Goal: Submit feedback/report problem: Submit feedback/report problem

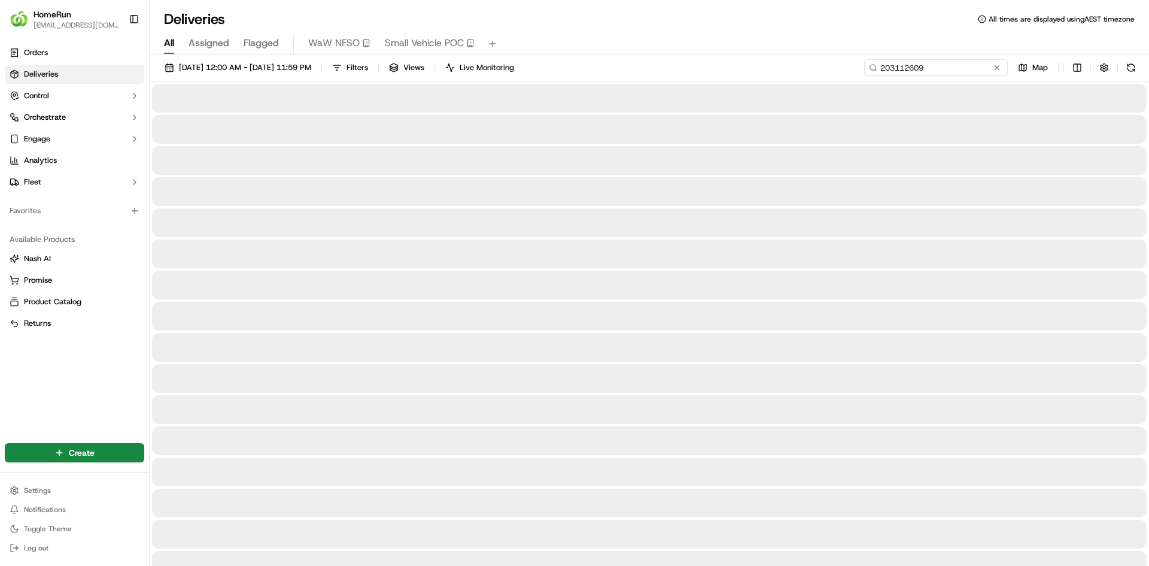
drag, startPoint x: 978, startPoint y: 65, endPoint x: 744, endPoint y: 53, distance: 235.0
click at [744, 53] on div "Deliveries All times are displayed using AEST timezone All Assigned Flagged WaW…" at bounding box center [650, 283] width 1000 height 566
paste input "69906887"
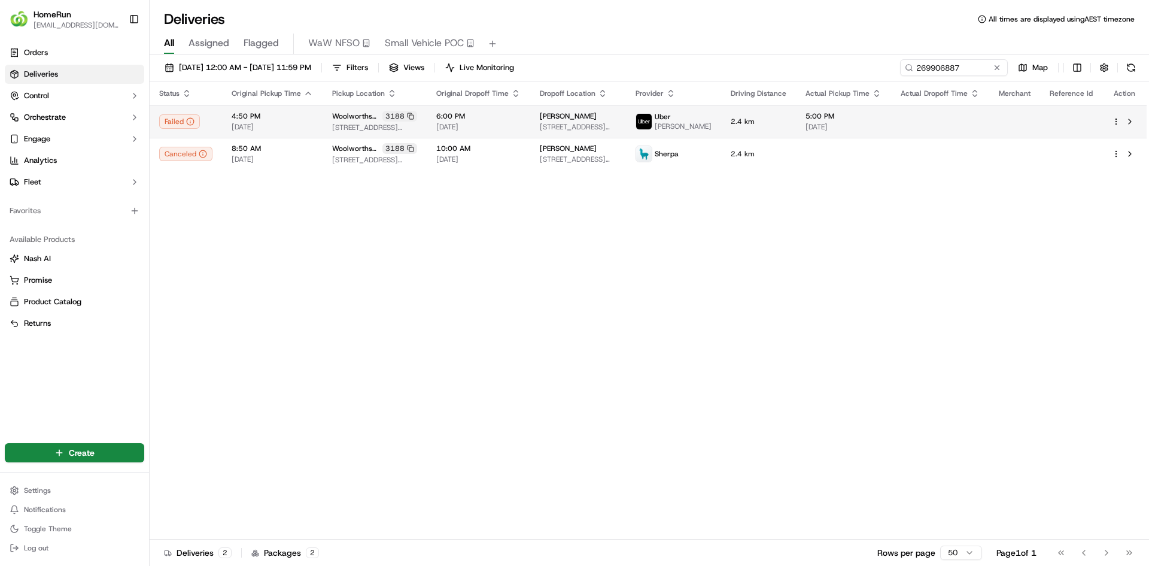
click at [337, 121] on span "Woolworths Brunswick" at bounding box center [356, 116] width 48 height 10
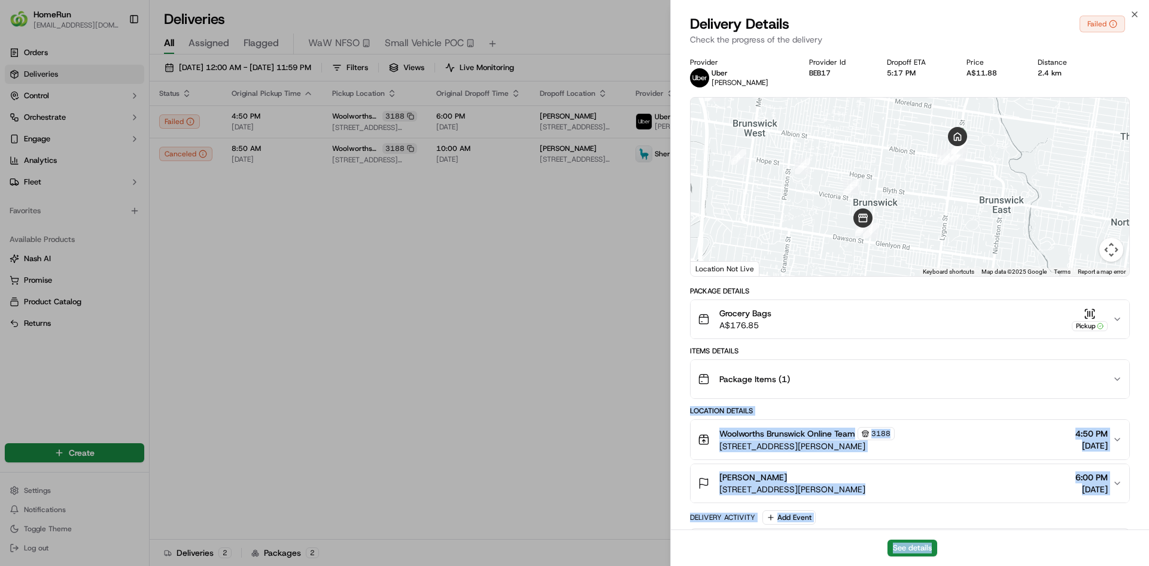
scroll to position [414, 0]
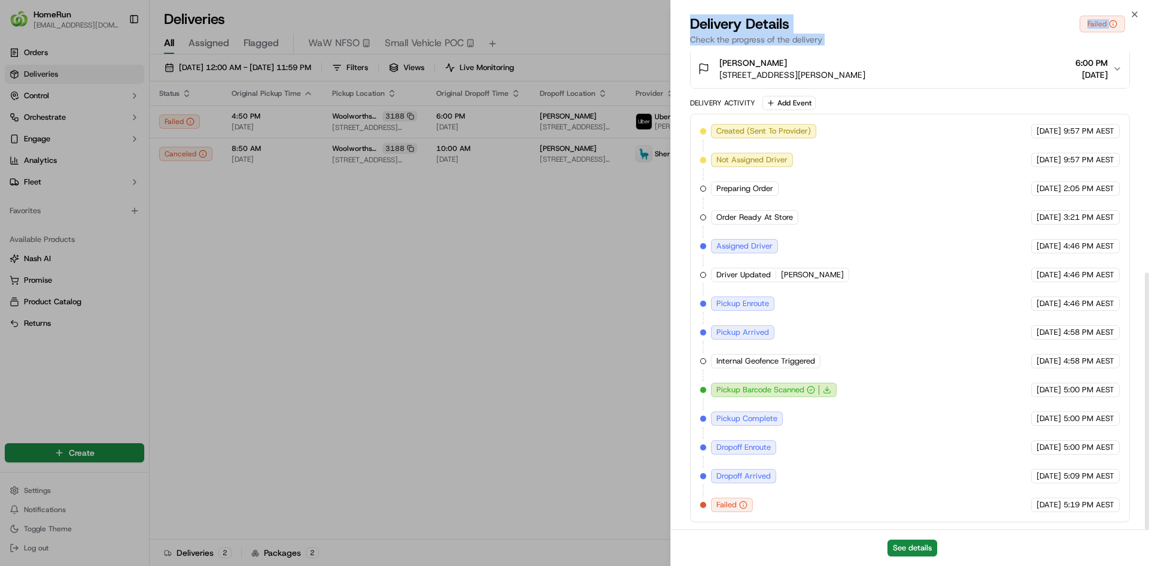
drag, startPoint x: 1048, startPoint y: 420, endPoint x: 1059, endPoint y: 579, distance: 159.6
click at [1059, 565] on html "HomeRun [EMAIL_ADDRESS][DOMAIN_NAME] Toggle Sidebar Orders Deliveries Control O…" at bounding box center [574, 283] width 1149 height 566
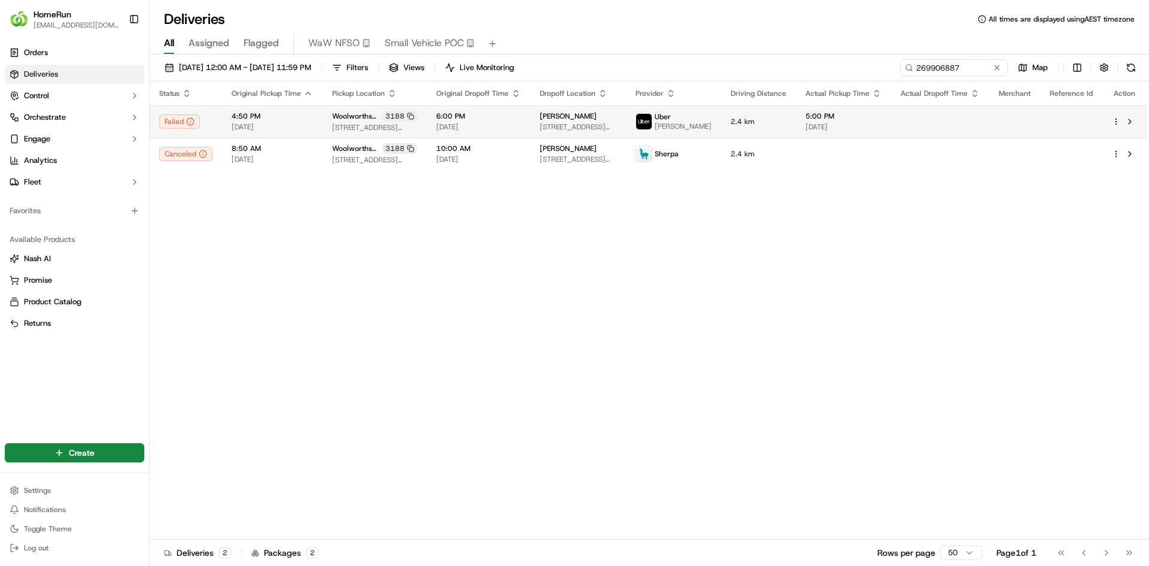
click at [567, 121] on span "[PERSON_NAME]" at bounding box center [568, 116] width 57 height 10
click at [597, 132] on span "[STREET_ADDRESS][PERSON_NAME]" at bounding box center [578, 127] width 77 height 10
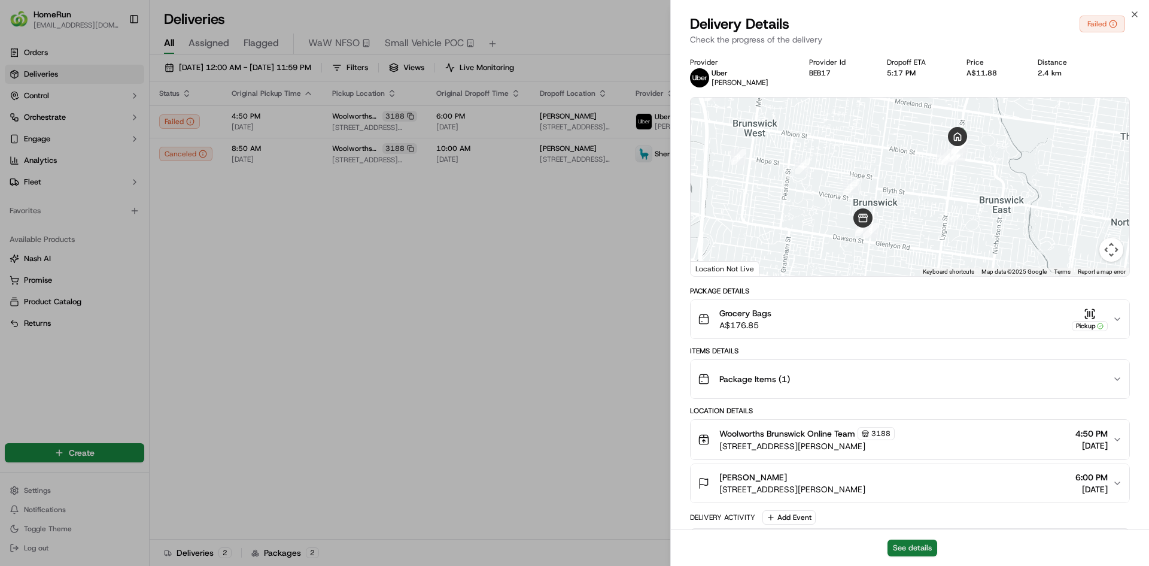
click at [900, 545] on button "See details" at bounding box center [913, 547] width 50 height 17
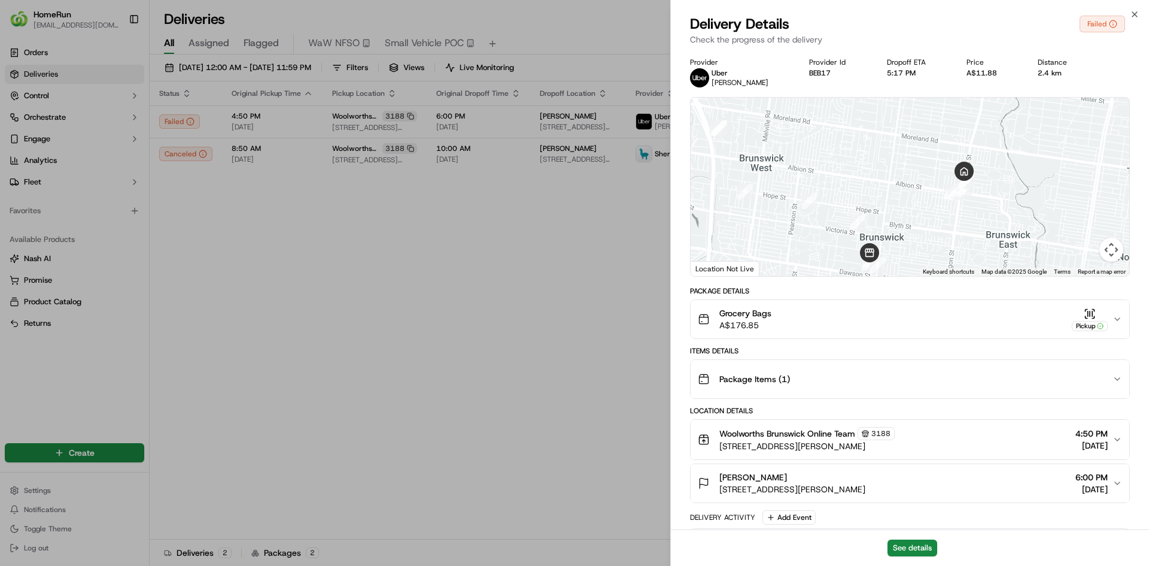
drag, startPoint x: 989, startPoint y: 190, endPoint x: 1073, endPoint y: 227, distance: 92.0
click at [997, 222] on div at bounding box center [910, 187] width 439 height 178
click at [1118, 253] on button "Map camera controls" at bounding box center [1112, 250] width 24 height 24
click at [1069, 194] on div "1 2 3 4 5 6 7 8 9 10 11 12 13 Keyboard shortcuts Map Data Map data ©2025 Google…" at bounding box center [910, 187] width 439 height 178
click at [1113, 253] on button "Map camera controls" at bounding box center [1112, 250] width 24 height 24
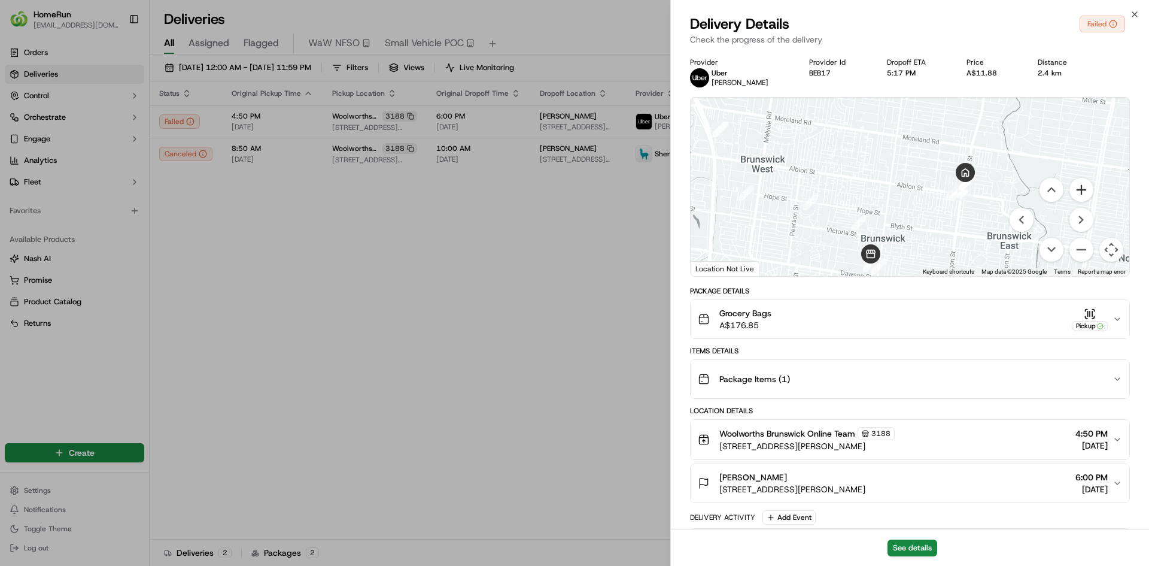
click at [1076, 190] on button "Zoom in" at bounding box center [1082, 190] width 24 height 24
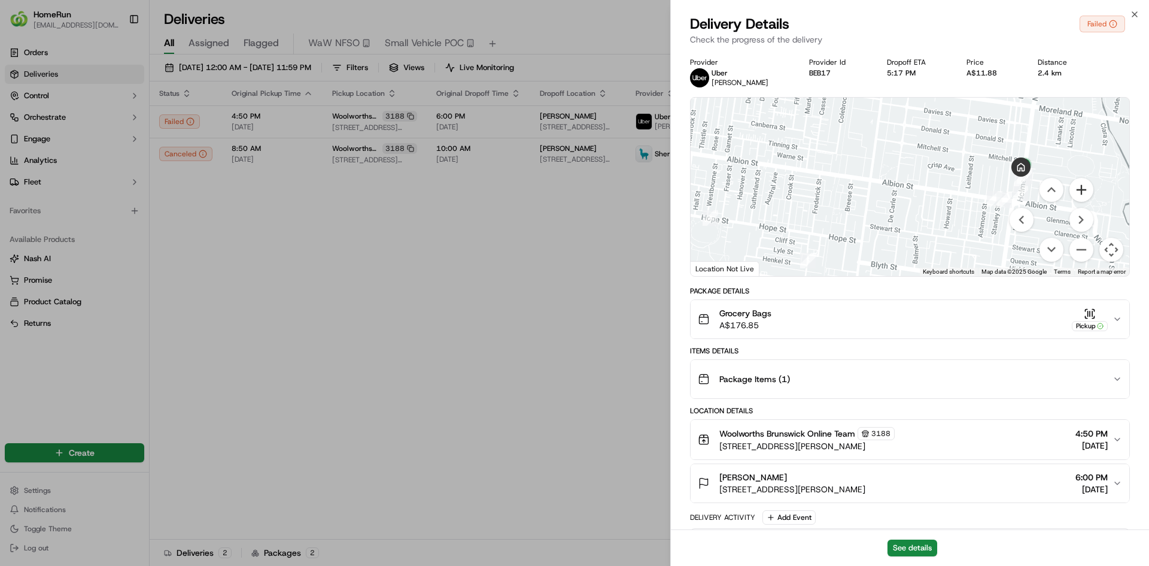
click at [1076, 190] on button "Zoom in" at bounding box center [1082, 190] width 24 height 24
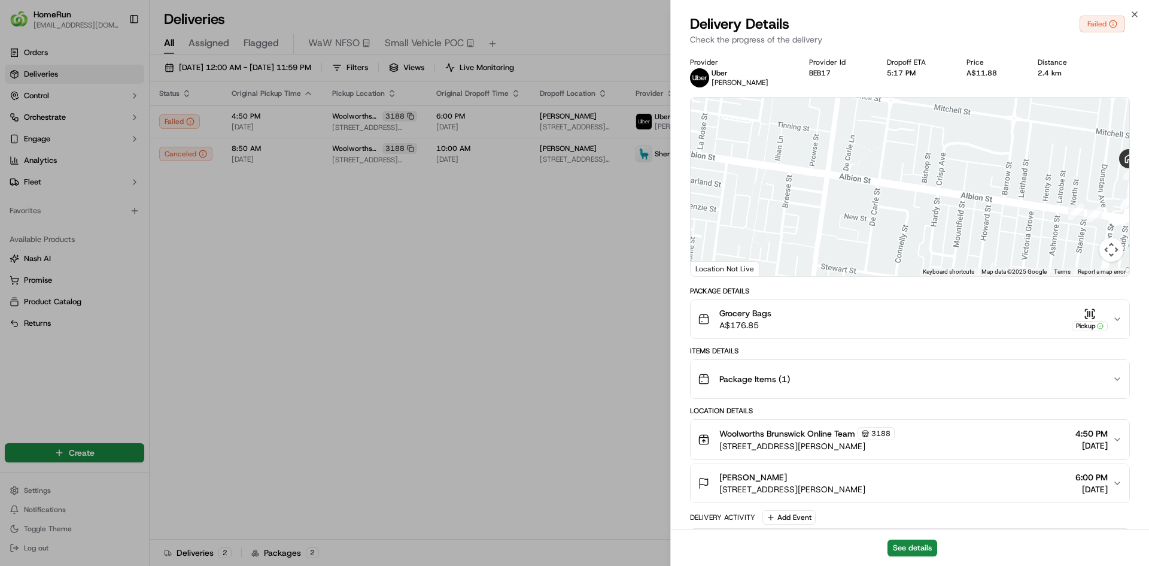
drag, startPoint x: 975, startPoint y: 204, endPoint x: 854, endPoint y: 211, distance: 121.1
click at [854, 211] on div at bounding box center [910, 187] width 439 height 178
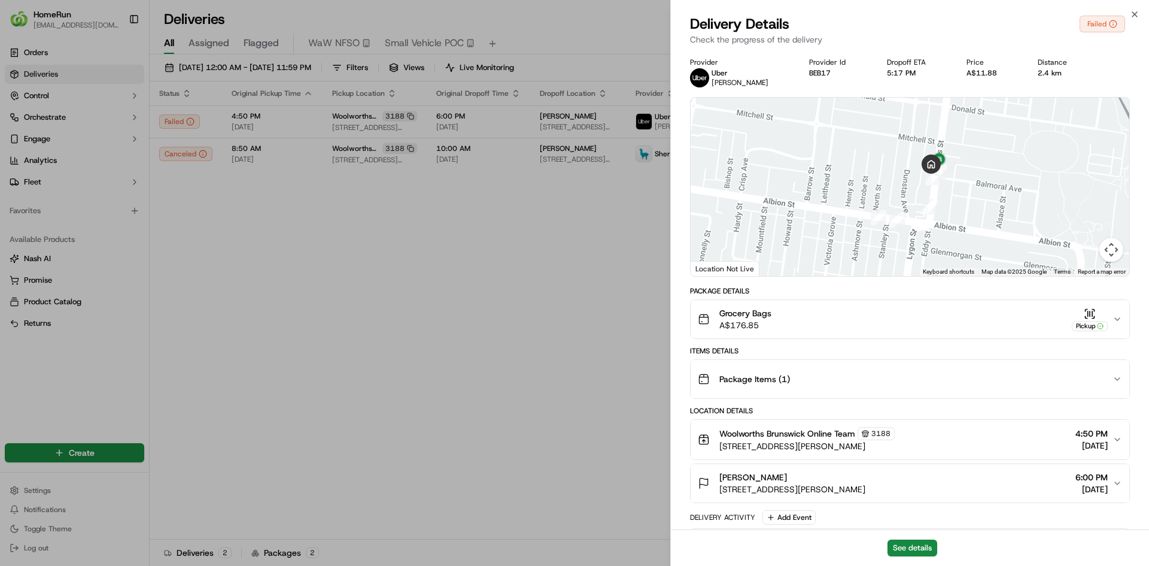
click at [1118, 247] on button "Map camera controls" at bounding box center [1112, 250] width 24 height 24
click at [1077, 192] on button "Zoom in" at bounding box center [1082, 190] width 24 height 24
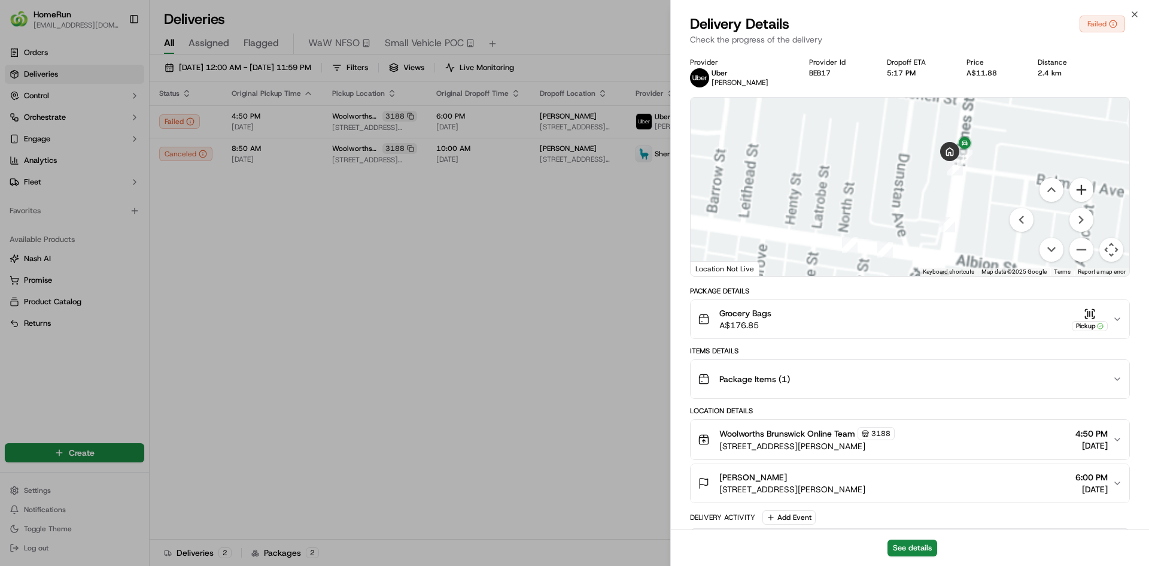
click at [1077, 192] on button "Zoom in" at bounding box center [1082, 190] width 24 height 24
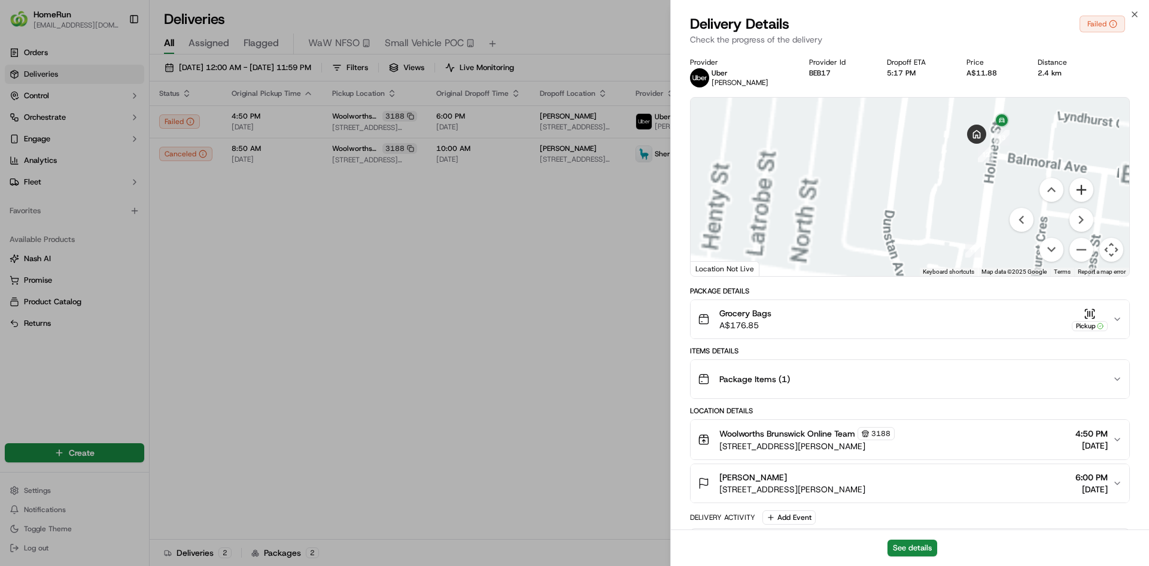
click at [1077, 192] on button "Zoom in" at bounding box center [1082, 190] width 24 height 24
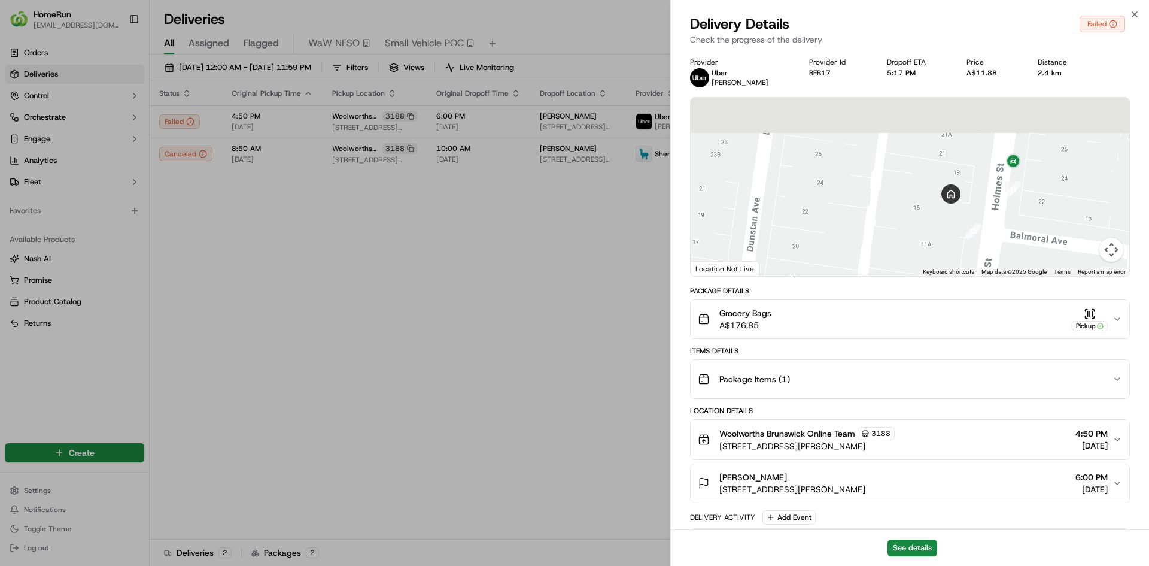
drag, startPoint x: 970, startPoint y: 196, endPoint x: 856, endPoint y: 310, distance: 161.3
click at [845, 325] on div "Provider [PERSON_NAME] Provider Id BEB17 Dropoff ETA 5:17 PM Price A$11.88 Dist…" at bounding box center [910, 496] width 440 height 879
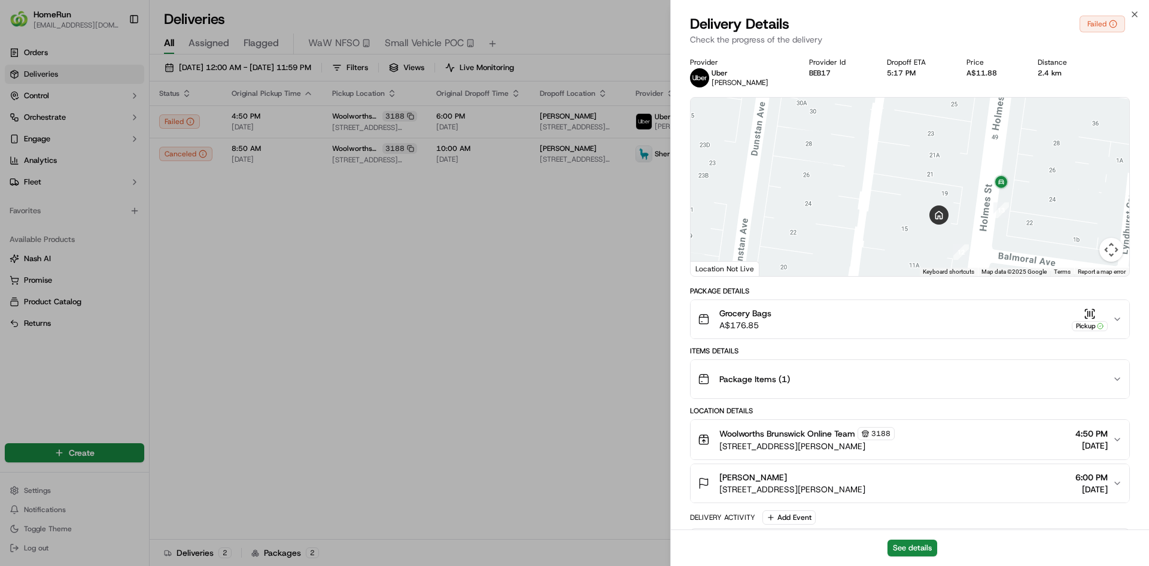
drag, startPoint x: 918, startPoint y: 169, endPoint x: 909, endPoint y: 183, distance: 16.4
click at [909, 183] on div at bounding box center [910, 187] width 439 height 178
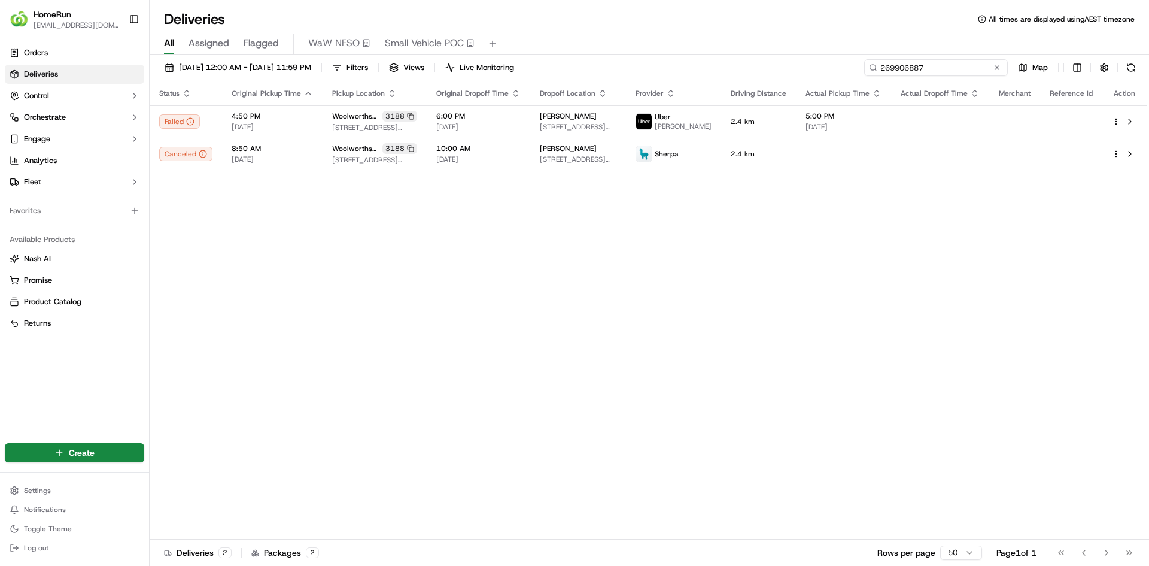
drag, startPoint x: 977, startPoint y: 66, endPoint x: 799, endPoint y: 78, distance: 178.8
click at [798, 69] on div "[DATE] 12:00 AM - [DATE] 11:59 PM Filters Views Live Monitoring 269906887 Map" at bounding box center [650, 70] width 1000 height 22
paste input "47723"
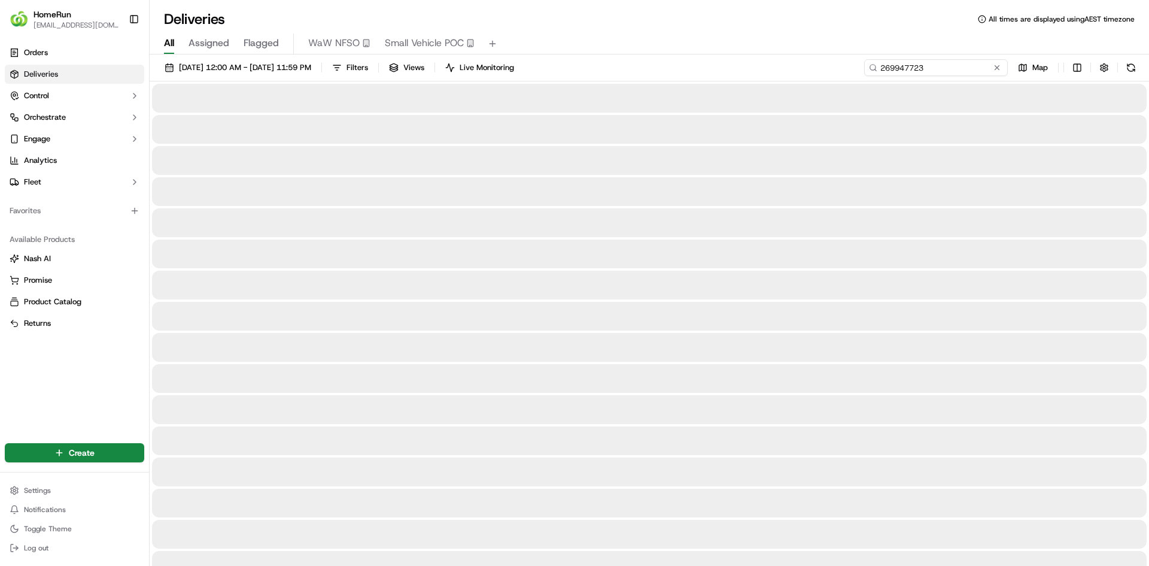
click at [915, 72] on input "269947723" at bounding box center [936, 67] width 144 height 17
click at [935, 68] on input "269947723" at bounding box center [936, 67] width 144 height 17
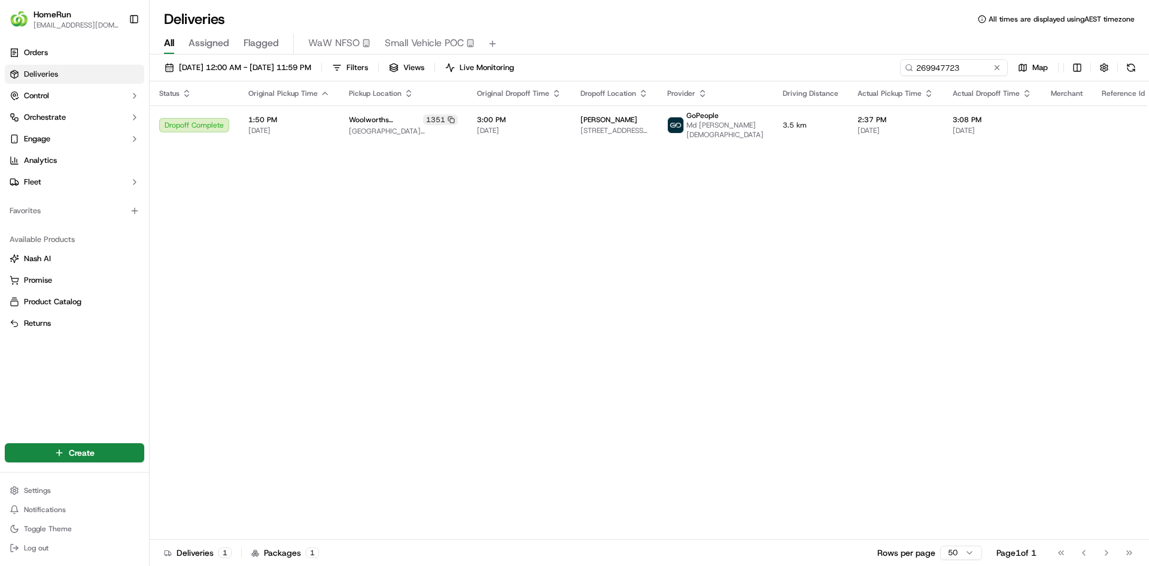
click at [503, 289] on div "Status Original Pickup Time Pickup Location Original Dropoff Time Dropoff Locat…" at bounding box center [674, 310] width 1049 height 458
drag, startPoint x: 927, startPoint y: 71, endPoint x: 723, endPoint y: 60, distance: 203.8
click at [718, 63] on div "[DATE] 12:00 AM - [DATE] 11:59 PM Filters Views Live Monitoring 269947723 Map" at bounding box center [650, 70] width 1000 height 22
paste input "24400"
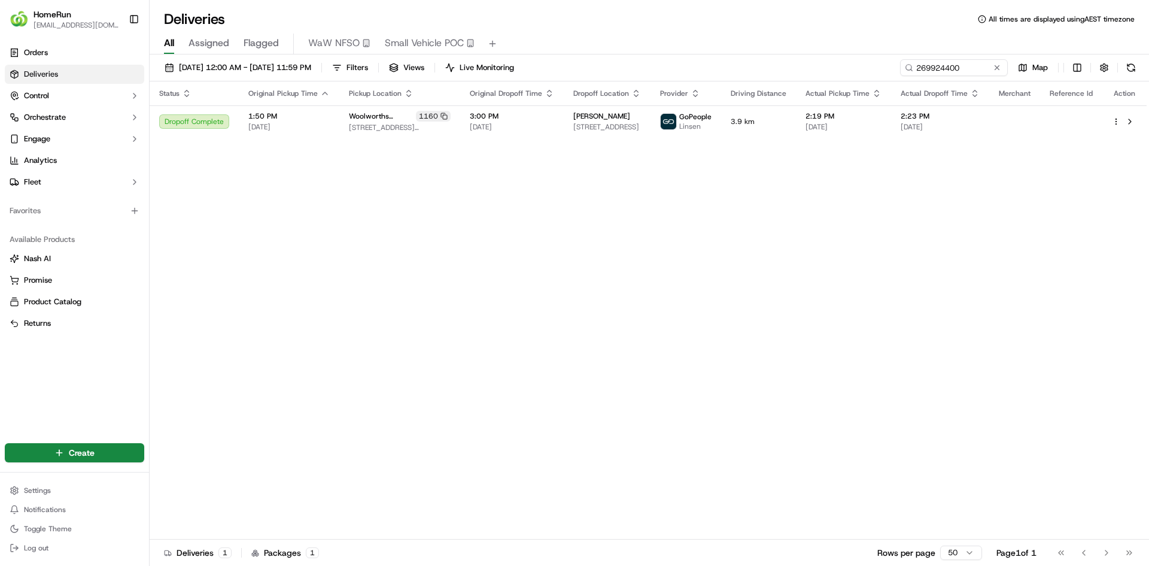
click at [481, 396] on div "Status Original Pickup Time Pickup Location Original Dropoff Time Dropoff Locat…" at bounding box center [648, 310] width 997 height 458
drag, startPoint x: 854, startPoint y: 60, endPoint x: 654, endPoint y: 60, distance: 200.5
click at [722, 60] on div "[DATE] 12:00 AM - [DATE] 11:59 PM Filters Views Live Monitoring 269924400 Map" at bounding box center [650, 70] width 1000 height 22
paste input "805515"
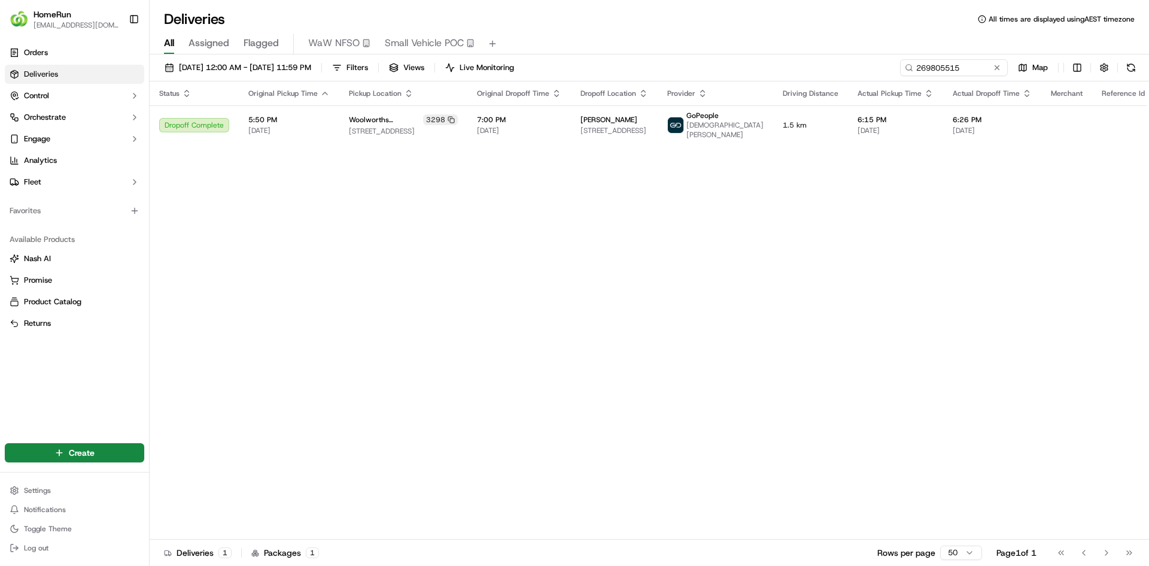
drag, startPoint x: 519, startPoint y: 270, endPoint x: 555, endPoint y: 266, distance: 36.2
click at [520, 270] on div "Status Original Pickup Time Pickup Location Original Dropoff Time Dropoff Locat…" at bounding box center [674, 310] width 1049 height 458
drag, startPoint x: 964, startPoint y: 65, endPoint x: 751, endPoint y: 71, distance: 213.8
click at [742, 82] on div "[DATE] 12:00 AM - [DATE] 11:59 PM Filters Views Live Monitoring 269805515 Map S…" at bounding box center [650, 311] width 1000 height 514
paste input "85394"
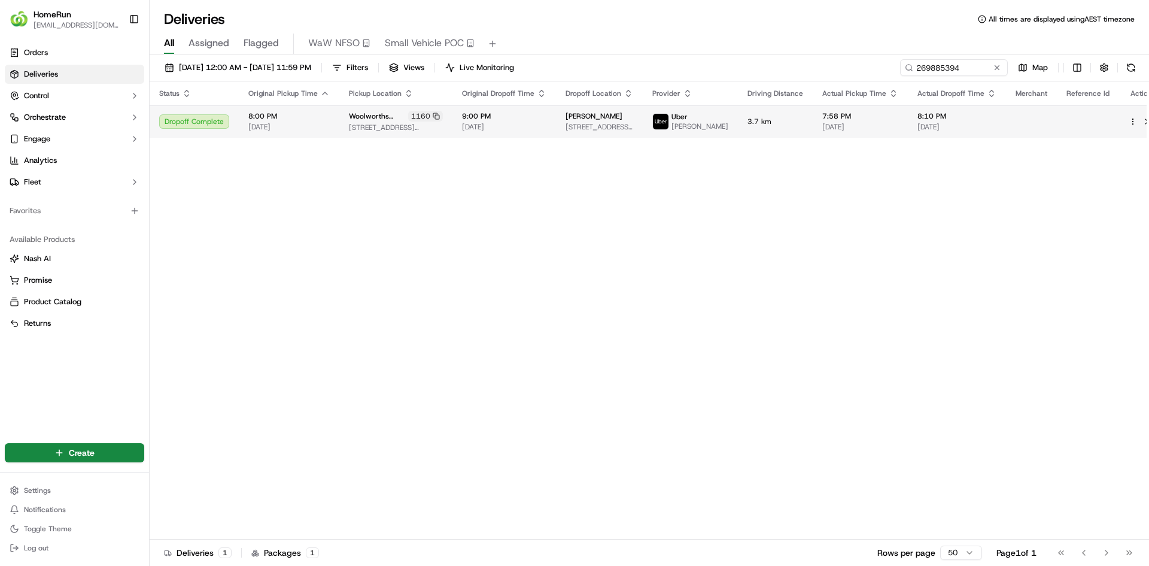
click at [630, 136] on td "[PERSON_NAME] [STREET_ADDRESS][PERSON_NAME][PERSON_NAME]" at bounding box center [599, 121] width 87 height 32
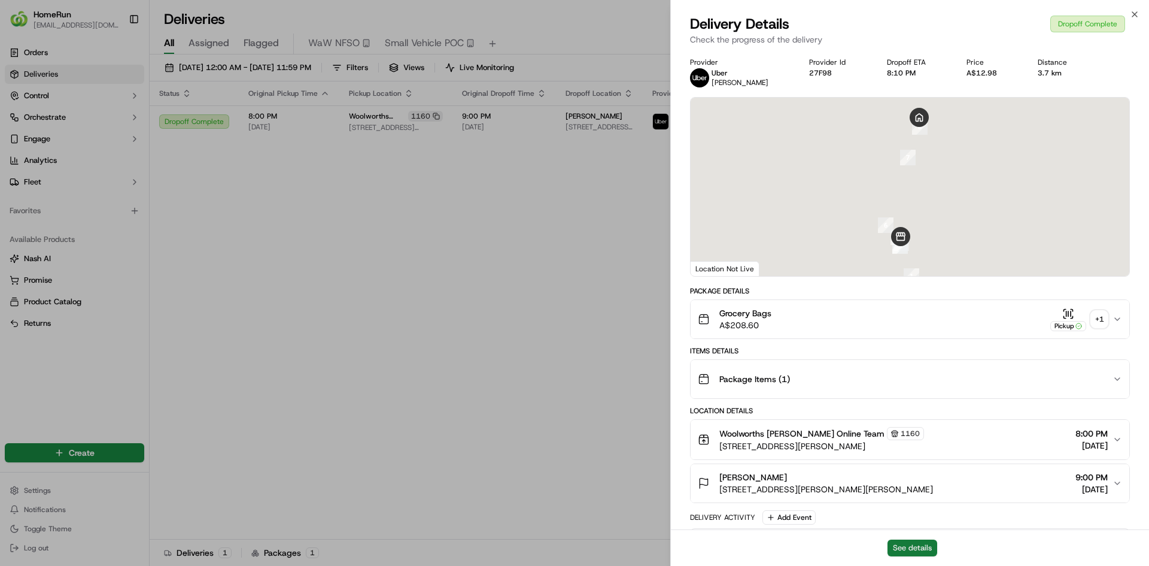
click at [906, 552] on button "See details" at bounding box center [913, 547] width 50 height 17
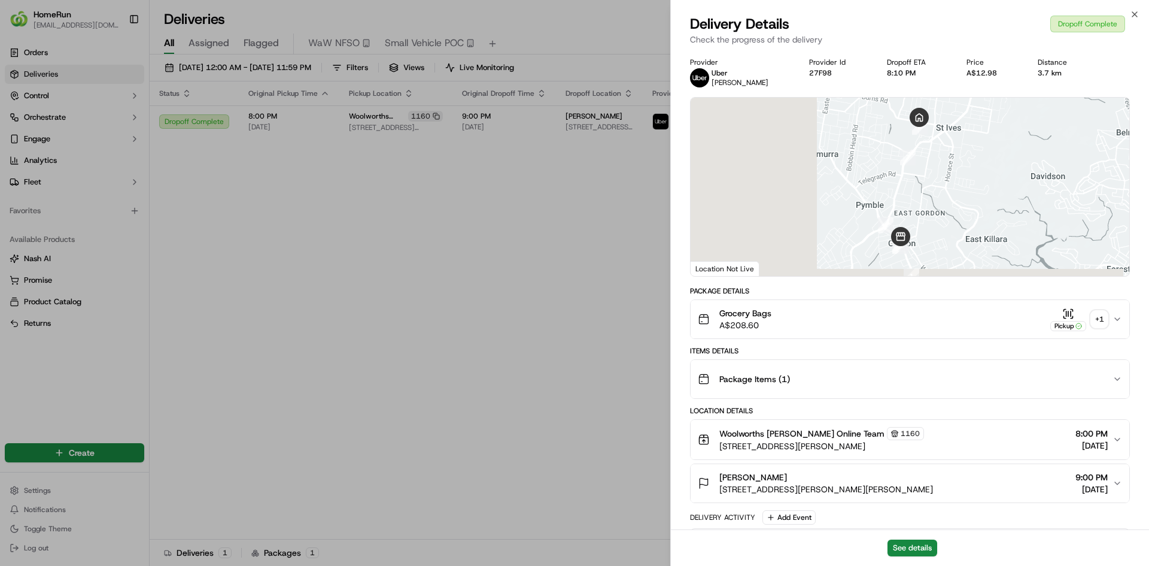
click at [1101, 320] on div "+ 1" at bounding box center [1099, 319] width 17 height 17
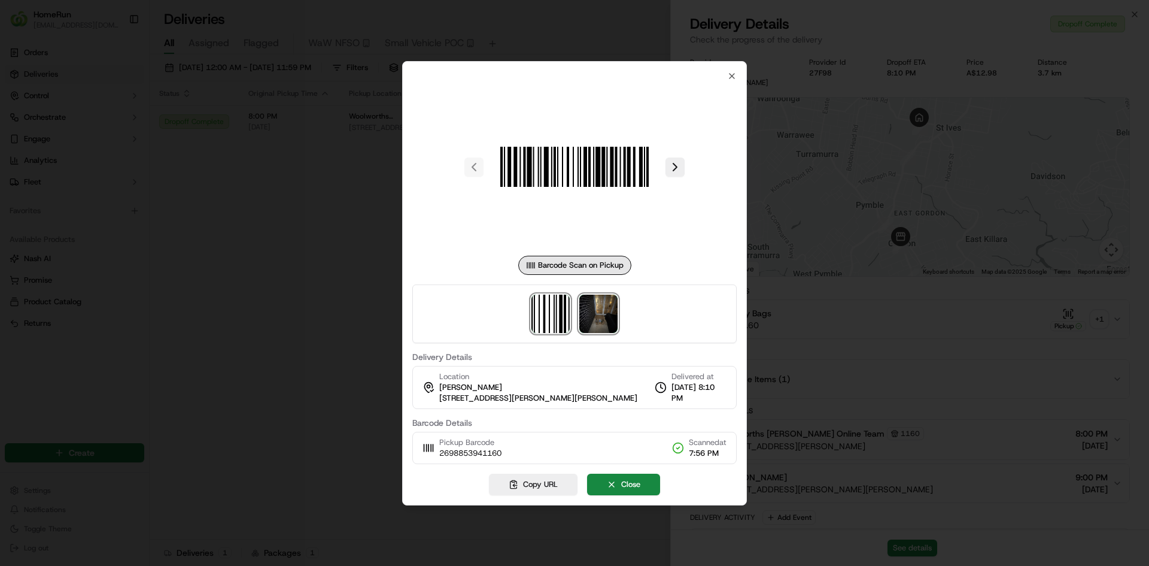
drag, startPoint x: 608, startPoint y: 312, endPoint x: 601, endPoint y: 314, distance: 6.8
click at [607, 311] on img at bounding box center [598, 314] width 38 height 38
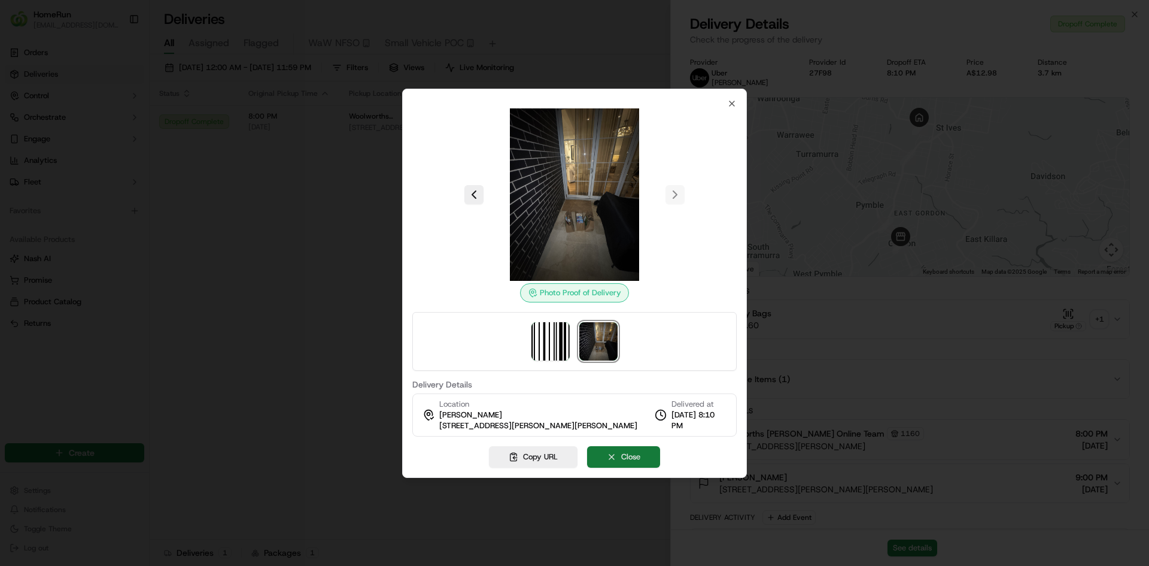
click at [634, 456] on button "Close" at bounding box center [623, 457] width 73 height 22
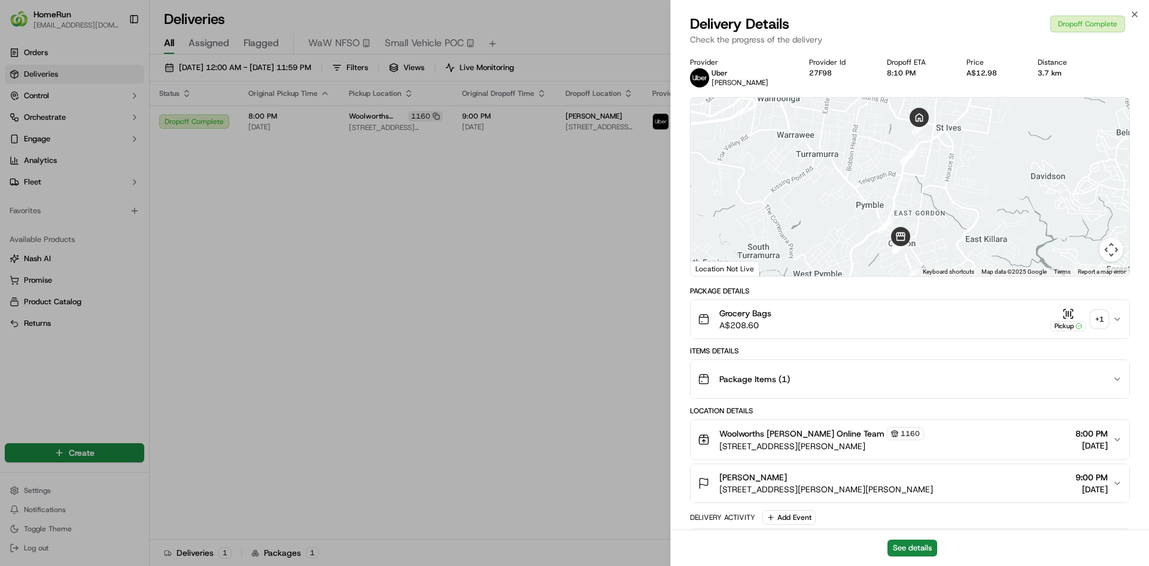
drag, startPoint x: 542, startPoint y: 238, endPoint x: 779, endPoint y: 166, distance: 247.5
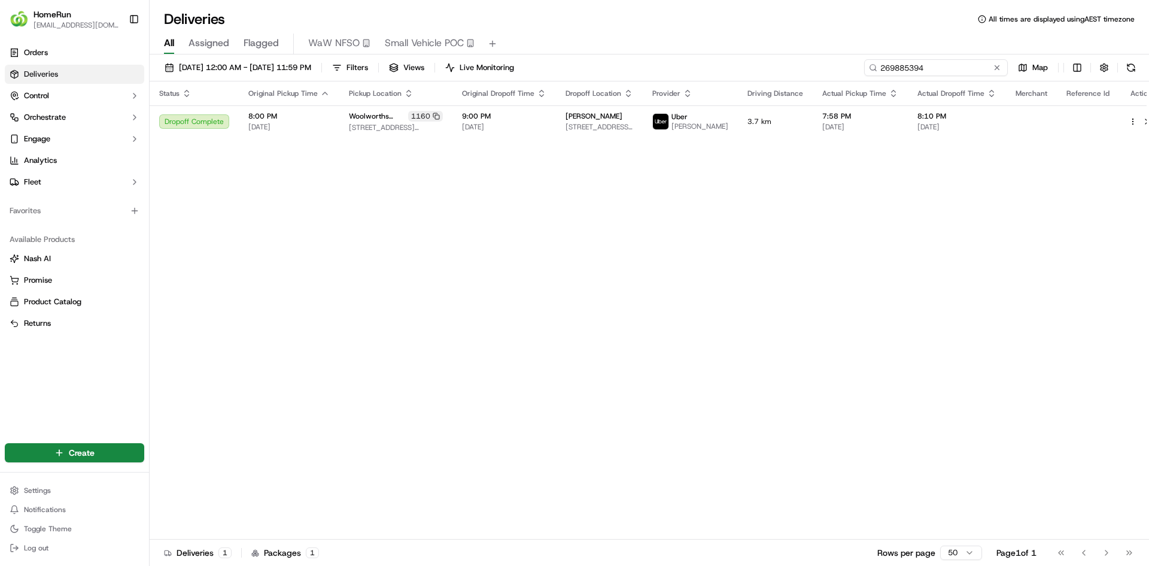
drag, startPoint x: 936, startPoint y: 67, endPoint x: 776, endPoint y: 62, distance: 159.9
click at [752, 67] on div "[DATE] 12:00 AM - [DATE] 11:59 PM Filters Views Live Monitoring 269885394 Map" at bounding box center [650, 70] width 1000 height 22
paste input "774733"
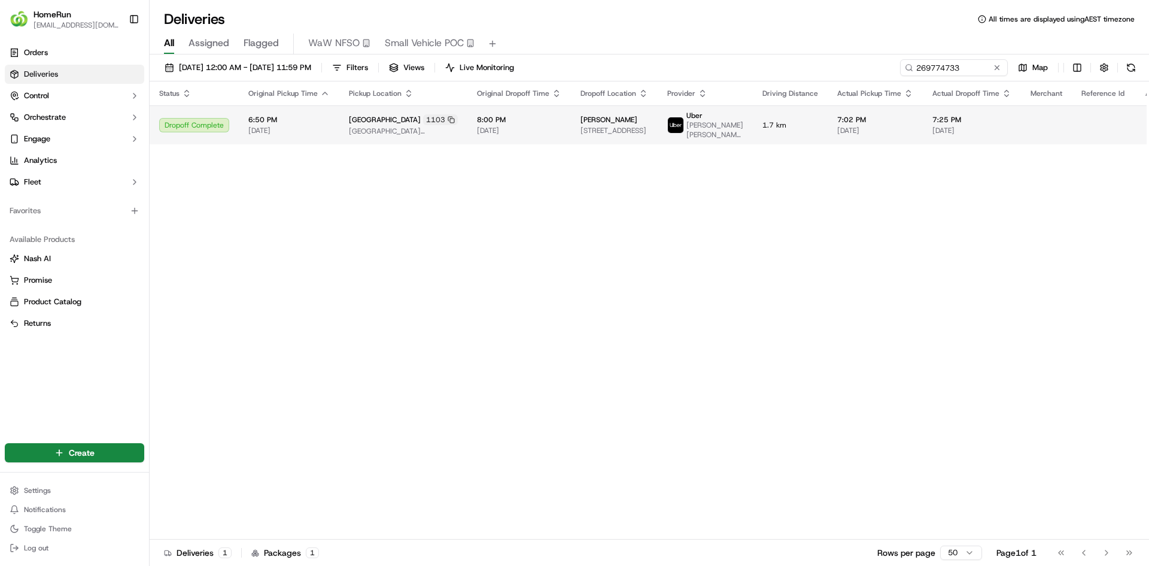
click at [645, 126] on span "[STREET_ADDRESS]" at bounding box center [615, 131] width 68 height 10
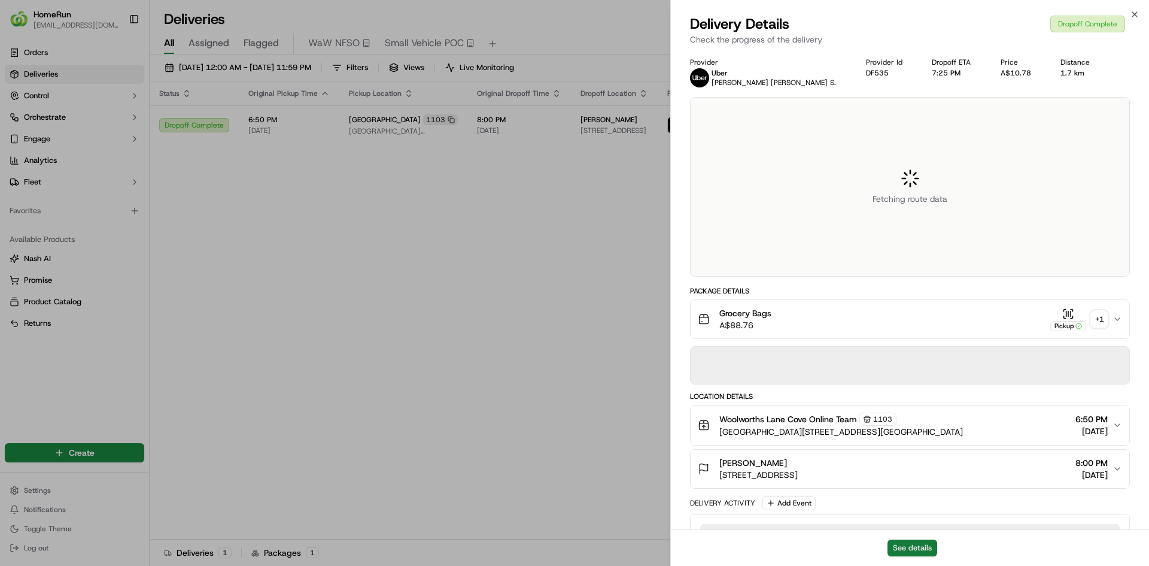
click at [899, 540] on button "See details" at bounding box center [913, 547] width 50 height 17
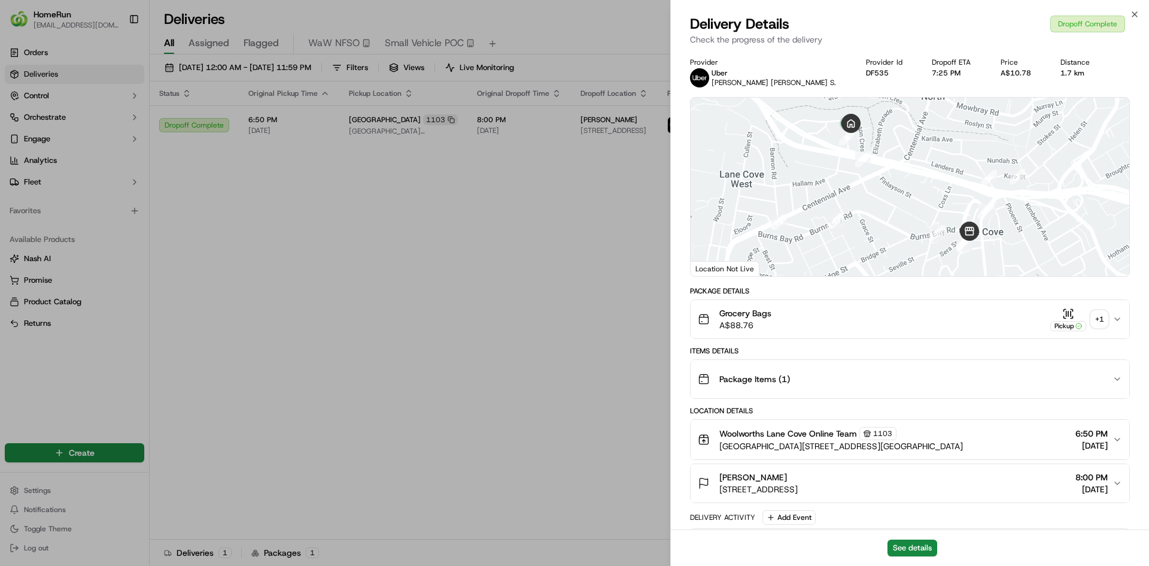
click at [1100, 325] on div "+ 1" at bounding box center [1099, 319] width 17 height 17
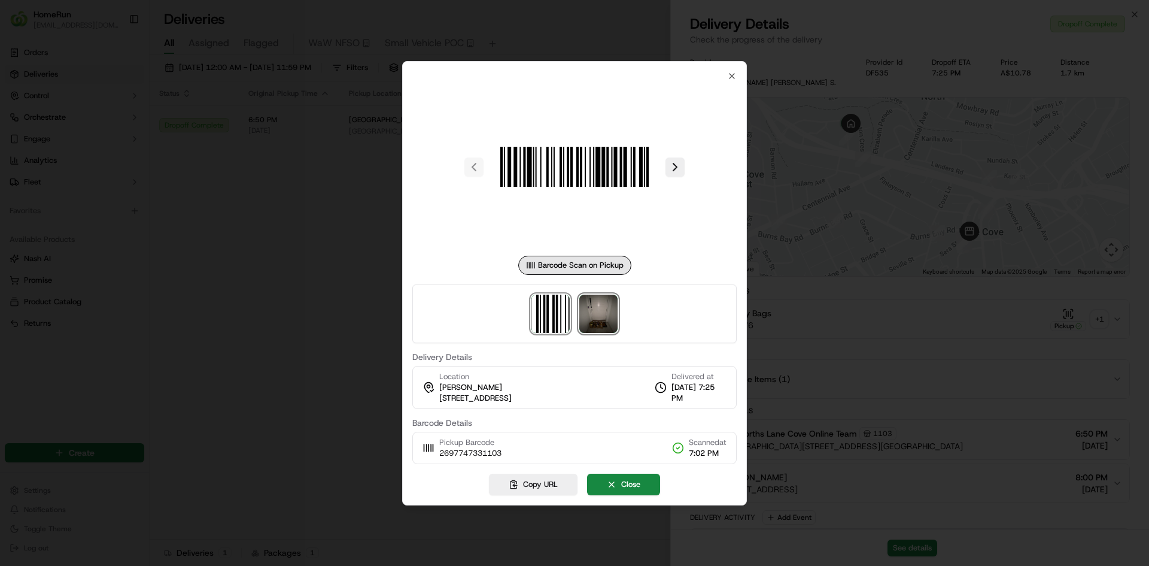
click at [606, 318] on img at bounding box center [598, 314] width 38 height 38
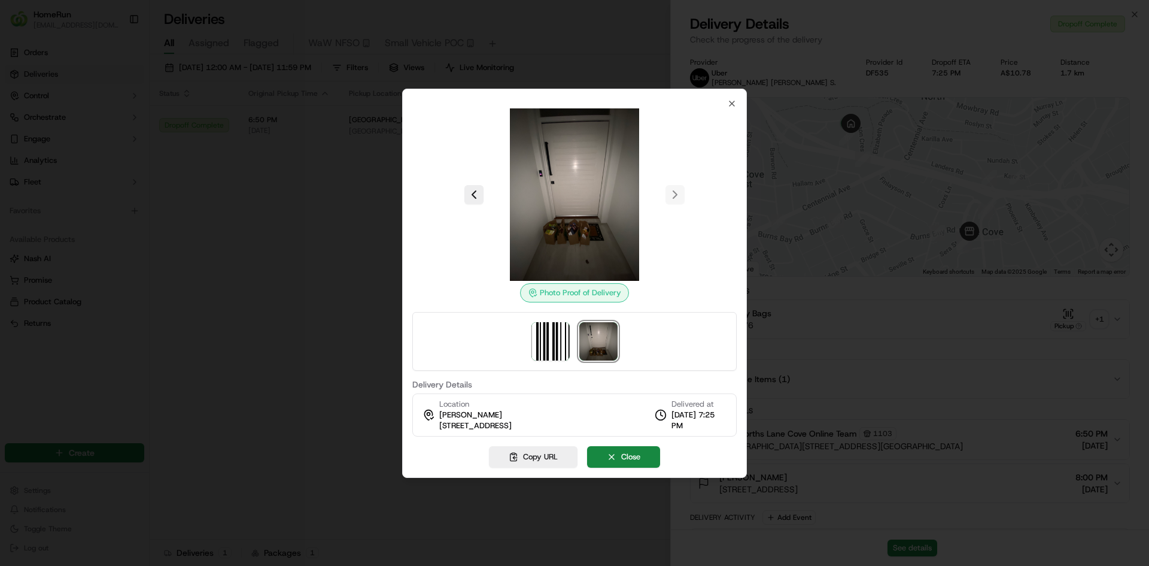
click at [359, 268] on div at bounding box center [574, 283] width 1149 height 566
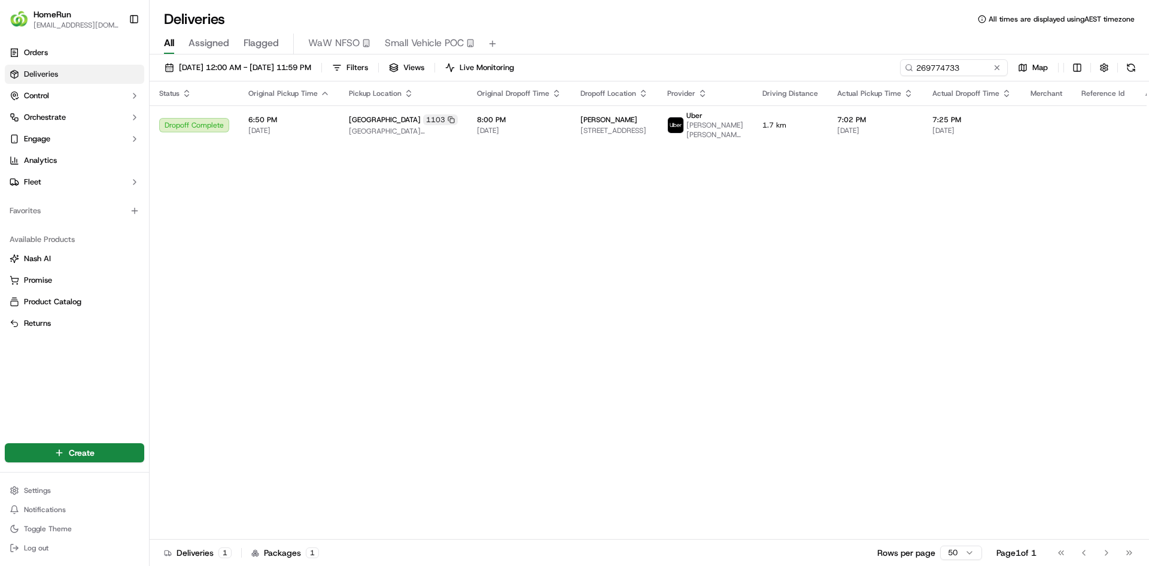
drag, startPoint x: 982, startPoint y: 57, endPoint x: 975, endPoint y: 62, distance: 9.0
click at [976, 61] on div "[DATE] 12:00 AM - [DATE] 11:59 PM Filters Views Live Monitoring 269774733 Map S…" at bounding box center [650, 311] width 1000 height 514
drag, startPoint x: 975, startPoint y: 62, endPoint x: 763, endPoint y: 63, distance: 212.5
click at [772, 63] on div "[DATE] 12:00 AM - [DATE] 11:59 PM Filters Views Live Monitoring 269774733 Map" at bounding box center [650, 70] width 1000 height 22
paste input "70000206"
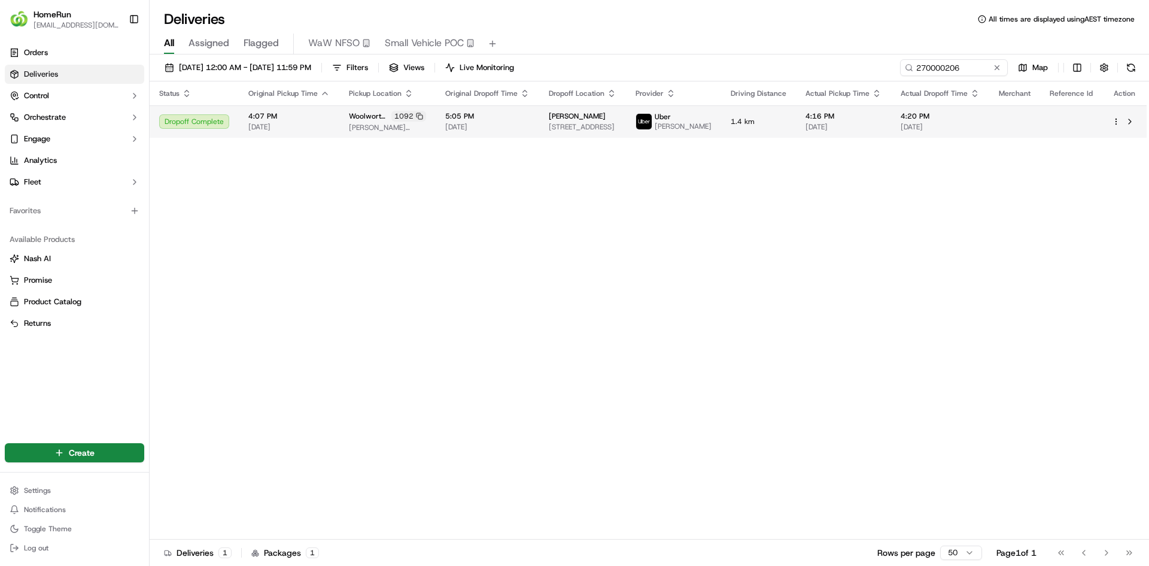
click at [409, 132] on span "[PERSON_NAME][STREET_ADDRESS]" at bounding box center [387, 128] width 77 height 10
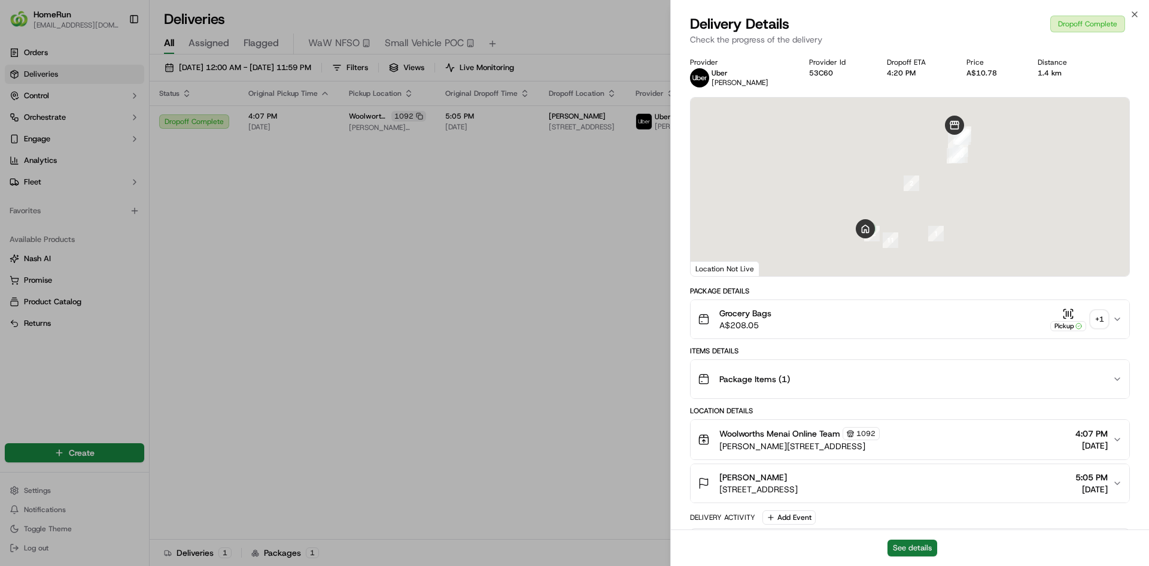
click at [930, 547] on button "See details" at bounding box center [913, 547] width 50 height 17
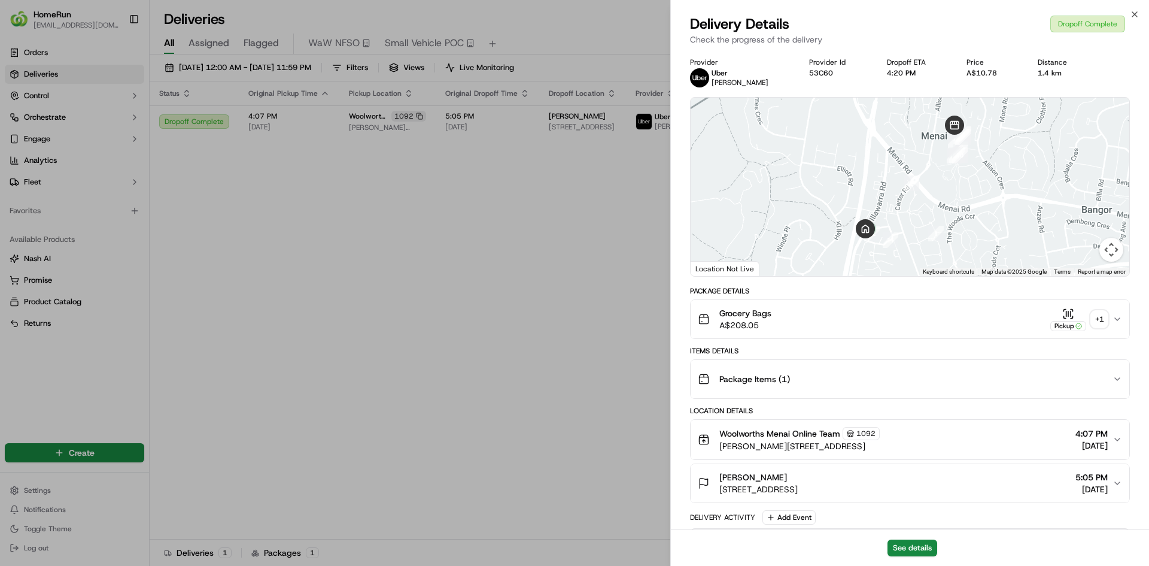
click at [1099, 321] on div "+ 1" at bounding box center [1099, 319] width 17 height 17
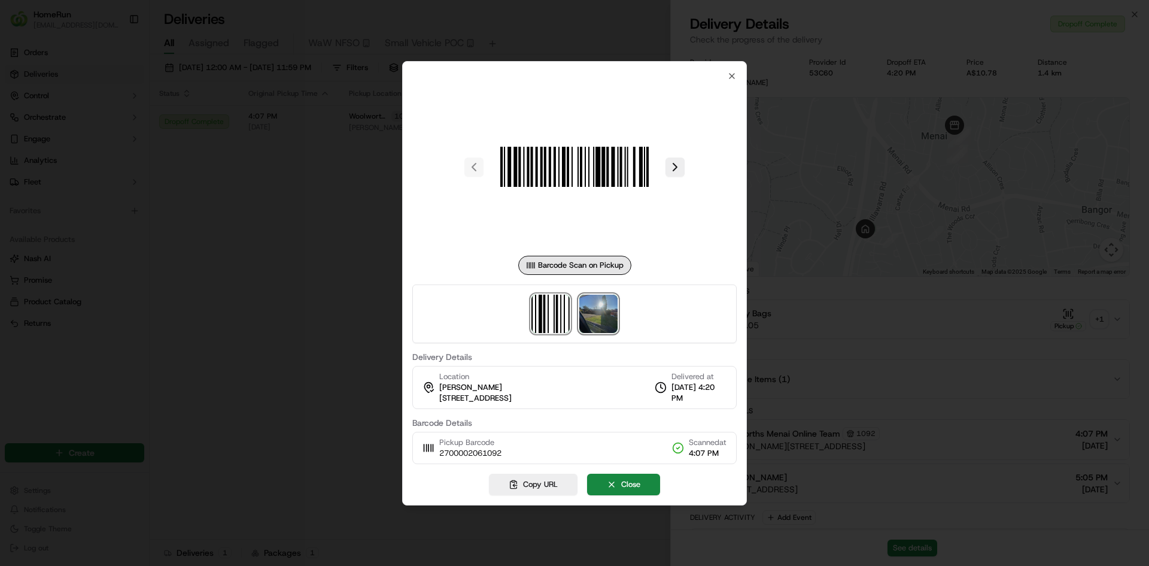
click at [594, 329] on img at bounding box center [598, 314] width 38 height 38
click at [318, 362] on div at bounding box center [574, 283] width 1149 height 566
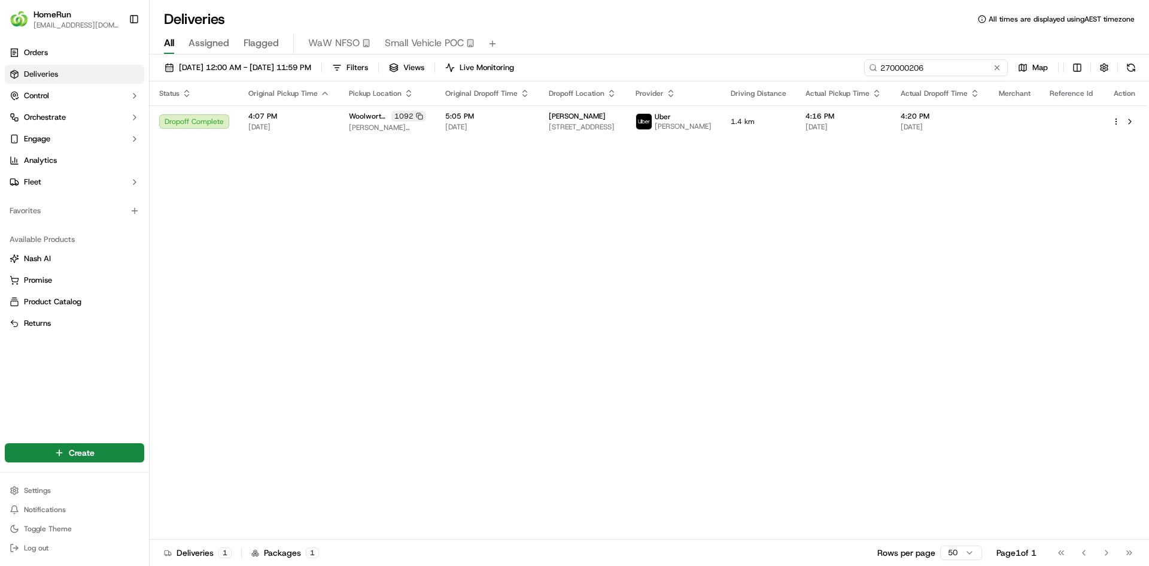
drag, startPoint x: 973, startPoint y: 63, endPoint x: 586, endPoint y: 77, distance: 387.6
click at [596, 77] on div "[DATE] 12:00 AM - [DATE] 11:59 PM Filters Views Live Monitoring 270000206 Map" at bounding box center [650, 70] width 1000 height 22
paste input "69892499"
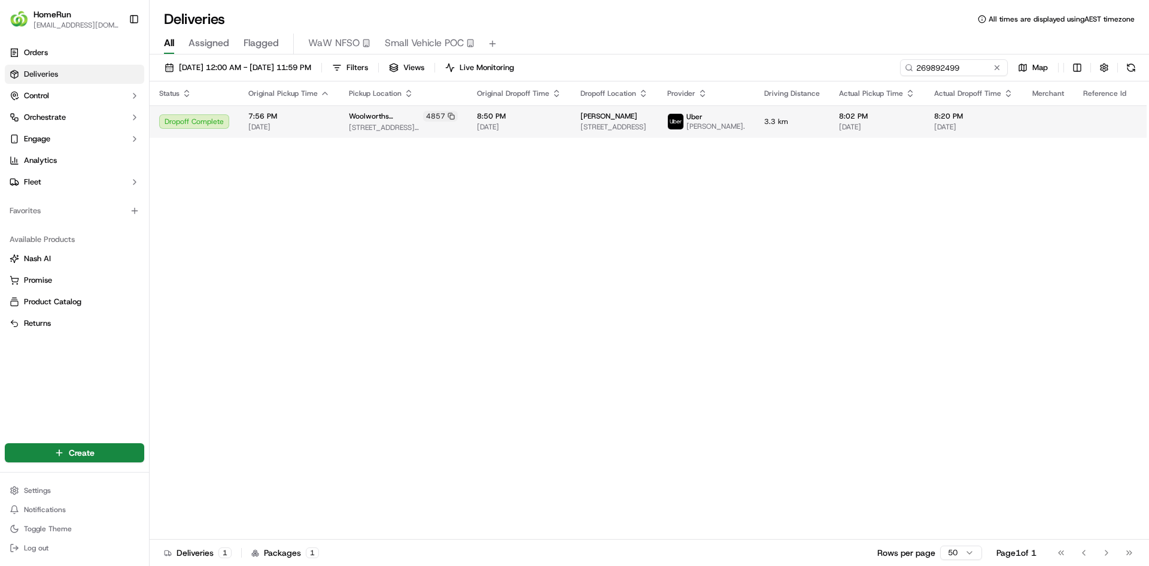
click at [571, 131] on td "[PERSON_NAME] [STREET_ADDRESS][PERSON_NAME]" at bounding box center [614, 121] width 87 height 32
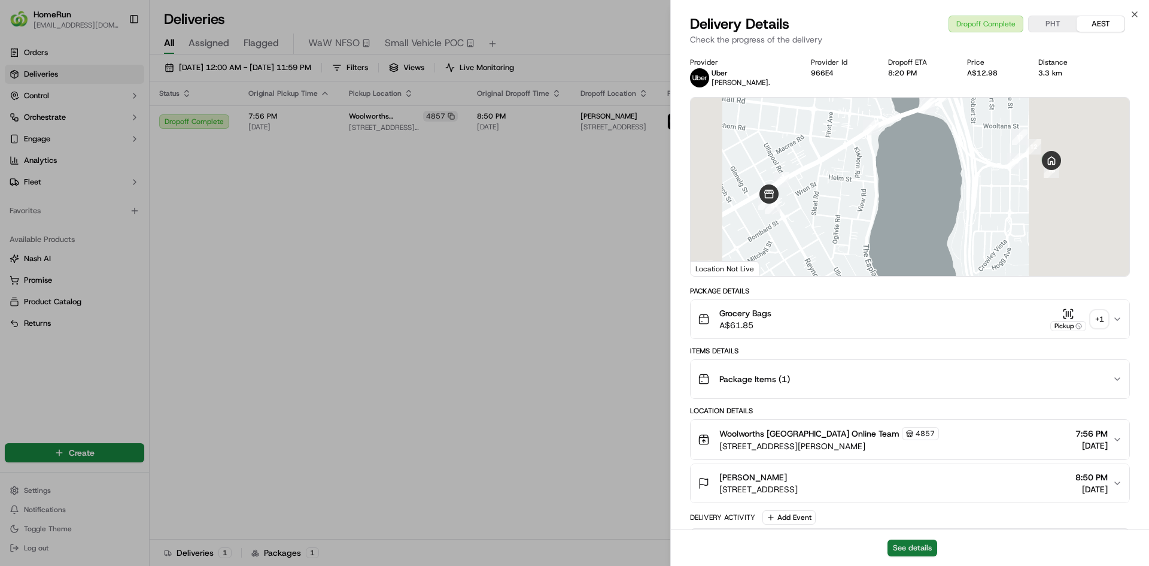
click at [906, 545] on button "See details" at bounding box center [913, 547] width 50 height 17
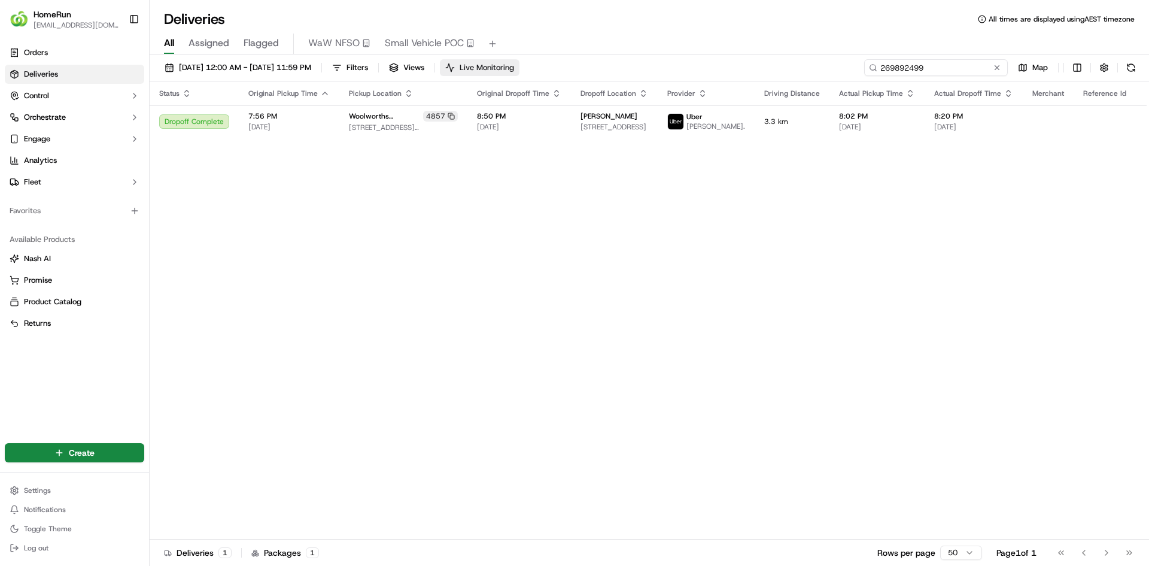
drag, startPoint x: 971, startPoint y: 67, endPoint x: 523, endPoint y: 23, distance: 450.6
click at [501, 59] on div "[DATE] 12:00 AM - [DATE] 11:59 PM Filters Views Live Monitoring 269892499 Map S…" at bounding box center [650, 311] width 1000 height 514
paste input "384810"
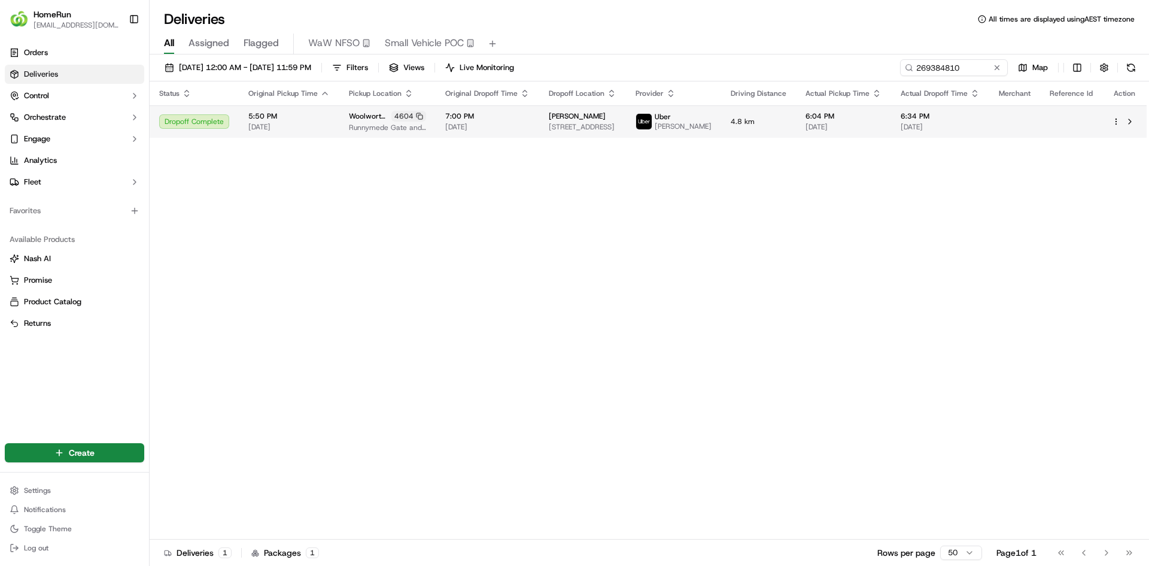
click at [696, 131] on span "[PERSON_NAME]" at bounding box center [683, 127] width 57 height 10
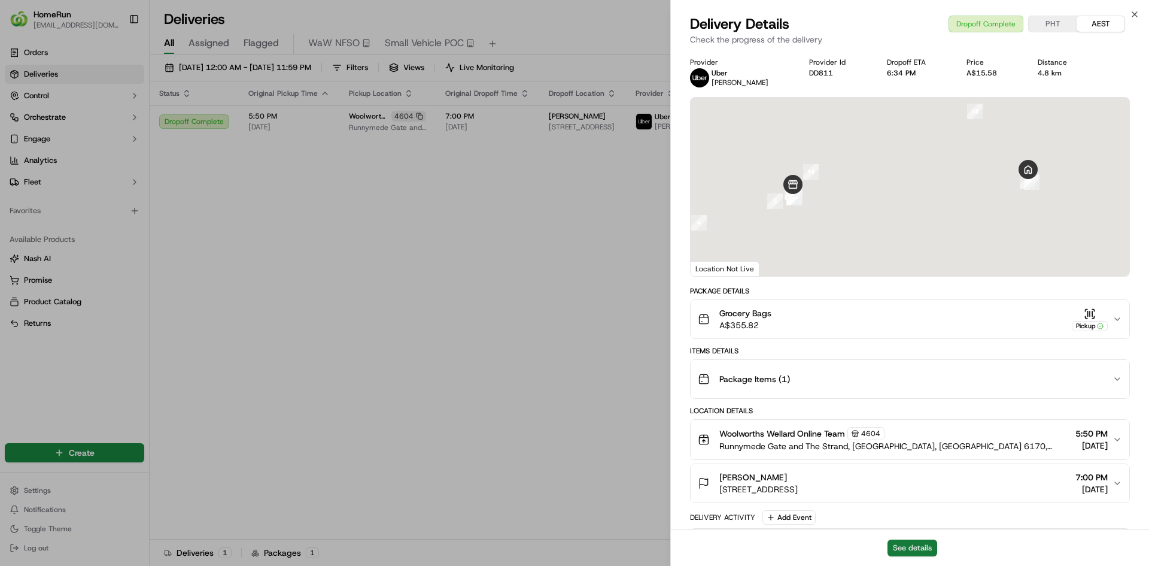
click at [911, 550] on button "See details" at bounding box center [913, 547] width 50 height 17
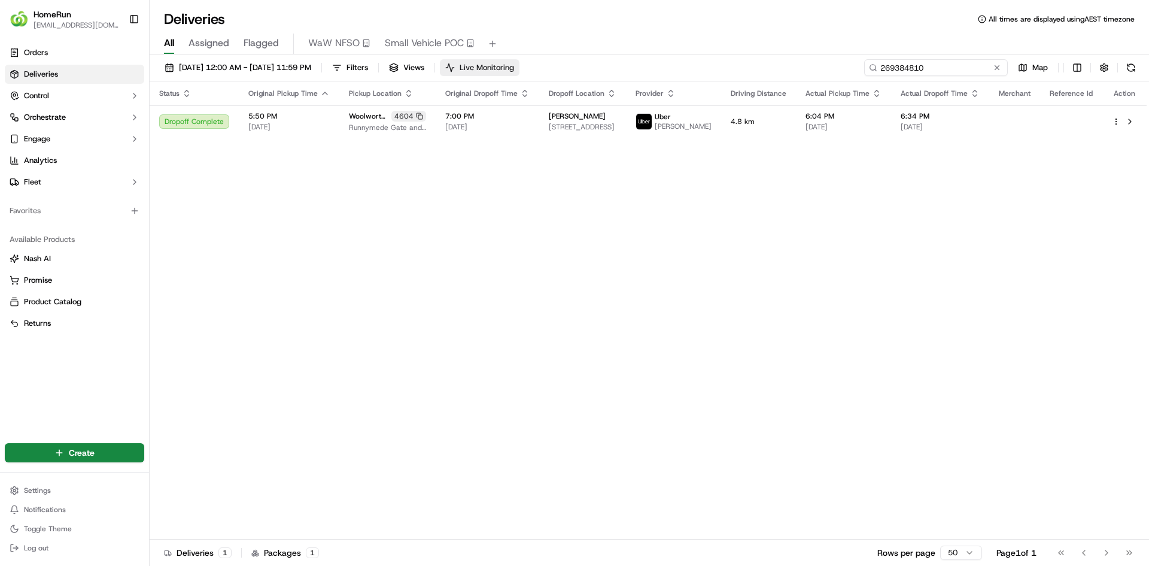
drag, startPoint x: 975, startPoint y: 65, endPoint x: 551, endPoint y: 65, distance: 423.2
click at [584, 65] on div "[DATE] 12:00 AM - [DATE] 11:59 PM Filters Views Live Monitoring 269384810 Map" at bounding box center [650, 70] width 1000 height 22
paste input "984239"
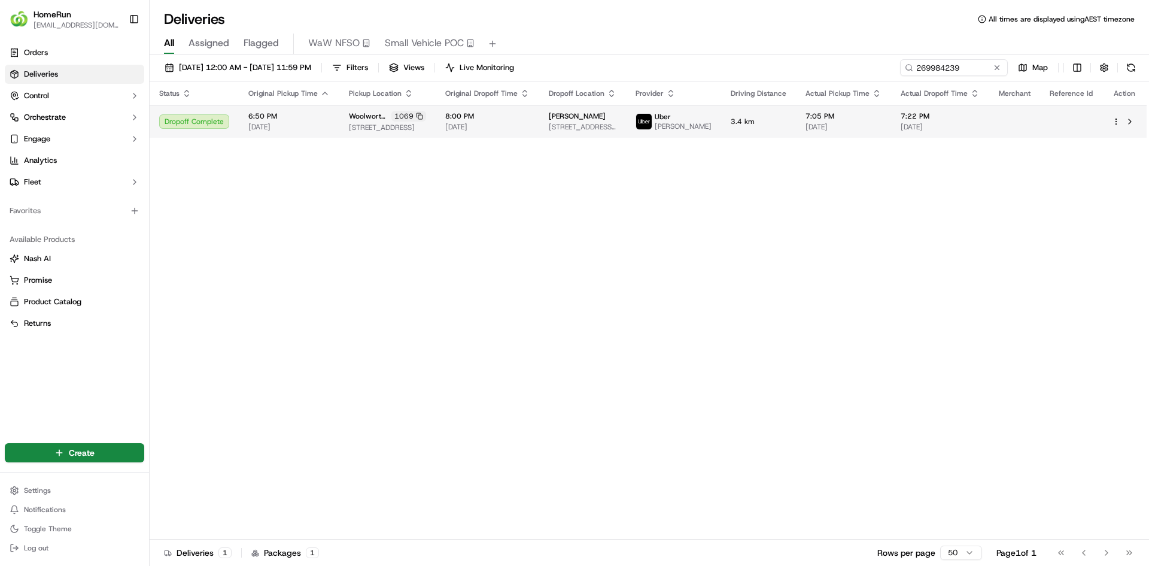
click at [646, 122] on td "[PERSON_NAME]" at bounding box center [673, 121] width 95 height 32
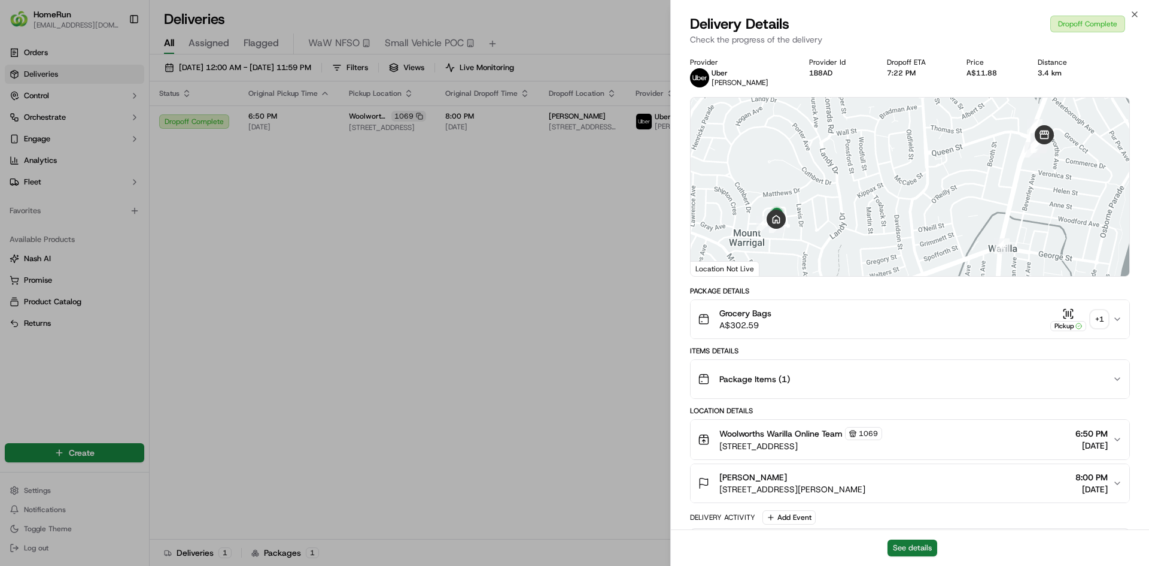
click at [915, 550] on button "See details" at bounding box center [913, 547] width 50 height 17
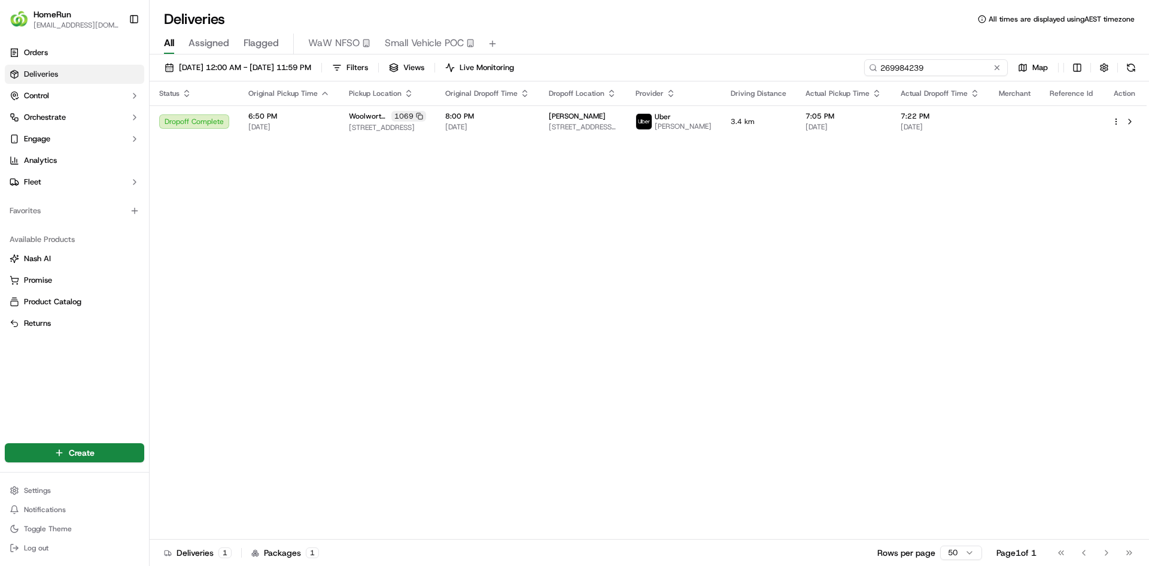
drag, startPoint x: 961, startPoint y: 70, endPoint x: 684, endPoint y: 59, distance: 277.4
click at [724, 63] on div "[DATE] 12:00 AM - [DATE] 11:59 PM Filters Views Live Monitoring 269984239 Map" at bounding box center [650, 70] width 1000 height 22
paste input "70015852"
drag, startPoint x: 320, startPoint y: 305, endPoint x: 224, endPoint y: 220, distance: 128.1
click at [310, 298] on div "Status Original Pickup Time Pickup Location Original Dropoff Time Dropoff Locat…" at bounding box center [648, 310] width 997 height 458
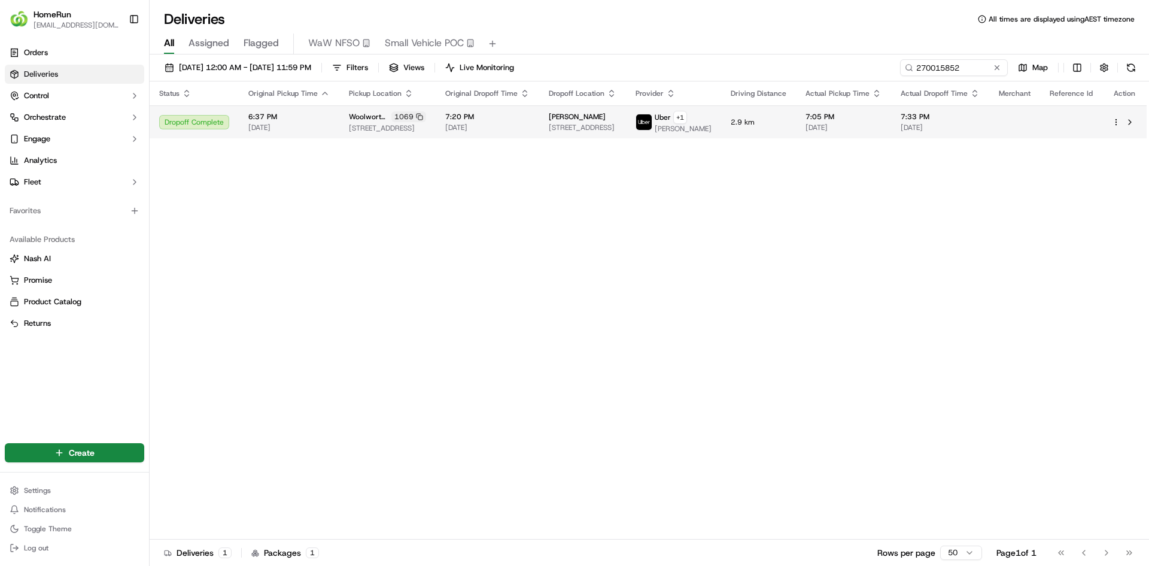
click at [836, 132] on span "[DATE]" at bounding box center [844, 128] width 76 height 10
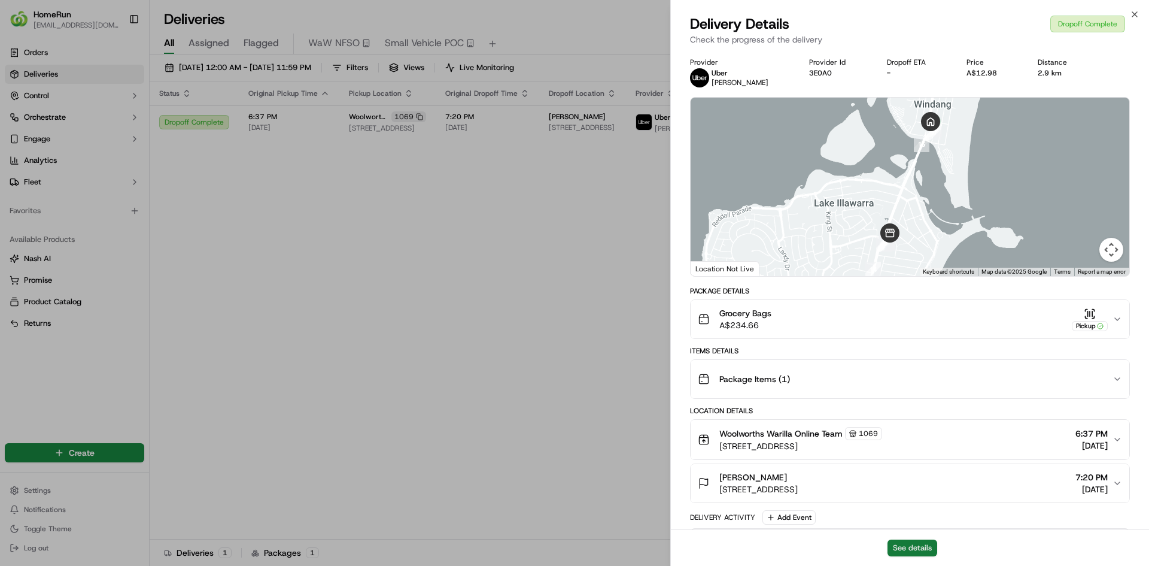
click at [914, 548] on button "See details" at bounding box center [913, 547] width 50 height 17
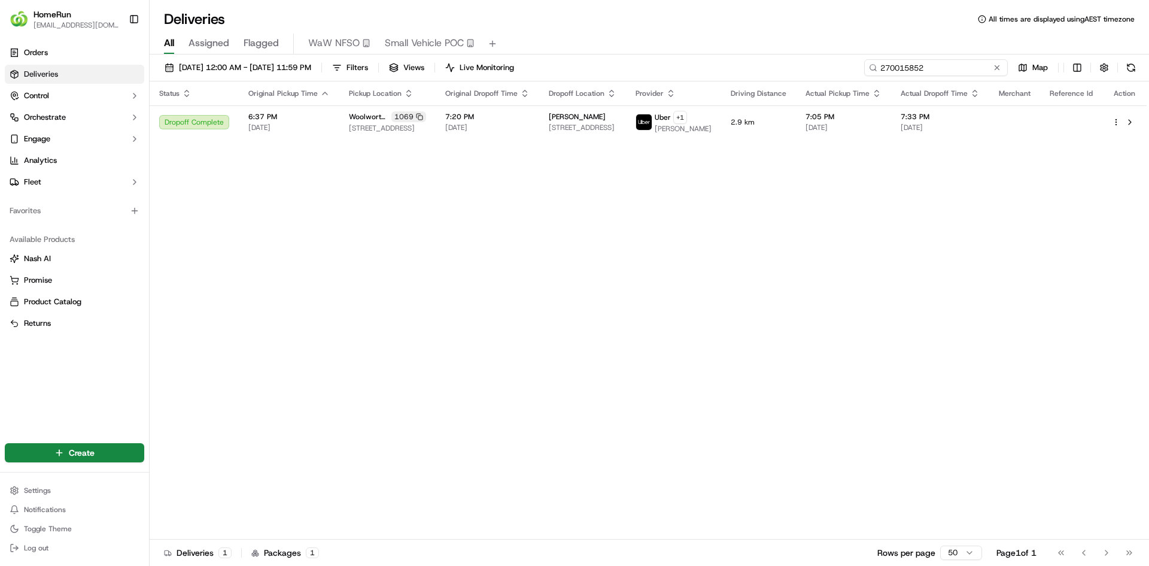
drag, startPoint x: 869, startPoint y: 79, endPoint x: 627, endPoint y: 71, distance: 241.4
click at [680, 81] on div "[DATE] 12:00 AM - [DATE] 11:59 PM Filters Views Live Monitoring 270015852 Map S…" at bounding box center [650, 311] width 1000 height 514
paste input "69118750"
drag, startPoint x: 967, startPoint y: 67, endPoint x: 953, endPoint y: 70, distance: 14.7
click at [966, 67] on input "269118750" at bounding box center [936, 67] width 144 height 17
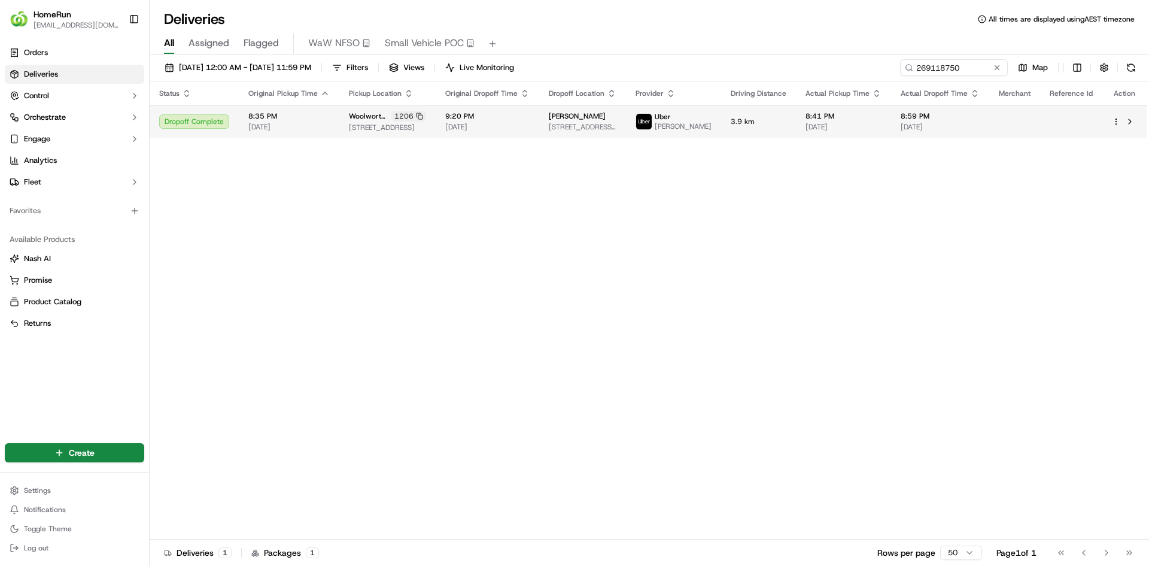
click at [886, 130] on td "8:41 PM [DATE]" at bounding box center [843, 121] width 95 height 32
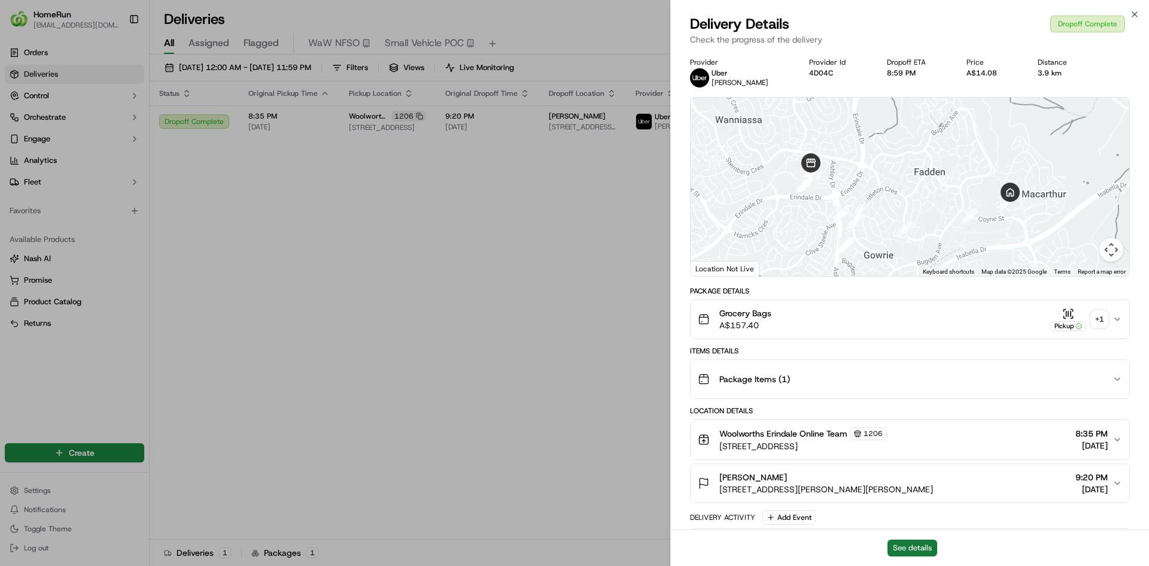
click at [899, 546] on button "See details" at bounding box center [913, 547] width 50 height 17
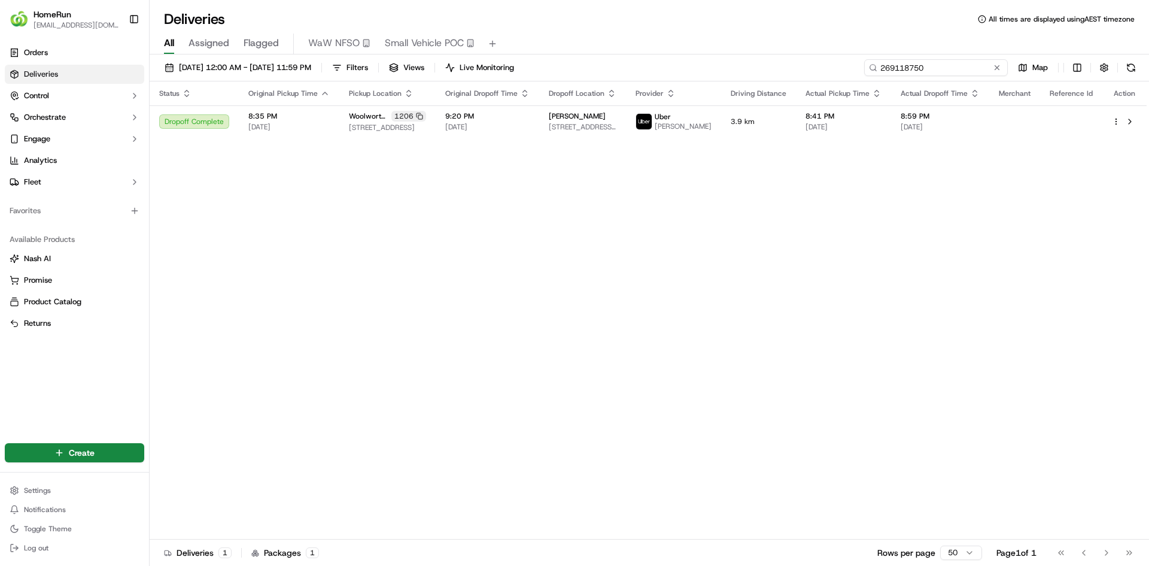
drag, startPoint x: 970, startPoint y: 66, endPoint x: 736, endPoint y: 60, distance: 234.7
click at [761, 66] on div "[DATE] 12:00 AM - [DATE] 11:59 PM Filters Views Live Monitoring 269118750 Map" at bounding box center [650, 70] width 1000 height 22
paste input "868139"
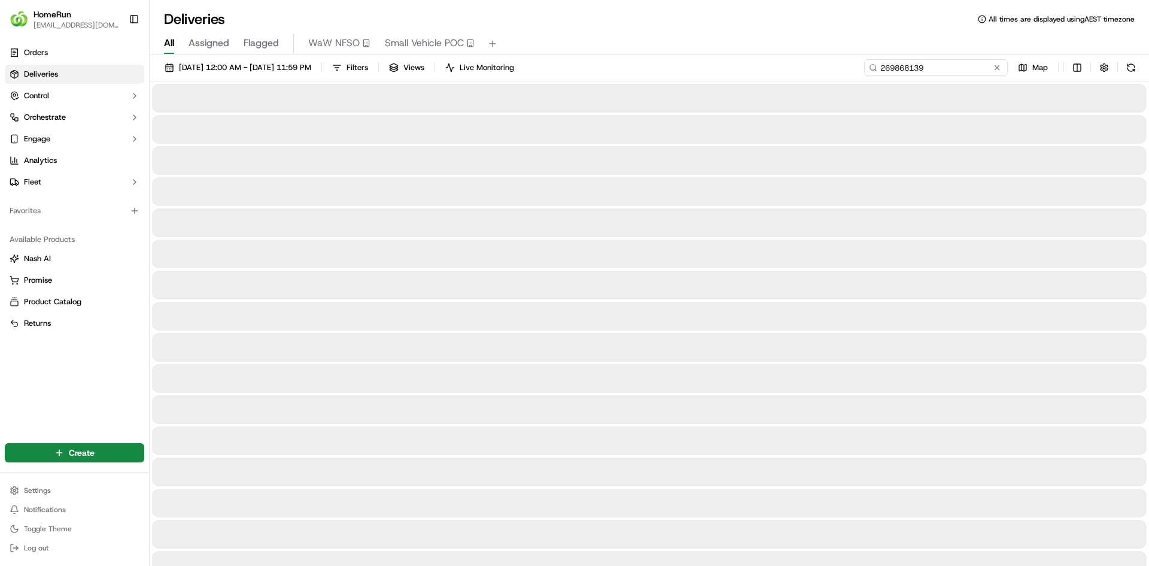
type input "269868139"
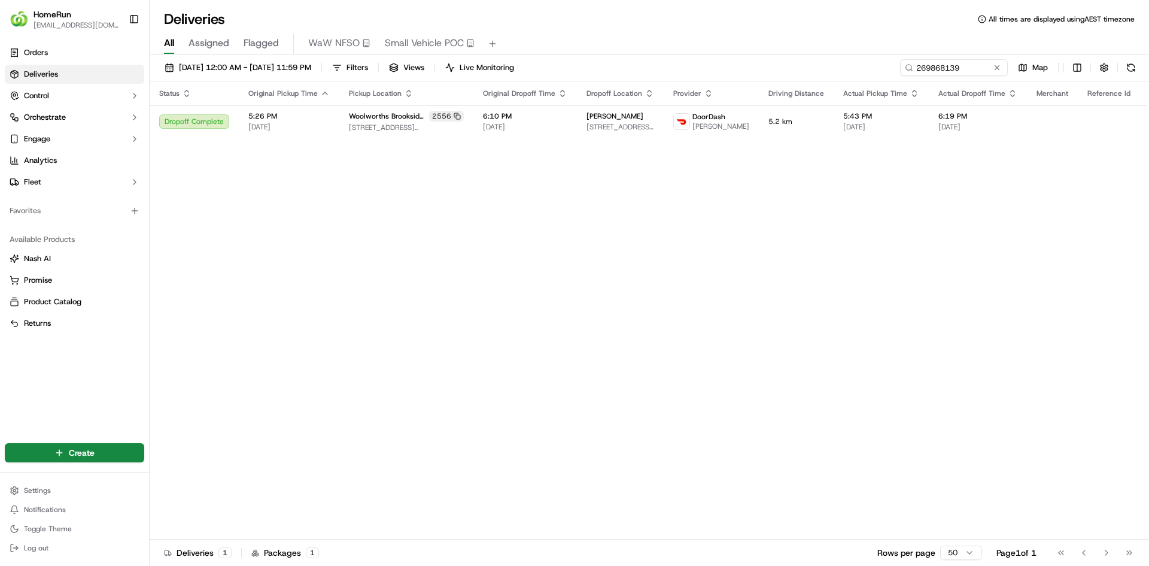
click at [422, 390] on div "Status Original Pickup Time Pickup Location Original Dropoff Time Dropoff Locat…" at bounding box center [667, 310] width 1035 height 458
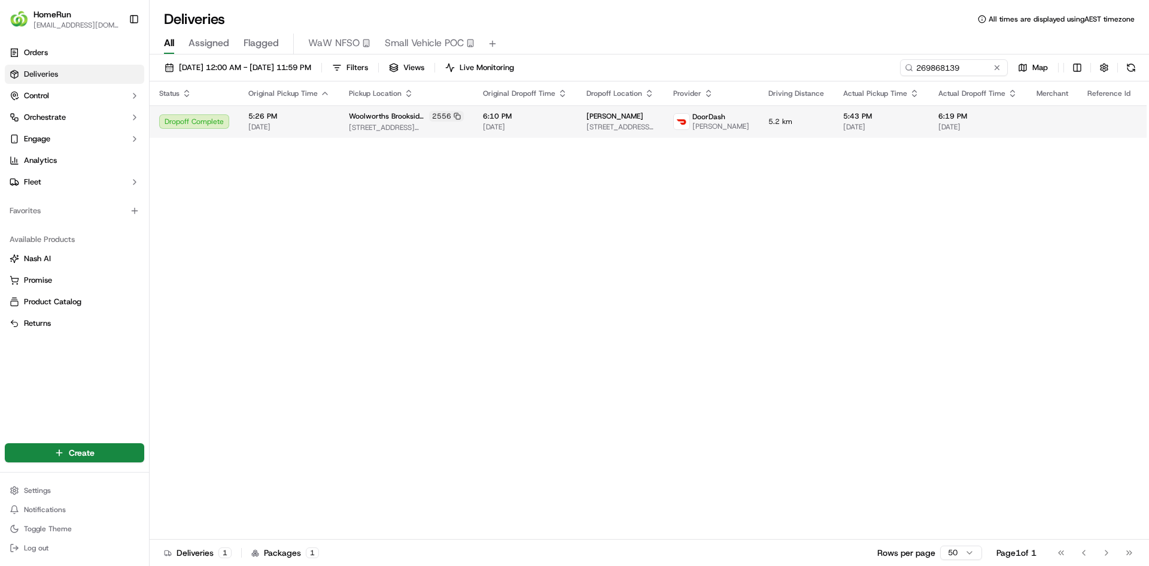
click at [483, 121] on span "6:10 PM" at bounding box center [525, 116] width 84 height 10
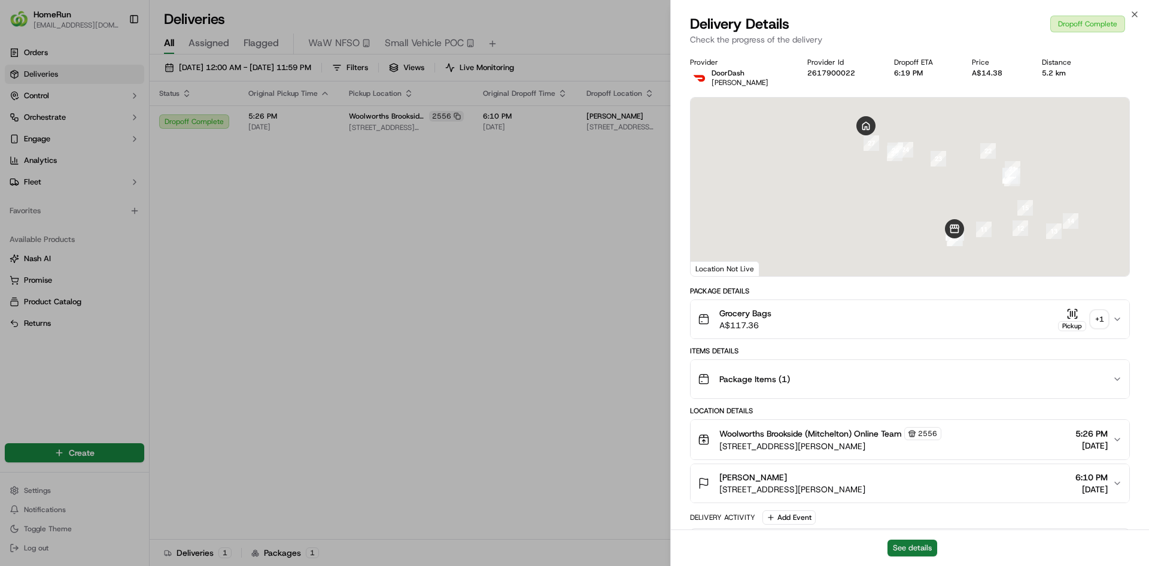
click at [914, 549] on button "See details" at bounding box center [913, 547] width 50 height 17
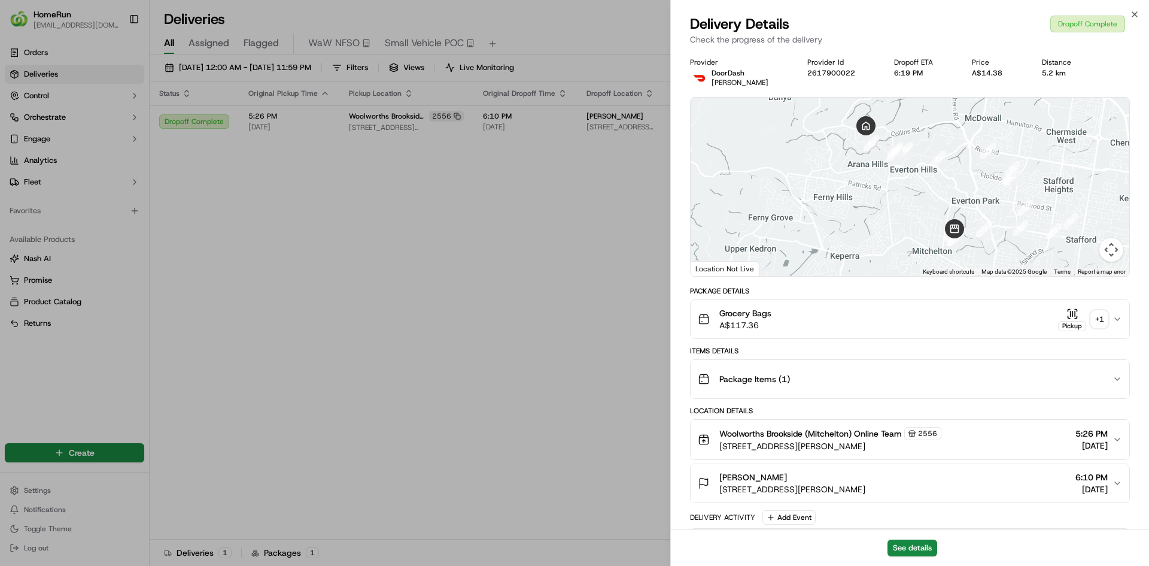
drag, startPoint x: 528, startPoint y: 298, endPoint x: 532, endPoint y: 307, distance: 9.9
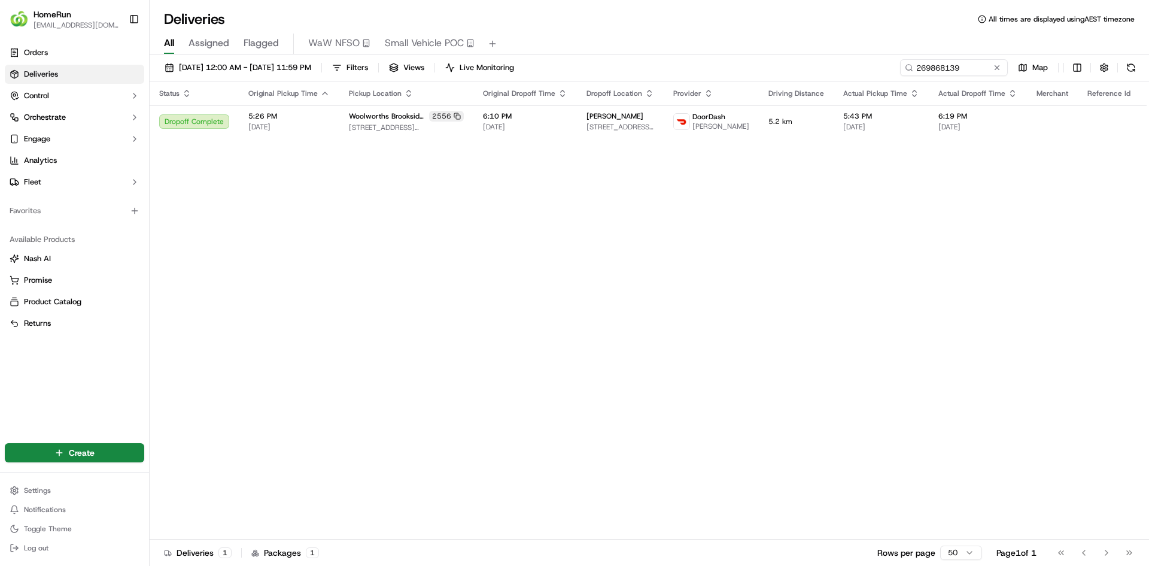
click at [816, 203] on div "Status Original Pickup Time Pickup Location Original Dropoff Time Dropoff Locat…" at bounding box center [667, 310] width 1035 height 458
drag, startPoint x: 570, startPoint y: 347, endPoint x: 576, endPoint y: 350, distance: 7.2
click at [570, 349] on div "Status Original Pickup Time Pickup Location Original Dropoff Time Dropoff Locat…" at bounding box center [667, 310] width 1035 height 458
click at [704, 212] on div "Status Original Pickup Time Pickup Location Original Dropoff Time Dropoff Locat…" at bounding box center [667, 310] width 1035 height 458
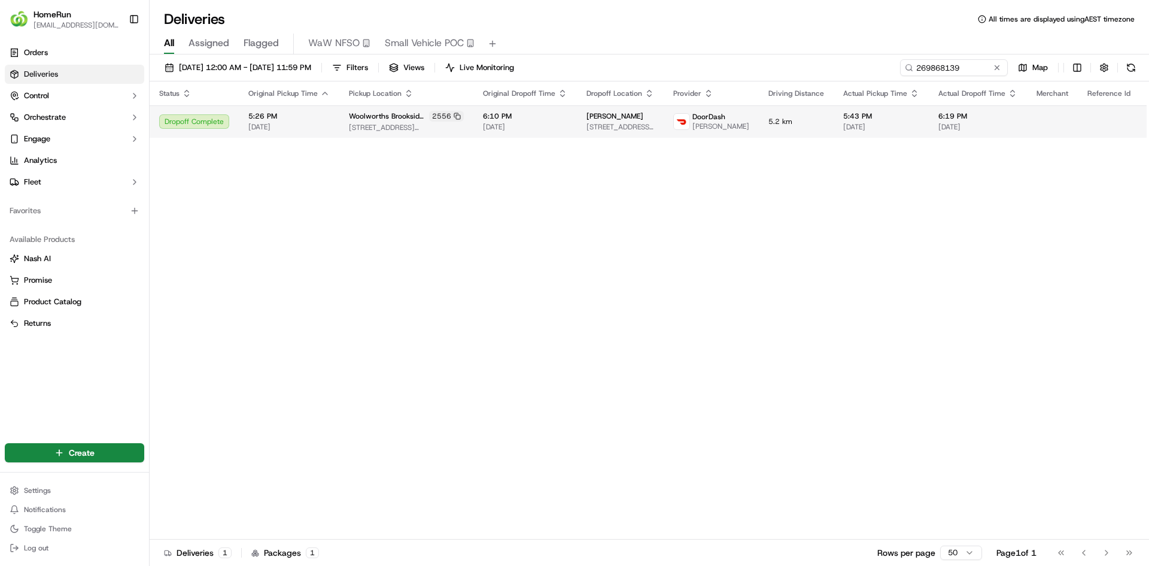
click at [769, 126] on span "5.2 km" at bounding box center [797, 122] width 56 height 10
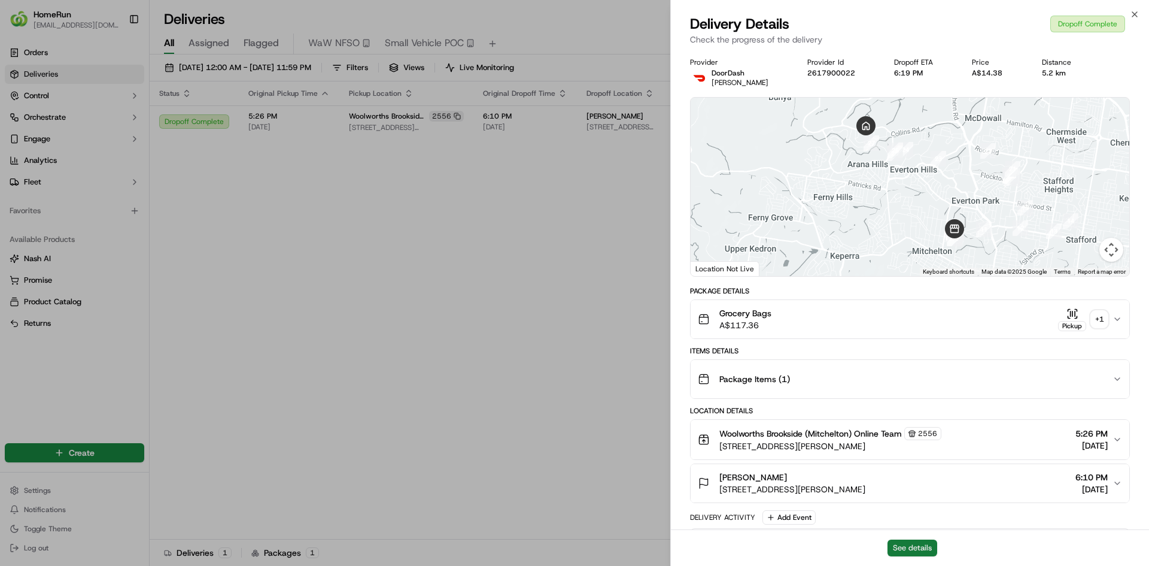
click at [924, 544] on button "See details" at bounding box center [913, 547] width 50 height 17
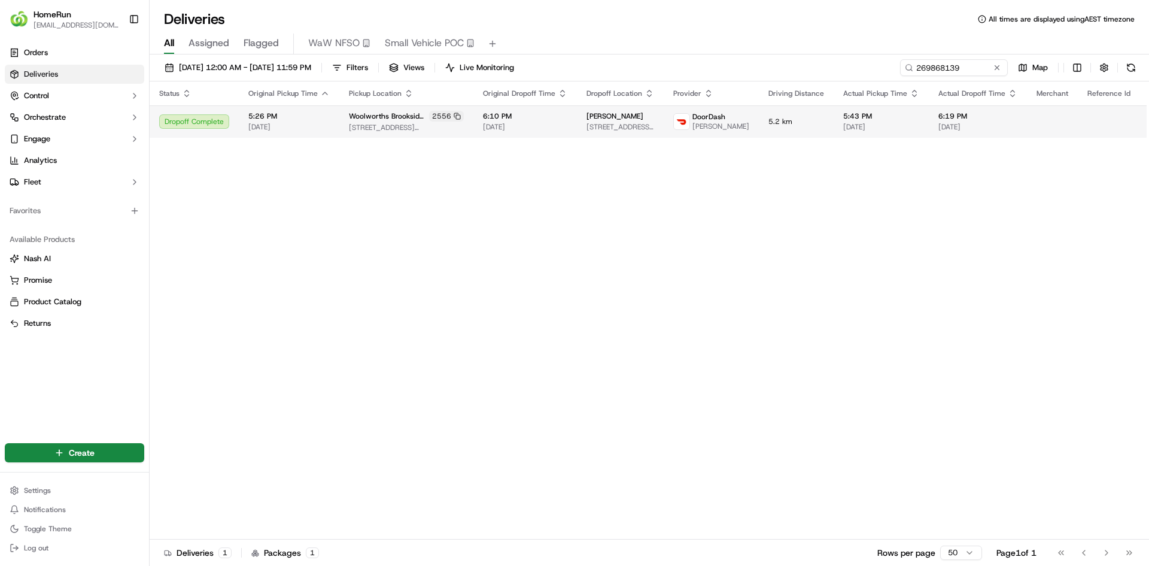
drag, startPoint x: 553, startPoint y: 259, endPoint x: 863, endPoint y: 139, distance: 332.4
click at [555, 260] on div "Status Original Pickup Time Pickup Location Original Dropoff Time Dropoff Locat…" at bounding box center [667, 310] width 1035 height 458
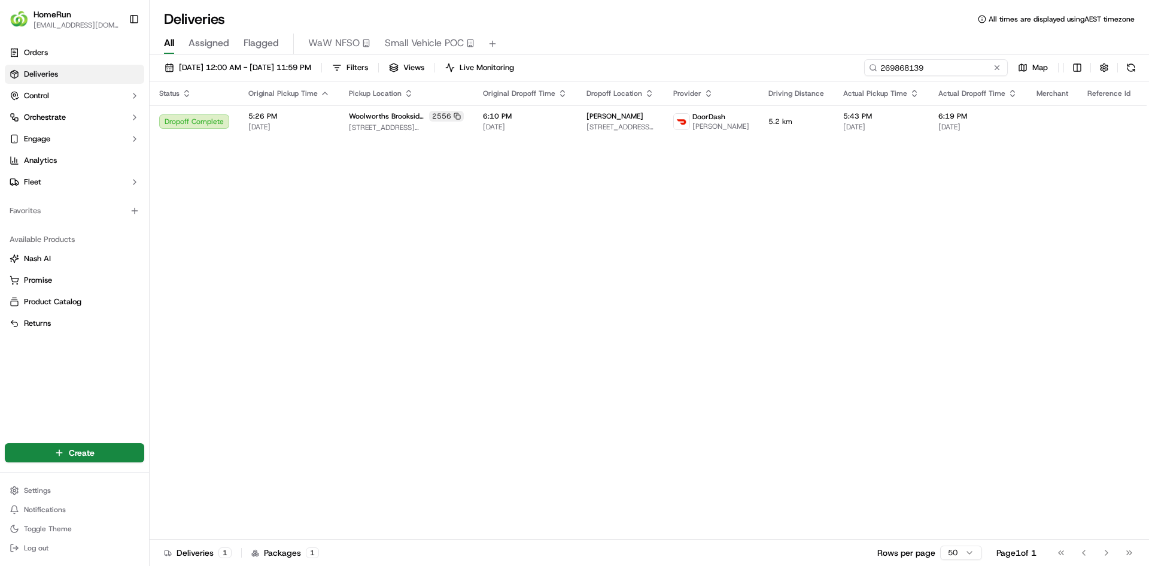
click at [925, 69] on input "269868139" at bounding box center [936, 67] width 144 height 17
drag, startPoint x: 945, startPoint y: 67, endPoint x: 973, endPoint y: 69, distance: 28.2
click at [946, 67] on input "269868139" at bounding box center [936, 67] width 144 height 17
click at [996, 64] on button at bounding box center [997, 68] width 12 height 12
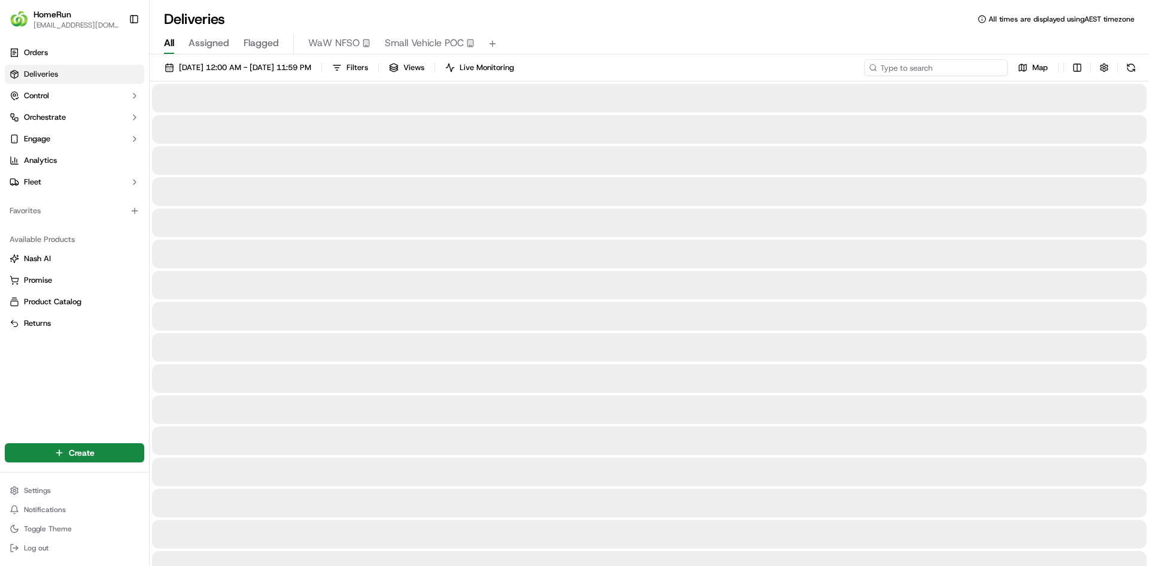
click at [982, 63] on input at bounding box center [936, 67] width 144 height 17
paste input "269934312"
click at [929, 69] on input "269934312" at bounding box center [936, 67] width 144 height 17
click at [930, 63] on input "269934312" at bounding box center [936, 67] width 144 height 17
click at [945, 63] on input "269934312" at bounding box center [936, 67] width 144 height 17
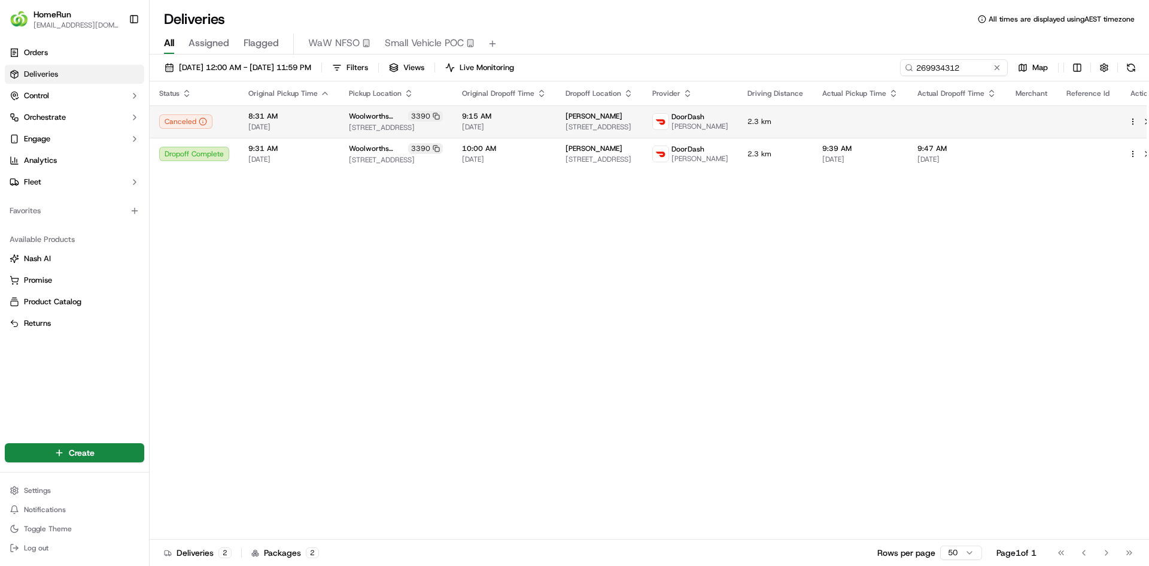
click at [408, 115] on div "3390" at bounding box center [425, 116] width 35 height 11
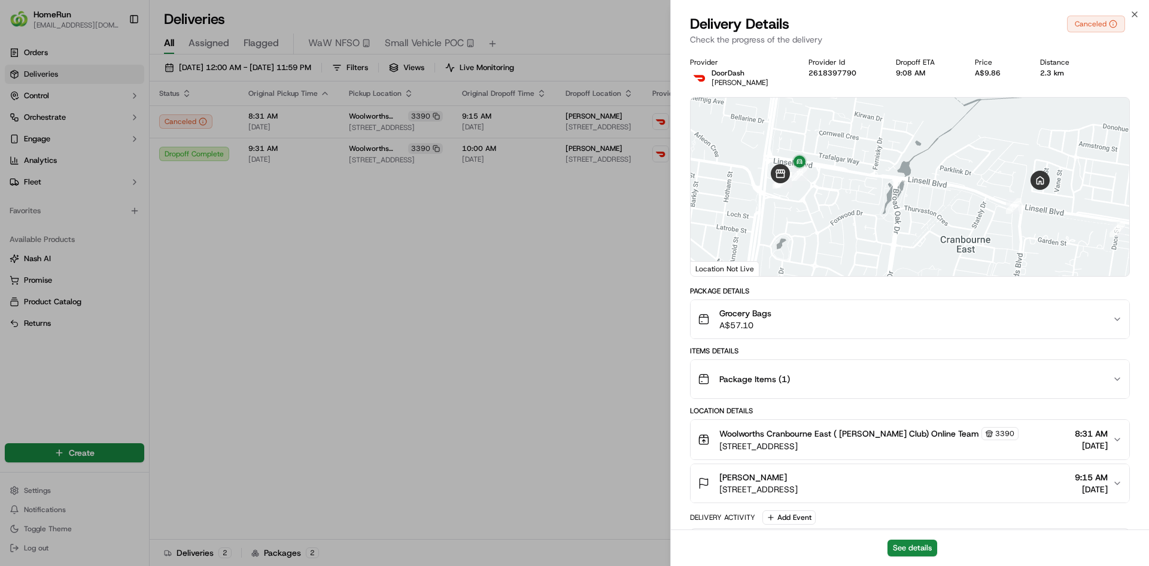
scroll to position [328, 0]
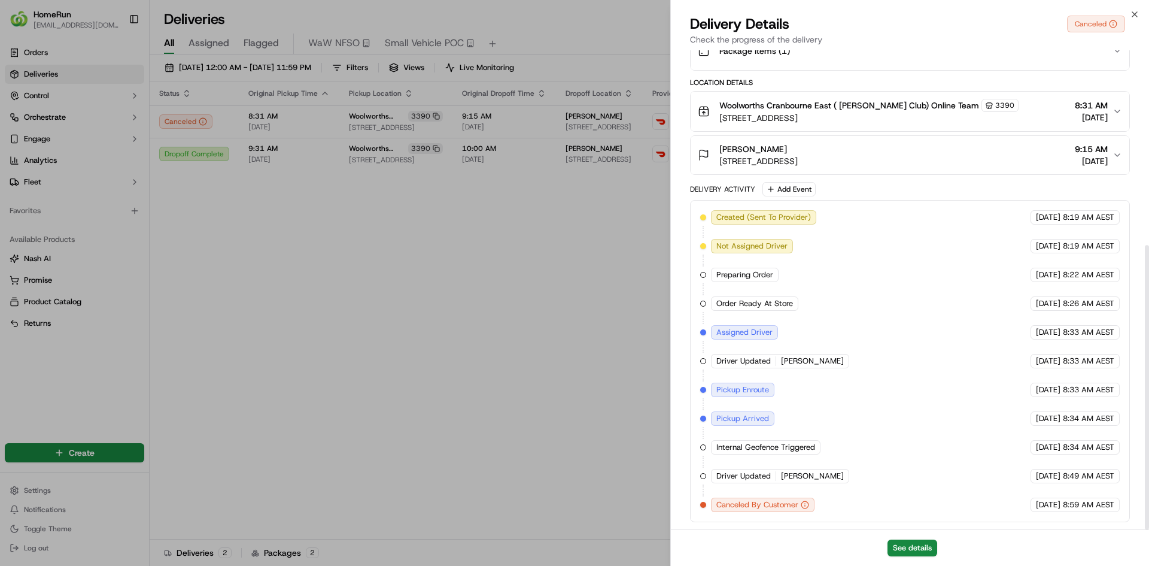
drag, startPoint x: 901, startPoint y: 444, endPoint x: 1041, endPoint y: 540, distance: 170.0
click at [975, 565] on html "HomeRun [EMAIL_ADDRESS][DOMAIN_NAME] Toggle Sidebar Orders Deliveries Control O…" at bounding box center [574, 283] width 1149 height 566
click at [1024, 526] on div "Provider [PERSON_NAME] Provider Id [US_HEALTHCARE_NPI] Dropoff ETA 9:08 AM Pric…" at bounding box center [910, 125] width 478 height 807
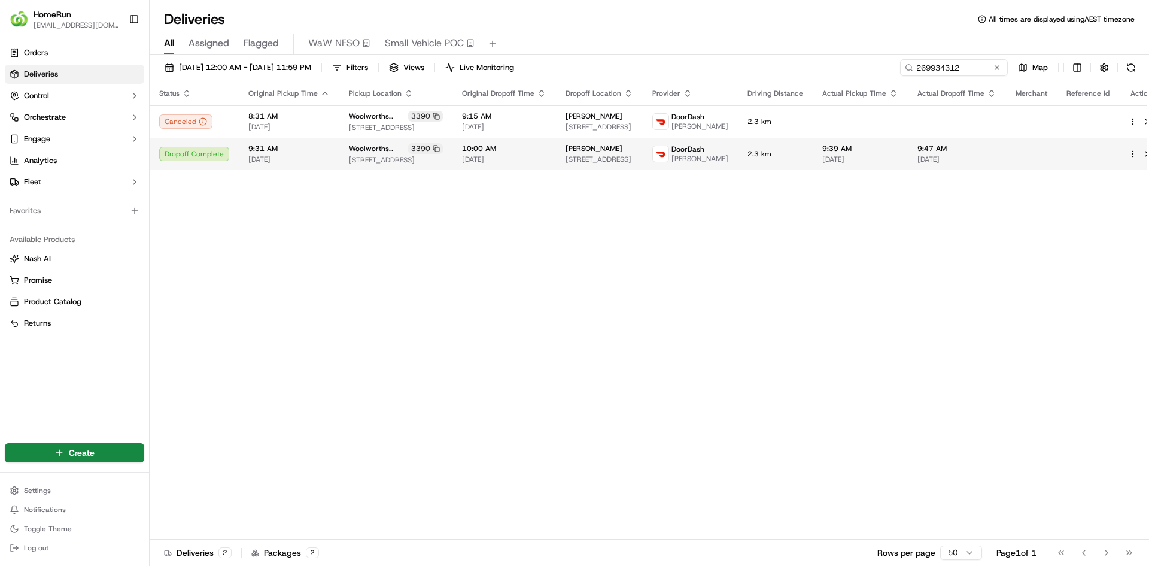
click at [618, 168] on td "[PERSON_NAME] [STREET_ADDRESS]" at bounding box center [599, 154] width 87 height 32
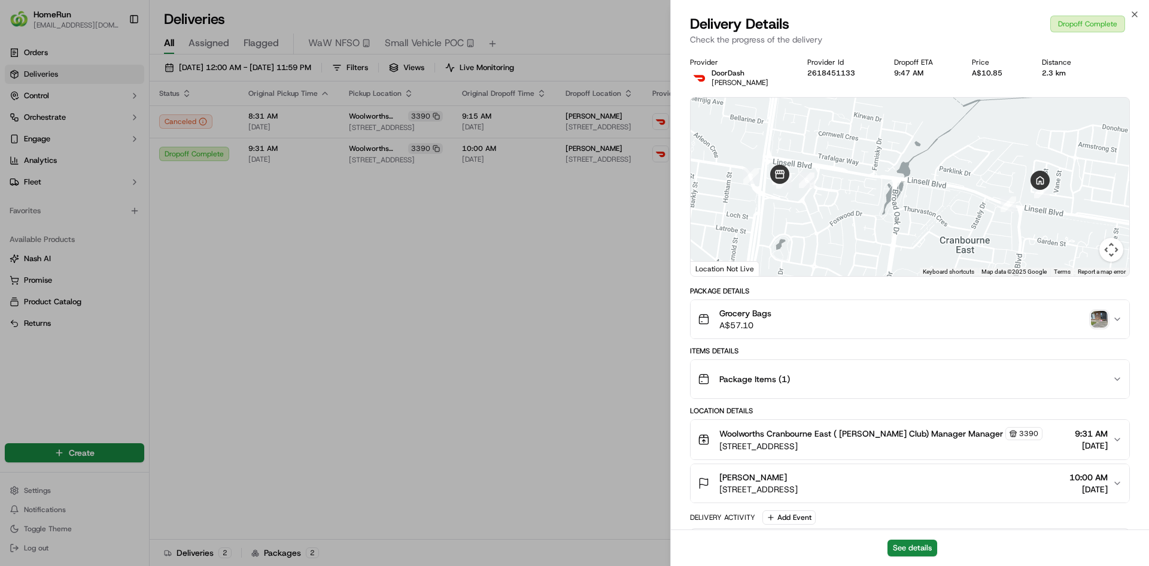
click at [1100, 316] on img "button" at bounding box center [1099, 319] width 17 height 17
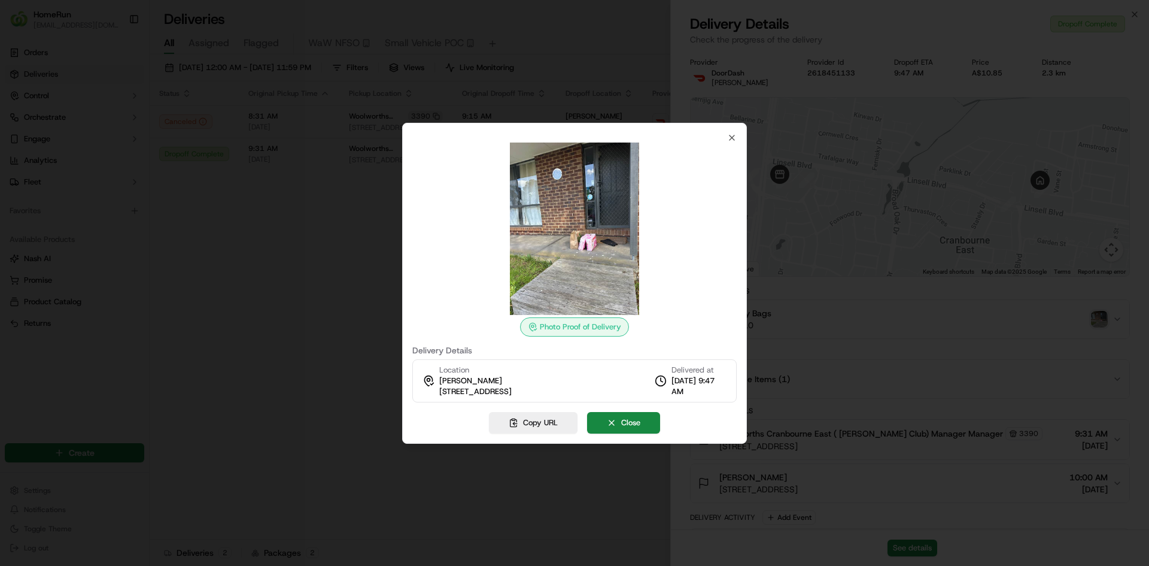
click at [311, 447] on div at bounding box center [574, 283] width 1149 height 566
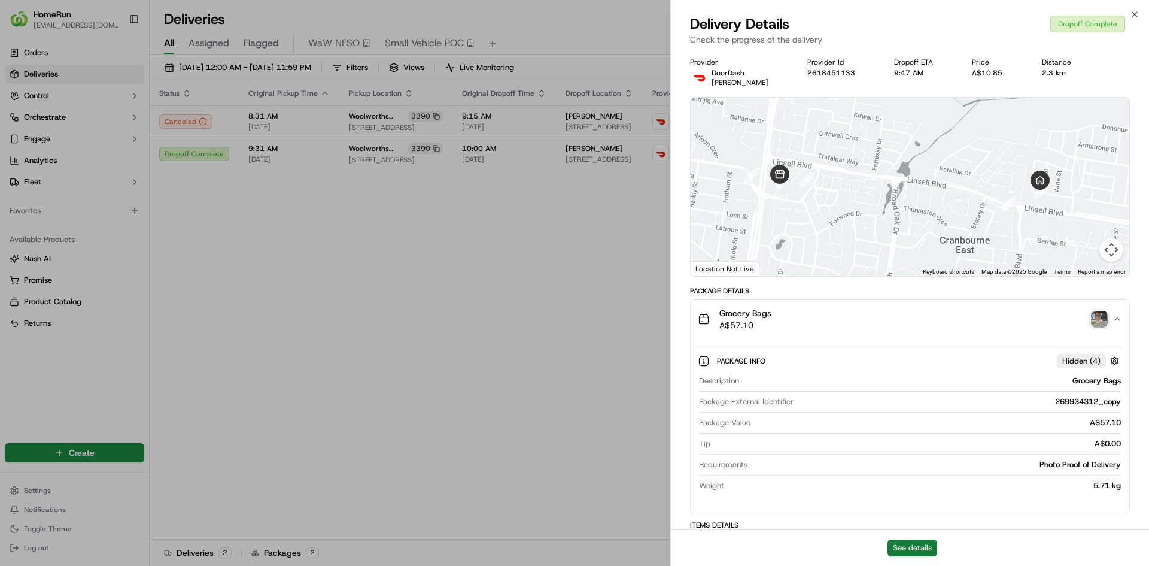
click at [922, 548] on button "See details" at bounding box center [913, 547] width 50 height 17
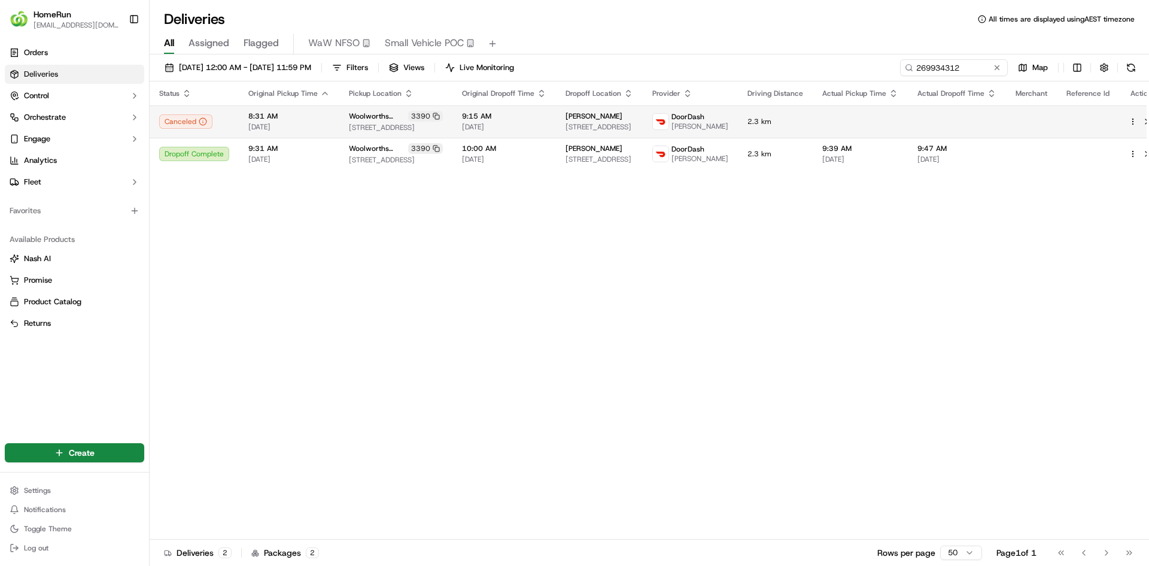
click at [545, 129] on td "9:15 AM [DATE]" at bounding box center [505, 121] width 104 height 32
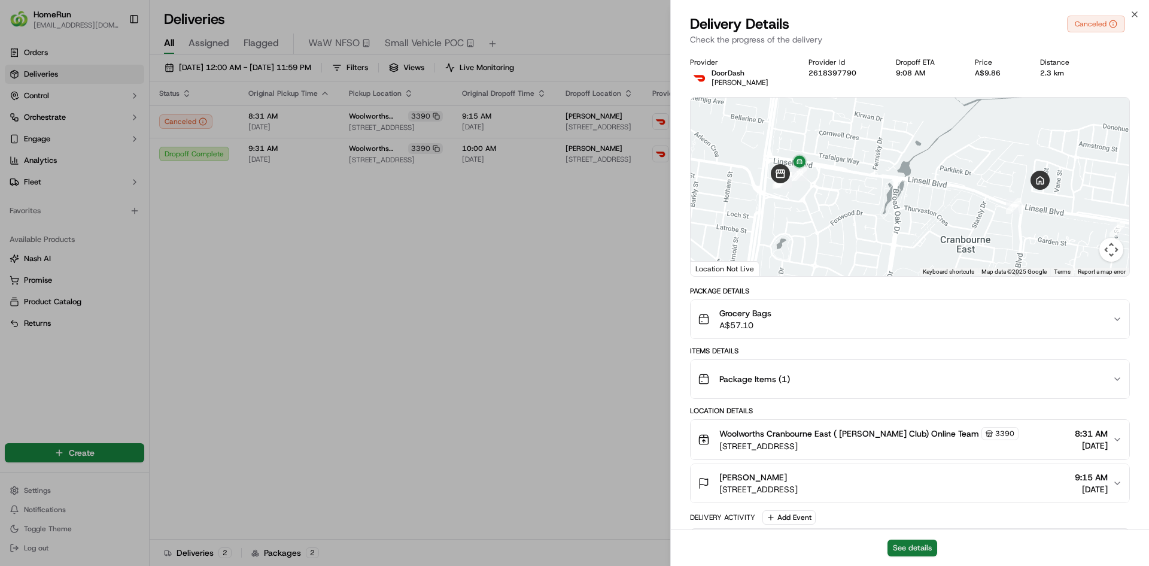
click at [925, 552] on button "See details" at bounding box center [913, 547] width 50 height 17
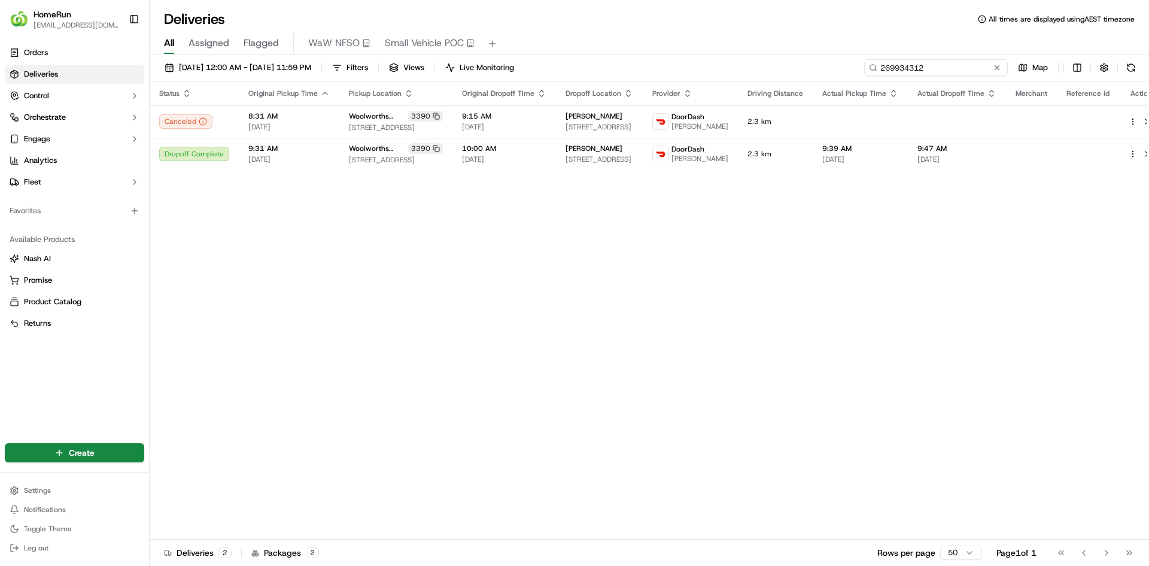
drag, startPoint x: 983, startPoint y: 72, endPoint x: 696, endPoint y: 73, distance: 286.7
click at [723, 76] on div "[DATE] 12:00 AM - [DATE] 11:59 PM Filters Views Live Monitoring 269934312 Map" at bounding box center [650, 70] width 1000 height 22
paste input "69937"
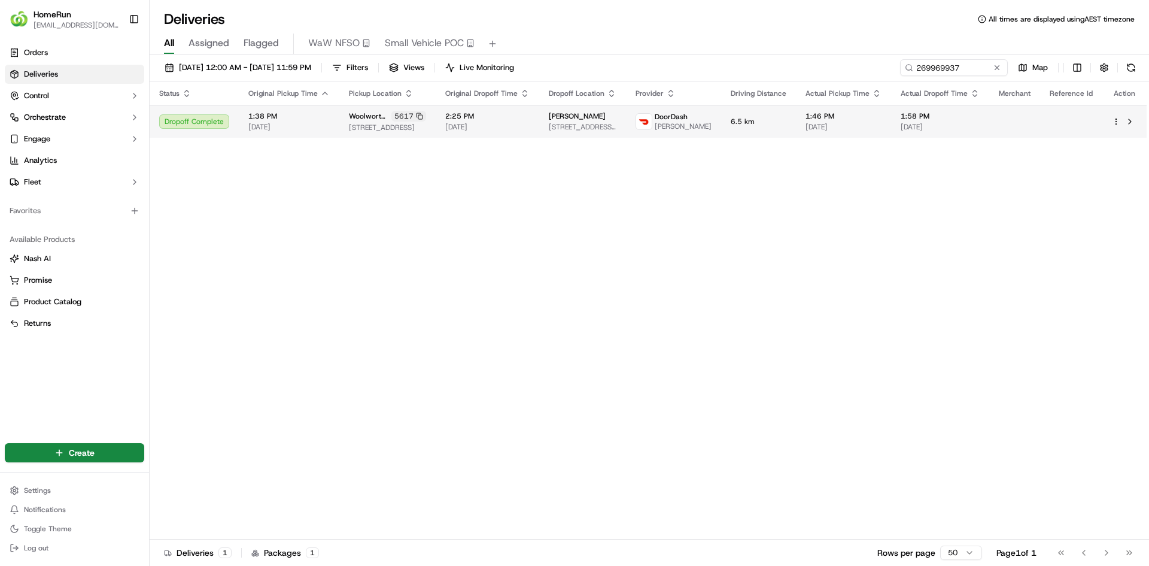
click at [617, 121] on div "[PERSON_NAME]" at bounding box center [583, 116] width 68 height 10
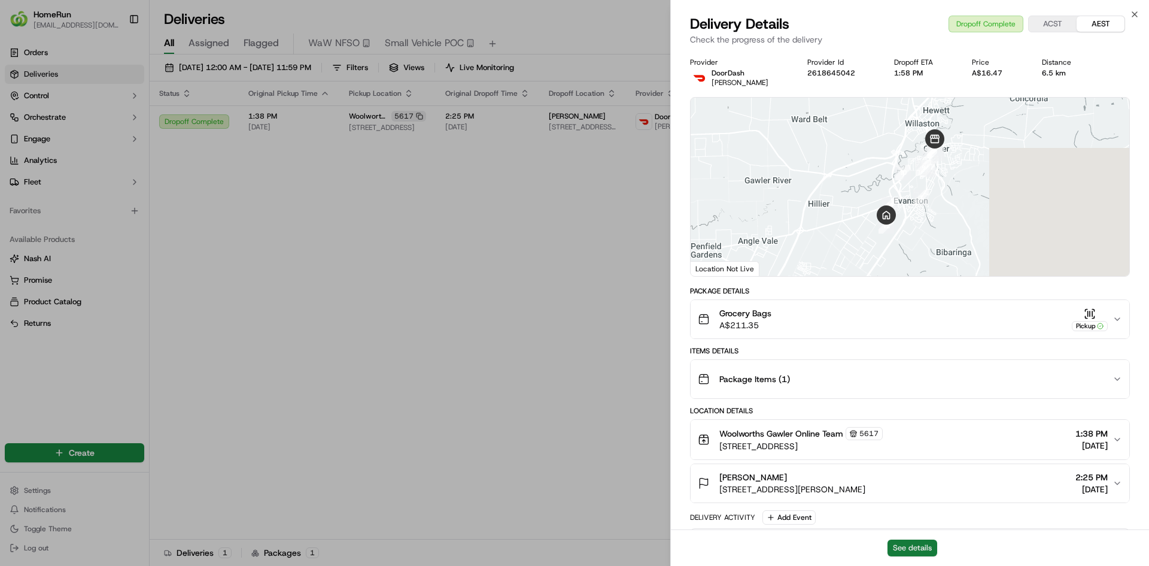
click at [920, 545] on button "See details" at bounding box center [913, 547] width 50 height 17
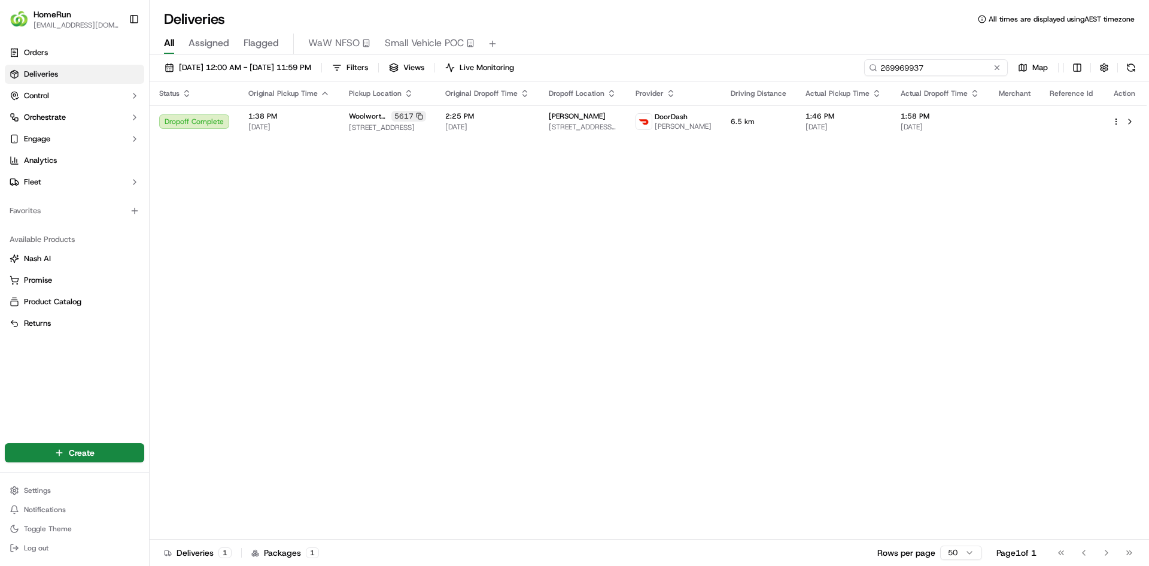
drag, startPoint x: 984, startPoint y: 65, endPoint x: 860, endPoint y: 75, distance: 124.4
click at [861, 75] on div "[DATE] 12:00 AM - [DATE] 11:59 PM Filters Views Live Monitoring 269969937 Map" at bounding box center [650, 70] width 1000 height 22
paste input "70028688"
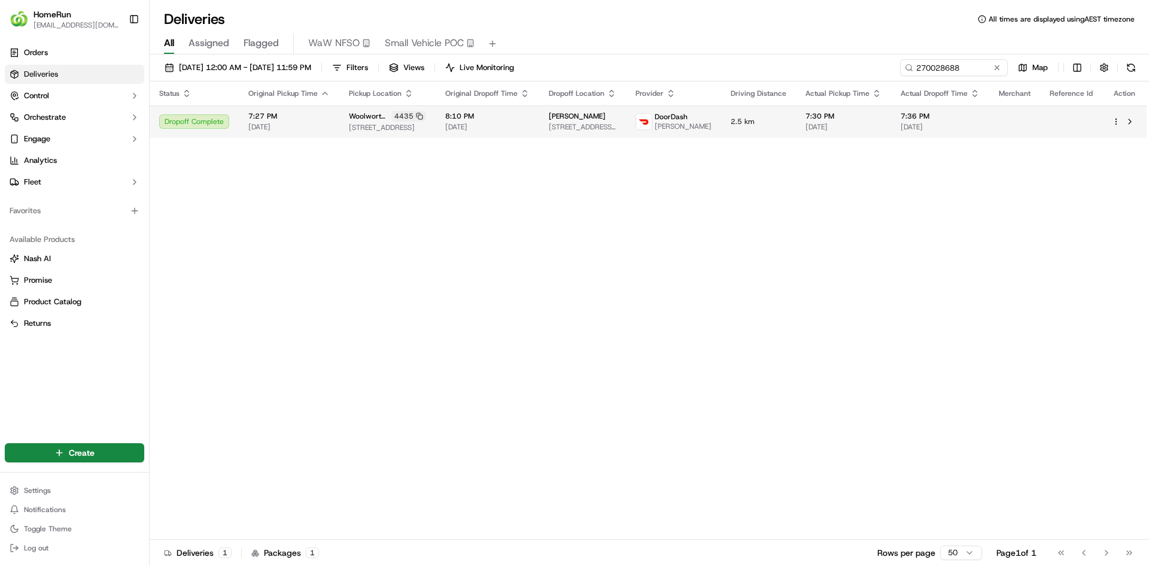
click at [833, 121] on span "7:30 PM" at bounding box center [844, 116] width 76 height 10
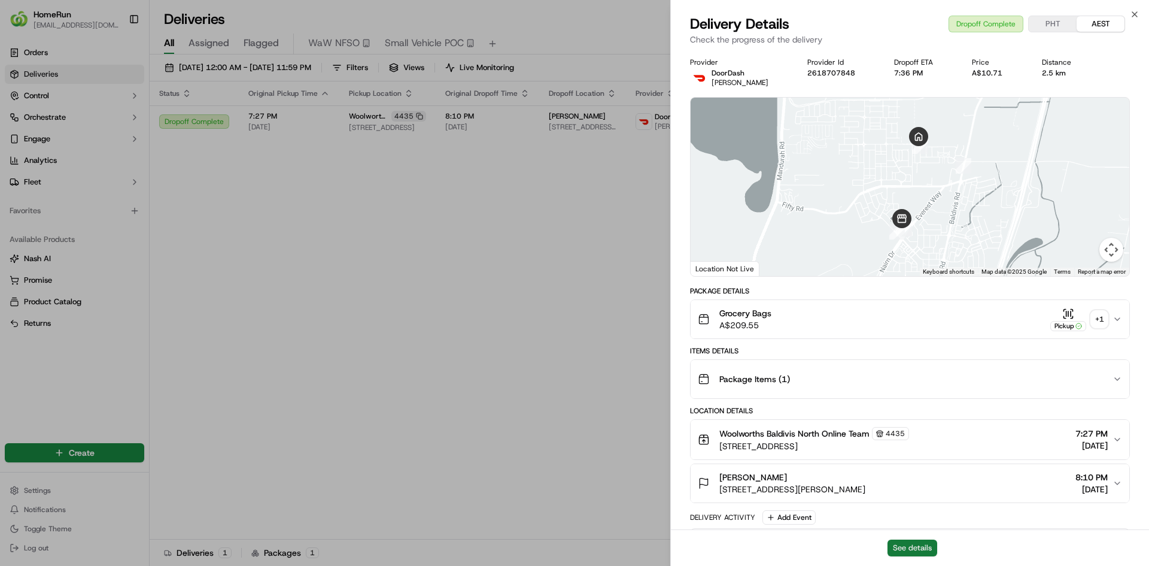
click at [909, 547] on button "See details" at bounding box center [913, 547] width 50 height 17
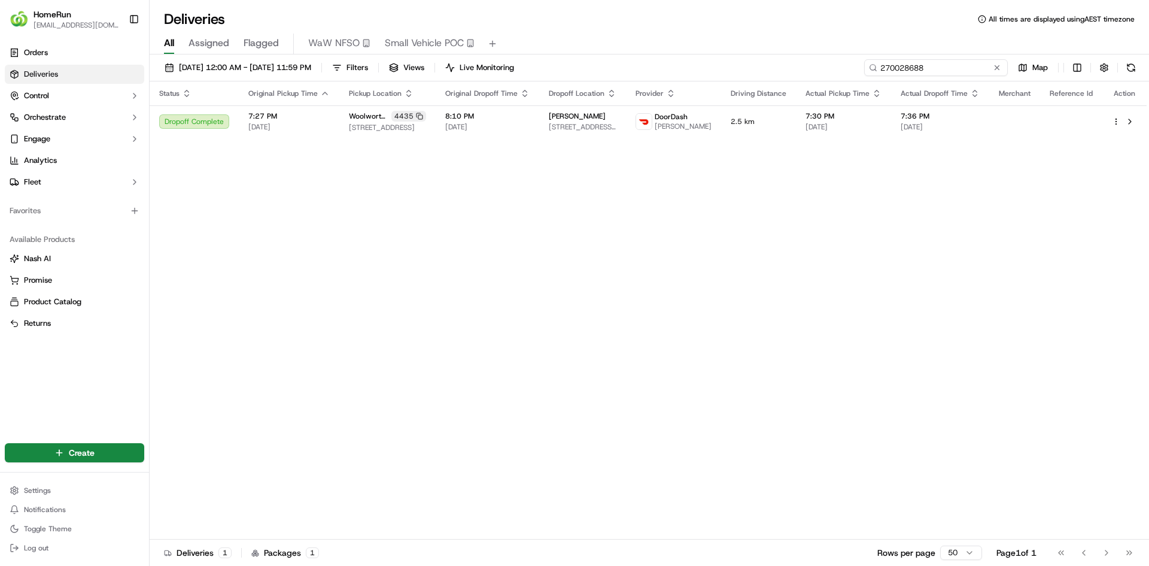
drag, startPoint x: 965, startPoint y: 70, endPoint x: 818, endPoint y: 53, distance: 147.7
click at [826, 54] on div "[DATE] 12:00 AM - [DATE] 11:59 PM Filters Views Live Monitoring 270028688 Map S…" at bounding box center [650, 311] width 1000 height 514
paste input "08441"
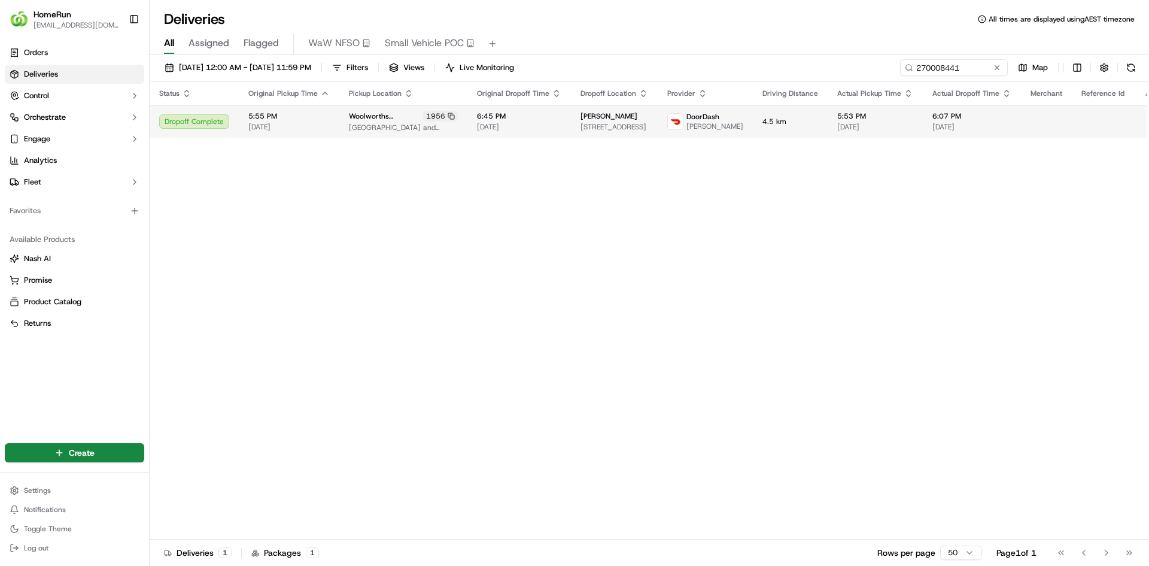
click at [532, 114] on span "6:45 PM" at bounding box center [519, 116] width 84 height 10
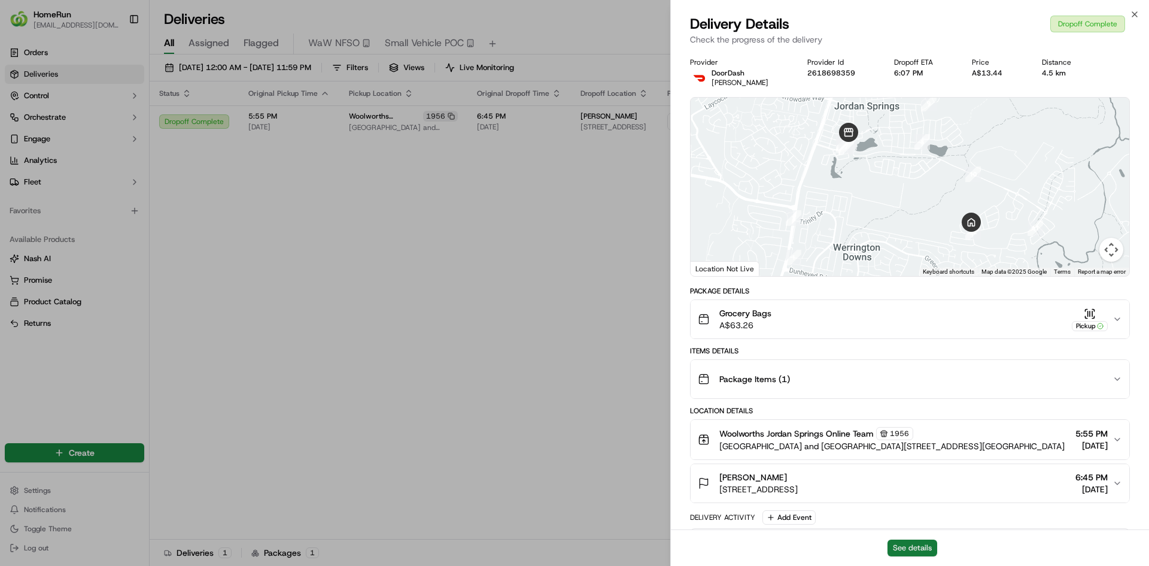
click at [915, 544] on button "See details" at bounding box center [913, 547] width 50 height 17
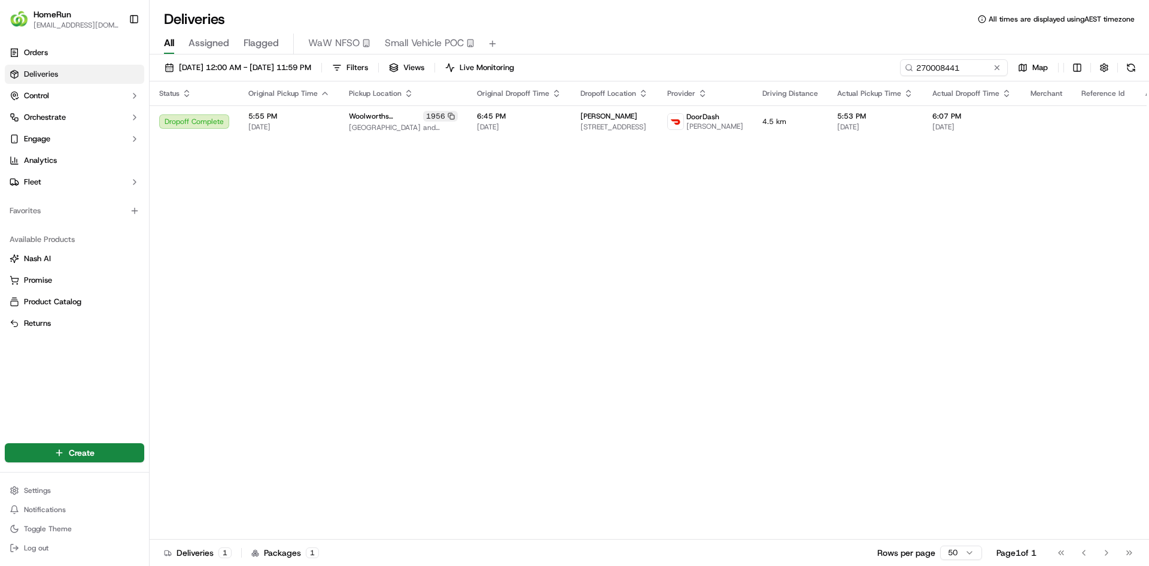
drag, startPoint x: 512, startPoint y: 359, endPoint x: 539, endPoint y: 346, distance: 29.7
click at [515, 353] on div "Status Original Pickup Time Pickup Location Original Dropoff Time Dropoff Locat…" at bounding box center [664, 310] width 1029 height 458
drag, startPoint x: 982, startPoint y: 71, endPoint x: 628, endPoint y: 55, distance: 354.7
click at [641, 61] on div "[DATE] 12:00 AM - [DATE] 11:59 PM Filters Views Live Monitoring 270008441 Map" at bounding box center [650, 70] width 1000 height 22
paste input "69794793"
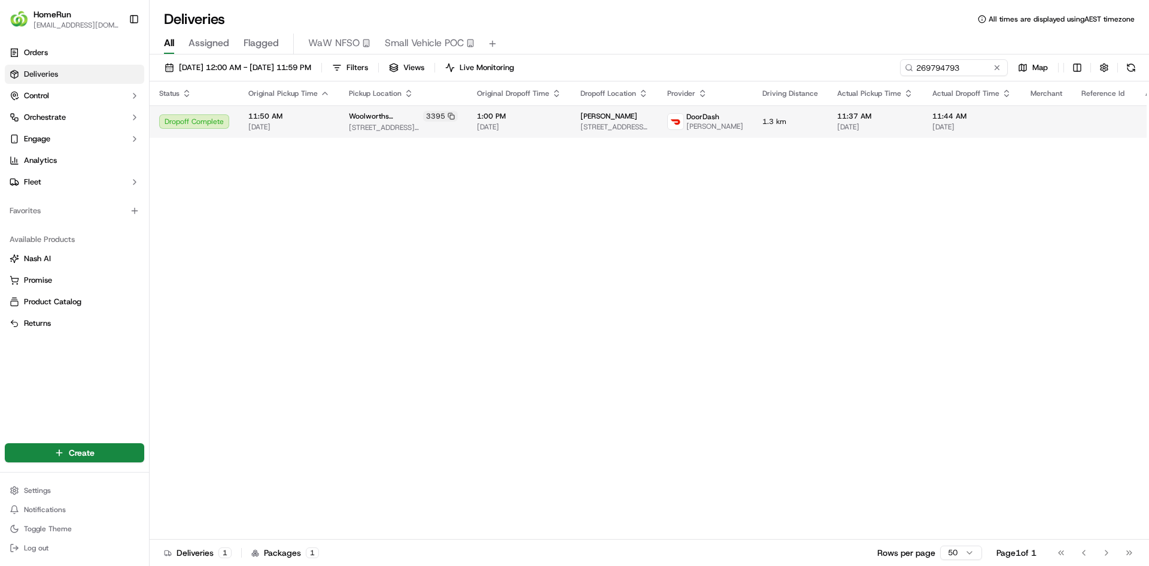
click at [753, 114] on td "1.3 km" at bounding box center [790, 121] width 75 height 32
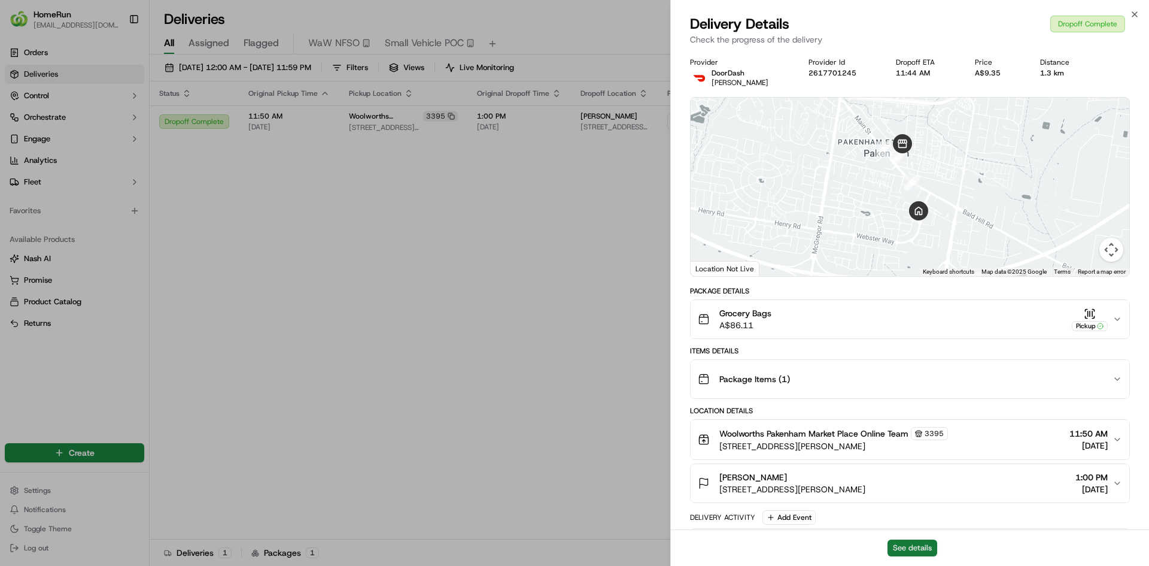
click at [909, 550] on button "See details" at bounding box center [913, 547] width 50 height 17
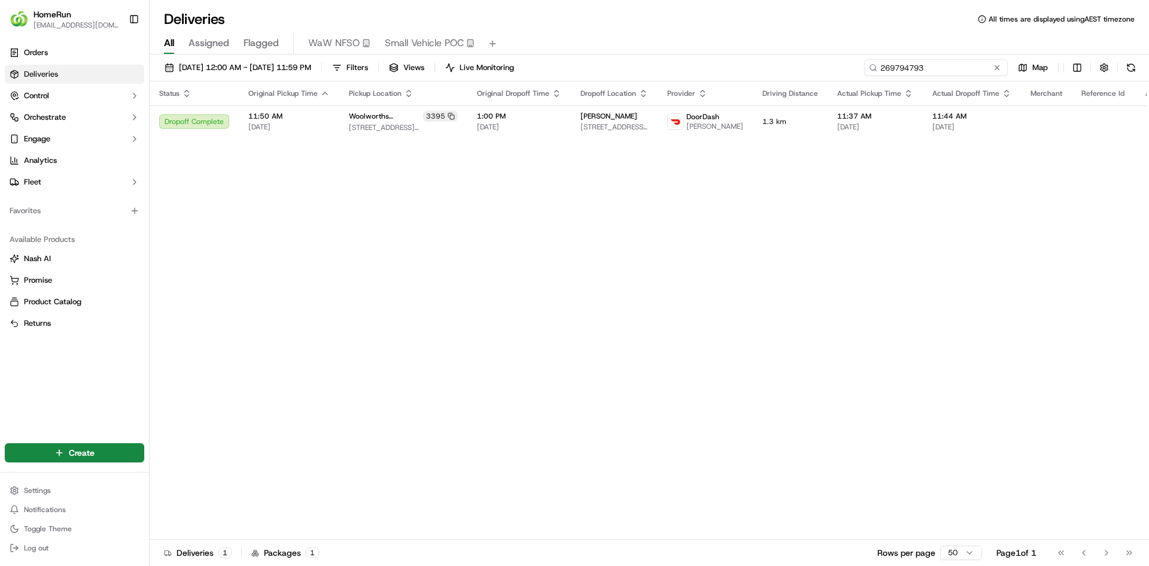
drag, startPoint x: 972, startPoint y: 66, endPoint x: 655, endPoint y: 60, distance: 316.7
click at [655, 63] on div "[DATE] 12:00 AM - [DATE] 11:59 PM Filters Views Live Monitoring 269794793 Map" at bounding box center [650, 70] width 1000 height 22
paste input "865609"
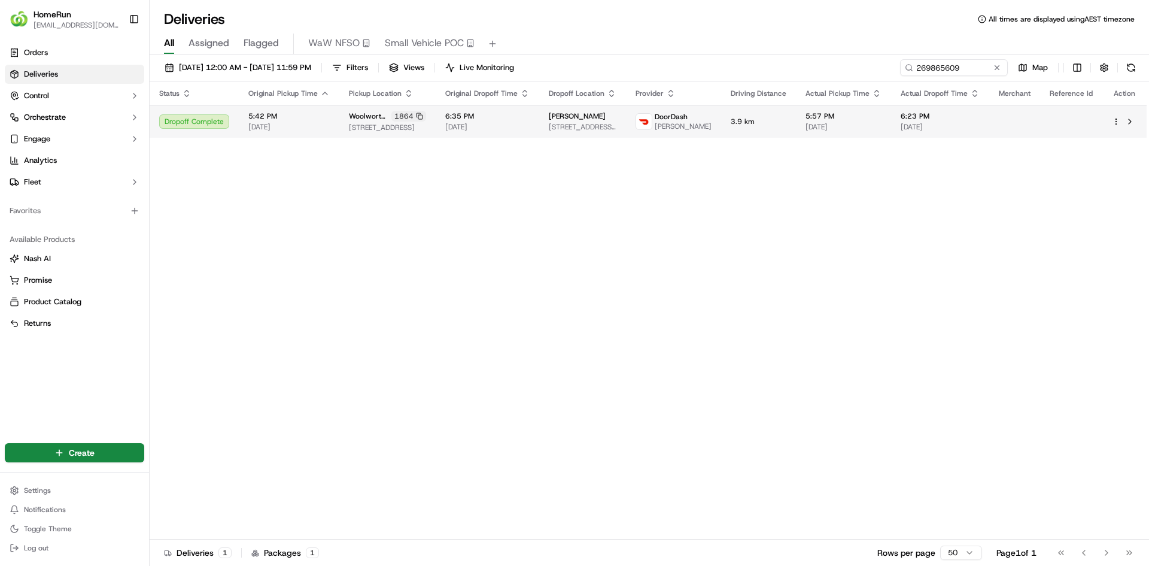
drag, startPoint x: 372, startPoint y: 212, endPoint x: 411, endPoint y: 133, distance: 87.3
click at [372, 212] on div "Status Original Pickup Time Pickup Location Original Dropoff Time Dropoff Locat…" at bounding box center [648, 310] width 997 height 458
click at [414, 112] on div "1864" at bounding box center [409, 116] width 35 height 11
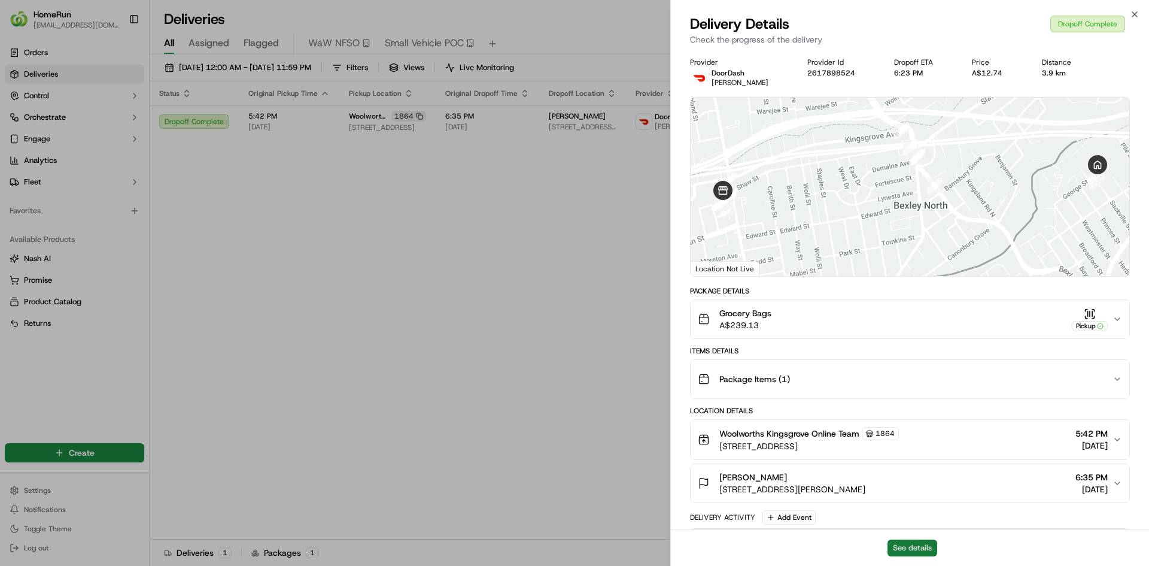
click at [909, 541] on button "See details" at bounding box center [913, 547] width 50 height 17
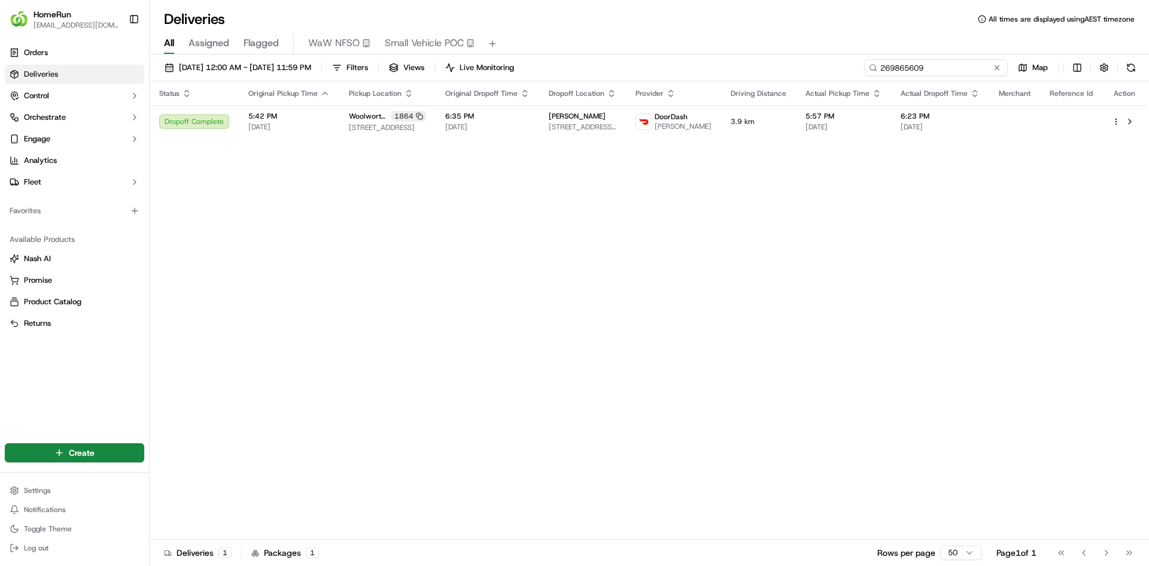
click at [806, 43] on div "Deliveries All times are displayed using AEST timezone All Assigned Flagged WaW…" at bounding box center [650, 283] width 1000 height 566
paste input "69341"
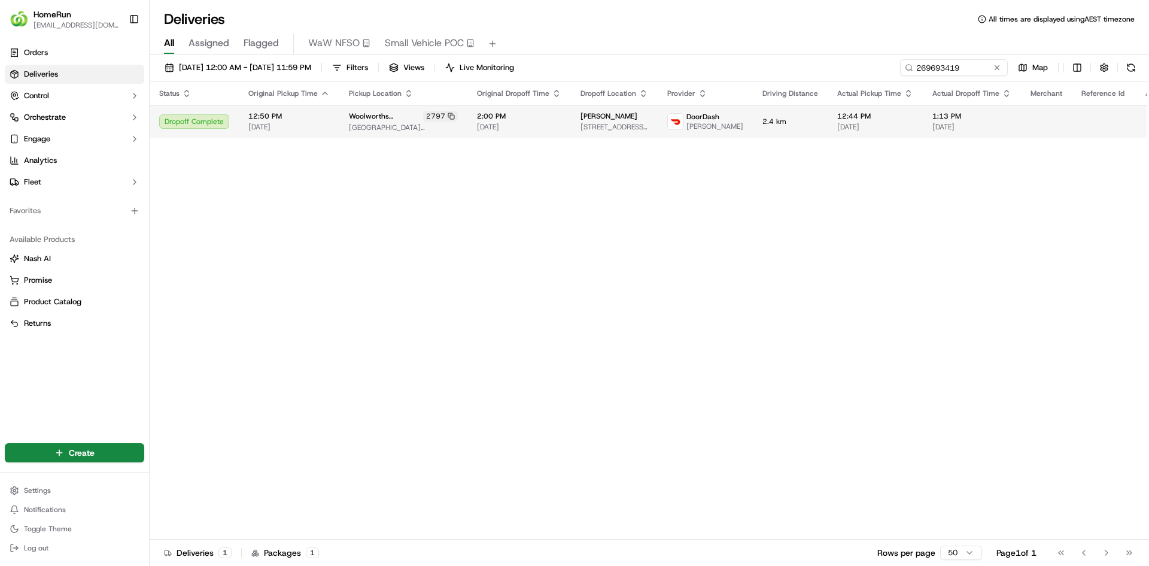
click at [518, 131] on span "[DATE]" at bounding box center [519, 127] width 84 height 10
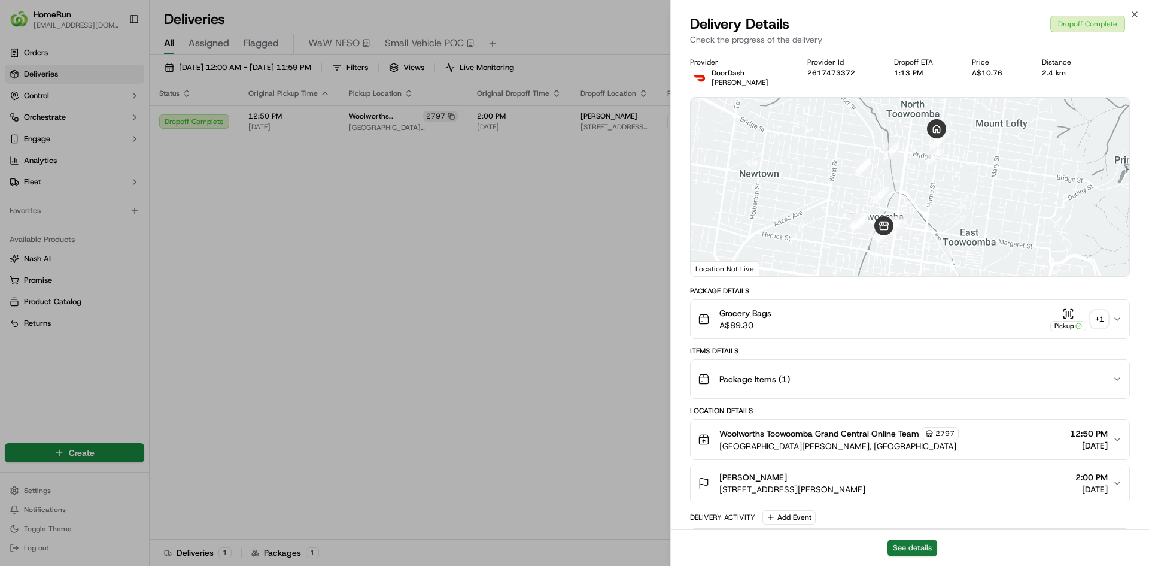
click at [920, 547] on button "See details" at bounding box center [913, 547] width 50 height 17
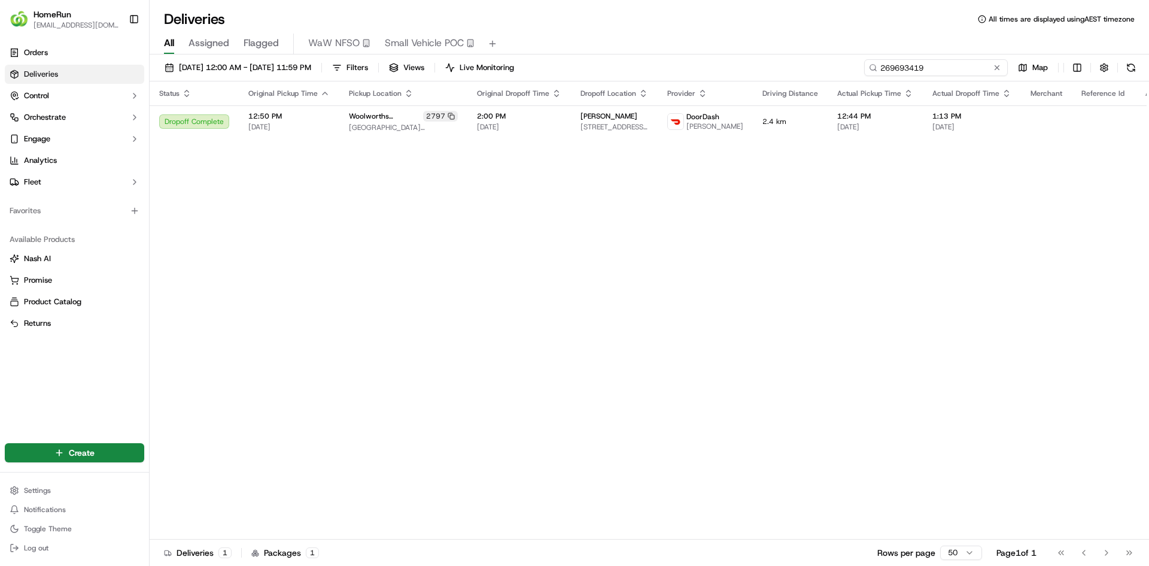
drag, startPoint x: 956, startPoint y: 69, endPoint x: 817, endPoint y: 54, distance: 140.2
click at [836, 64] on div "[DATE] 12:00 AM - [DATE] 11:59 PM Filters Views Live Monitoring 269693419 Map" at bounding box center [650, 70] width 1000 height 22
paste input "934857"
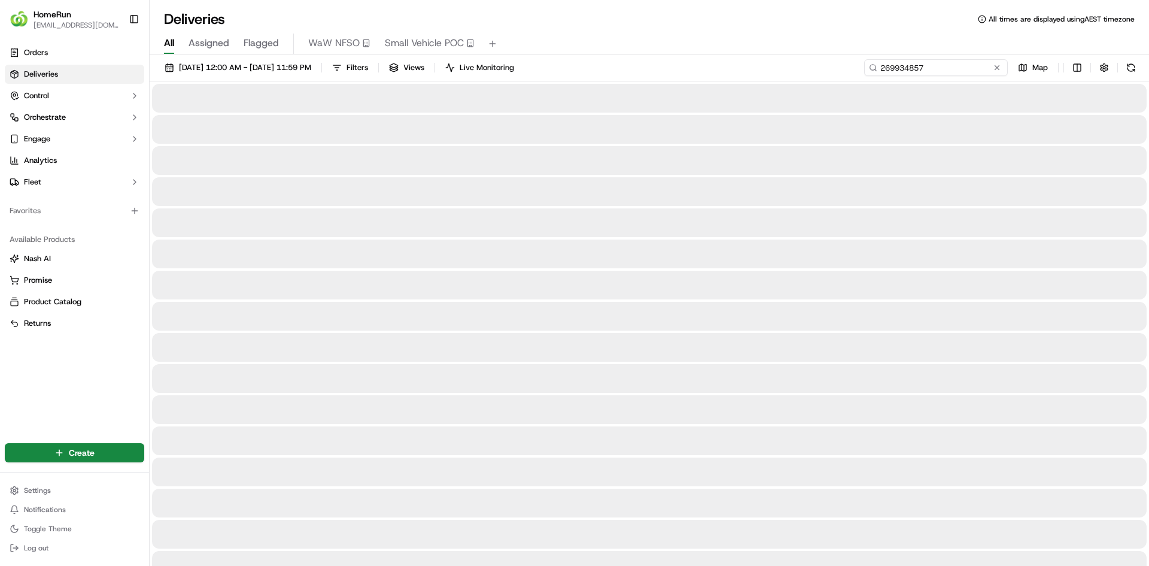
click at [933, 71] on input "269934857" at bounding box center [936, 67] width 144 height 17
click at [951, 69] on input "269934857" at bounding box center [936, 67] width 144 height 17
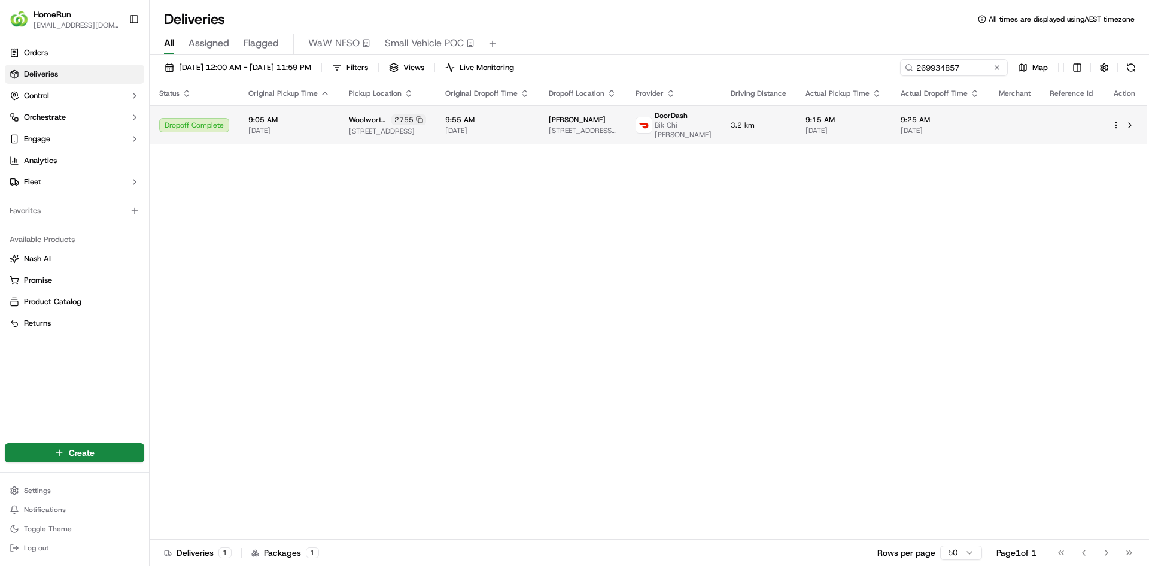
click at [751, 137] on td "3.2 km" at bounding box center [758, 124] width 75 height 39
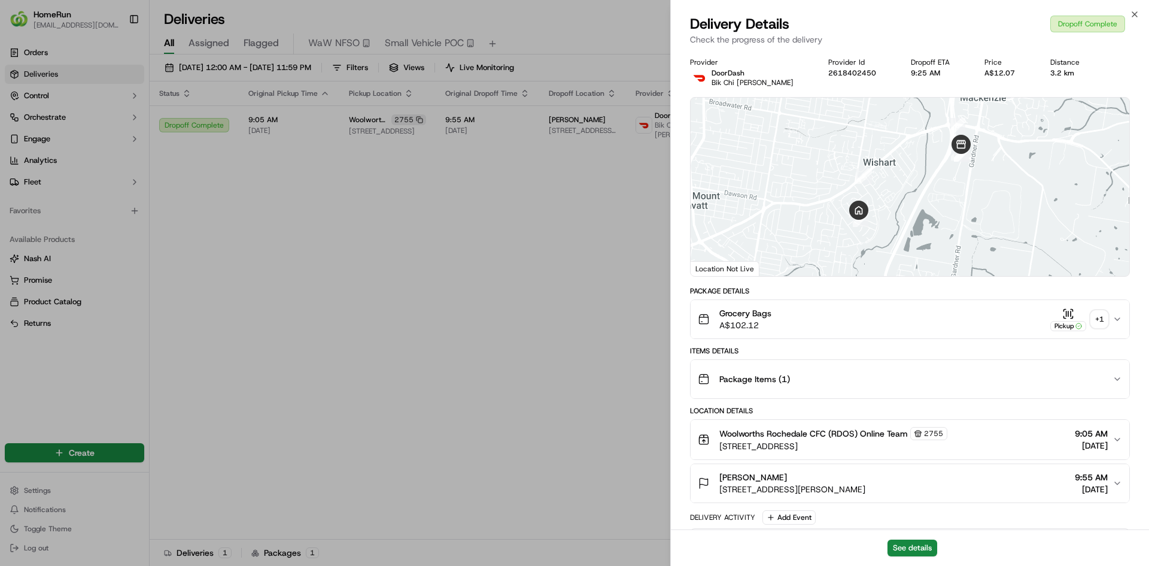
click at [923, 556] on div "See details" at bounding box center [910, 547] width 478 height 37
click at [926, 556] on button "See details" at bounding box center [913, 547] width 50 height 17
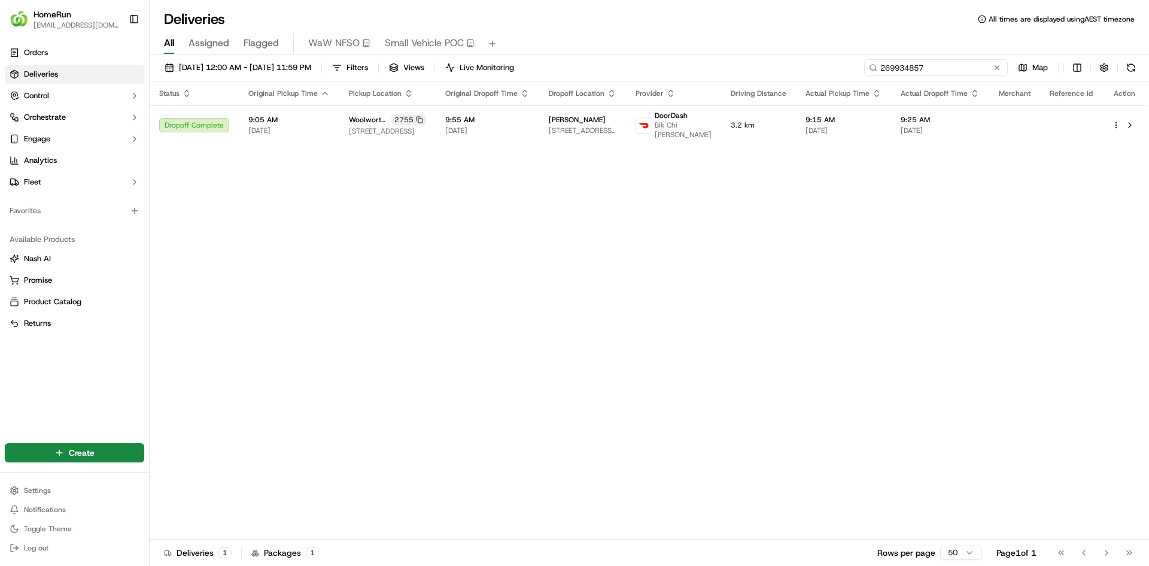
drag, startPoint x: 970, startPoint y: 66, endPoint x: 605, endPoint y: 62, distance: 365.2
click at [601, 63] on div "[DATE] 12:00 AM - [DATE] 11:59 PM Filters Views Live Monitoring 269934857 Map" at bounding box center [650, 70] width 1000 height 22
paste input "8296708"
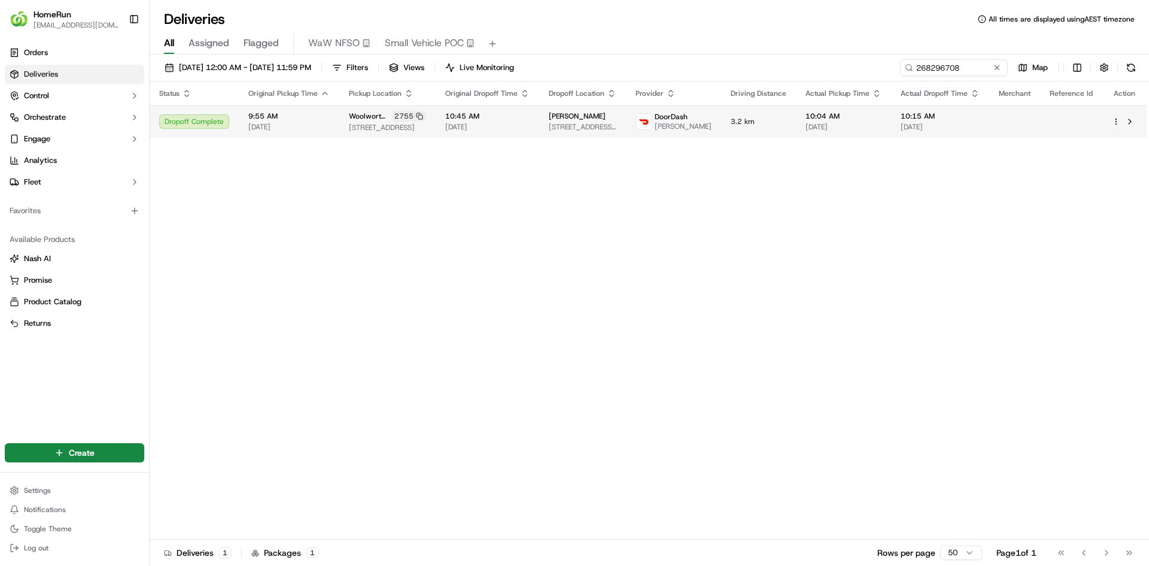
click at [556, 130] on td "[PERSON_NAME] [STREET_ADDRESS][PERSON_NAME]" at bounding box center [582, 121] width 87 height 32
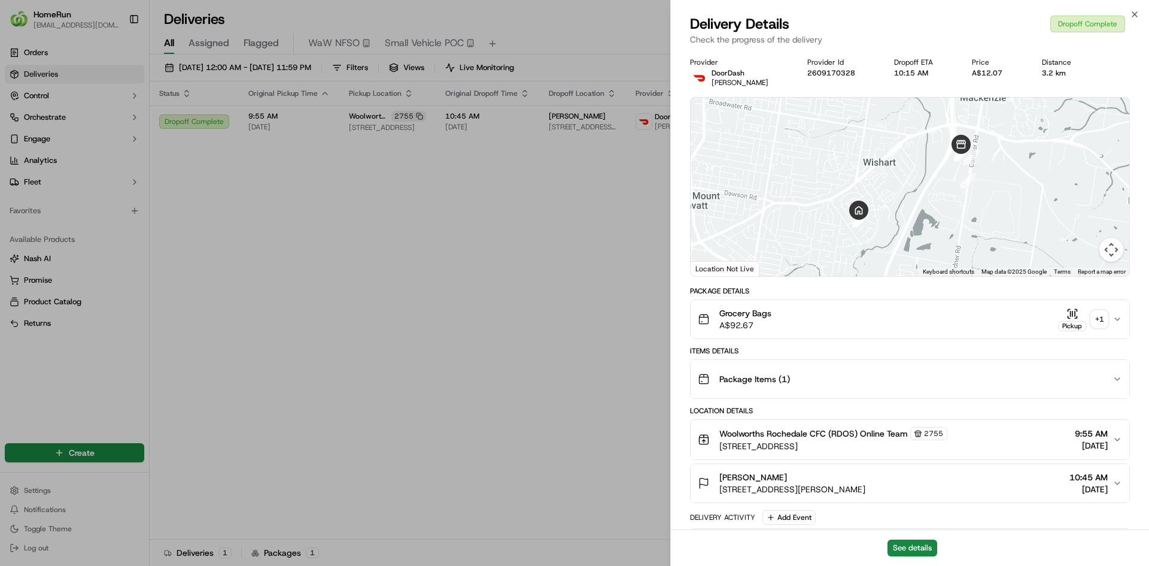
click at [1099, 318] on div "+ 1" at bounding box center [1099, 319] width 17 height 17
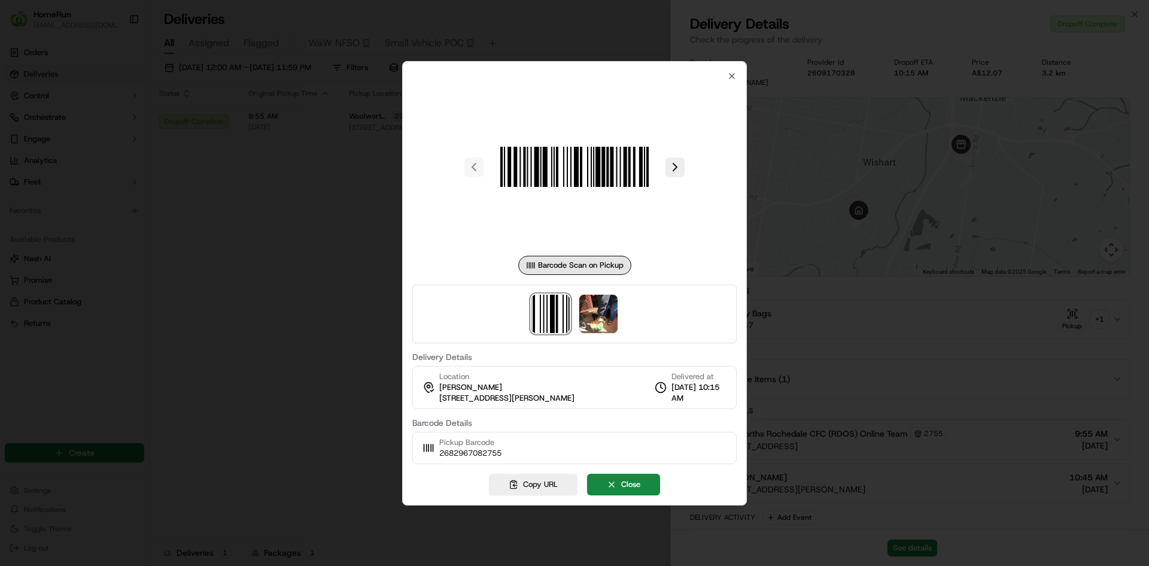
click at [609, 333] on div at bounding box center [574, 313] width 324 height 59
drag, startPoint x: 595, startPoint y: 313, endPoint x: 580, endPoint y: 325, distance: 19.2
click at [595, 312] on img at bounding box center [598, 314] width 38 height 38
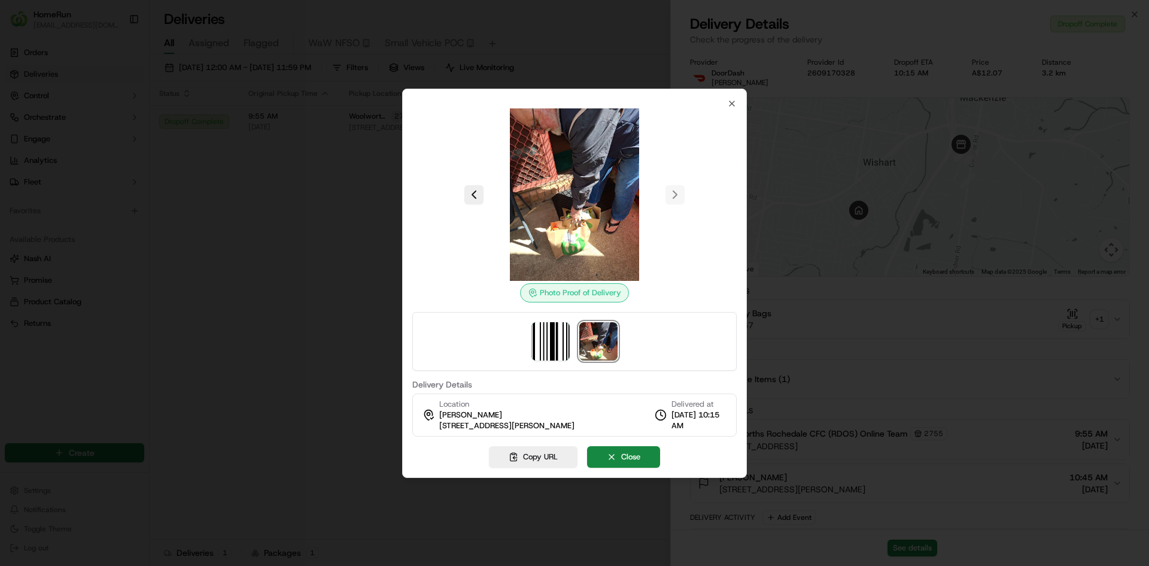
click at [285, 368] on div at bounding box center [574, 283] width 1149 height 566
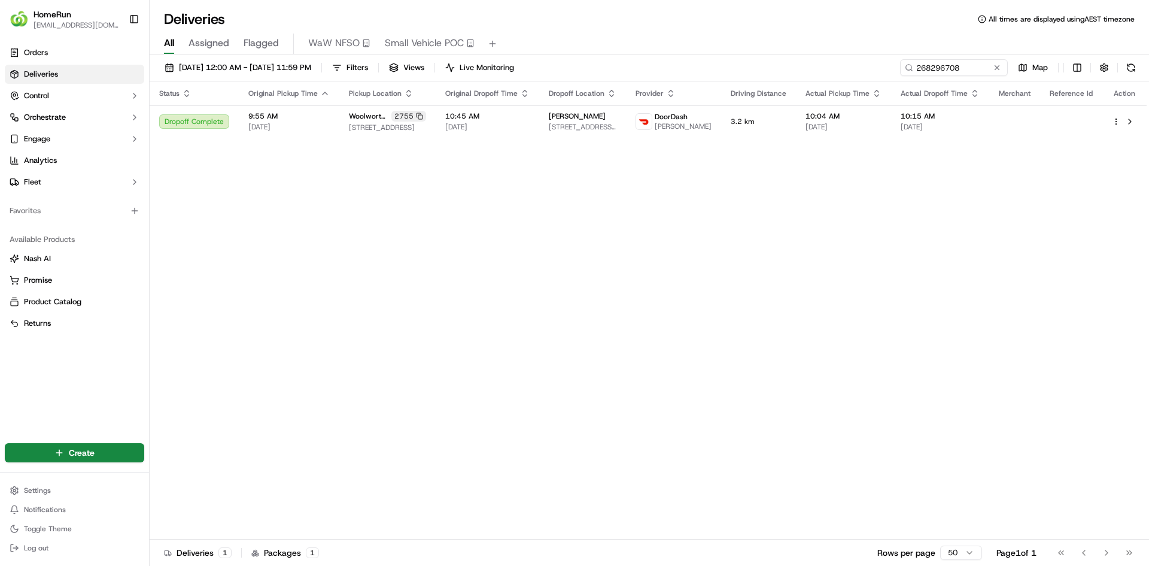
drag, startPoint x: 497, startPoint y: 269, endPoint x: 519, endPoint y: 268, distance: 22.2
drag, startPoint x: 976, startPoint y: 64, endPoint x: 397, endPoint y: 78, distance: 579.0
click at [514, 67] on div "[DATE] 12:00 AM - [DATE] 11:59 PM Filters Views Live Monitoring 268296708 Map" at bounding box center [650, 70] width 1000 height 22
paste input "9952891"
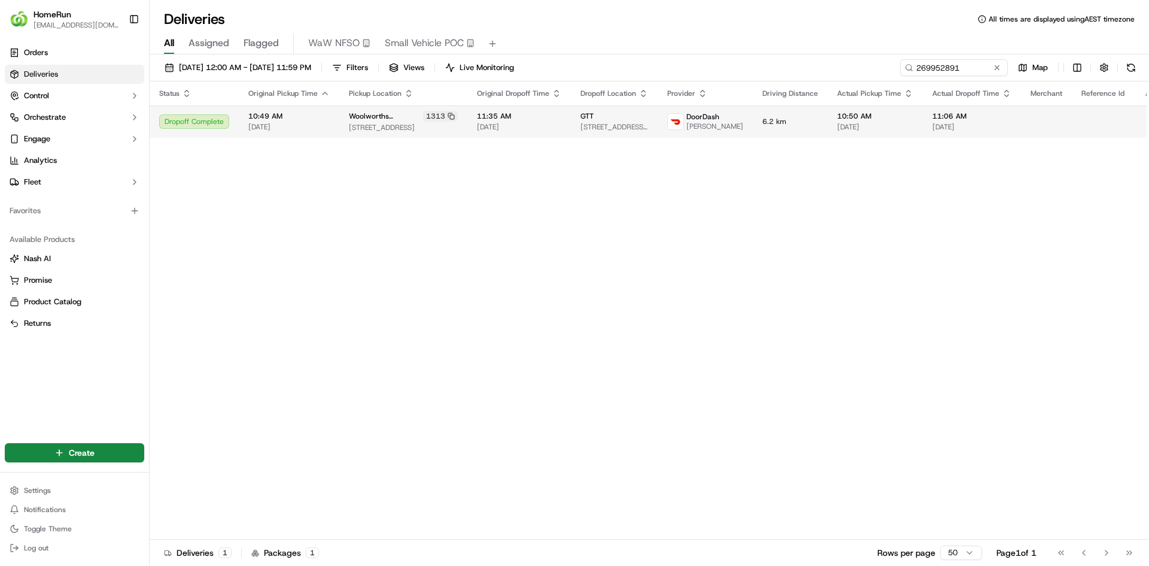
click at [592, 109] on td "GTT [STREET_ADDRESS][PERSON_NAME]" at bounding box center [614, 121] width 87 height 32
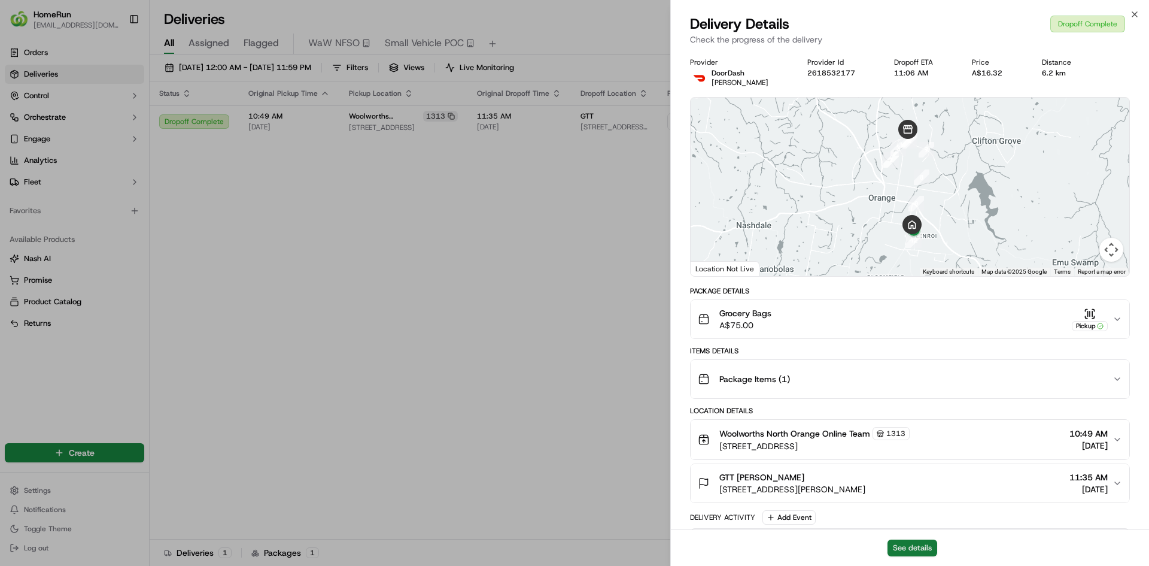
click at [918, 551] on button "See details" at bounding box center [913, 547] width 50 height 17
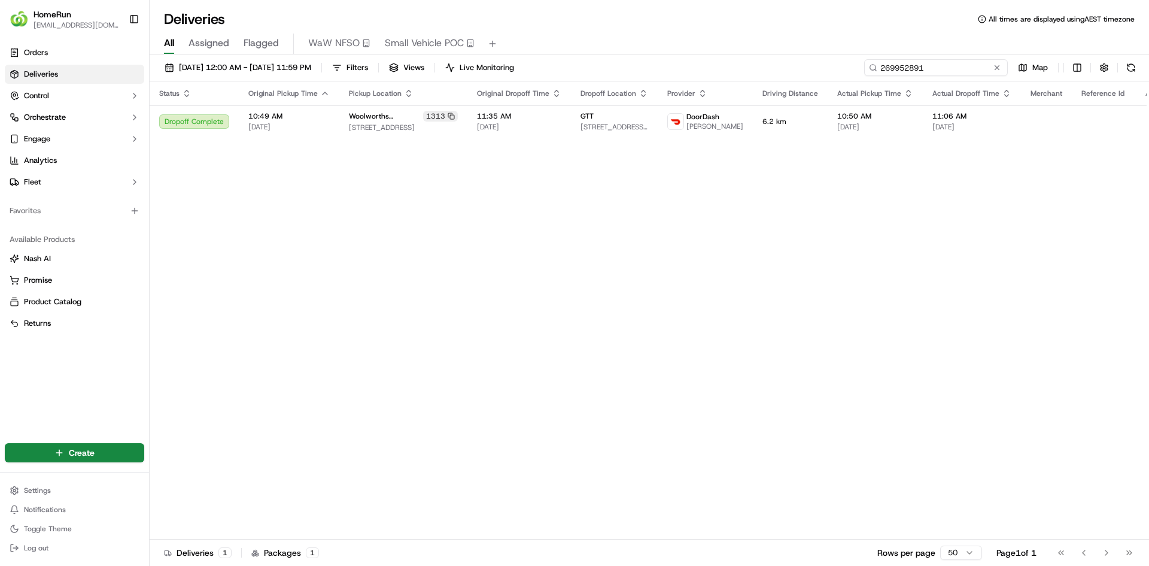
drag, startPoint x: 973, startPoint y: 67, endPoint x: 702, endPoint y: 74, distance: 271.3
click at [730, 74] on div "[DATE] 12:00 AM - [DATE] 11:59 PM Filters Views Live Monitoring 269952891 Map" at bounding box center [650, 70] width 1000 height 22
paste input "500265"
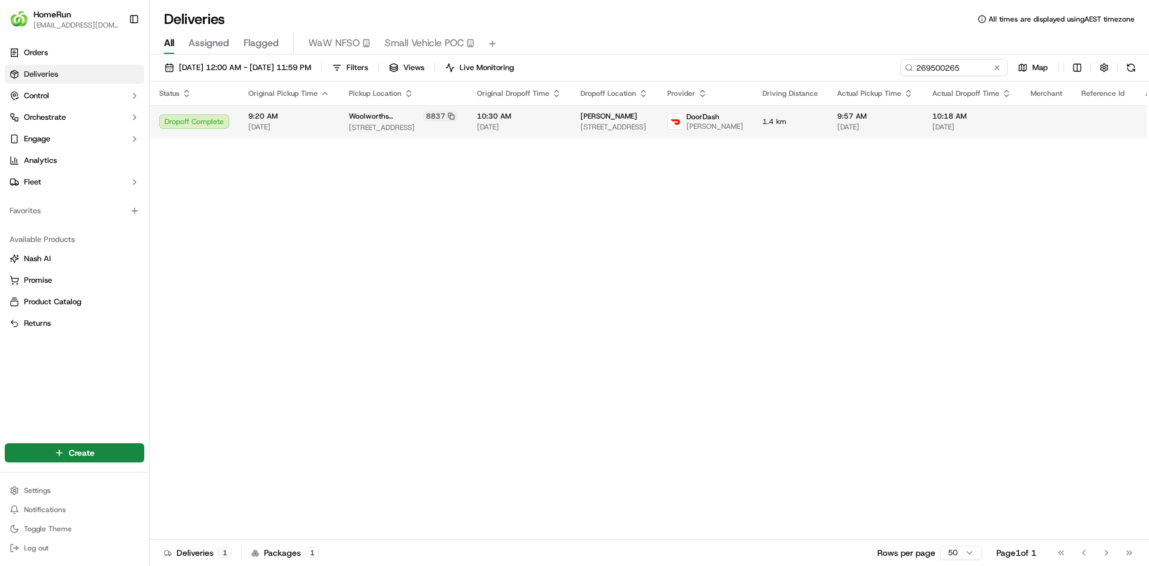
click at [837, 125] on div "9:57 AM [DATE]" at bounding box center [875, 121] width 76 height 20
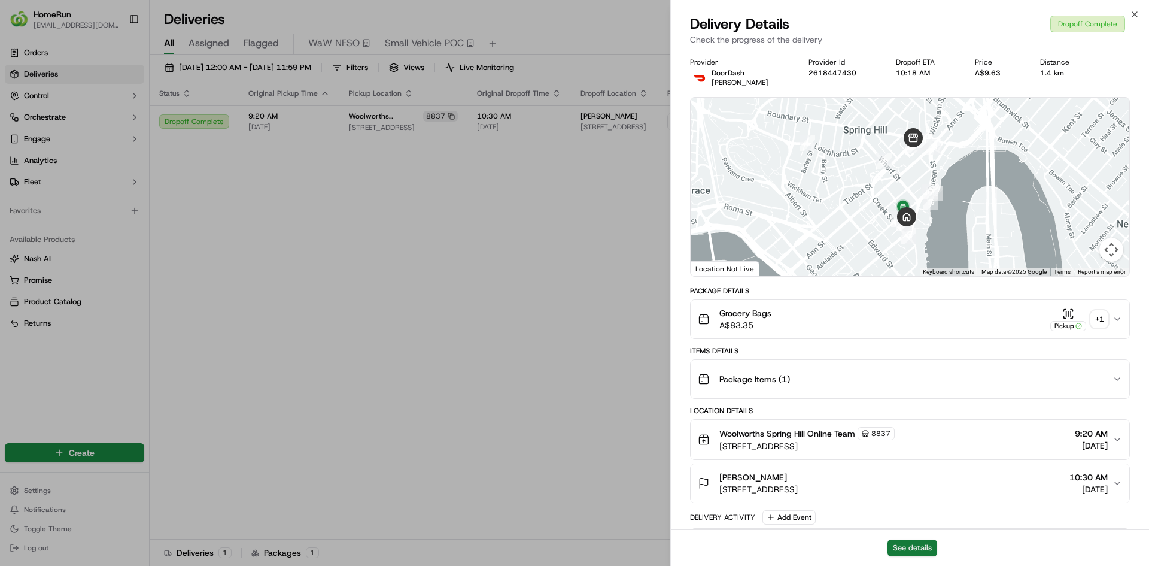
click at [902, 550] on button "See details" at bounding box center [913, 547] width 50 height 17
click at [1097, 317] on div "+ 1" at bounding box center [1099, 319] width 17 height 17
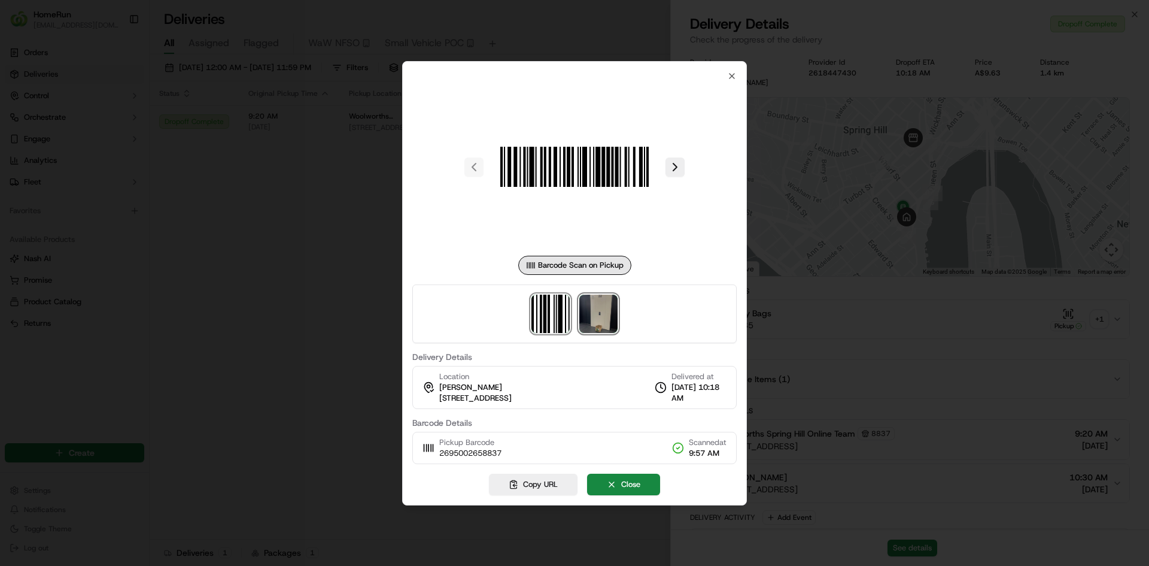
click at [603, 310] on img at bounding box center [598, 314] width 38 height 38
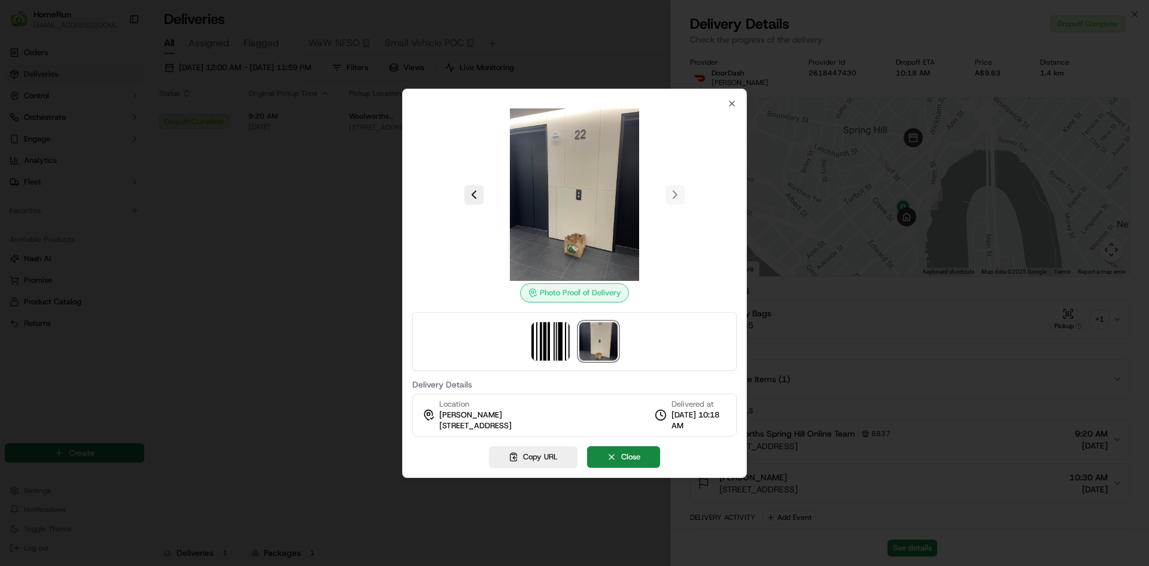
click at [188, 335] on div at bounding box center [574, 283] width 1149 height 566
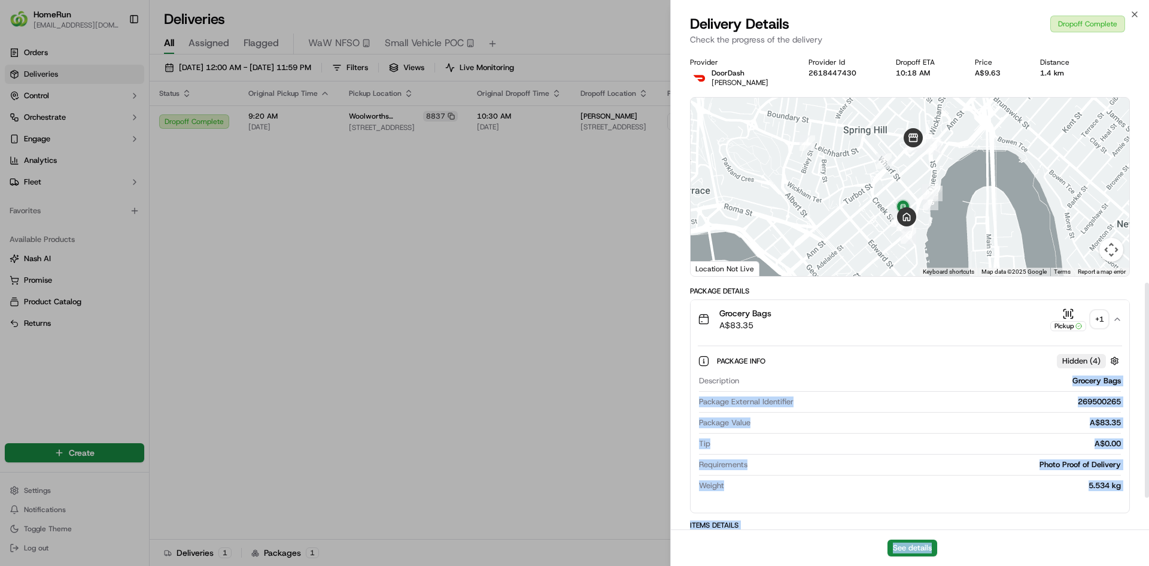
scroll to position [588, 0]
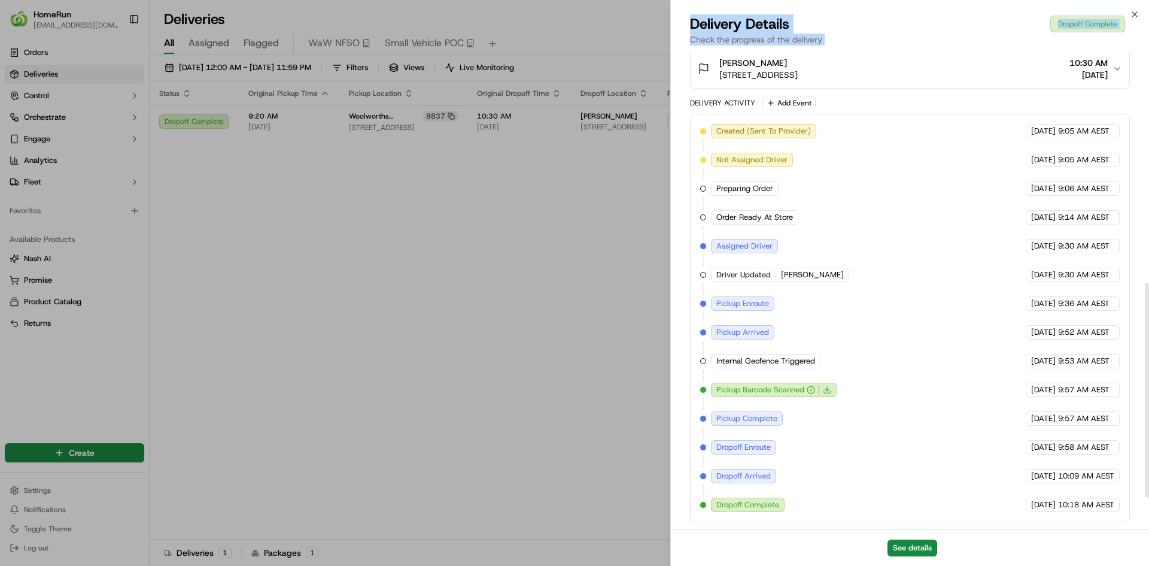
drag, startPoint x: 978, startPoint y: 406, endPoint x: 1018, endPoint y: 545, distance: 144.4
click at [1023, 565] on html "HomeRun [EMAIL_ADDRESS][DOMAIN_NAME] Toggle Sidebar Orders Deliveries Control O…" at bounding box center [574, 283] width 1149 height 566
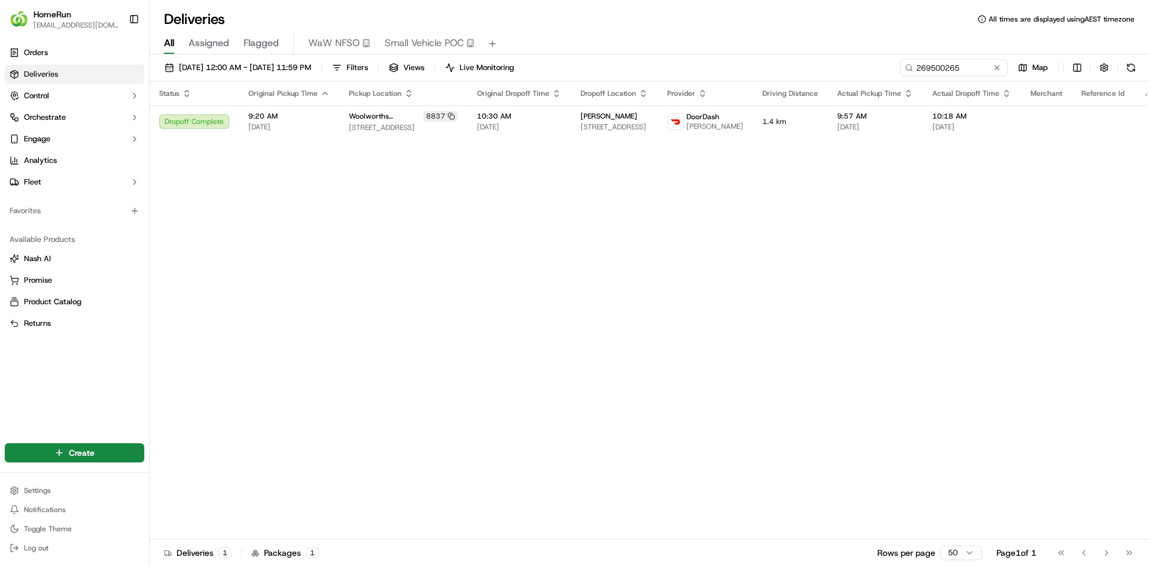
drag, startPoint x: 474, startPoint y: 278, endPoint x: 495, endPoint y: 264, distance: 25.6
drag, startPoint x: 608, startPoint y: 314, endPoint x: 827, endPoint y: 221, distance: 238.2
click at [608, 318] on div "Status Original Pickup Time Pickup Location Original Dropoff Time Dropoff Locat…" at bounding box center [664, 310] width 1029 height 458
drag, startPoint x: 962, startPoint y: 60, endPoint x: 597, endPoint y: 51, distance: 364.7
click at [609, 52] on div "Deliveries All times are displayed using AEST timezone All Assigned Flagged WaW…" at bounding box center [650, 283] width 1000 height 566
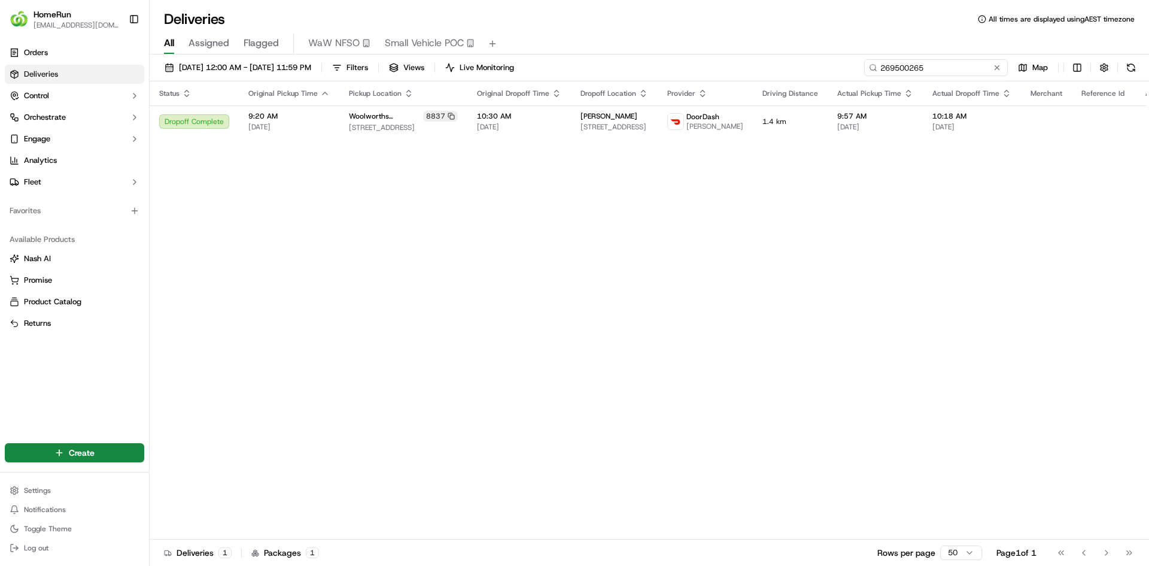
paste input "8400234"
type input "268400234"
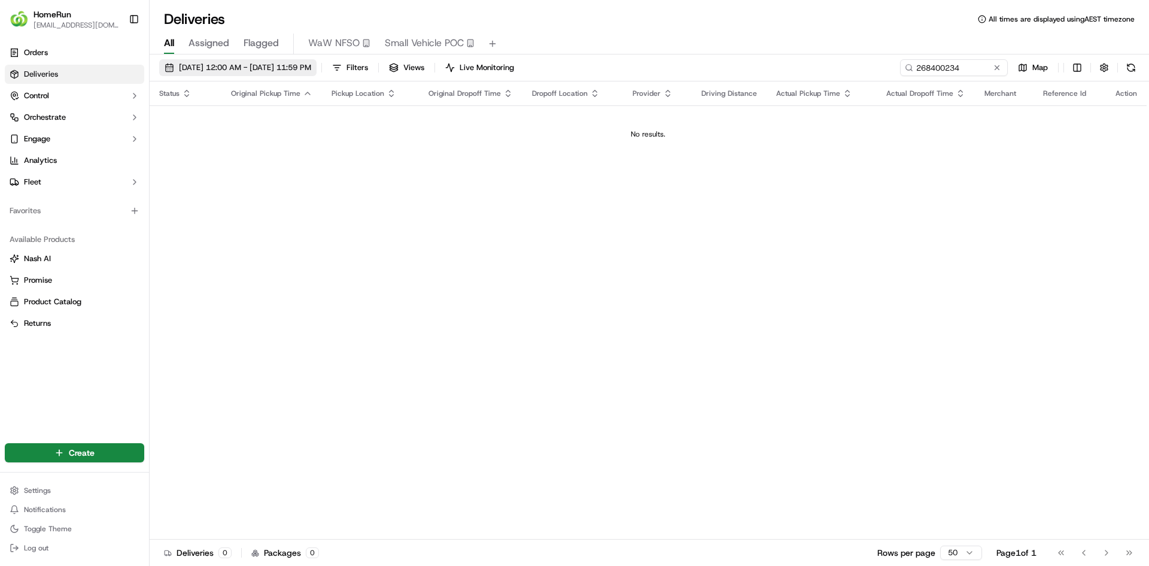
click at [223, 69] on span "[DATE] 12:00 AM - [DATE] 11:59 PM" at bounding box center [245, 67] width 132 height 11
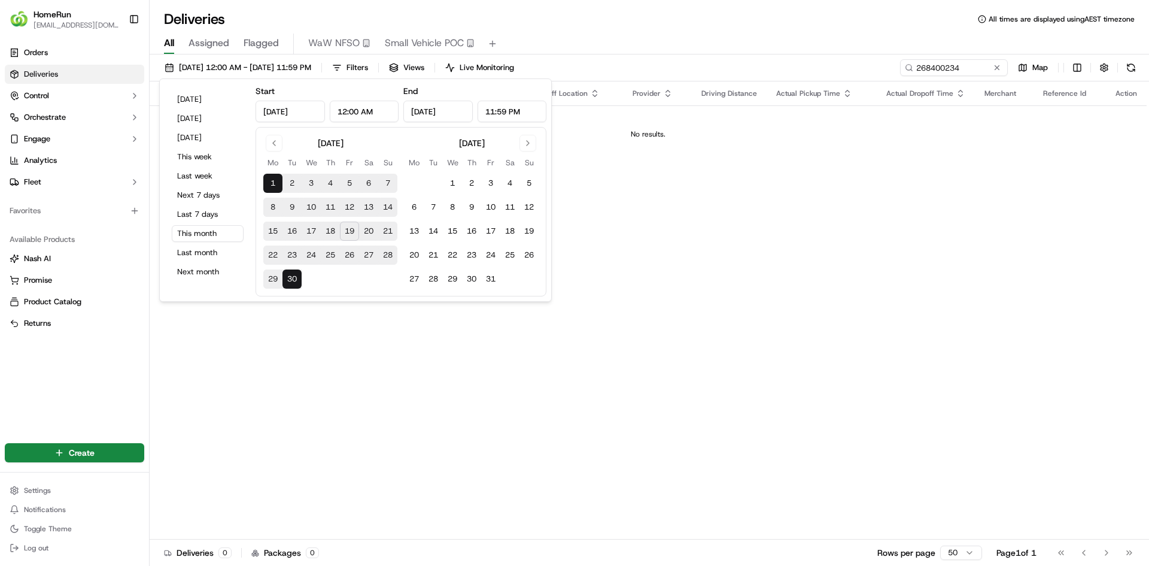
click at [216, 249] on button "Last month" at bounding box center [208, 252] width 72 height 17
type input "[DATE]"
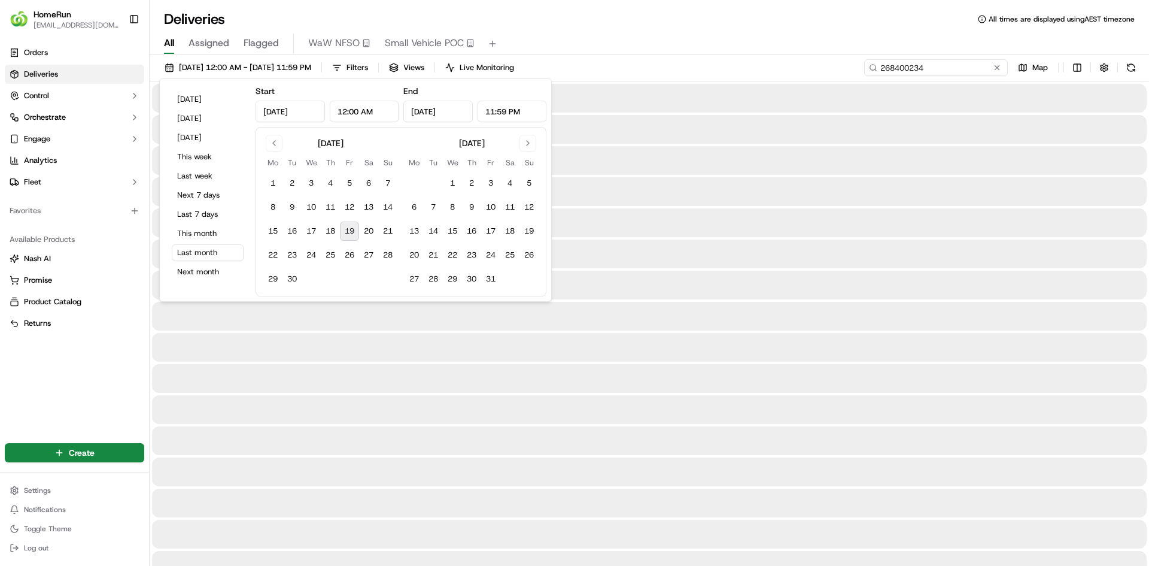
drag, startPoint x: 961, startPoint y: 68, endPoint x: 800, endPoint y: 69, distance: 160.4
click at [800, 69] on div "[DATE] 12:00 AM - [DATE] 11:59 PM Filters Views Live Monitoring 268400234 Map" at bounding box center [650, 70] width 1000 height 22
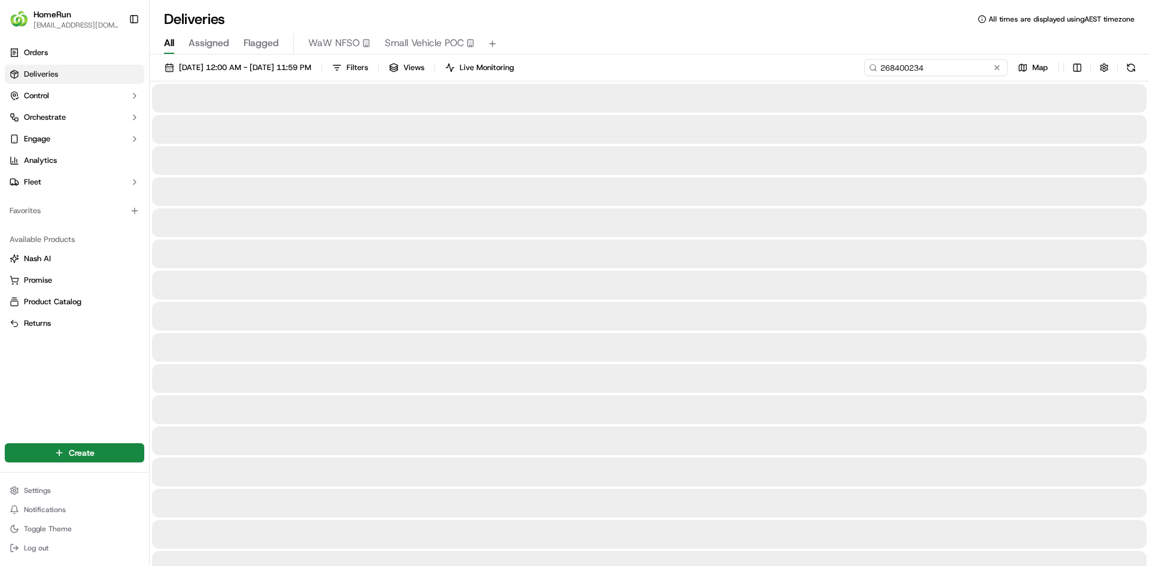
paste input "288525"
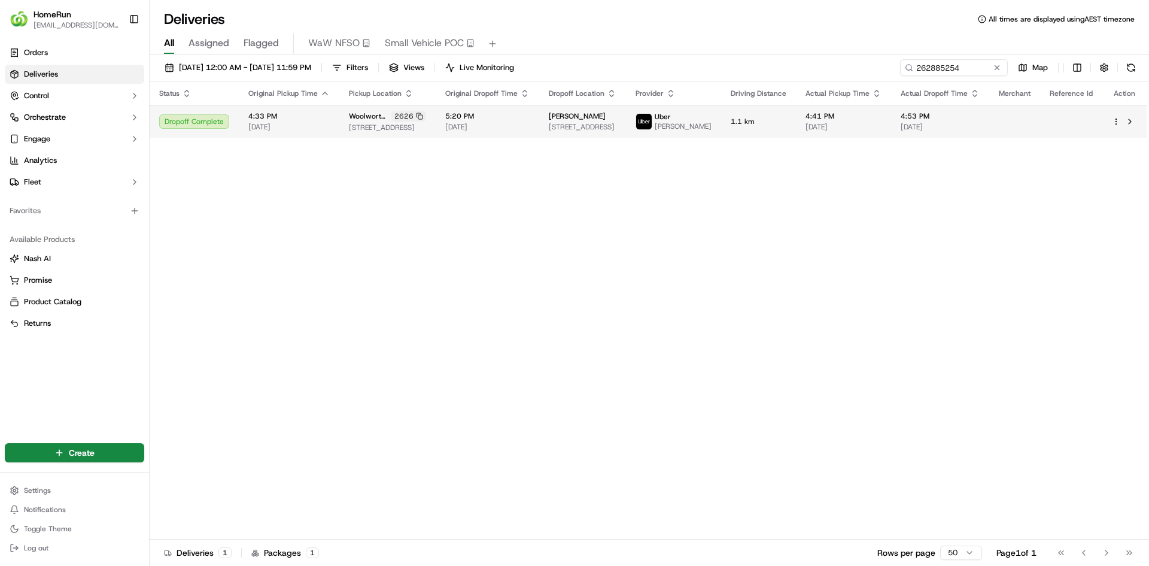
click at [626, 125] on td "[PERSON_NAME] [STREET_ADDRESS]" at bounding box center [582, 121] width 87 height 32
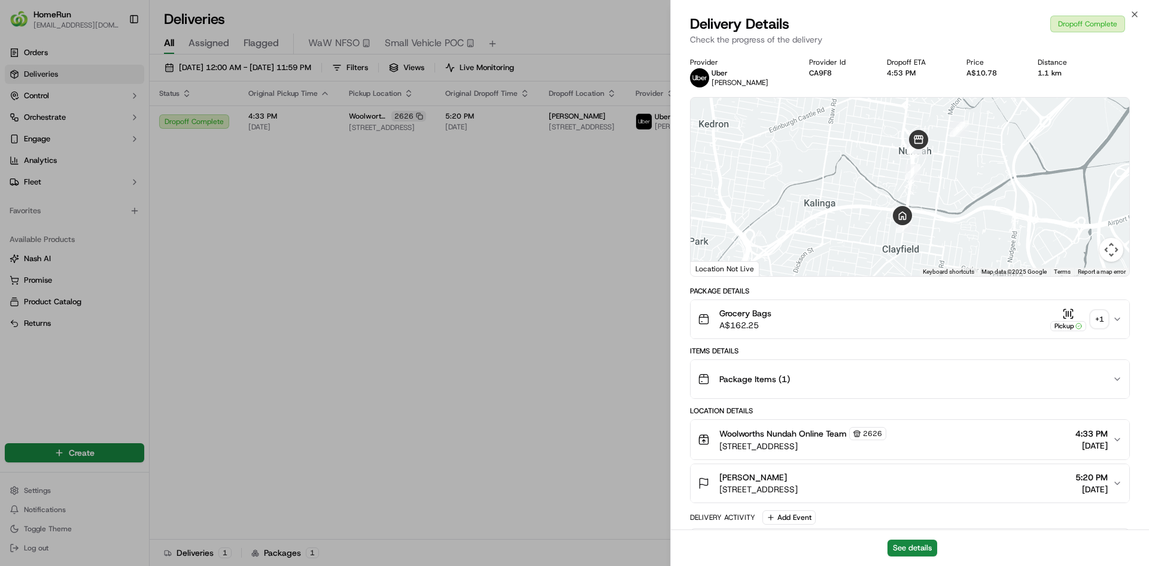
click at [1098, 317] on div "+ 1" at bounding box center [1099, 319] width 17 height 17
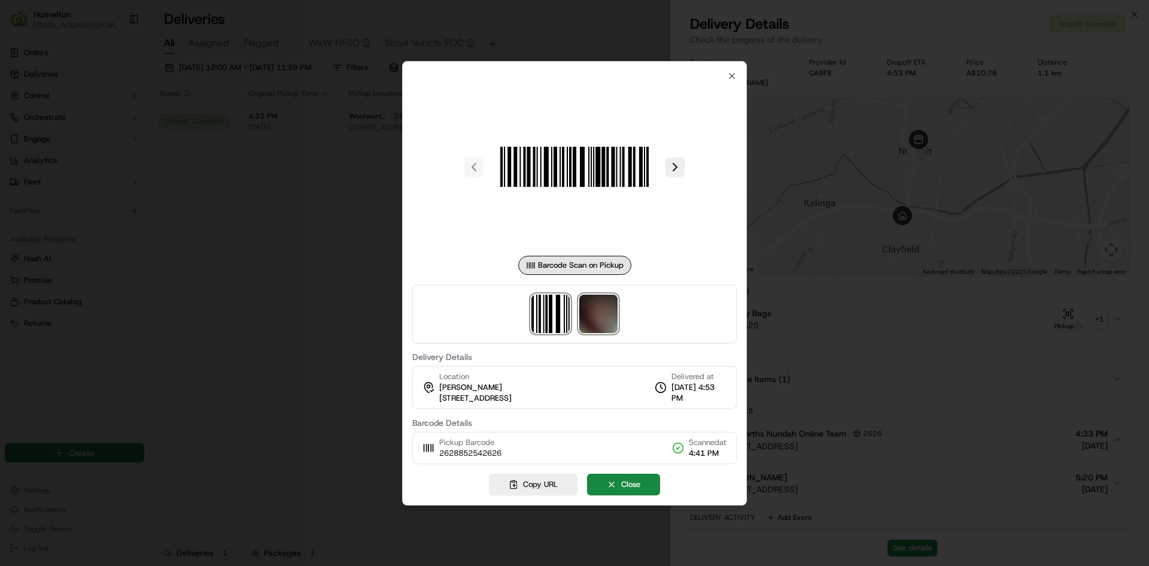
click at [608, 316] on img at bounding box center [598, 314] width 38 height 38
click at [302, 344] on div at bounding box center [574, 283] width 1149 height 566
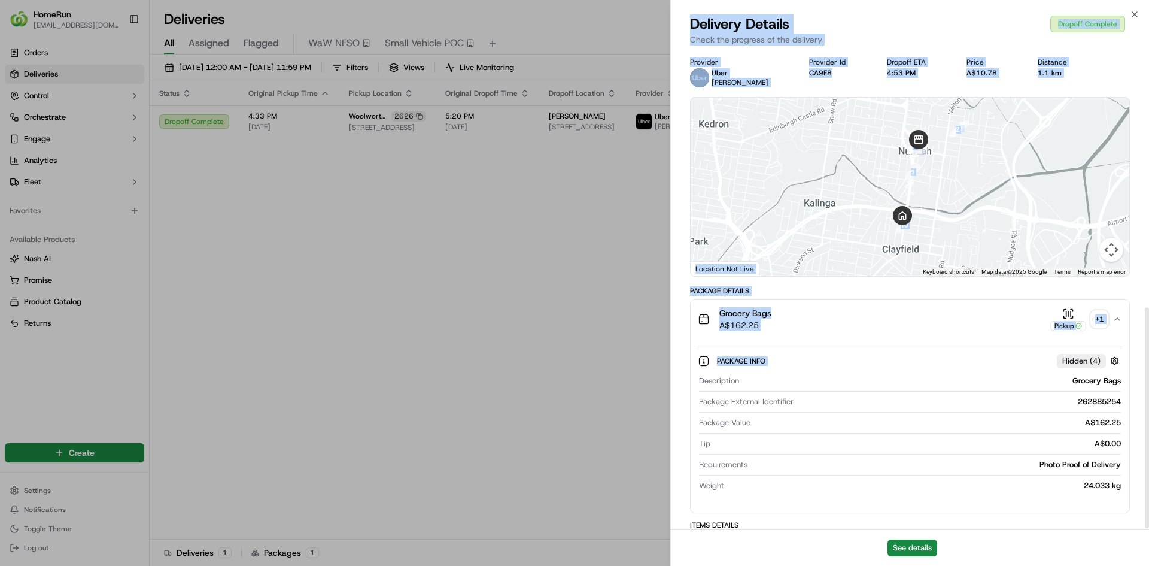
scroll to position [560, 0]
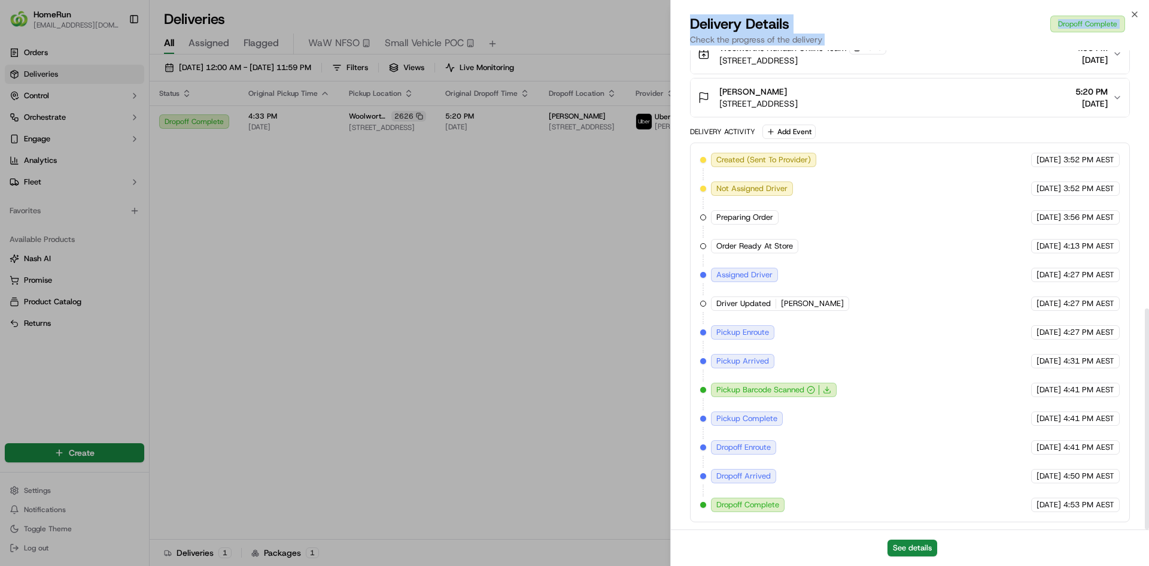
drag, startPoint x: 1024, startPoint y: 381, endPoint x: 993, endPoint y: 408, distance: 41.1
click at [1026, 565] on html "HomeRun [EMAIL_ADDRESS][DOMAIN_NAME] Toggle Sidebar Orders Deliveries Control O…" at bounding box center [574, 283] width 1149 height 566
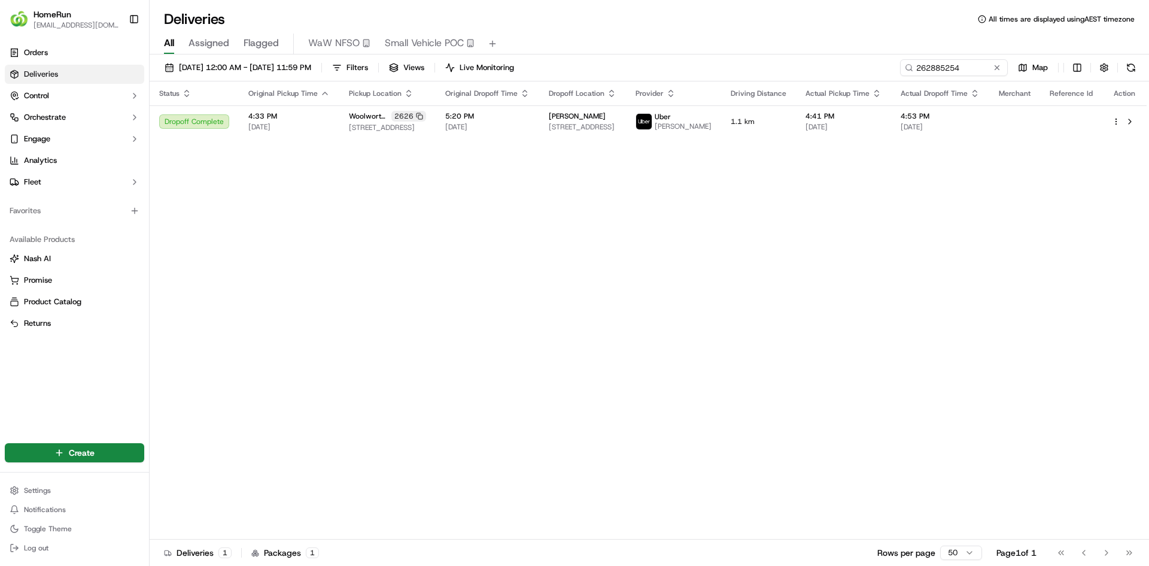
click at [541, 350] on div "Status Original Pickup Time Pickup Location Original Dropoff Time Dropoff Locat…" at bounding box center [648, 310] width 997 height 458
drag, startPoint x: 969, startPoint y: 71, endPoint x: 619, endPoint y: 63, distance: 349.7
click at [636, 65] on div "[DATE] 12:00 AM - [DATE] 11:59 PM Filters Views Live Monitoring 262885254 Map" at bounding box center [650, 70] width 1000 height 22
paste input "53352562"
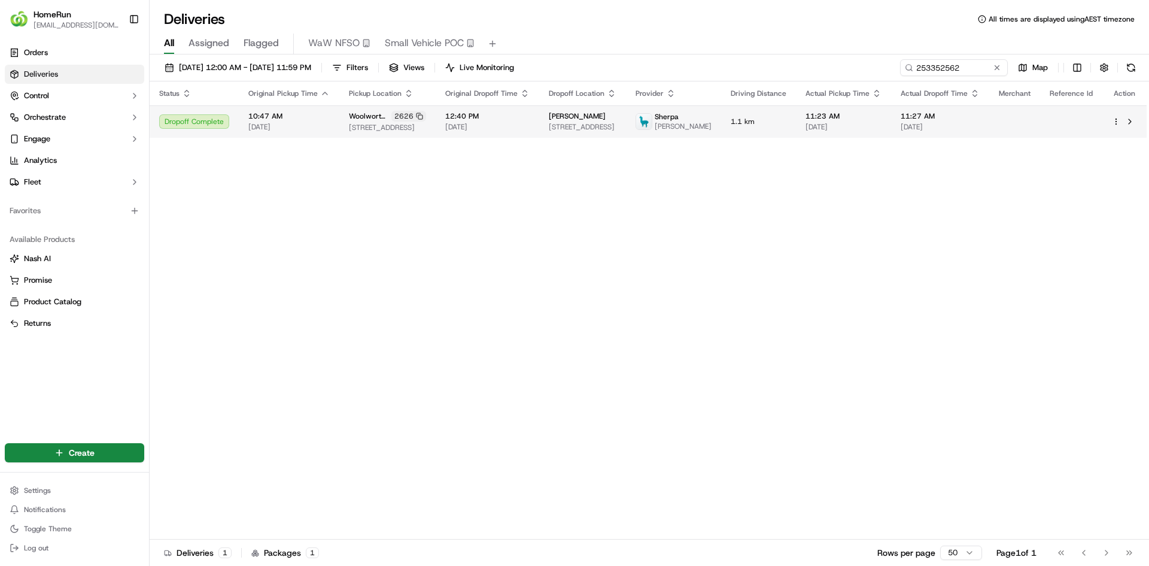
click at [560, 132] on span "[STREET_ADDRESS]" at bounding box center [583, 127] width 68 height 10
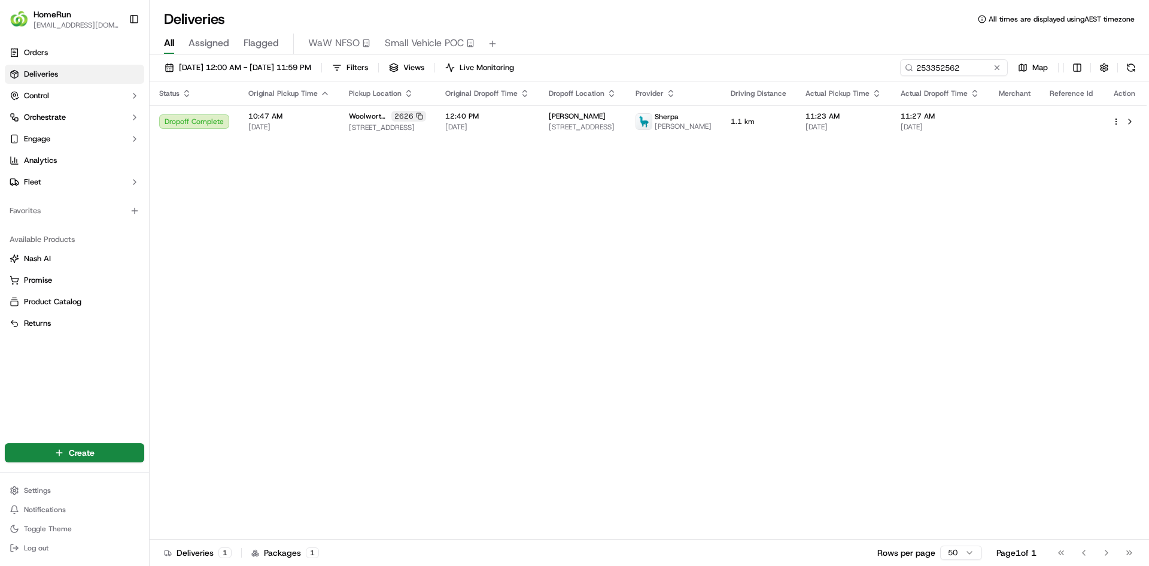
drag, startPoint x: 502, startPoint y: 356, endPoint x: 662, endPoint y: 289, distance: 173.3
click at [505, 355] on div "Status Original Pickup Time Pickup Location Original Dropoff Time Dropoff Locat…" at bounding box center [648, 310] width 997 height 458
drag, startPoint x: 961, startPoint y: 69, endPoint x: 750, endPoint y: 63, distance: 211.4
click at [854, 69] on div "[DATE] 12:00 AM - [DATE] 11:59 PM Filters Views Live Monitoring 253352562 Map" at bounding box center [650, 70] width 1000 height 22
paste input "69945798"
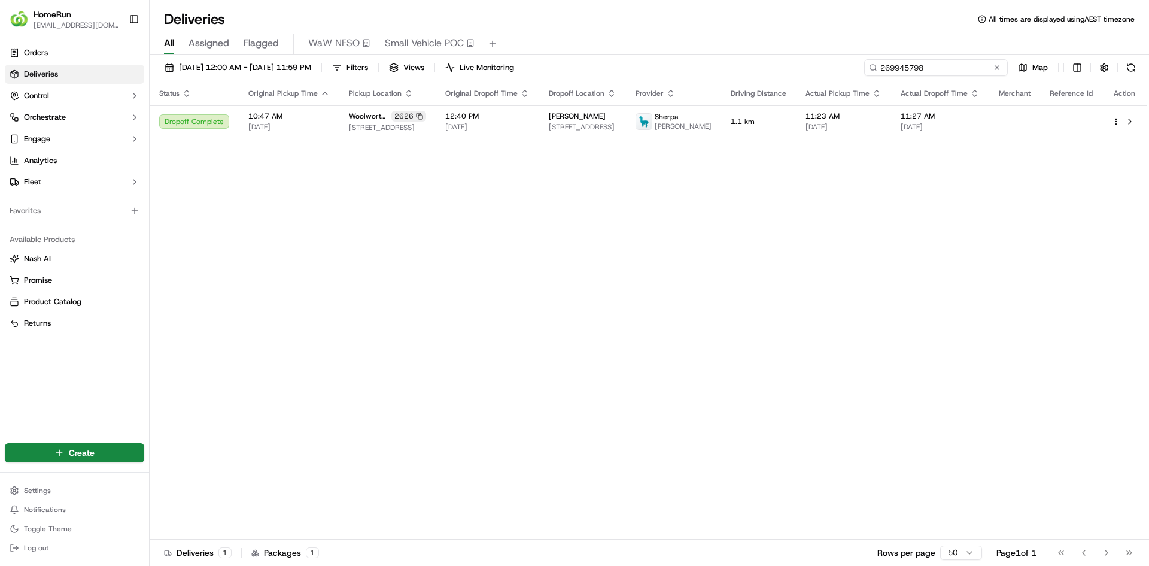
type input "269945798"
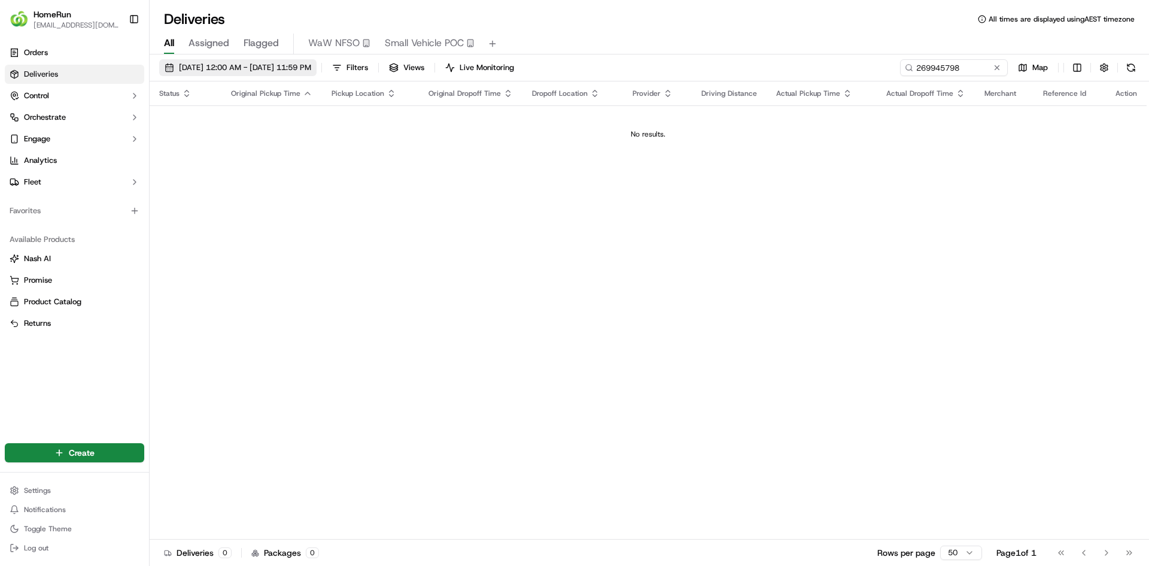
drag, startPoint x: 263, startPoint y: 57, endPoint x: 267, endPoint y: 74, distance: 16.6
click at [263, 68] on div "[DATE] 12:00 AM - [DATE] 11:59 PM Filters Views Live Monitoring 269945798 Map S…" at bounding box center [650, 311] width 1000 height 514
click at [267, 74] on button "[DATE] 12:00 AM - [DATE] 11:59 PM" at bounding box center [237, 67] width 157 height 17
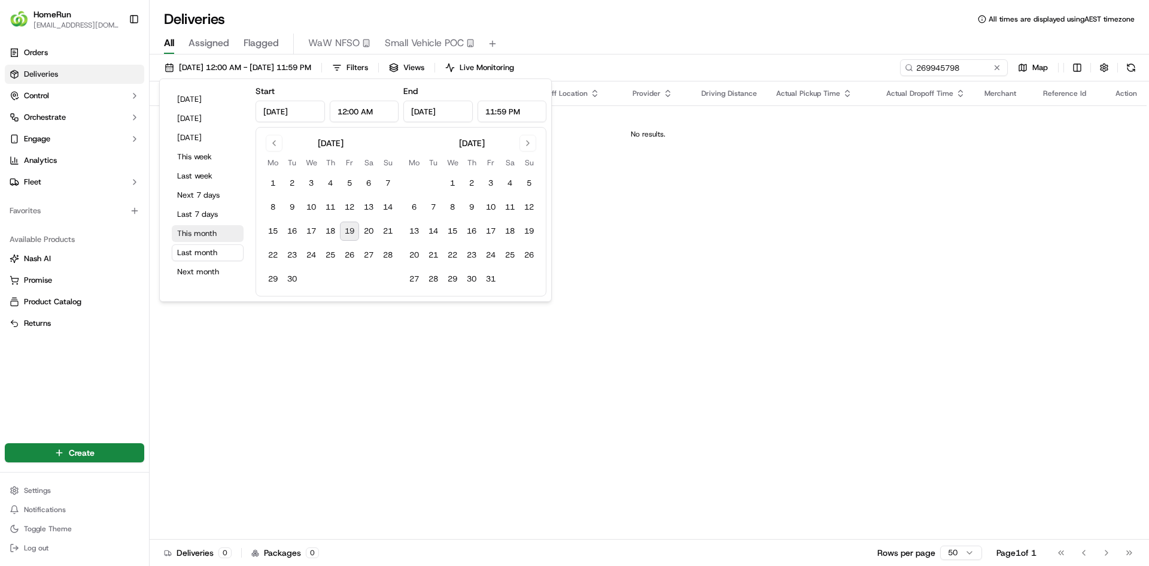
click at [210, 231] on button "This month" at bounding box center [208, 233] width 72 height 17
type input "[DATE]"
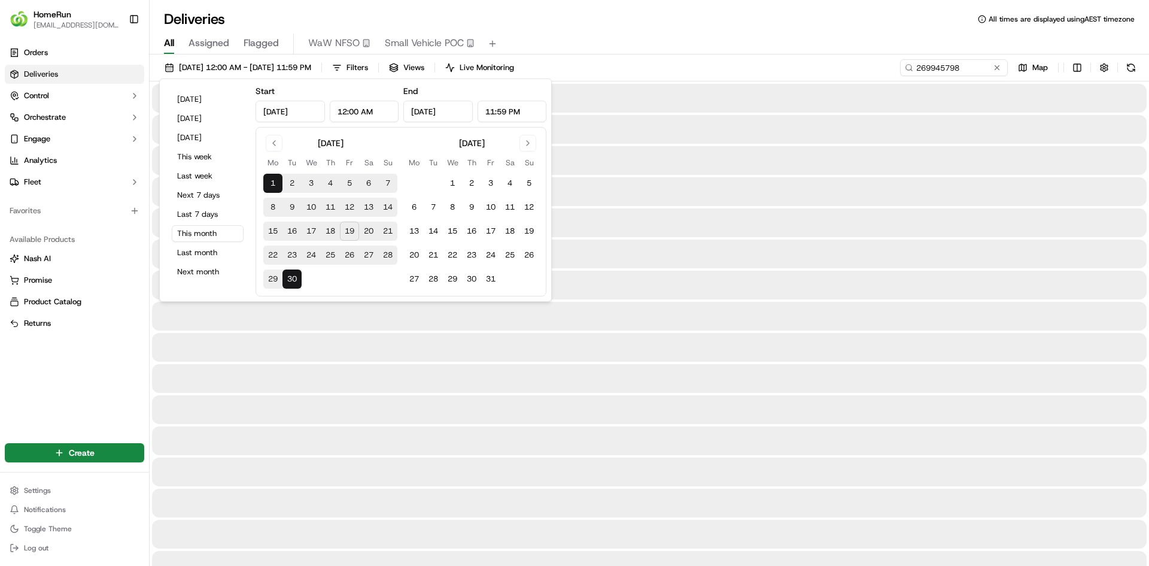
drag, startPoint x: 876, startPoint y: 147, endPoint x: 978, endPoint y: 96, distance: 114.6
click at [878, 147] on div at bounding box center [649, 160] width 995 height 29
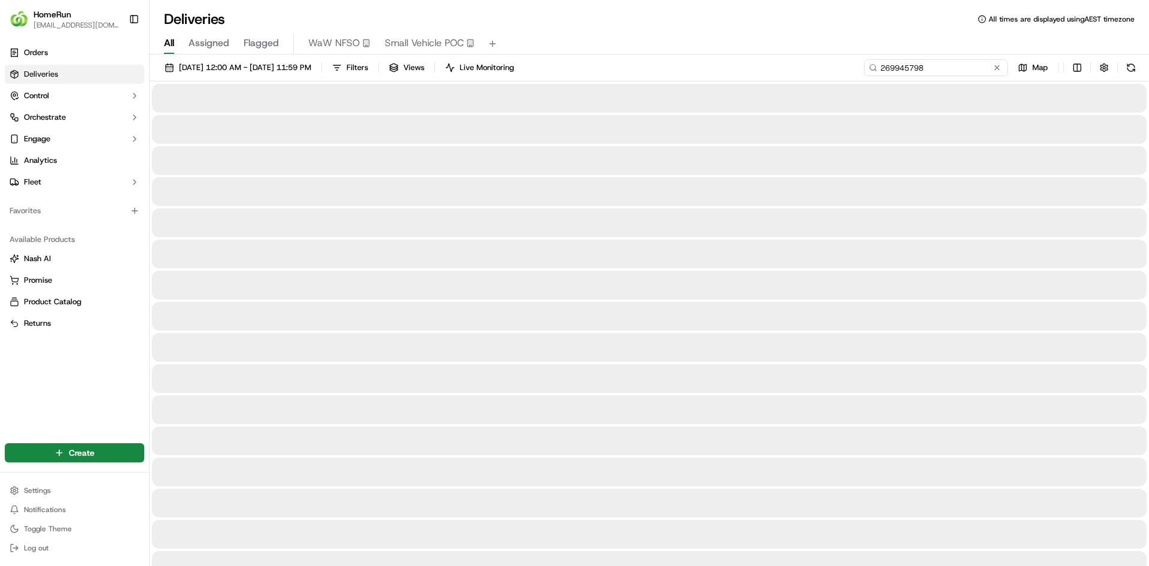
click at [982, 70] on input "269945798" at bounding box center [936, 67] width 144 height 17
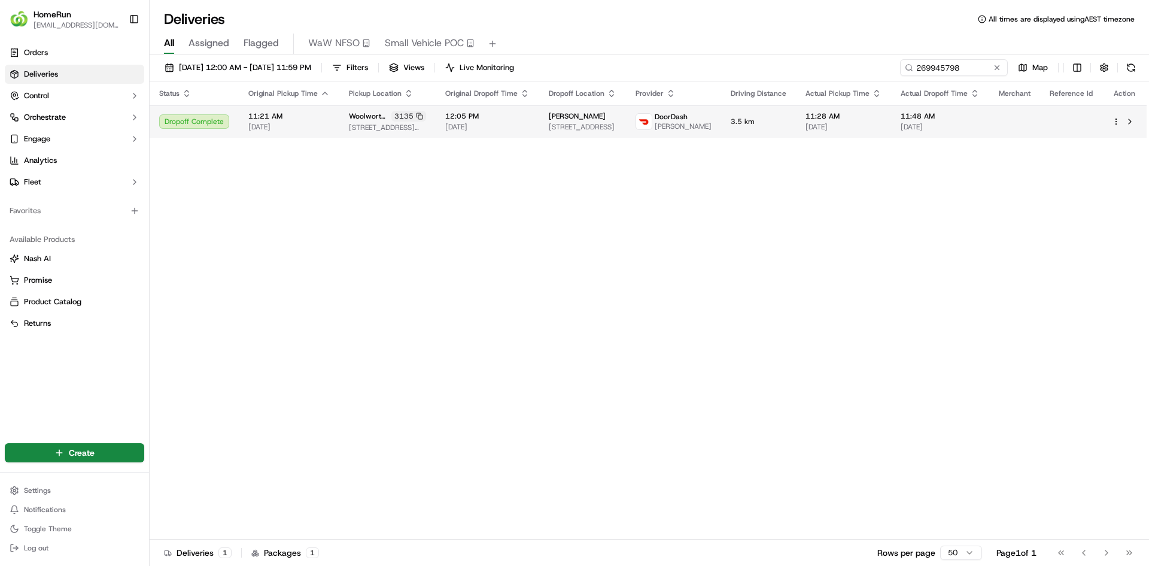
click at [700, 131] on span "[PERSON_NAME]" at bounding box center [683, 127] width 57 height 10
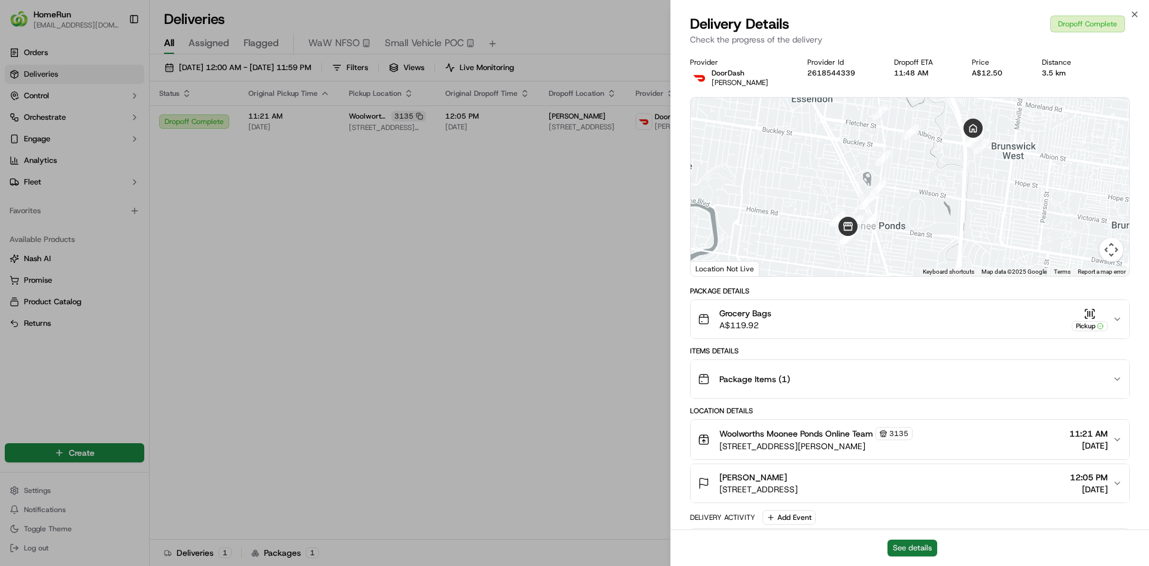
click at [918, 543] on button "See details" at bounding box center [913, 547] width 50 height 17
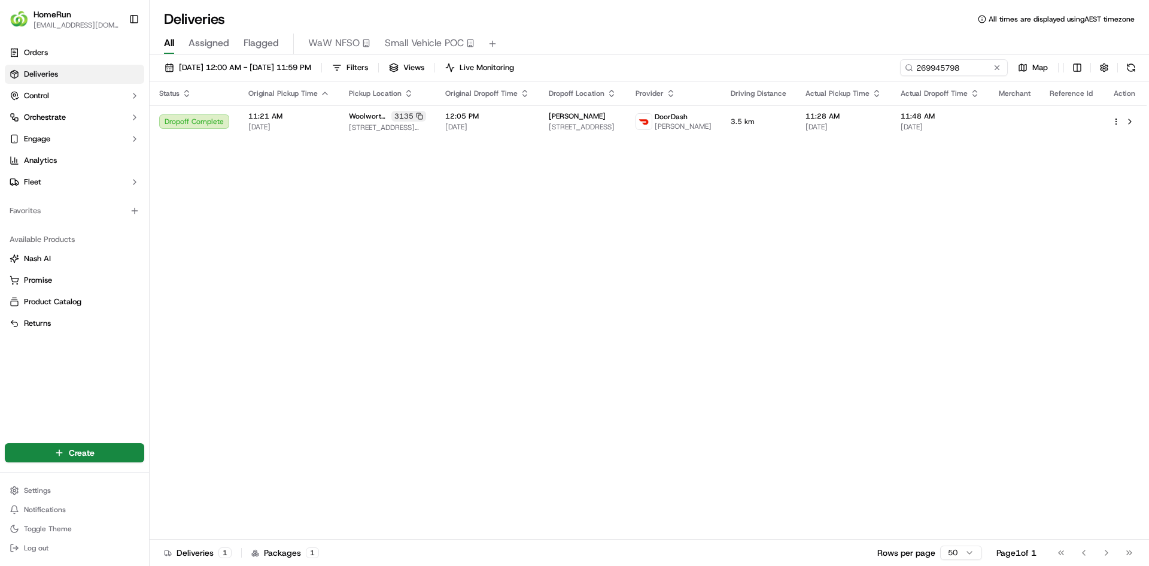
drag, startPoint x: 479, startPoint y: 227, endPoint x: 934, endPoint y: 154, distance: 461.4
drag, startPoint x: 974, startPoint y: 68, endPoint x: 512, endPoint y: 42, distance: 462.3
click at [526, 47] on div "Deliveries All times are displayed using AEST timezone All Assigned Flagged WaW…" at bounding box center [650, 283] width 1000 height 566
paste input "55272"
click at [970, 64] on input "269955272" at bounding box center [936, 67] width 144 height 17
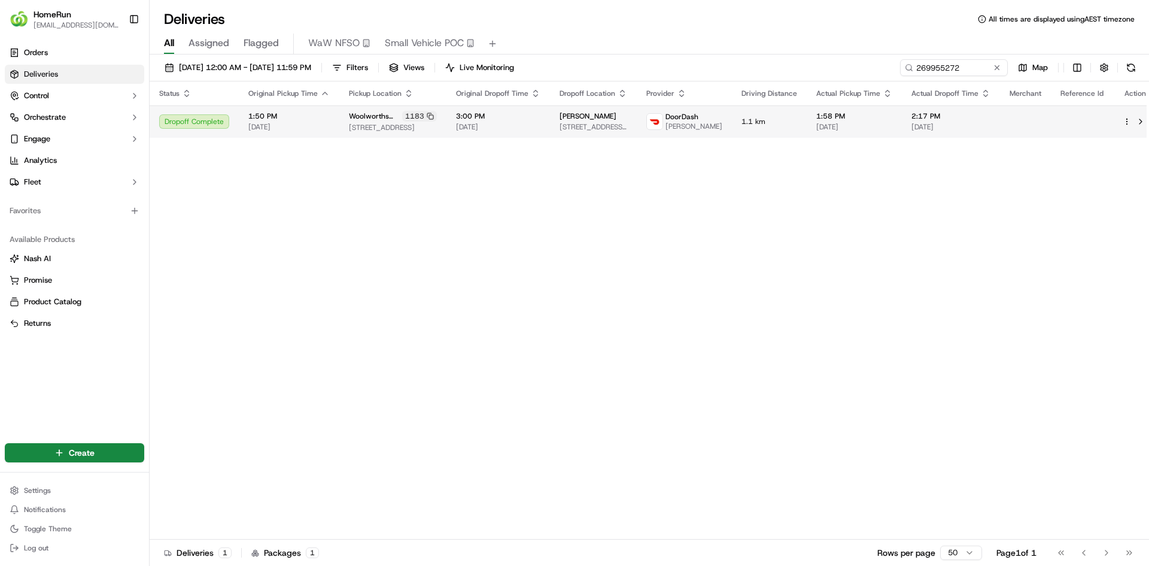
click at [881, 128] on span "[DATE]" at bounding box center [855, 127] width 76 height 10
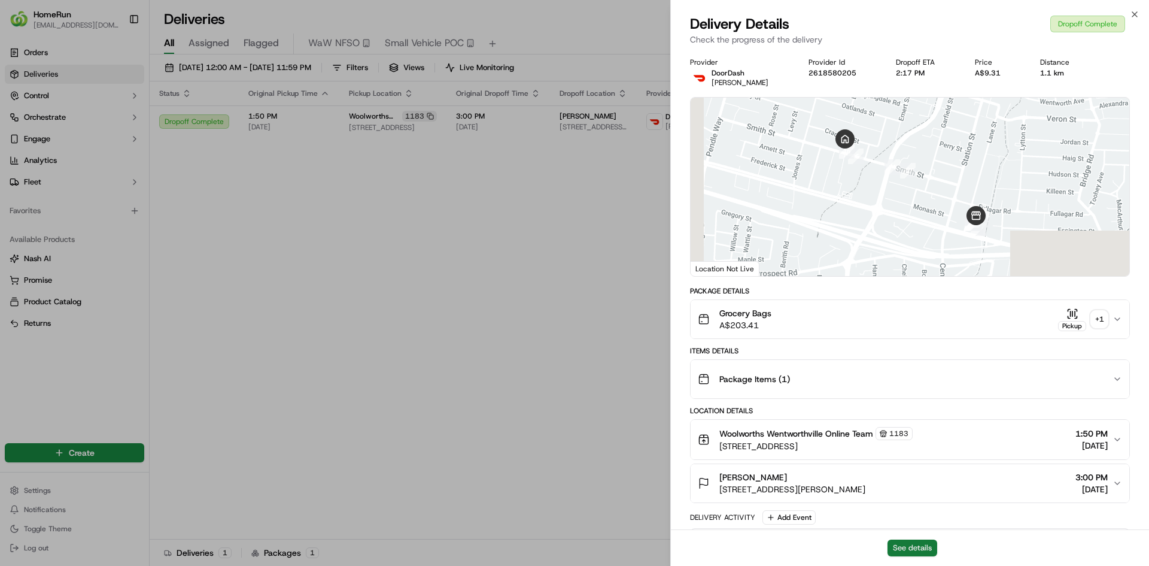
click at [898, 543] on button "See details" at bounding box center [913, 547] width 50 height 17
click at [1098, 315] on div "+ 1" at bounding box center [1099, 319] width 17 height 17
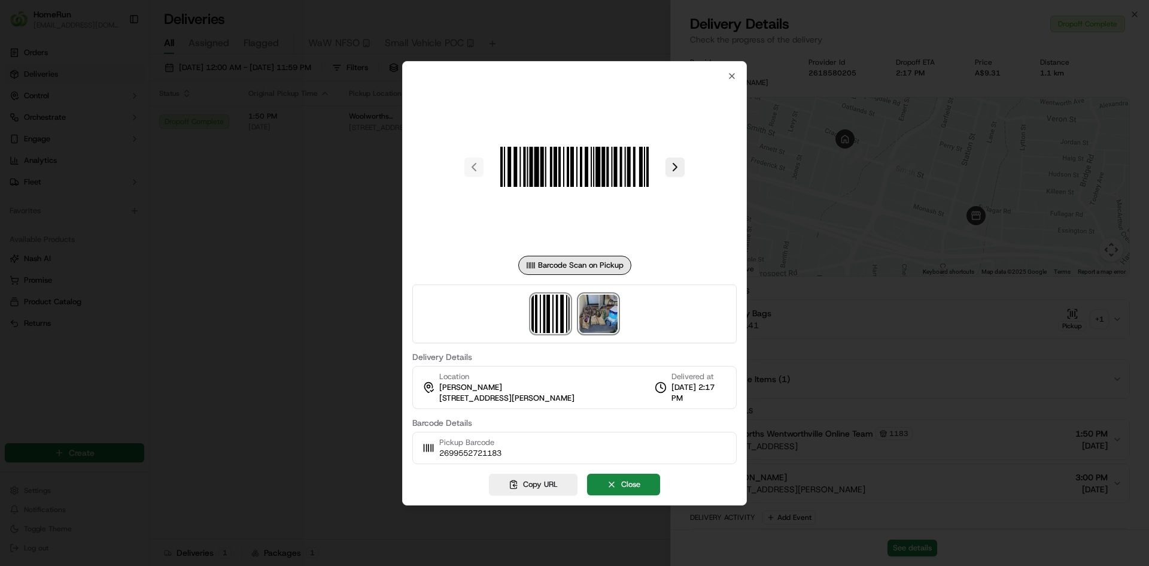
click at [612, 313] on img at bounding box center [598, 314] width 38 height 38
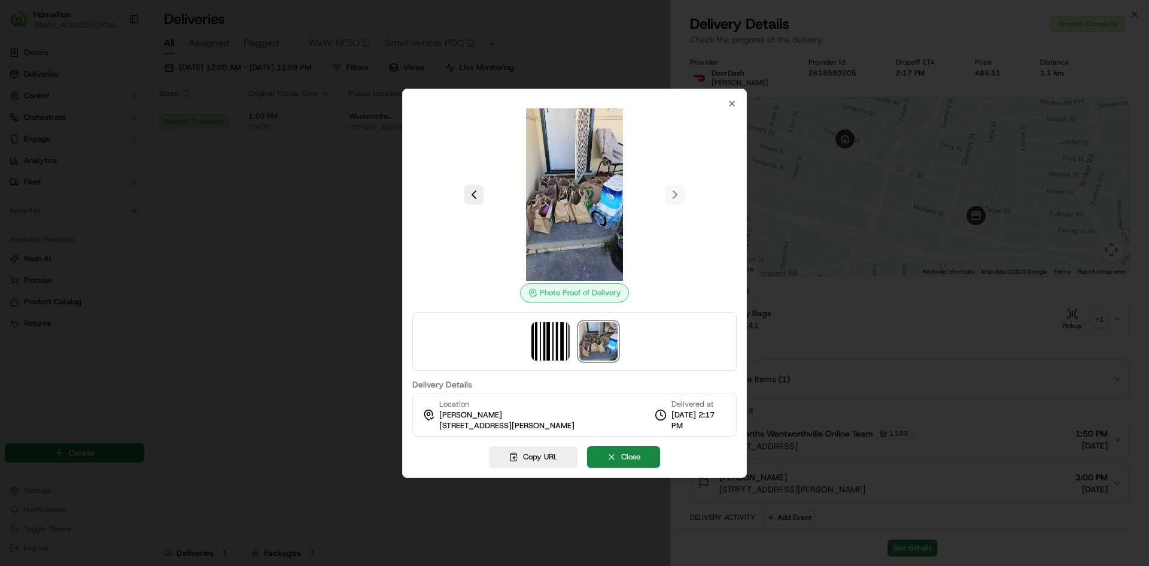
click at [192, 347] on div at bounding box center [574, 283] width 1149 height 566
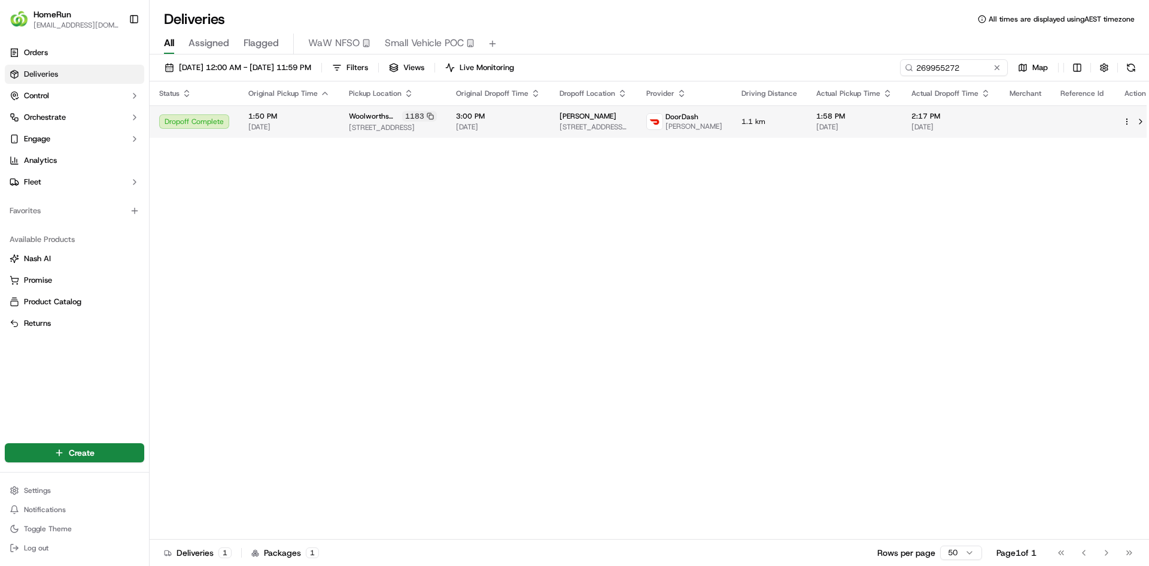
drag, startPoint x: 704, startPoint y: 225, endPoint x: 948, endPoint y: 121, distance: 265.0
click at [712, 226] on div "Status Original Pickup Time Pickup Location Original Dropoff Time Dropoff Locat…" at bounding box center [654, 310] width 1008 height 458
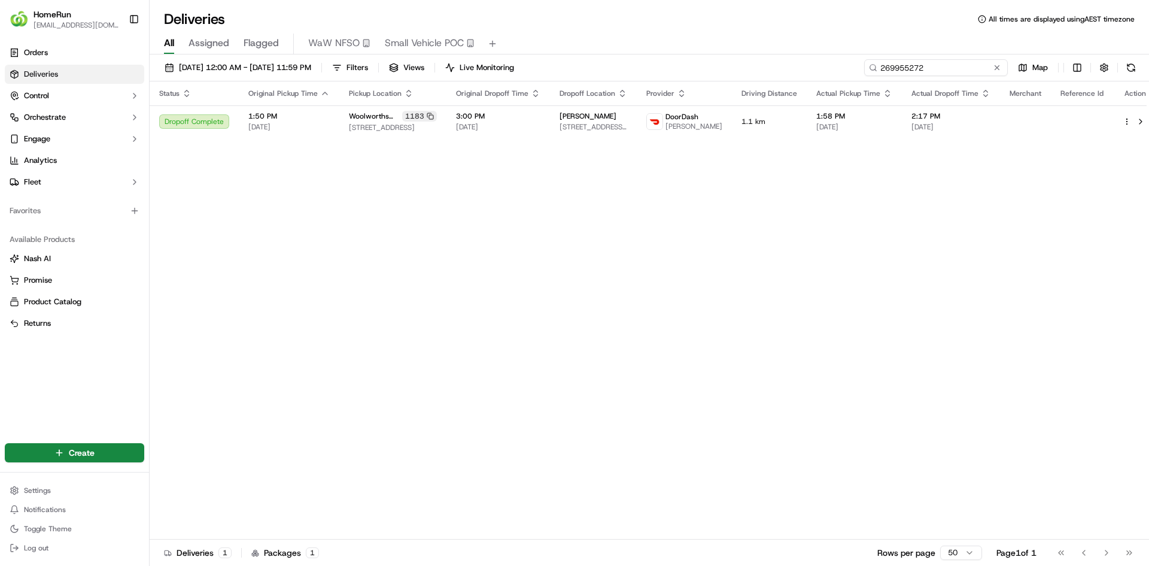
drag, startPoint x: 963, startPoint y: 70, endPoint x: 760, endPoint y: 65, distance: 203.0
click at [760, 65] on div "[DATE] 12:00 AM - [DATE] 11:59 PM Filters Views Live Monitoring 269955272 Map" at bounding box center [650, 70] width 1000 height 22
paste input "009175"
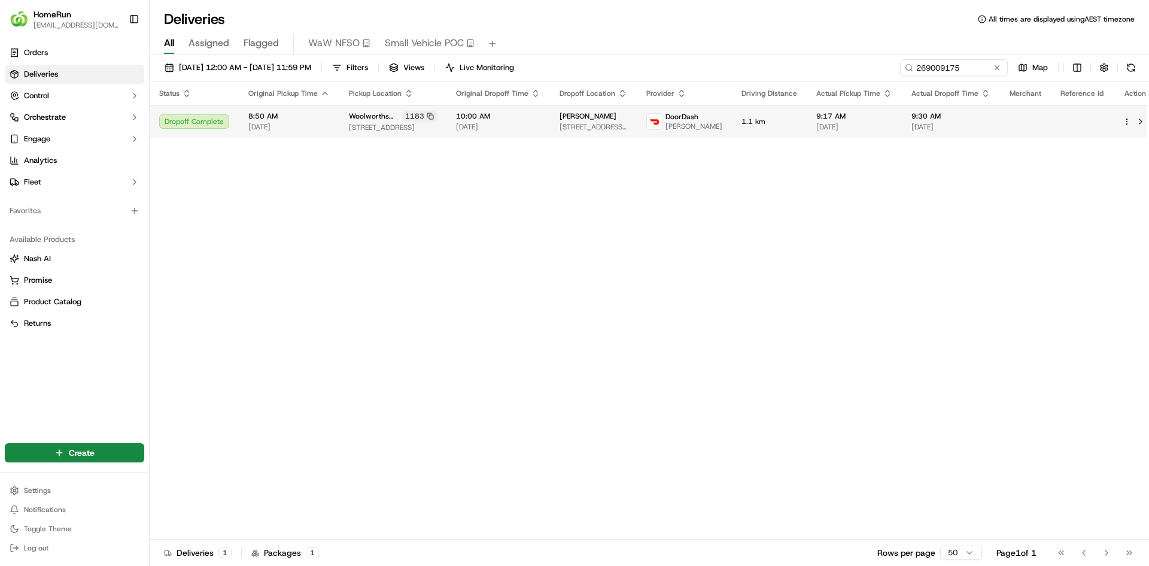
click at [739, 116] on td "1.1 km" at bounding box center [769, 121] width 75 height 32
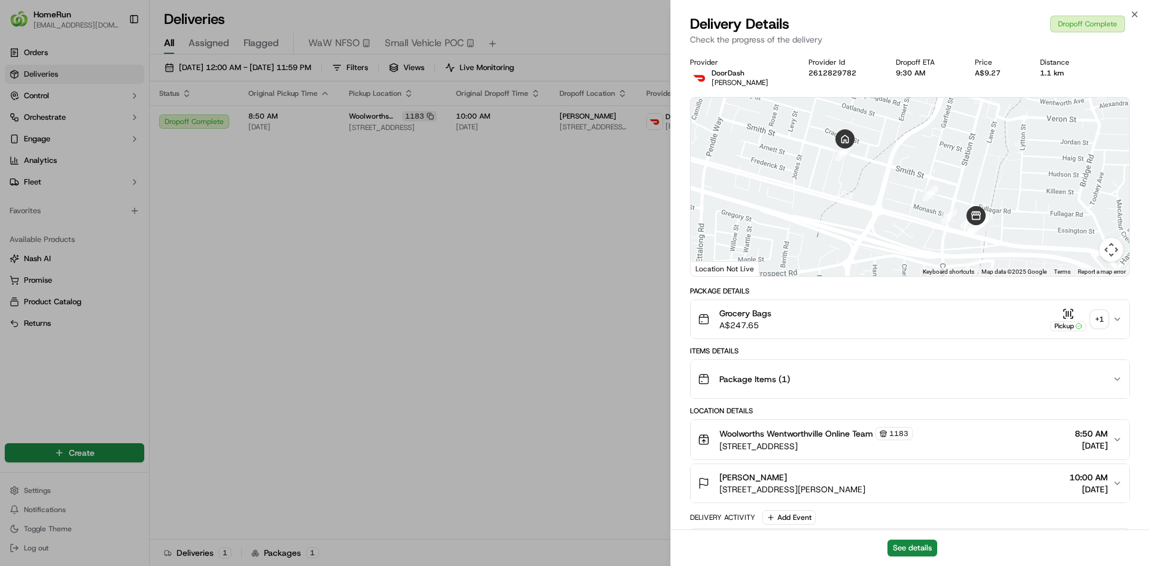
click at [1101, 321] on div "+ 1" at bounding box center [1099, 319] width 17 height 17
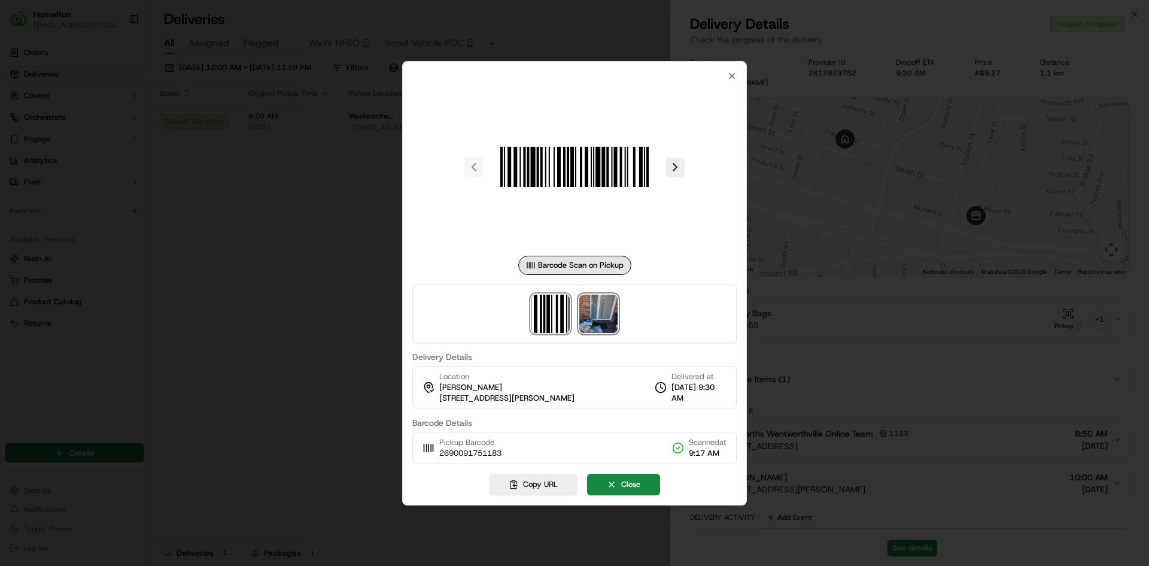
click at [586, 320] on img at bounding box center [598, 314] width 38 height 38
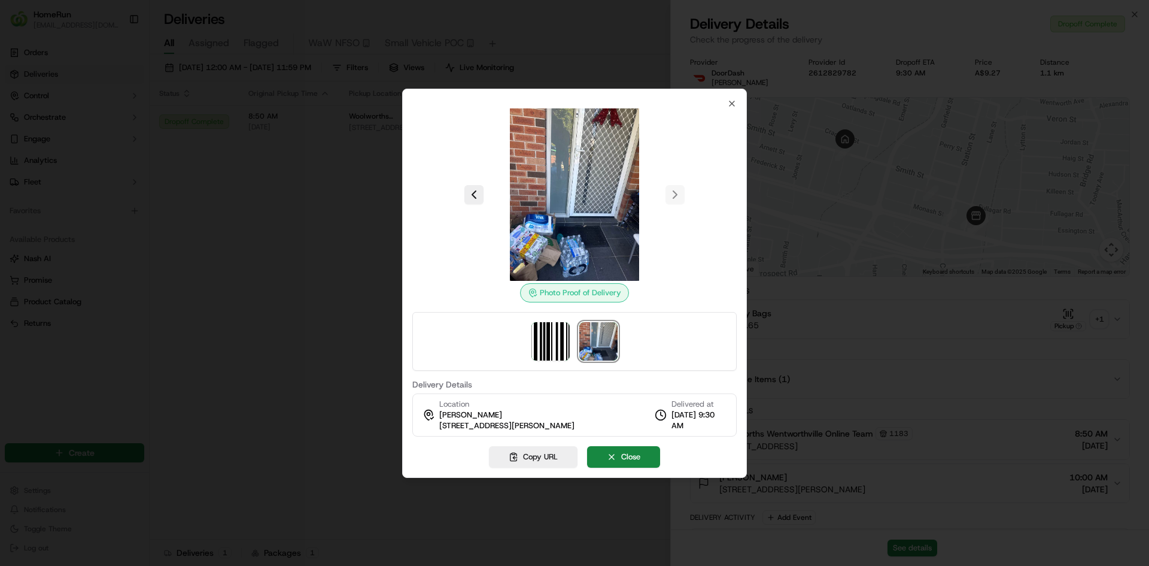
click at [302, 384] on div at bounding box center [574, 283] width 1149 height 566
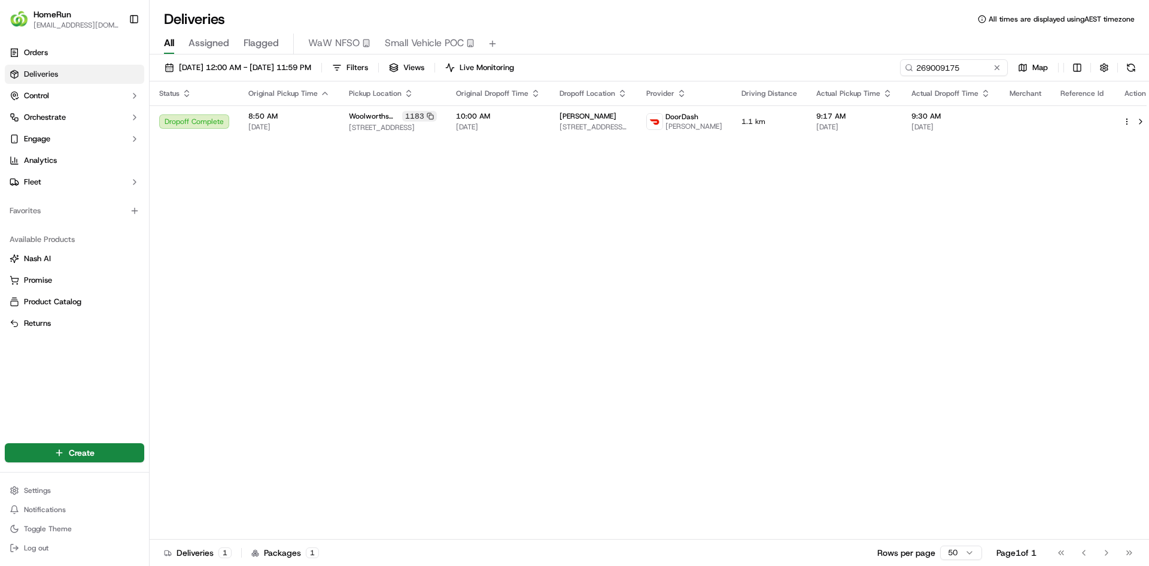
drag, startPoint x: 457, startPoint y: 259, endPoint x: 534, endPoint y: 256, distance: 77.3
drag, startPoint x: 972, startPoint y: 72, endPoint x: 700, endPoint y: 59, distance: 272.7
click at [700, 59] on div "[DATE] 12:00 AM - [DATE] 11:59 PM Filters Views Live Monitoring 269009175 Map" at bounding box center [650, 70] width 1000 height 22
paste input "7773849"
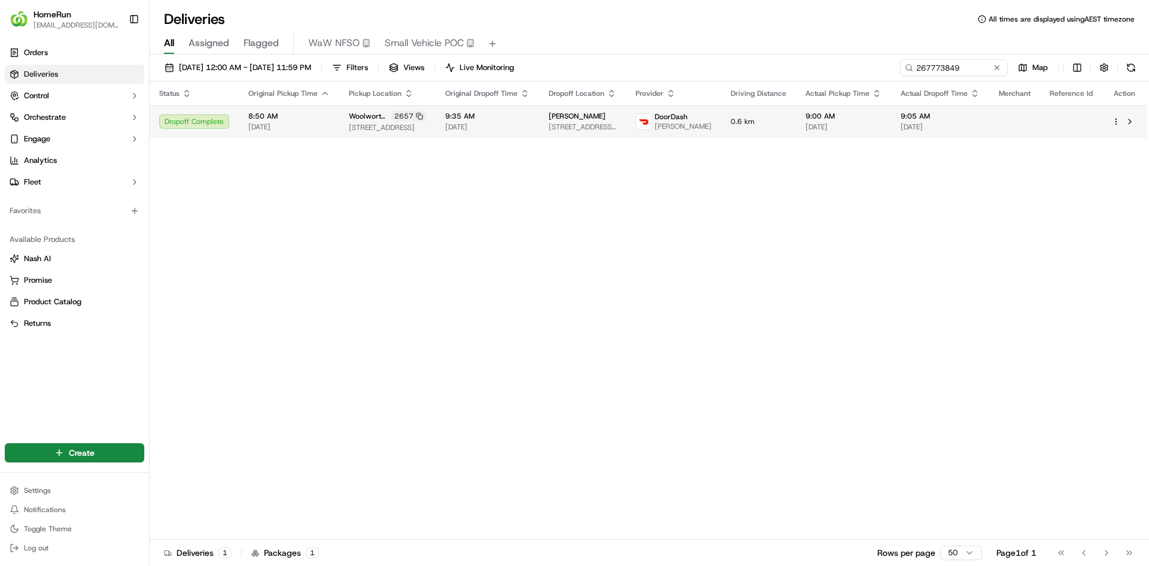
click at [710, 130] on span "[PERSON_NAME]" at bounding box center [683, 127] width 57 height 10
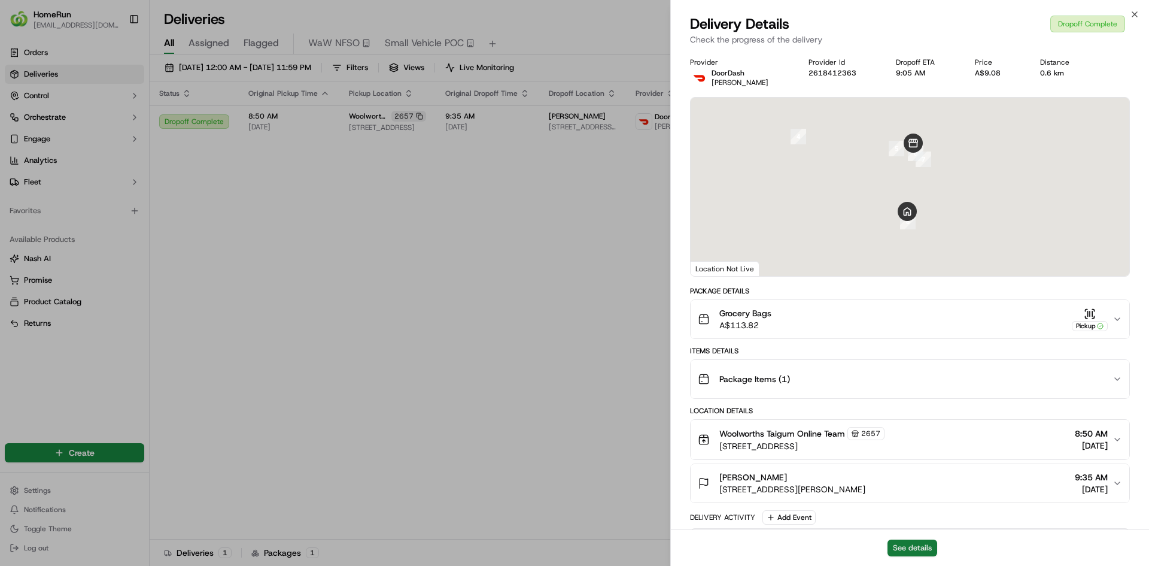
click at [925, 544] on button "See details" at bounding box center [913, 547] width 50 height 17
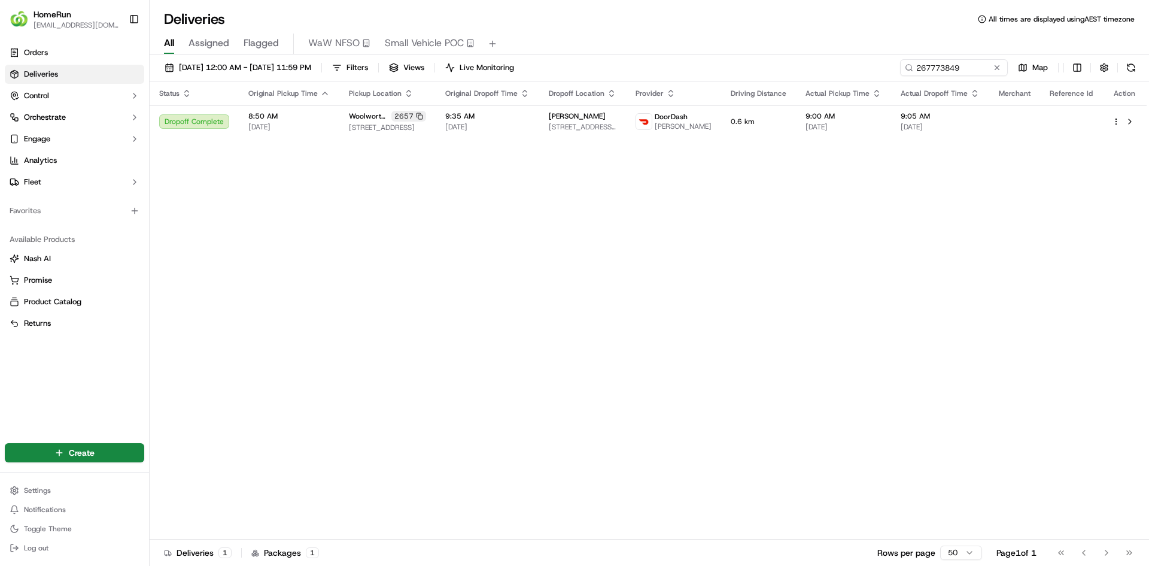
drag, startPoint x: 539, startPoint y: 308, endPoint x: 889, endPoint y: 176, distance: 374.1
drag, startPoint x: 949, startPoint y: 71, endPoint x: 546, endPoint y: 88, distance: 403.3
click at [694, 76] on div "[DATE] 12:00 AM - [DATE] 11:59 PM Filters Views Live Monitoring 267773849 Map" at bounding box center [650, 70] width 1000 height 22
paste input "Order 269946030"
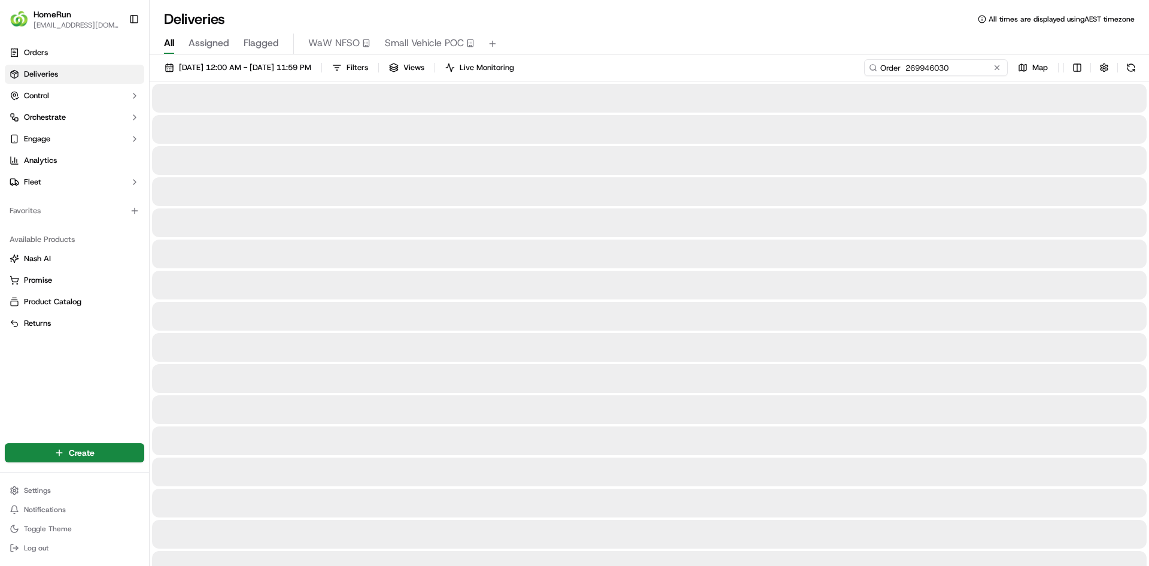
drag, startPoint x: 909, startPoint y: 68, endPoint x: 268, endPoint y: 31, distance: 642.2
click at [490, 42] on div "Deliveries All times are displayed using AEST timezone All Assigned Flagged WaW…" at bounding box center [650, 283] width 1000 height 566
click at [924, 65] on input "269946030" at bounding box center [936, 67] width 144 height 17
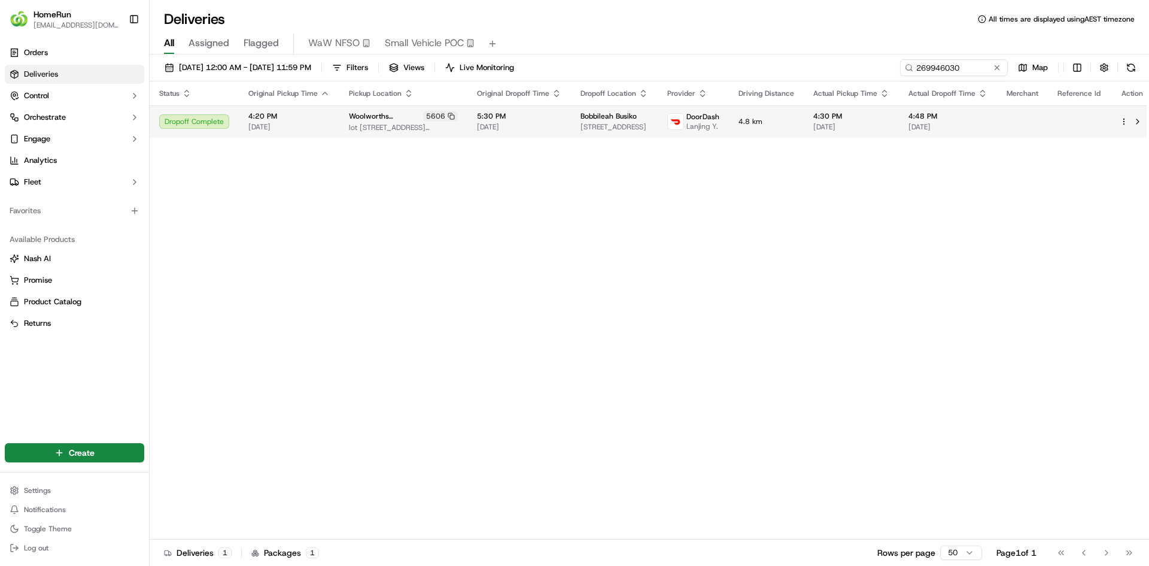
click at [491, 119] on span "5:30 PM" at bounding box center [519, 116] width 84 height 10
click at [764, 129] on td "4.8 km" at bounding box center [766, 121] width 75 height 32
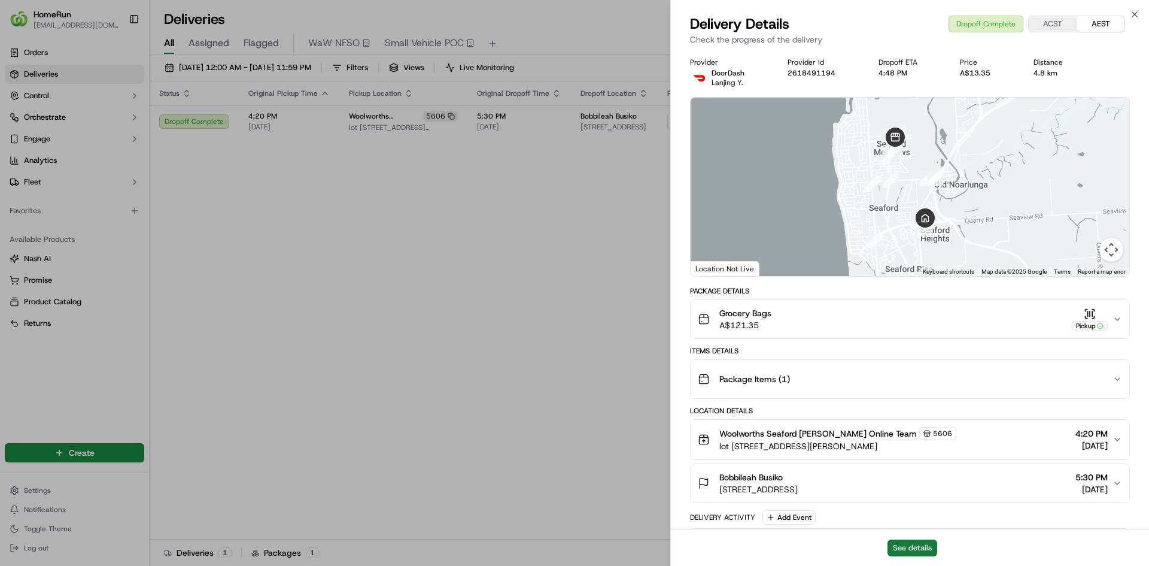
click at [895, 553] on button "See details" at bounding box center [913, 547] width 50 height 17
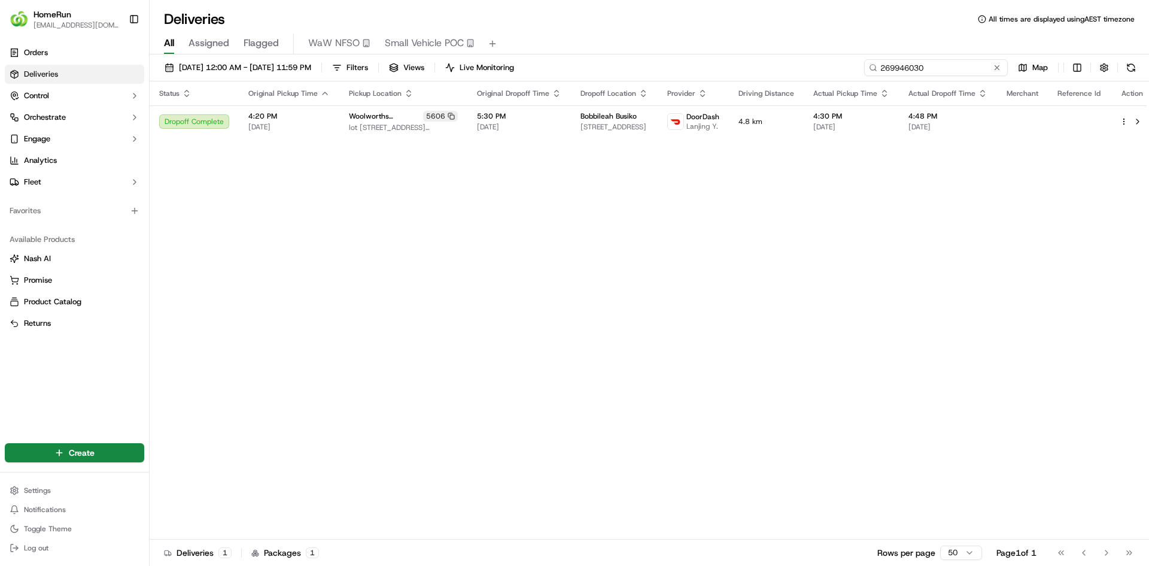
drag, startPoint x: 958, startPoint y: 69, endPoint x: 691, endPoint y: 56, distance: 267.3
click at [784, 60] on div "[DATE] 12:00 AM - [DATE] 11:59 PM Filters Views Live Monitoring 269946030 Map" at bounding box center [650, 70] width 1000 height 22
paste input "56317"
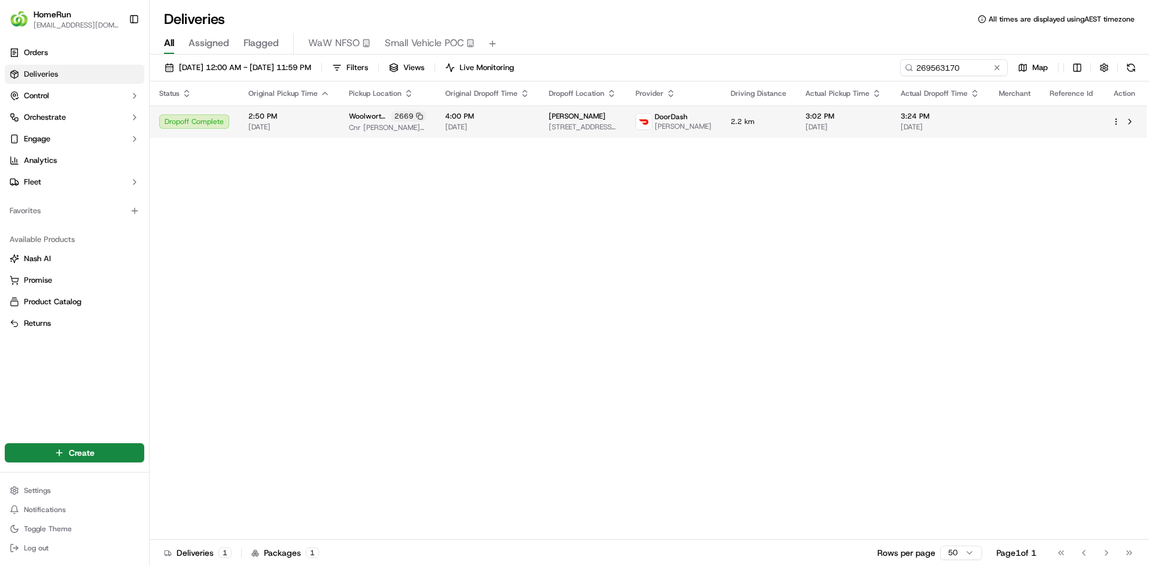
click at [554, 132] on td "[PERSON_NAME] [STREET_ADDRESS][PERSON_NAME]" at bounding box center [582, 121] width 87 height 32
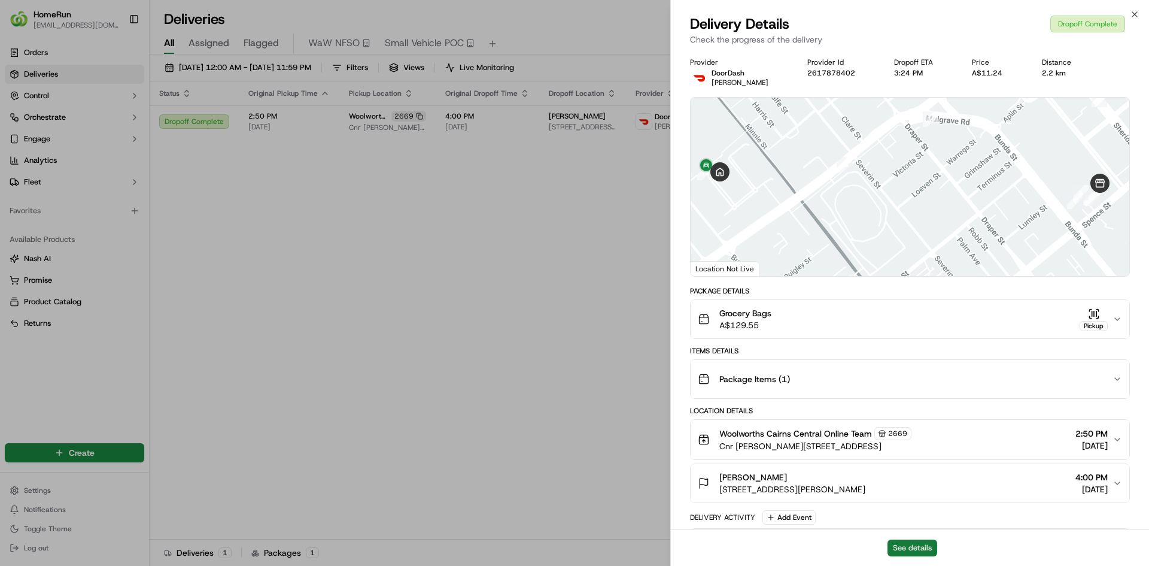
click at [918, 548] on button "See details" at bounding box center [913, 547] width 50 height 17
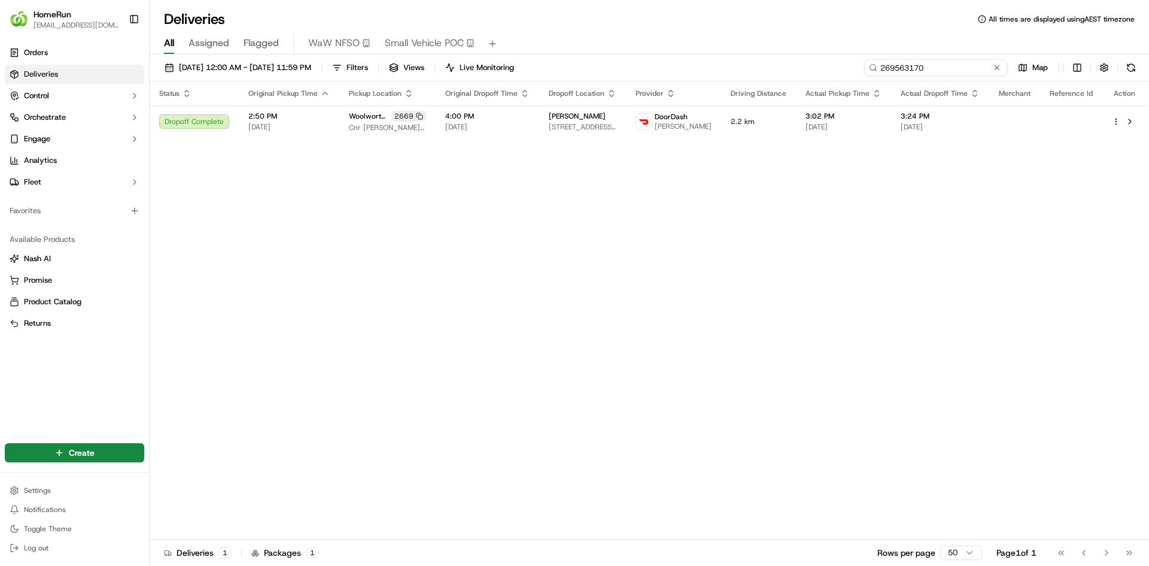
drag, startPoint x: 969, startPoint y: 69, endPoint x: 792, endPoint y: 61, distance: 177.4
click at [861, 59] on div "[DATE] 12:00 AM - [DATE] 11:59 PM Filters Views Live Monitoring 269563170 Map S…" at bounding box center [650, 311] width 1000 height 514
paste input "49580"
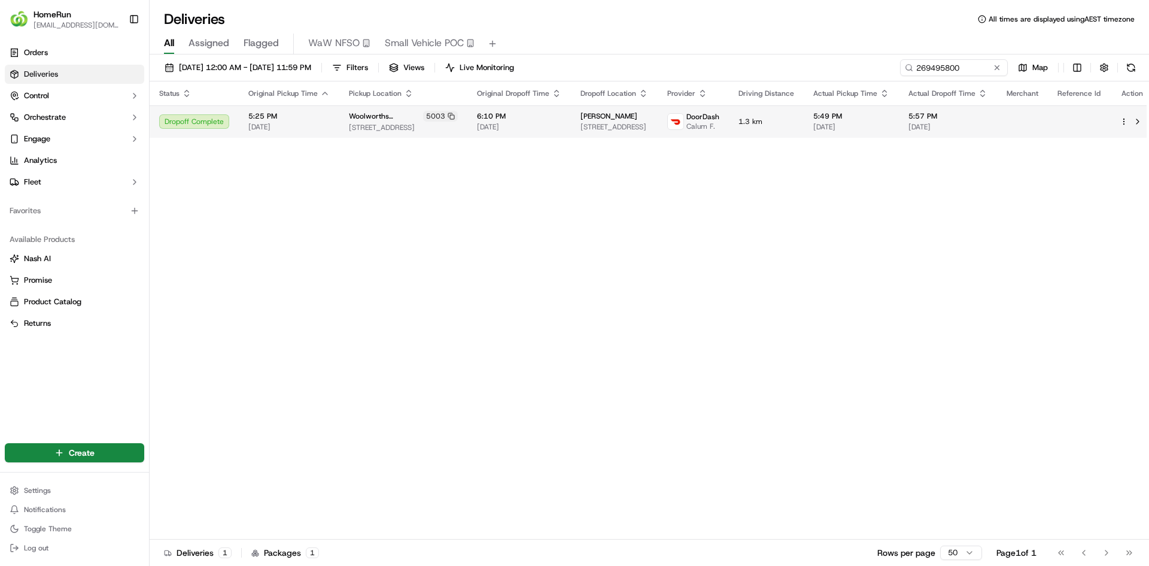
click at [500, 115] on span "6:10 PM" at bounding box center [519, 116] width 84 height 10
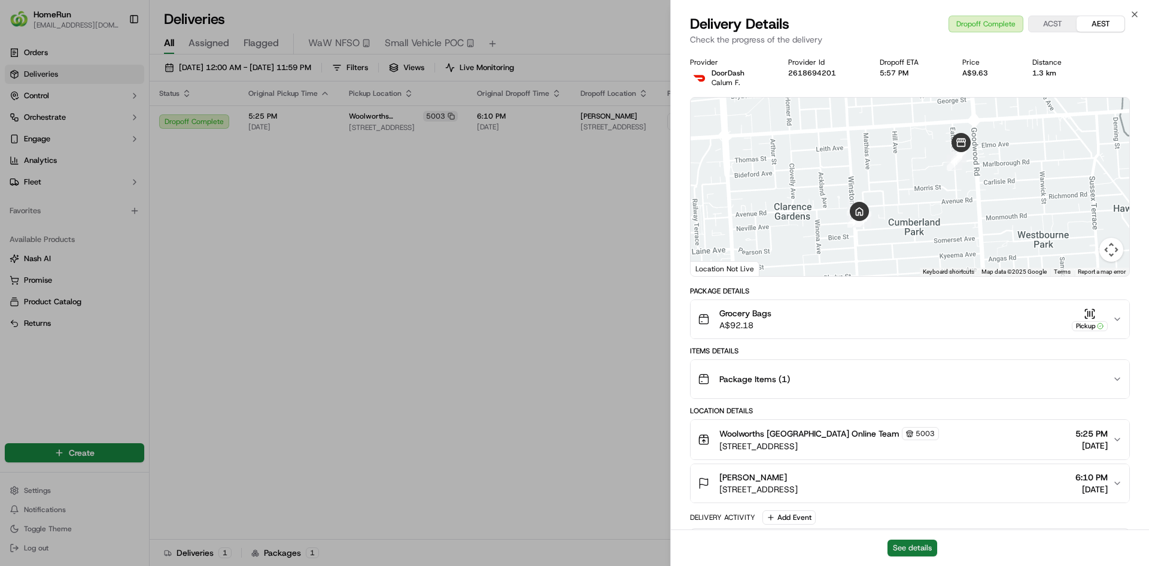
click at [897, 543] on button "See details" at bounding box center [913, 547] width 50 height 17
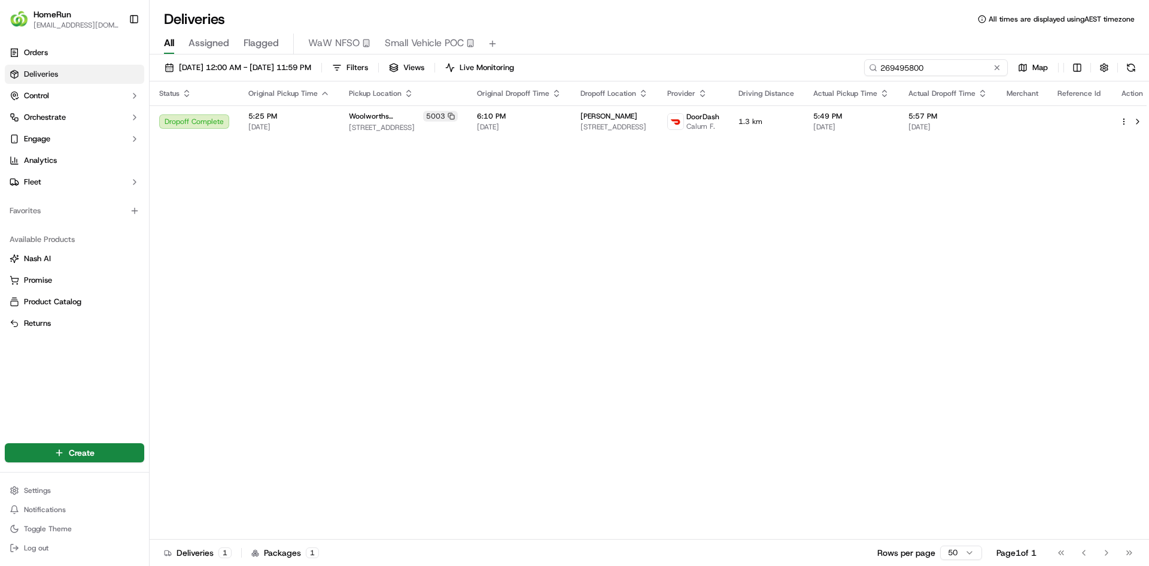
drag, startPoint x: 963, startPoint y: 63, endPoint x: 630, endPoint y: 65, distance: 333.4
click at [630, 65] on div "[DATE] 12:00 AM - [DATE] 11:59 PM Filters Views Live Monitoring 269495800 Map" at bounding box center [650, 70] width 1000 height 22
paste input "879695"
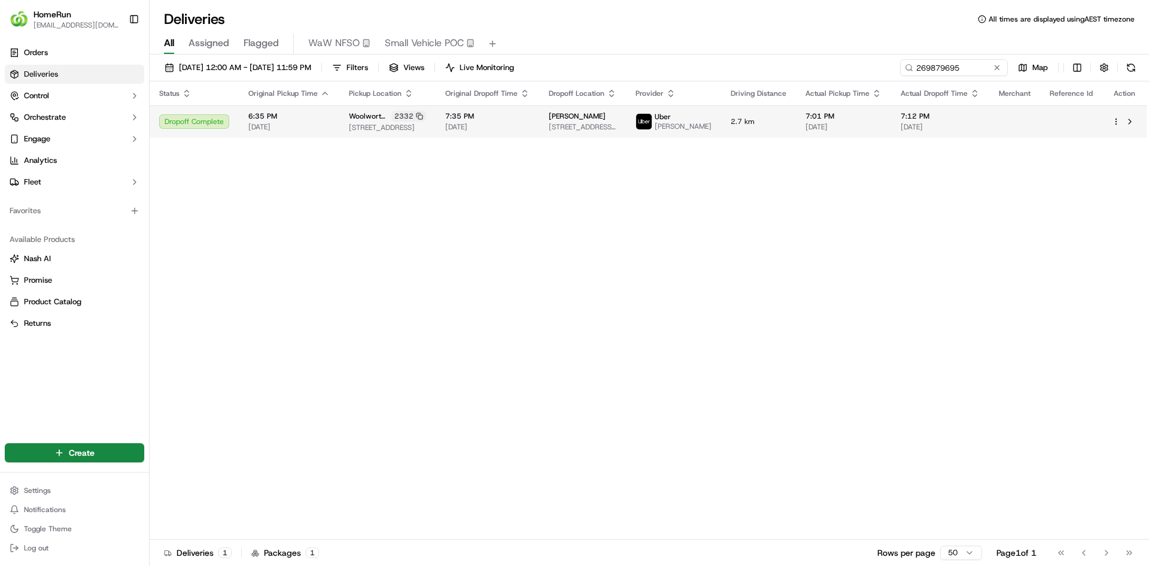
click at [815, 130] on span "[DATE]" at bounding box center [844, 127] width 76 height 10
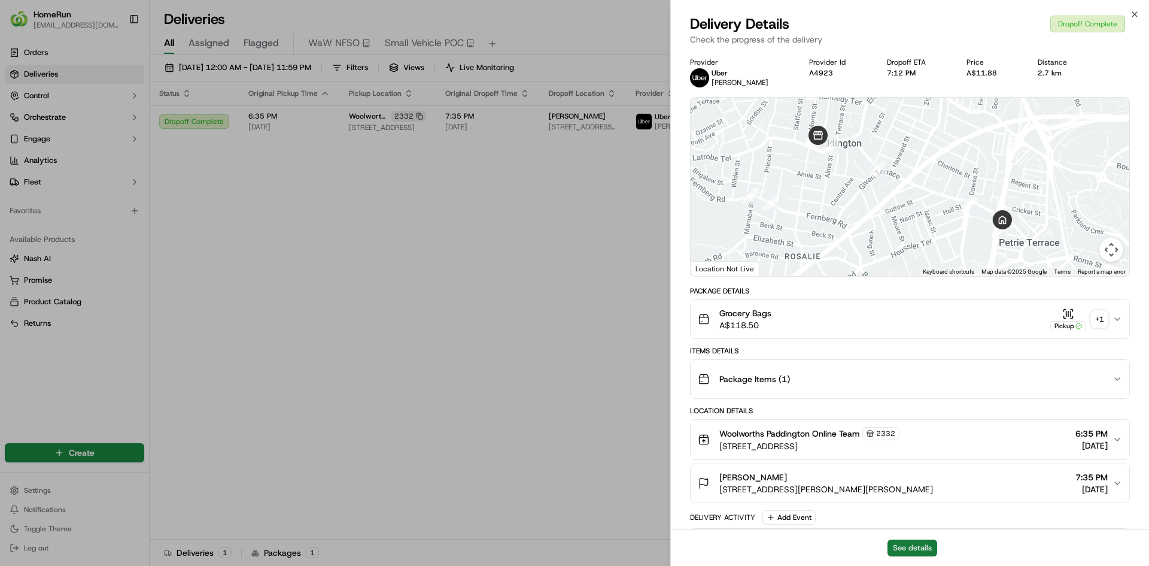
click at [906, 553] on button "See details" at bounding box center [913, 547] width 50 height 17
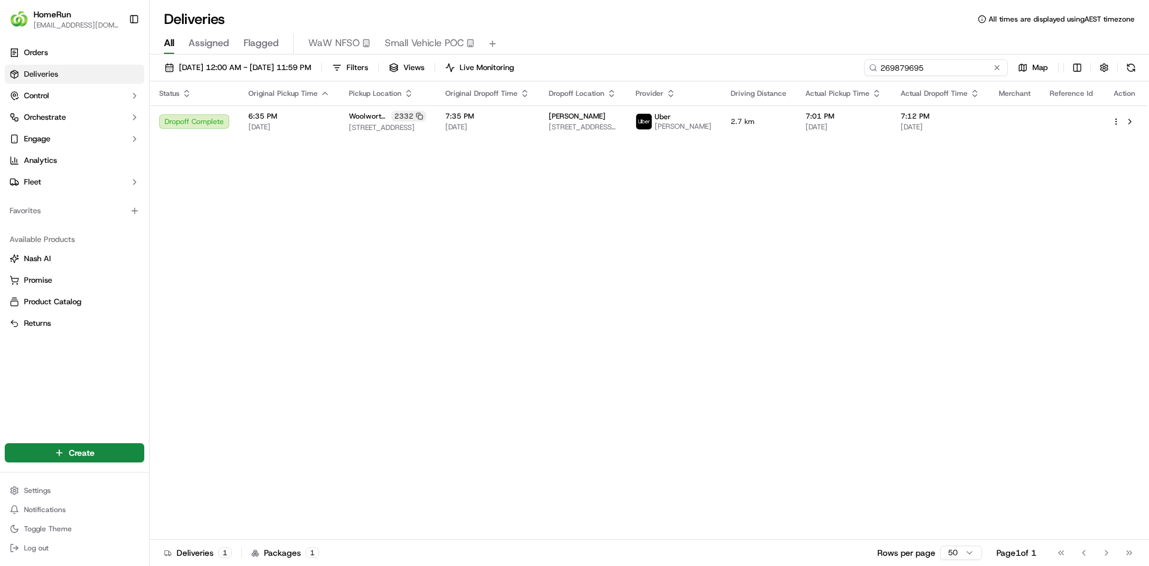
drag, startPoint x: 978, startPoint y: 68, endPoint x: 681, endPoint y: 42, distance: 298.0
click at [707, 43] on div "Deliveries All times are displayed using AEST timezone All Assigned Flagged WaW…" at bounding box center [650, 283] width 1000 height 566
paste input "8474898"
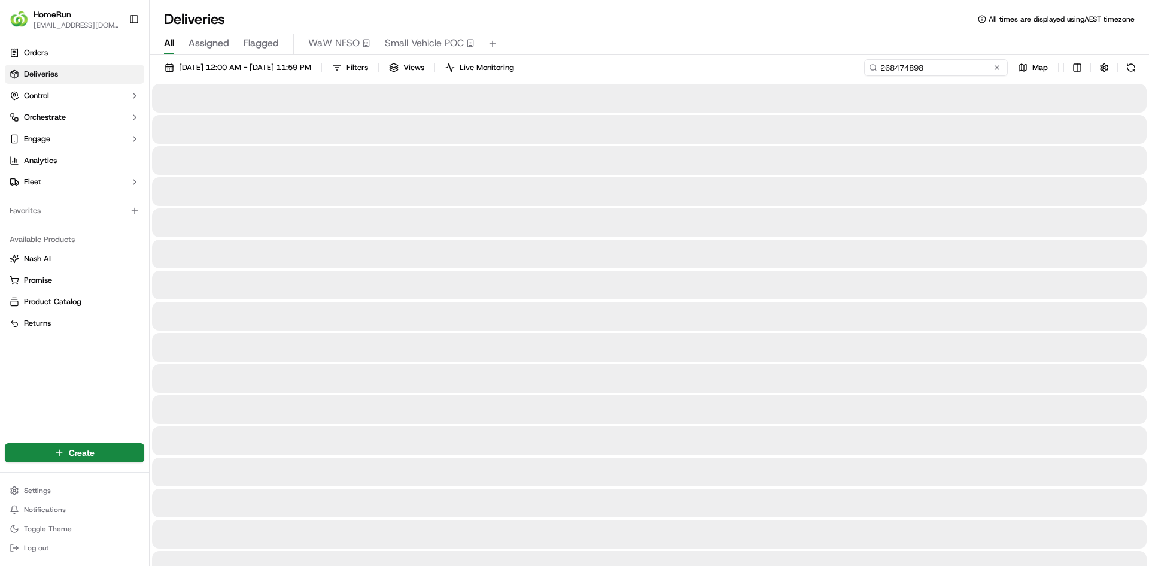
click at [946, 74] on input "268474898" at bounding box center [936, 67] width 144 height 17
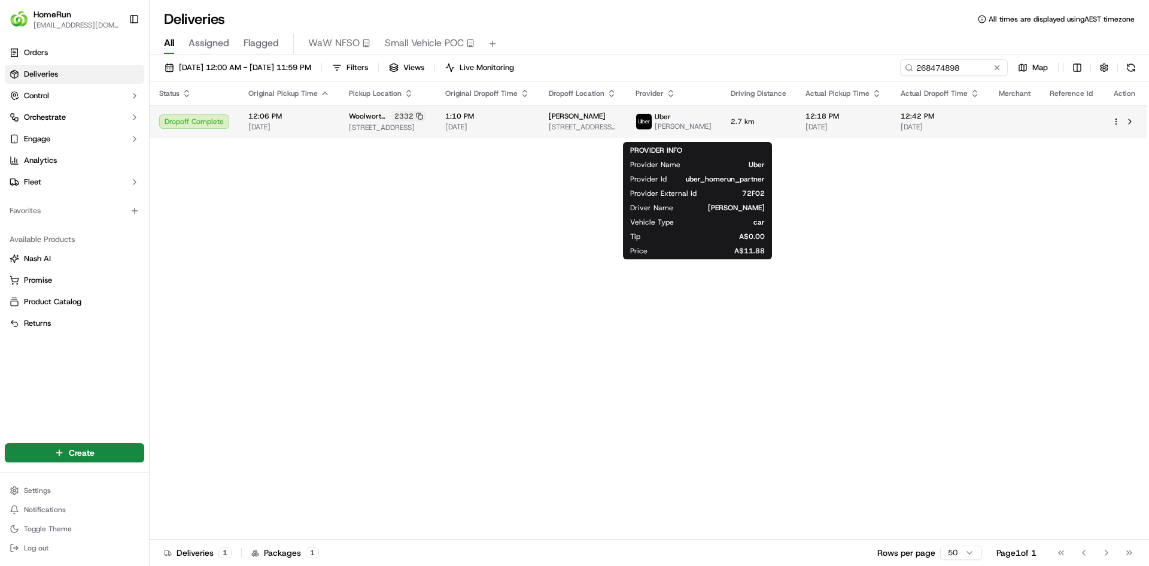
click at [704, 131] on span "[PERSON_NAME]" at bounding box center [683, 127] width 57 height 10
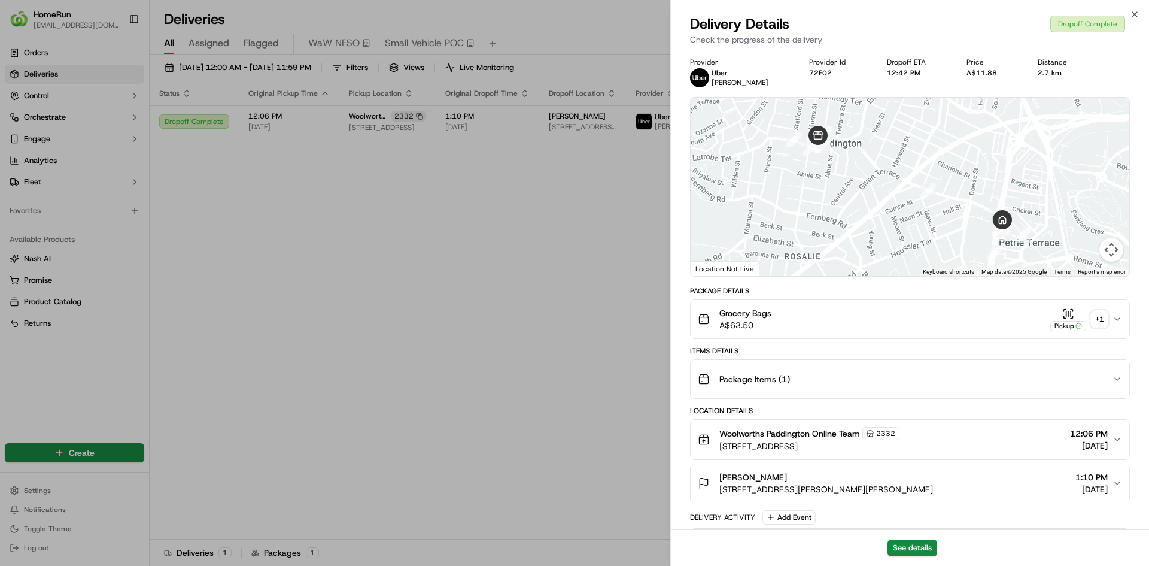
click at [1100, 317] on div "+ 1" at bounding box center [1099, 319] width 17 height 17
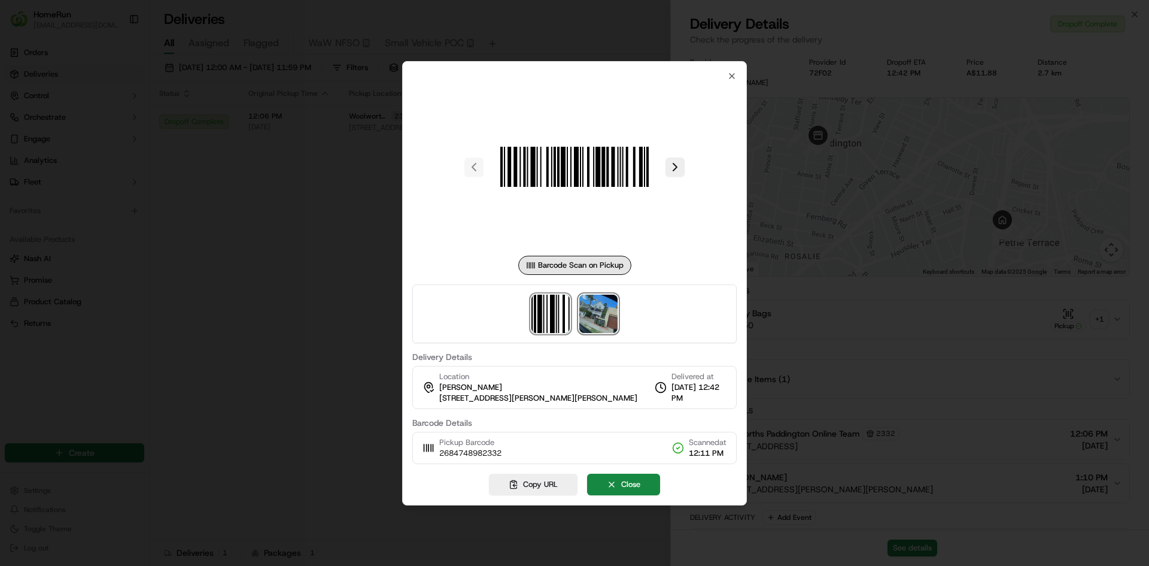
click at [591, 312] on img at bounding box center [598, 314] width 38 height 38
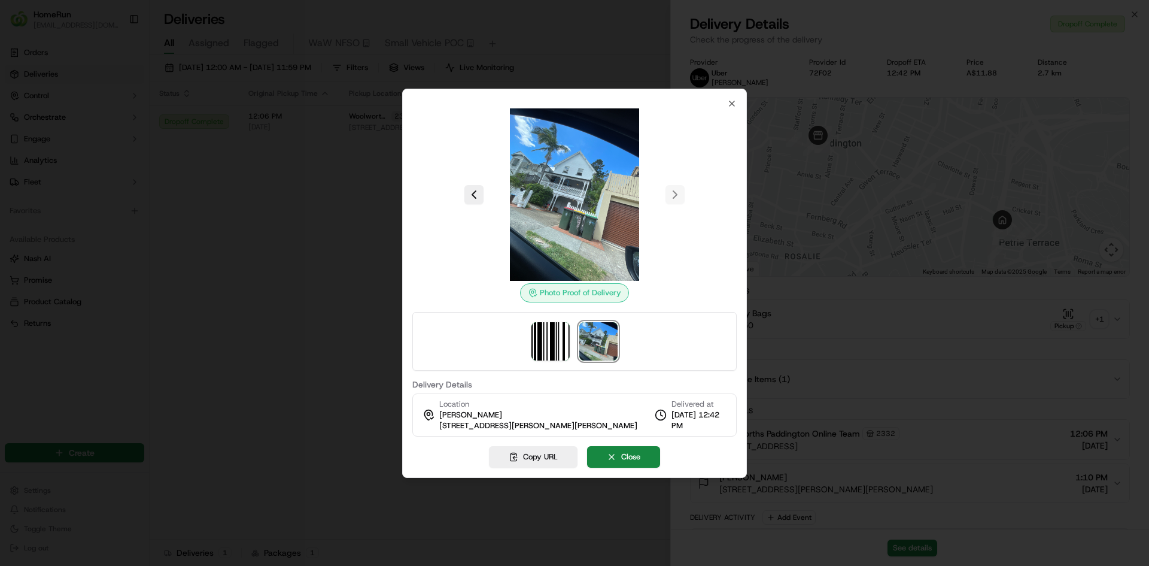
click at [575, 241] on img at bounding box center [574, 194] width 172 height 172
click at [347, 311] on div at bounding box center [574, 283] width 1149 height 566
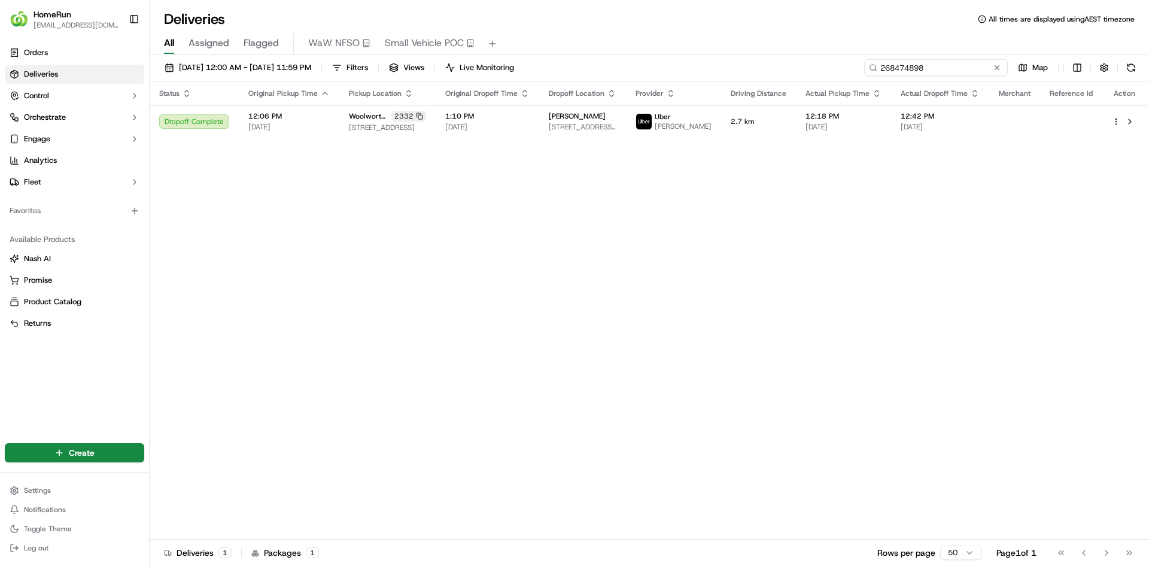
drag, startPoint x: 984, startPoint y: 70, endPoint x: 572, endPoint y: 68, distance: 411.9
click at [619, 66] on div "[DATE] 12:00 AM - [DATE] 11:59 PM Filters Views Live Monitoring 268474898 Map" at bounding box center [650, 70] width 1000 height 22
paste input "9879862"
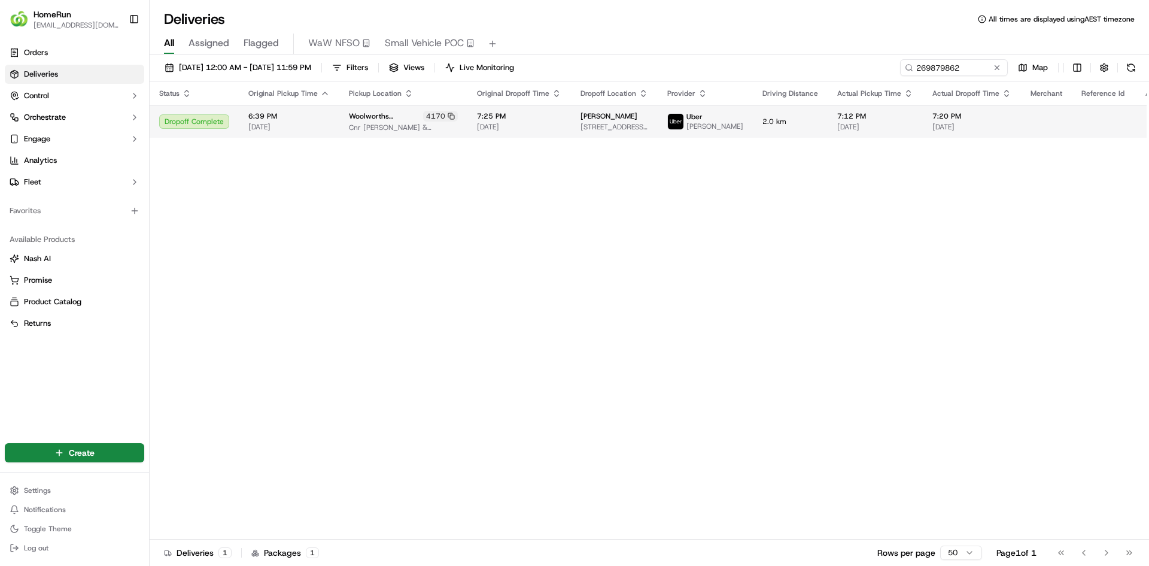
click at [667, 116] on div "[PERSON_NAME]" at bounding box center [705, 121] width 76 height 19
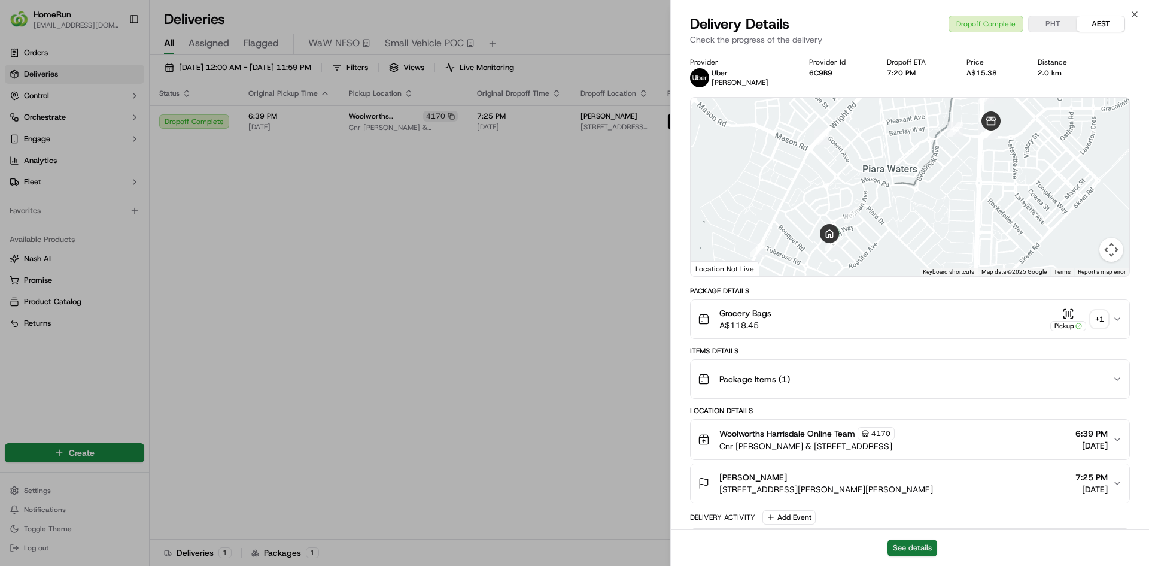
click at [928, 547] on button "See details" at bounding box center [913, 547] width 50 height 17
click at [1103, 320] on div "+ 1" at bounding box center [1099, 319] width 17 height 17
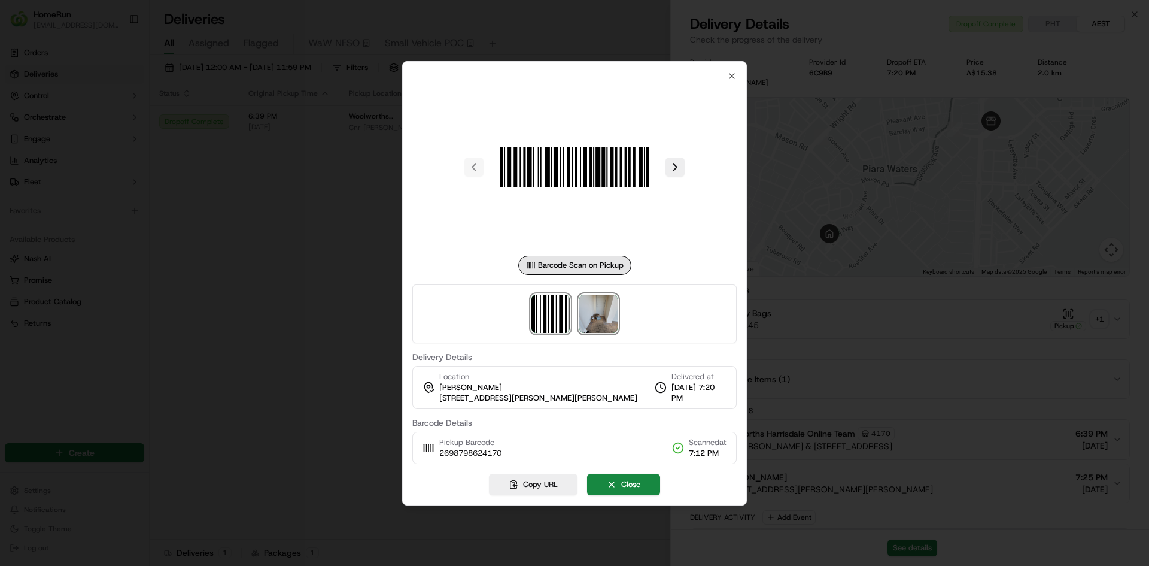
click at [588, 315] on img at bounding box center [598, 314] width 38 height 38
click at [259, 345] on div at bounding box center [574, 283] width 1149 height 566
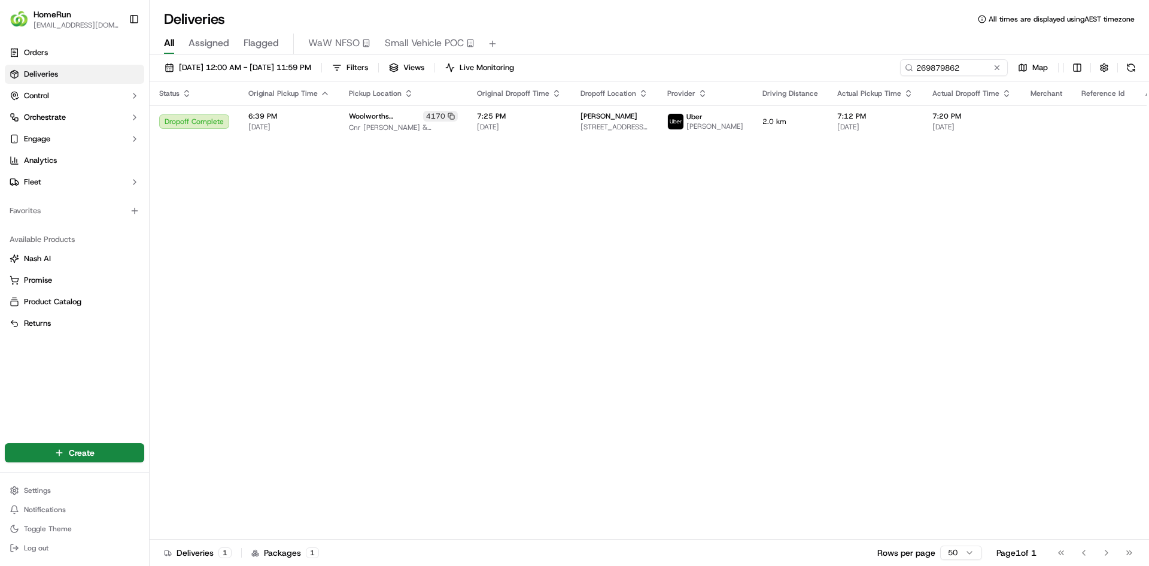
drag, startPoint x: 390, startPoint y: 216, endPoint x: 301, endPoint y: 11, distance: 223.9
drag, startPoint x: 527, startPoint y: 372, endPoint x: 870, endPoint y: 241, distance: 366.7
click at [529, 372] on div "Status Original Pickup Time Pickup Location Original Dropoff Time Dropoff Locat…" at bounding box center [664, 310] width 1029 height 458
drag, startPoint x: 972, startPoint y: 71, endPoint x: 520, endPoint y: 32, distance: 454.2
click at [789, 60] on div "[DATE] 12:00 AM - [DATE] 11:59 PM Filters Views Live Monitoring 269879862 Map" at bounding box center [650, 70] width 1000 height 22
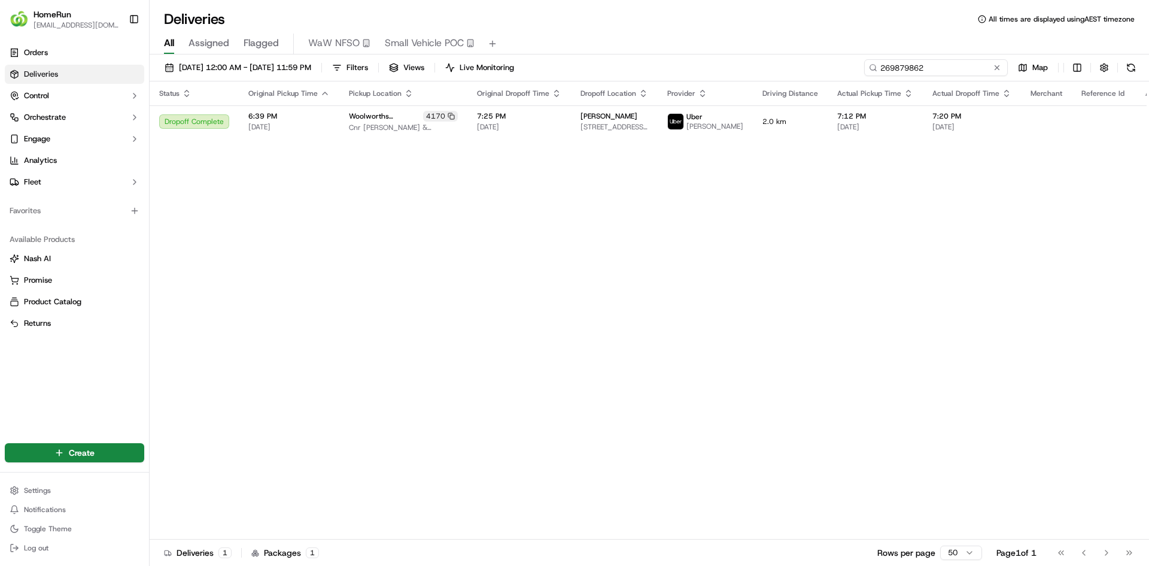
paste input "763636"
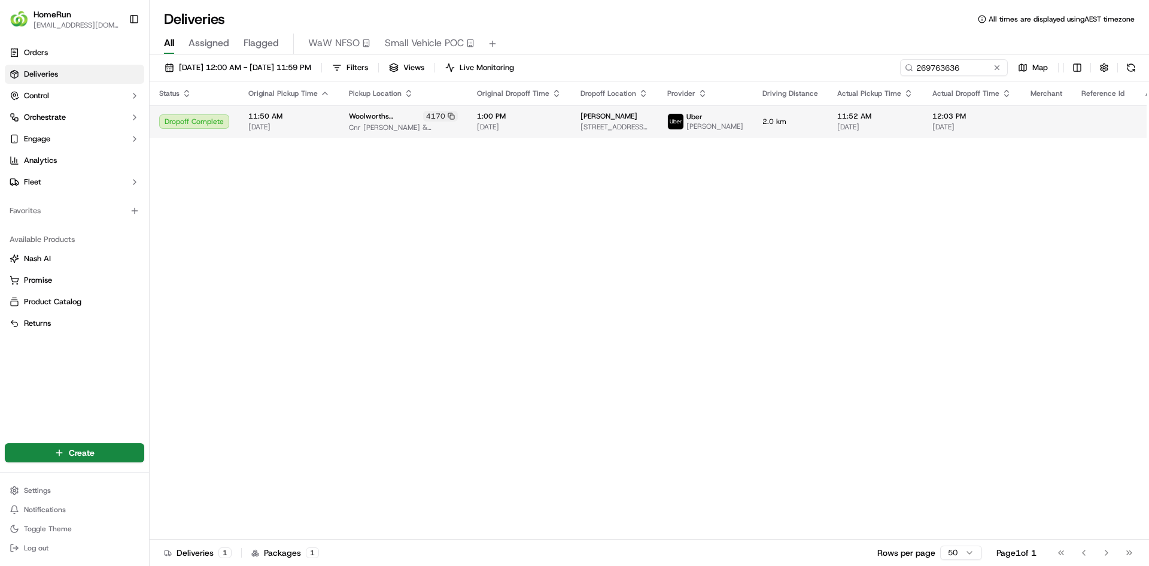
click at [717, 126] on span "[PERSON_NAME]" at bounding box center [715, 127] width 57 height 10
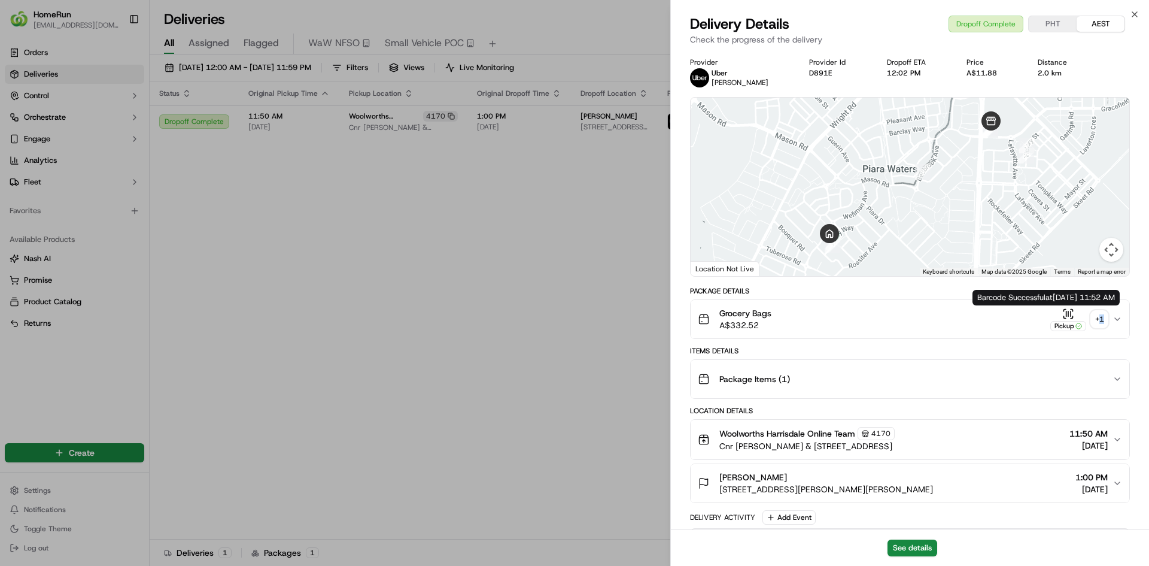
click at [1102, 314] on div "+ 1" at bounding box center [1099, 319] width 17 height 17
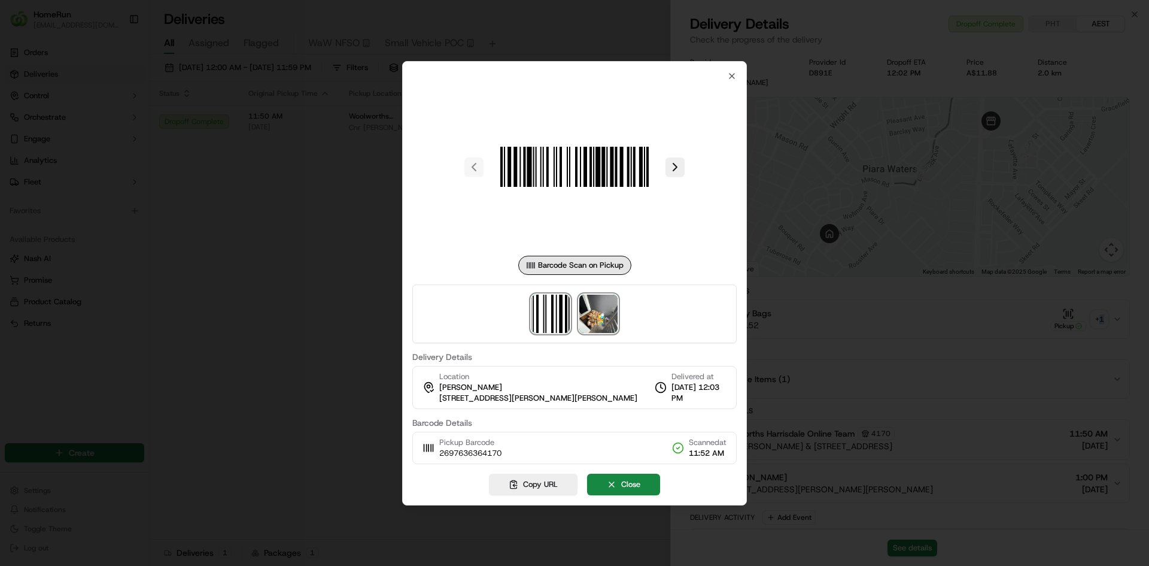
click at [608, 312] on img at bounding box center [598, 314] width 38 height 38
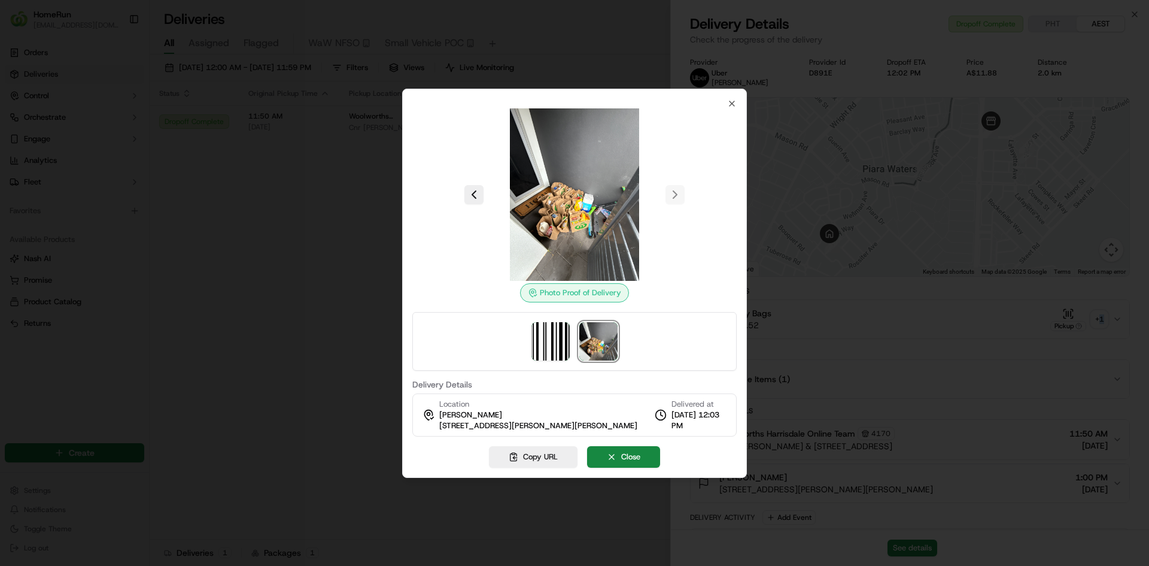
click at [288, 341] on div at bounding box center [574, 283] width 1149 height 566
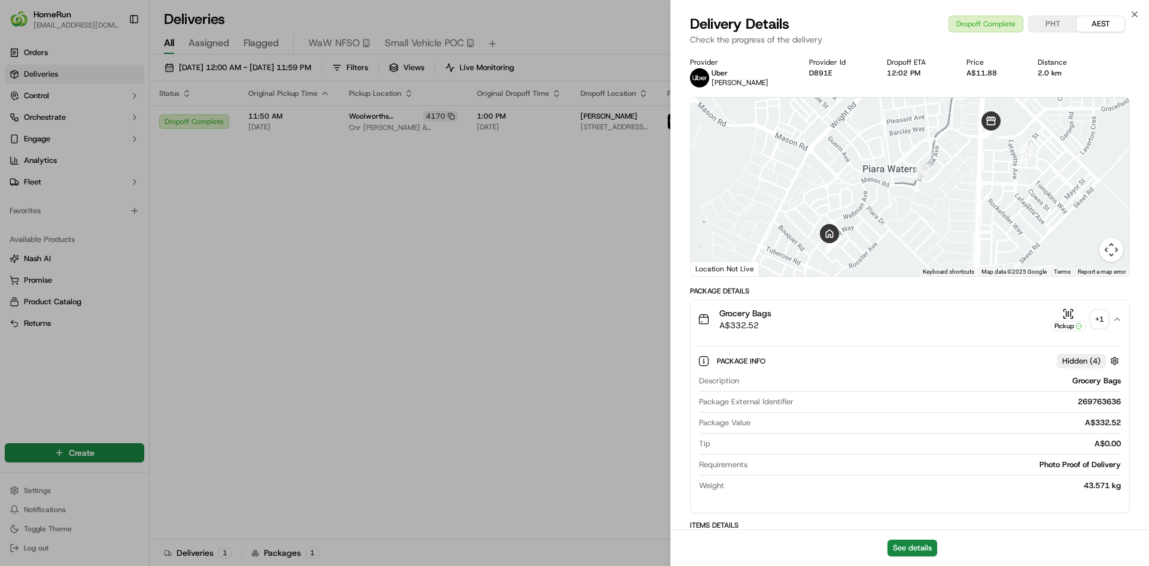
click at [1096, 320] on div "+ 1" at bounding box center [1099, 319] width 17 height 17
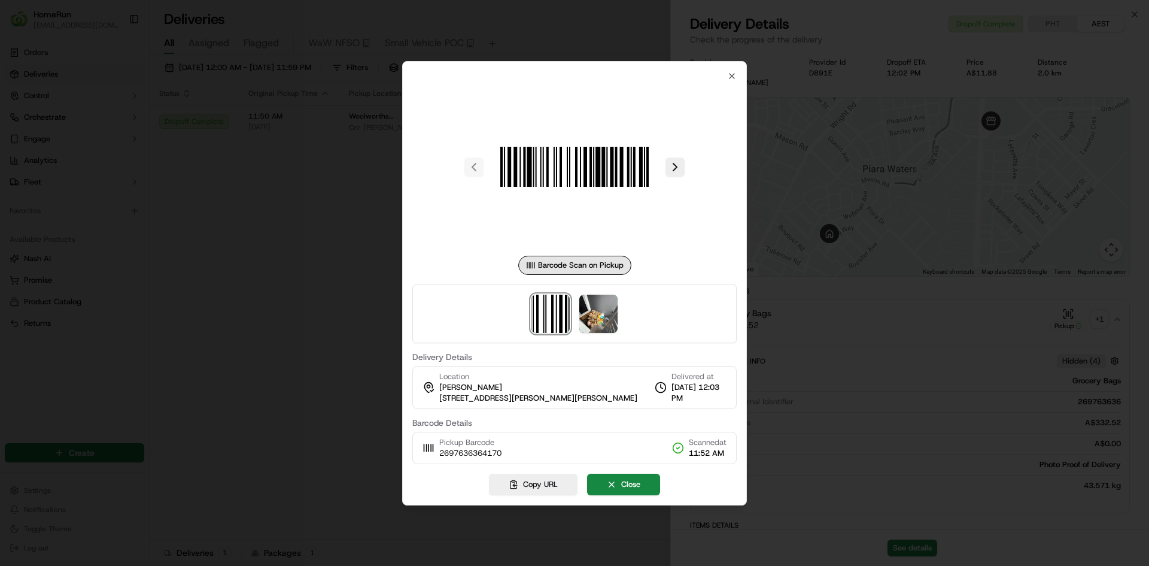
click at [527, 272] on div "Barcode Scan on Pickup" at bounding box center [574, 265] width 113 height 19
click at [367, 255] on div at bounding box center [574, 283] width 1149 height 566
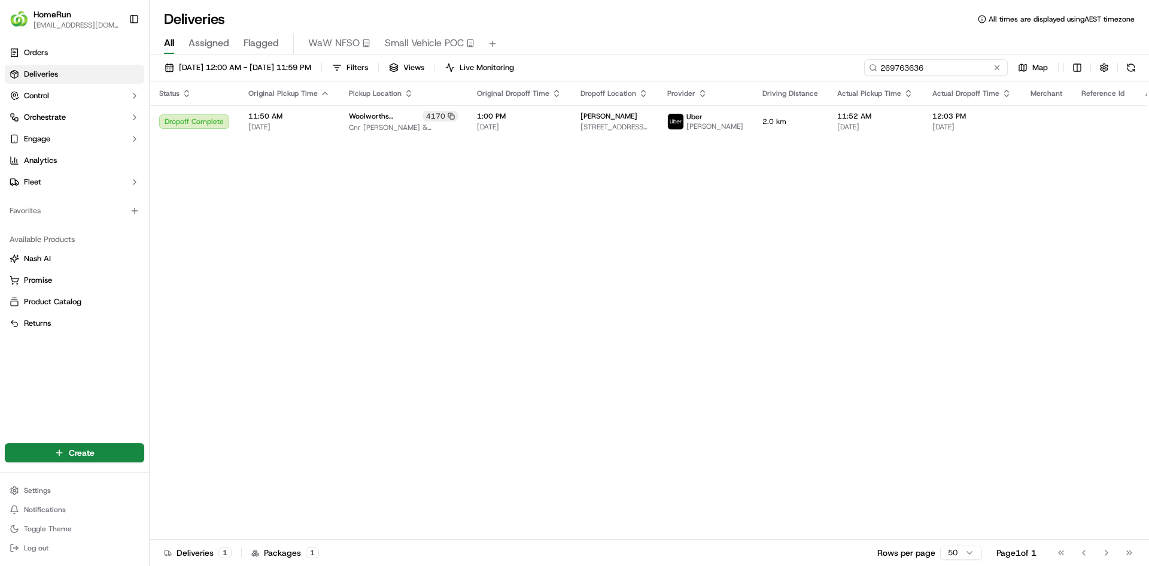
drag, startPoint x: 961, startPoint y: 69, endPoint x: 680, endPoint y: 68, distance: 281.4
click at [680, 68] on div "[DATE] 12:00 AM - [DATE] 11:59 PM Filters Views Live Monitoring 269763636 Map" at bounding box center [650, 70] width 1000 height 22
paste input "857111"
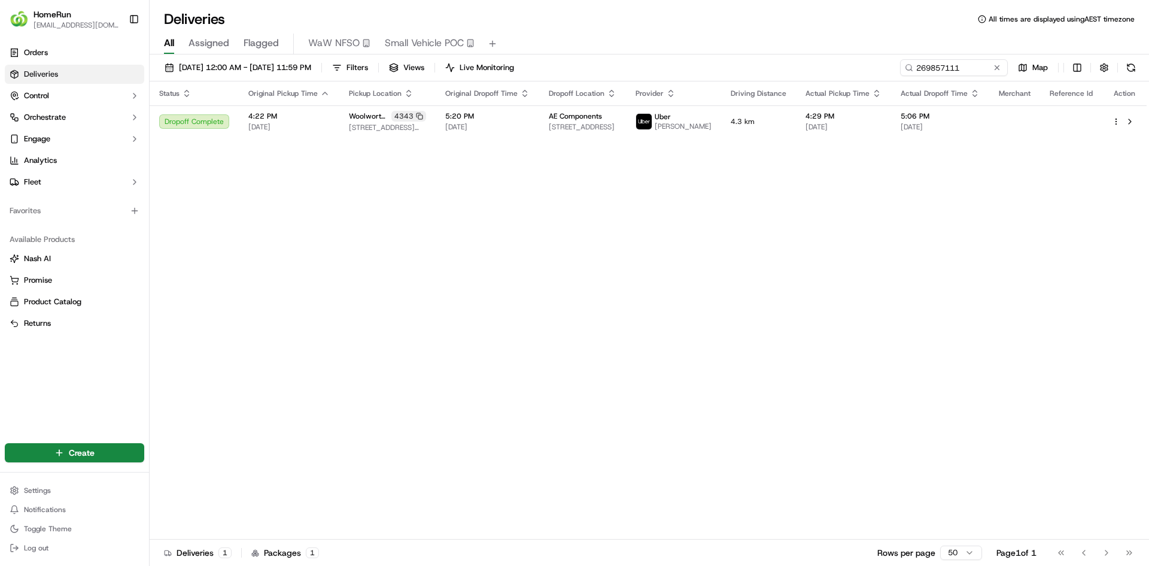
drag, startPoint x: 890, startPoint y: 364, endPoint x: 902, endPoint y: 355, distance: 15.0
click at [890, 363] on div "Status Original Pickup Time Pickup Location Original Dropoff Time Dropoff Locat…" at bounding box center [648, 310] width 997 height 458
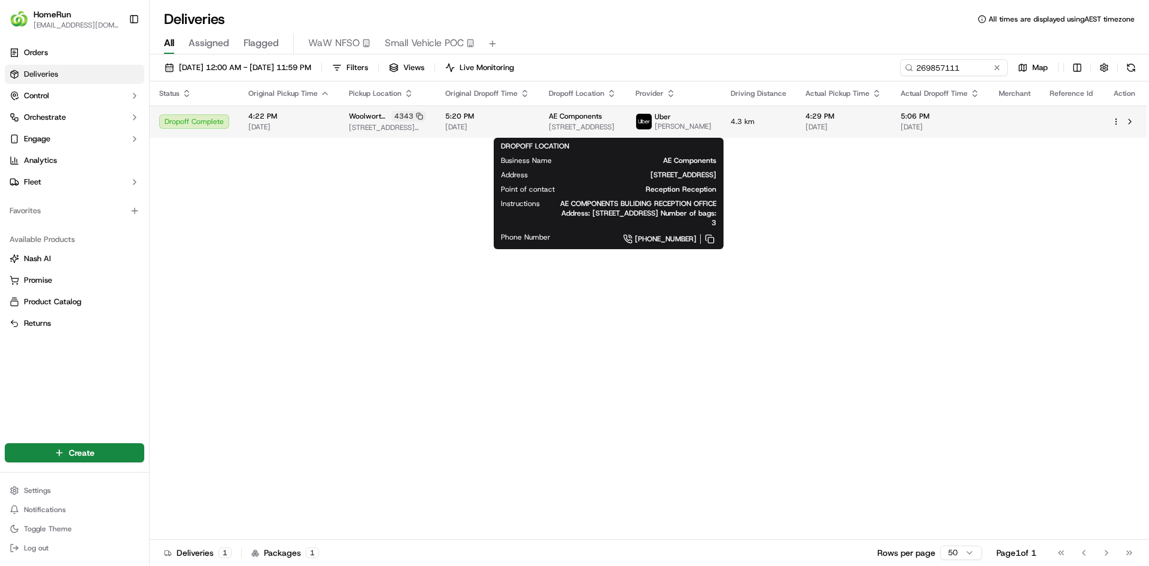
click at [608, 125] on div "AE Components [STREET_ADDRESS]" at bounding box center [583, 121] width 68 height 20
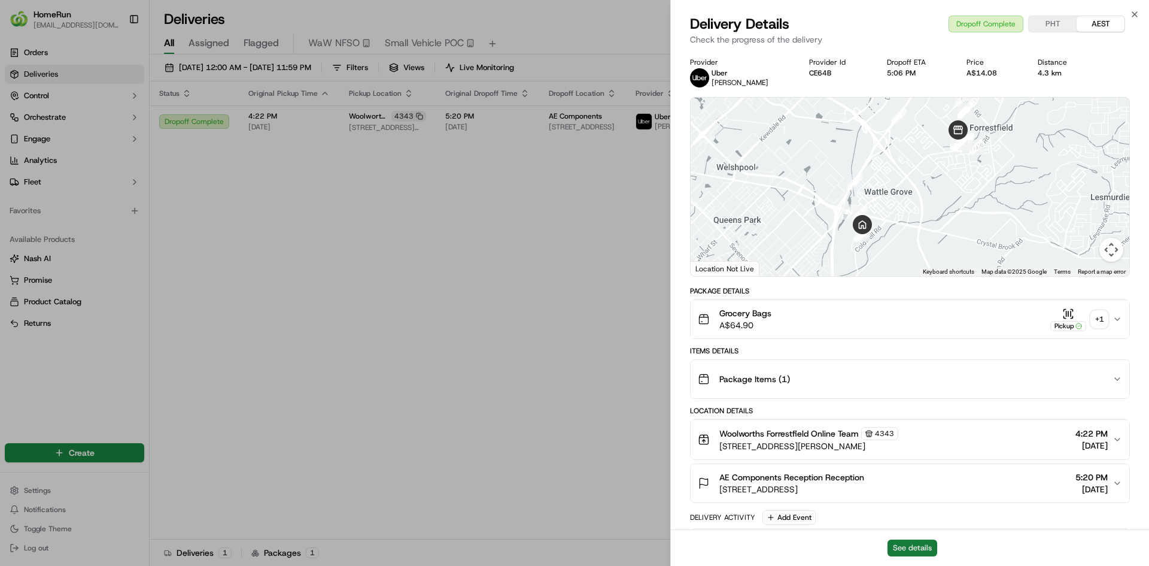
click at [918, 551] on button "See details" at bounding box center [913, 547] width 50 height 17
click at [1100, 314] on div "+ 1" at bounding box center [1099, 319] width 17 height 17
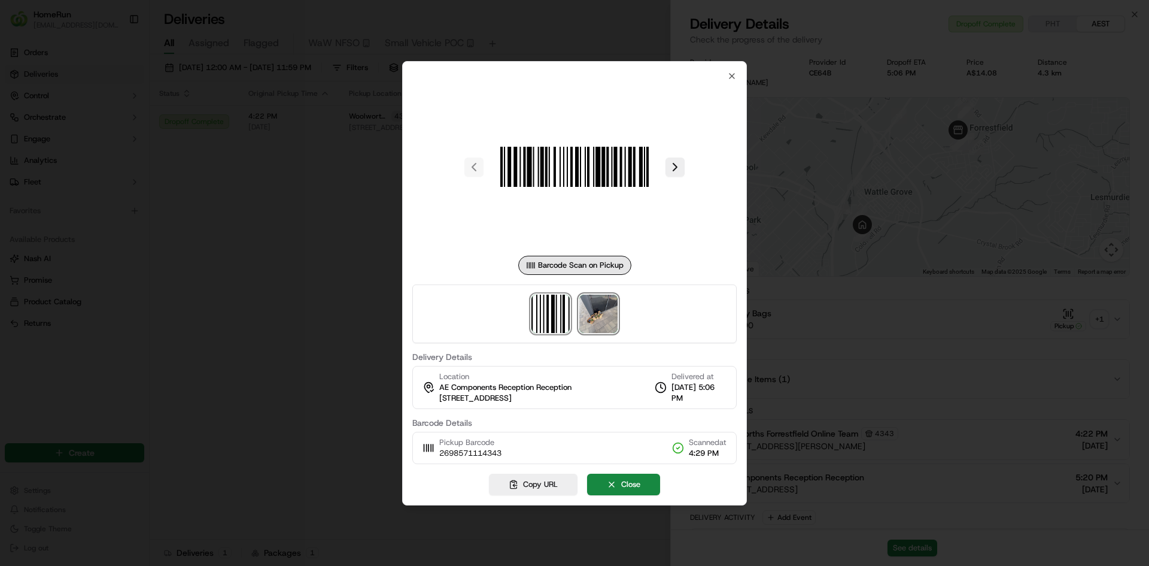
click at [595, 301] on img at bounding box center [598, 314] width 38 height 38
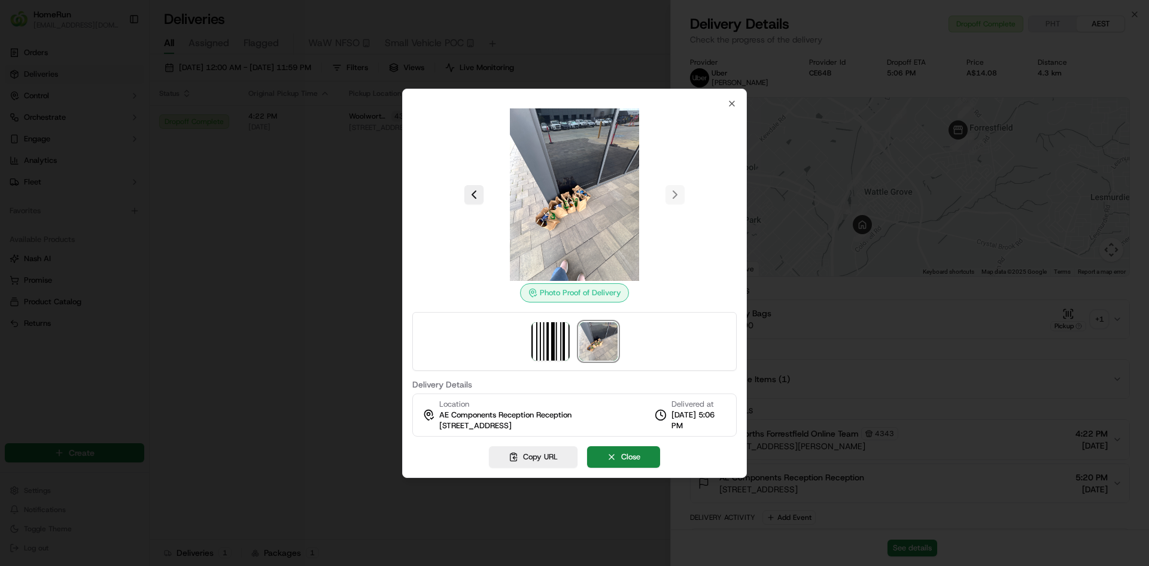
click at [280, 351] on div at bounding box center [574, 283] width 1149 height 566
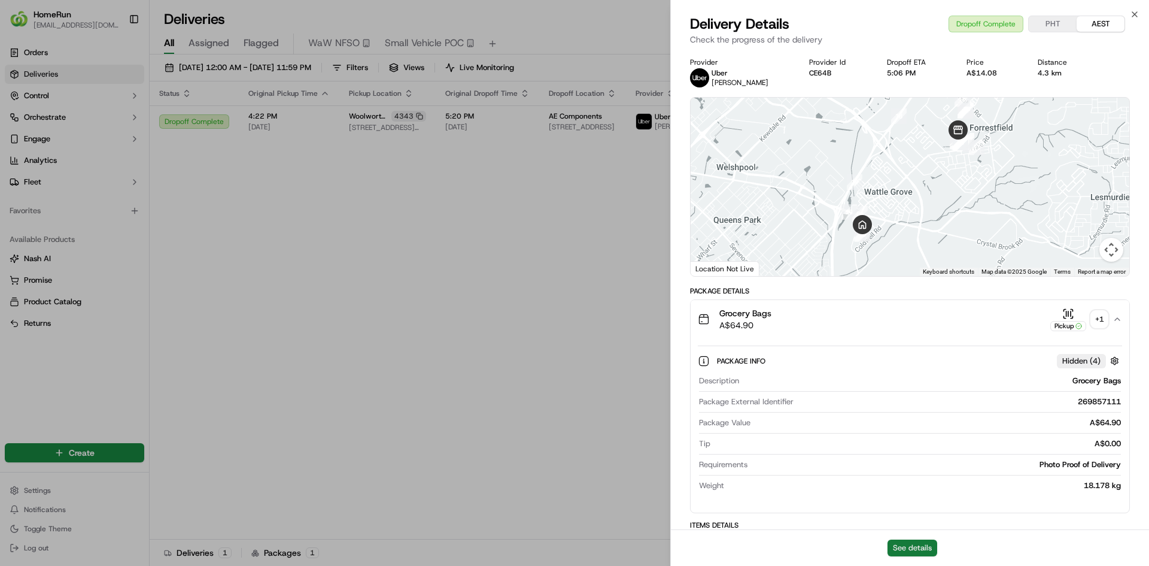
click at [920, 542] on button "See details" at bounding box center [913, 547] width 50 height 17
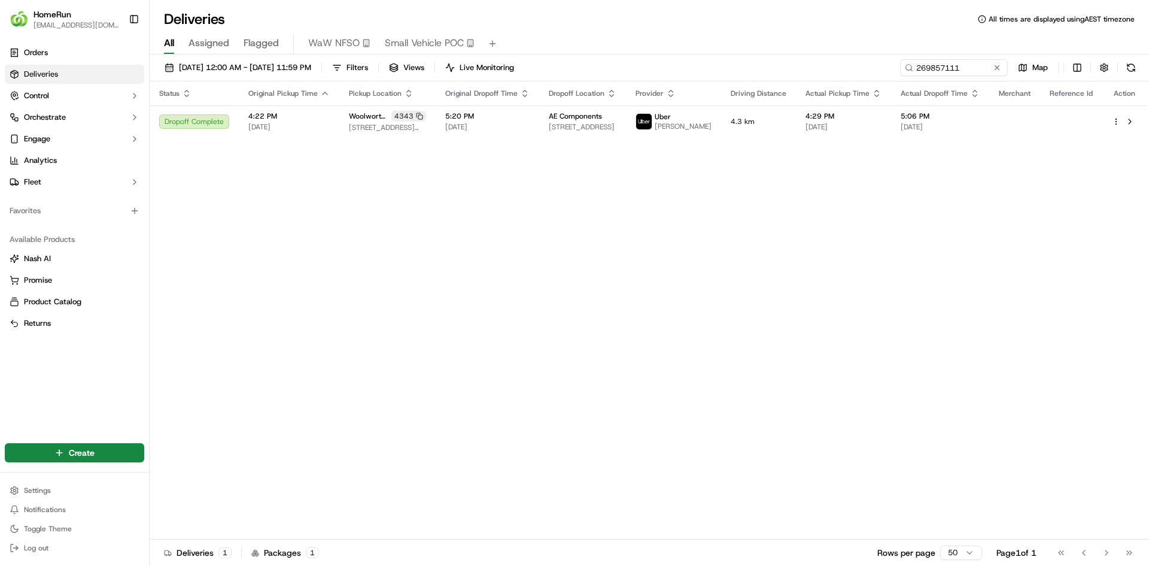
drag, startPoint x: 562, startPoint y: 273, endPoint x: 794, endPoint y: 242, distance: 234.3
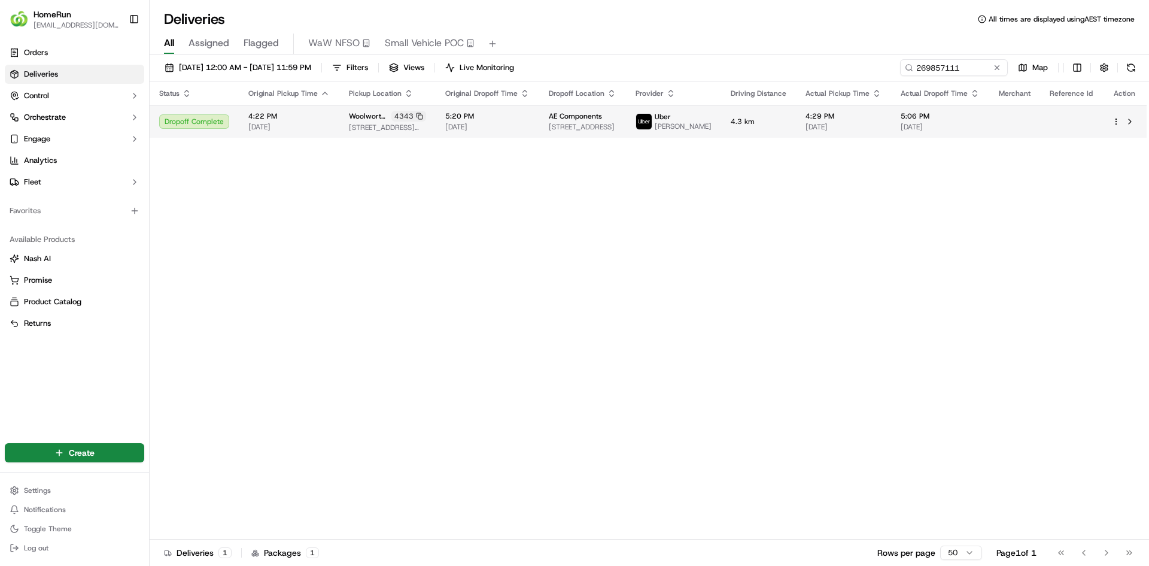
click at [817, 138] on td "4:29 PM [DATE]" at bounding box center [843, 121] width 95 height 32
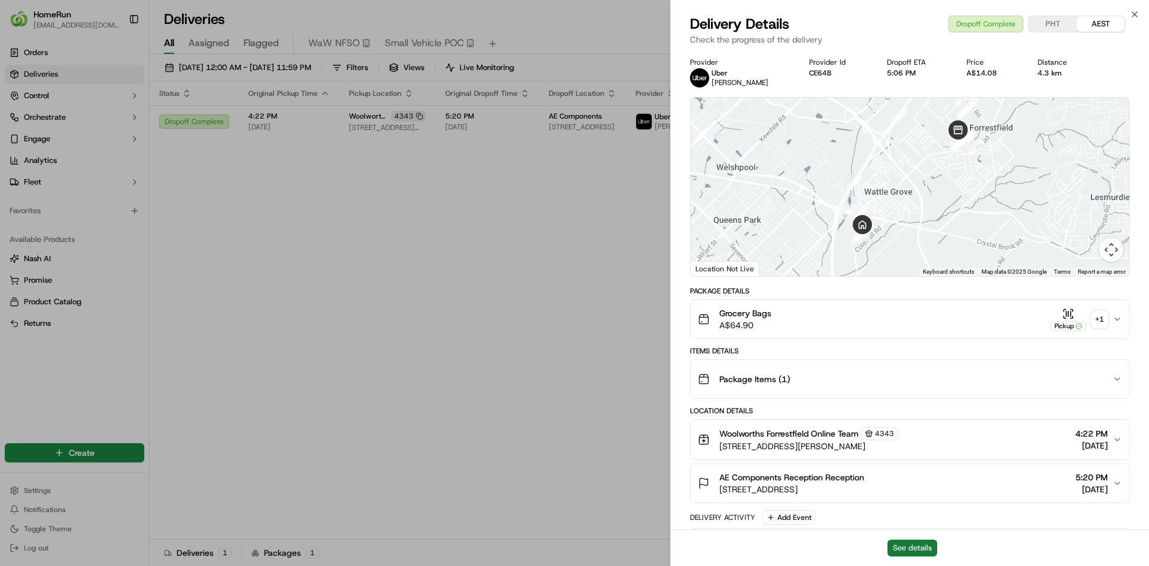
click at [917, 545] on button "See details" at bounding box center [913, 547] width 50 height 17
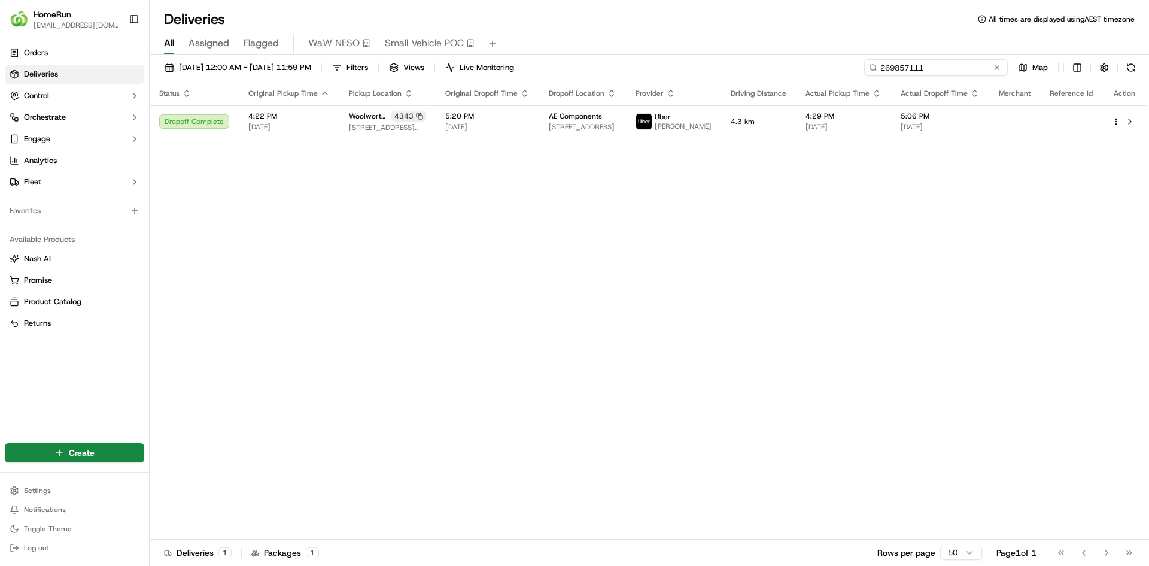
drag, startPoint x: 986, startPoint y: 73, endPoint x: 762, endPoint y: 64, distance: 224.1
click at [811, 64] on div "[DATE] 12:00 AM - [DATE] 11:59 PM Filters Views Live Monitoring 269857111 Map" at bounding box center [650, 70] width 1000 height 22
paste input "1214"
type input "269812141"
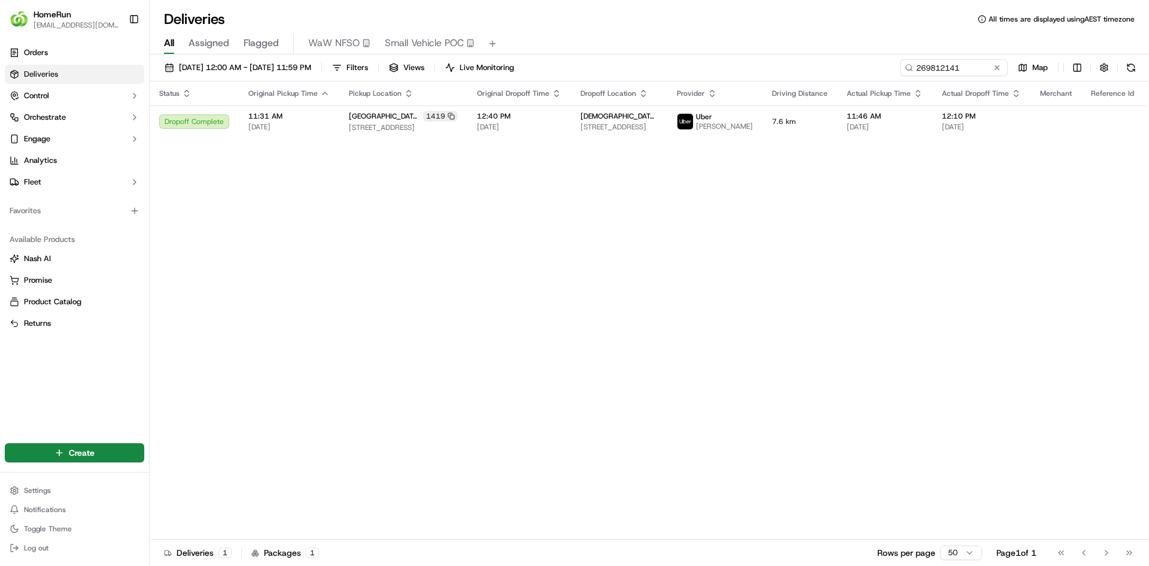
click at [566, 302] on div "Status Original Pickup Time Pickup Location Original Dropoff Time Dropoff Locat…" at bounding box center [669, 310] width 1039 height 458
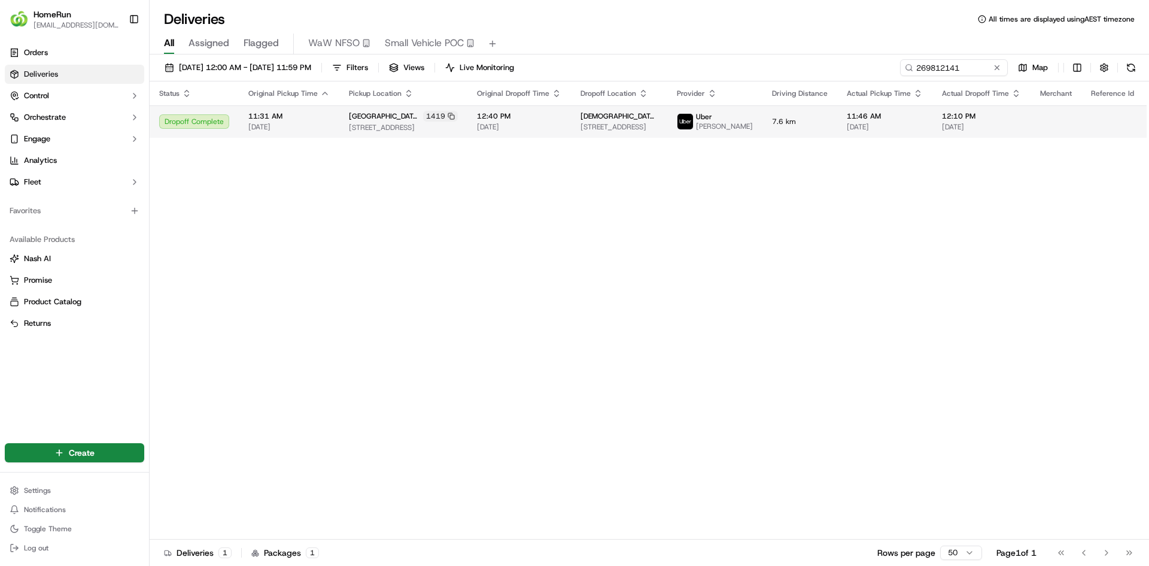
click at [763, 119] on td "7.6 km" at bounding box center [800, 121] width 75 height 32
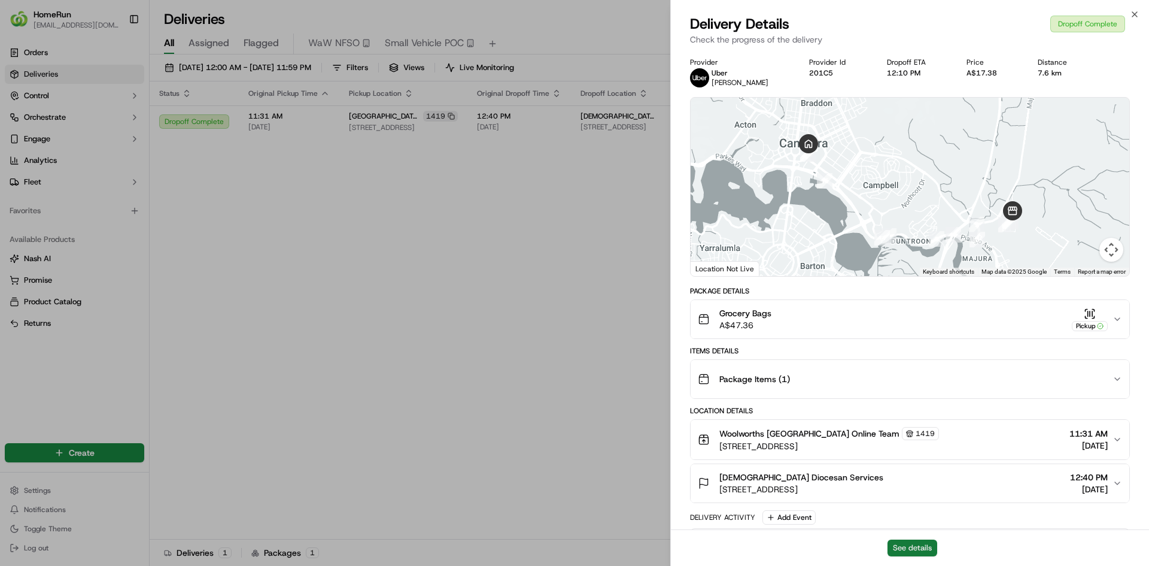
click at [913, 546] on button "See details" at bounding box center [913, 547] width 50 height 17
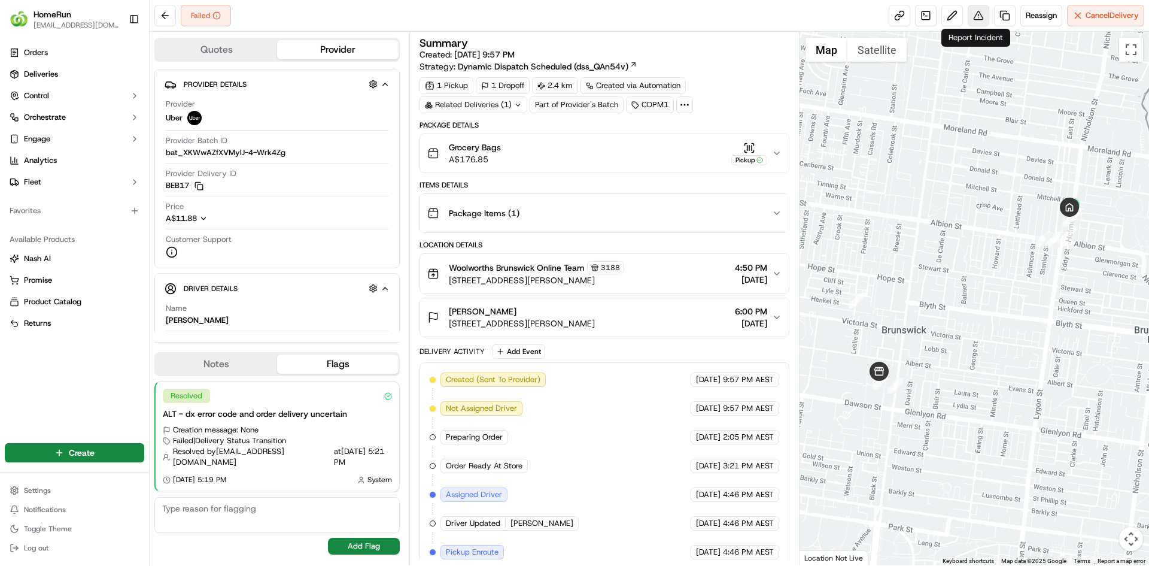
click at [981, 16] on button at bounding box center [979, 16] width 22 height 22
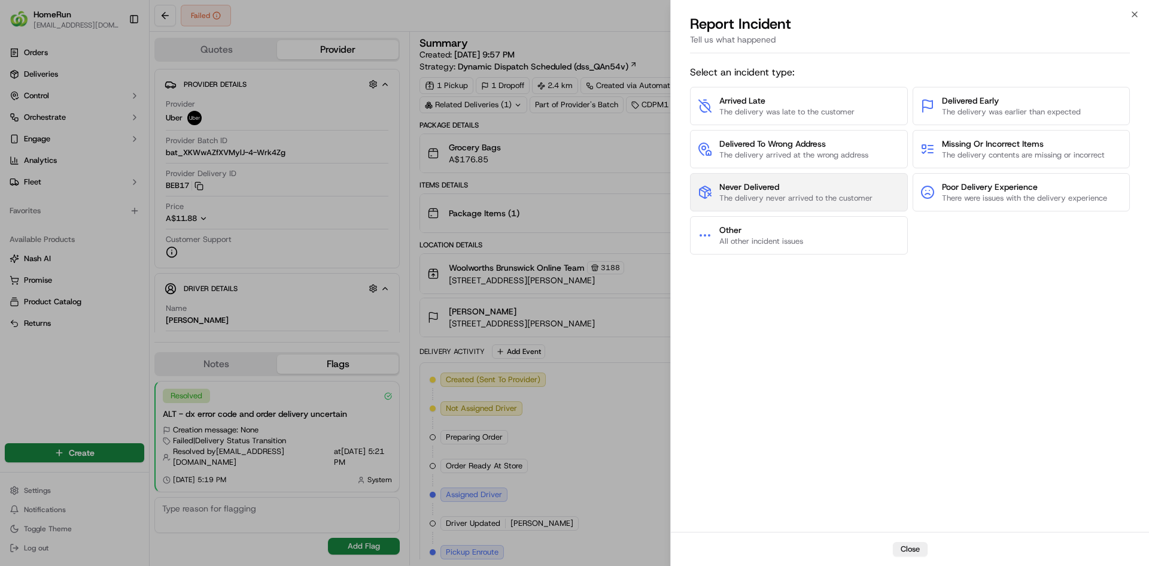
click at [830, 182] on span "Never Delivered" at bounding box center [796, 187] width 153 height 12
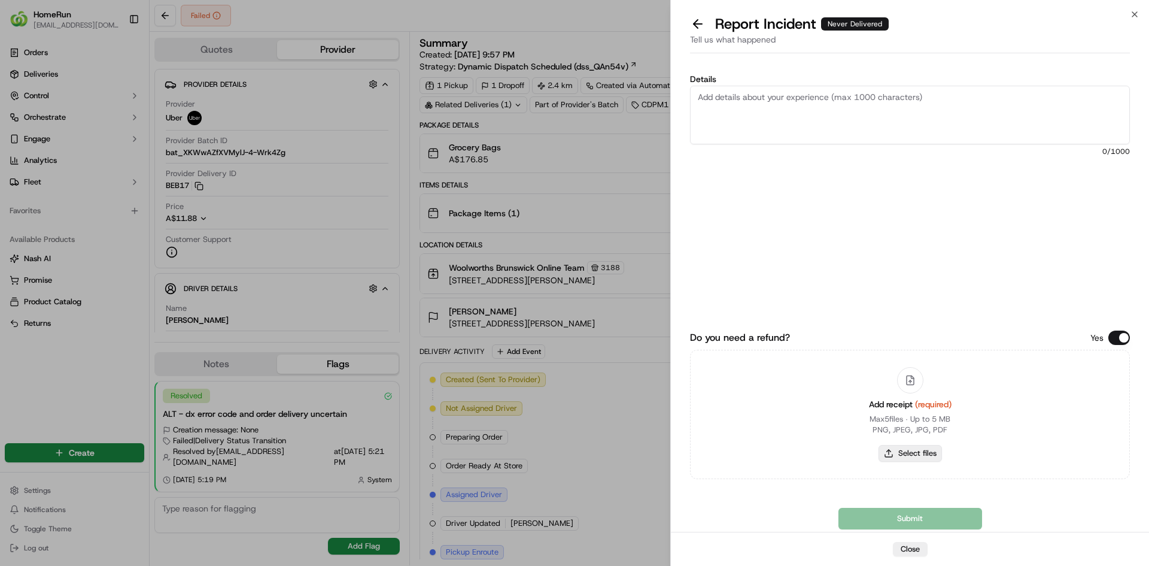
click at [915, 454] on button "Select files" at bounding box center [910, 453] width 63 height 17
type input "C:\fakepath\inv-269906887.pdf"
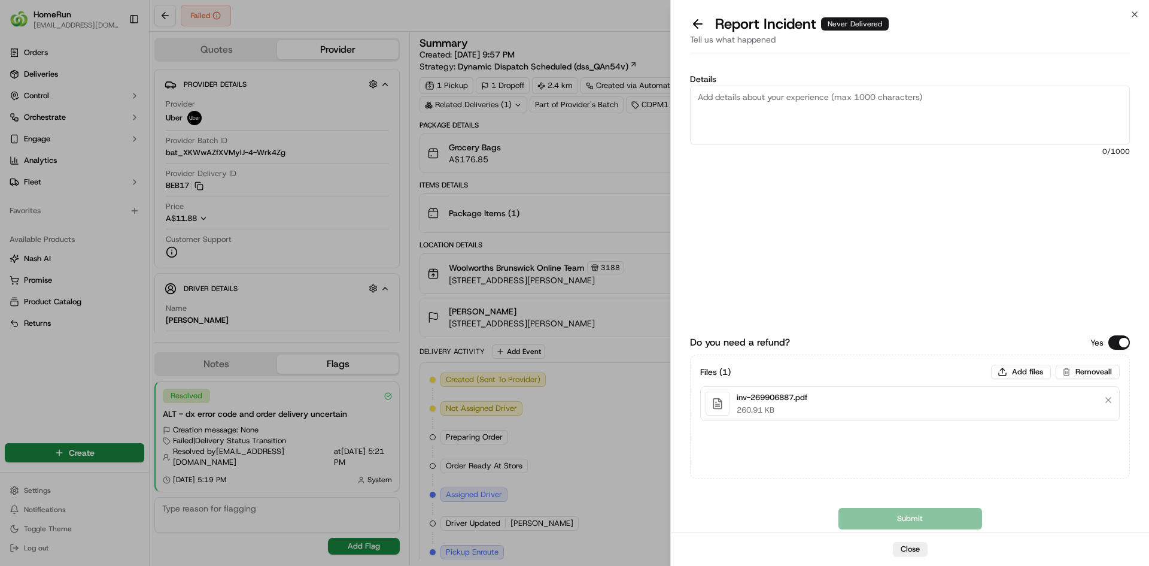
click at [871, 87] on textarea "Details" at bounding box center [910, 115] width 440 height 59
click at [769, 96] on textarea "Details" at bounding box center [910, 115] width 440 height 59
paste textarea "Delivered to incorrect address No POD provided"
type textarea "Delivered to incorrect address No POD provided"
click at [885, 519] on button "Submit" at bounding box center [911, 519] width 144 height 22
